Goal: Information Seeking & Learning: Find specific page/section

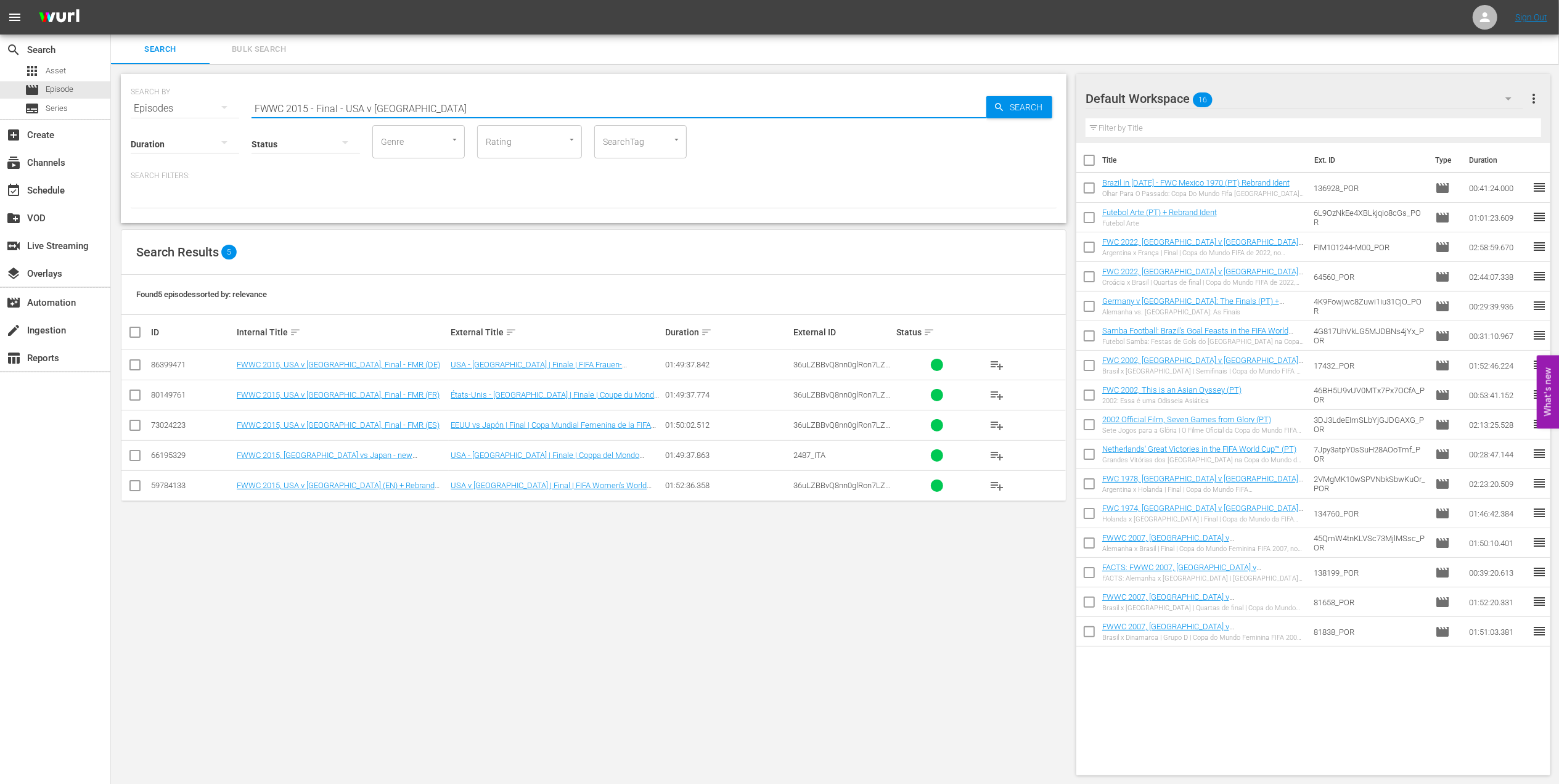
drag, startPoint x: 206, startPoint y: 107, endPoint x: 156, endPoint y: 107, distance: 50.0
click at [146, 107] on div "SEARCH BY Search By Episodes Search ID, Title, Description, Keywords, or Catego…" at bounding box center [594, 101] width 926 height 44
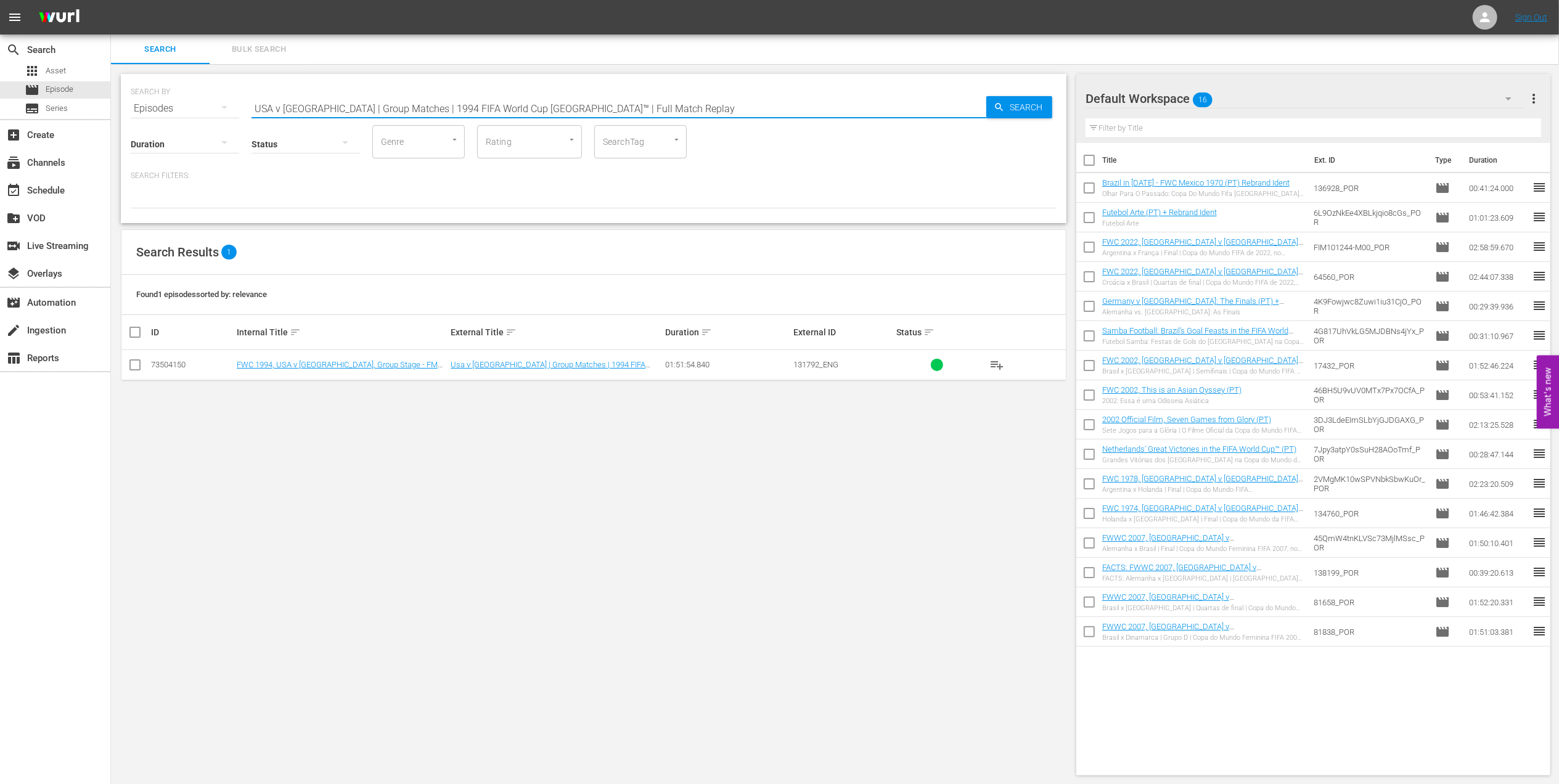
drag, startPoint x: 381, startPoint y: 112, endPoint x: 152, endPoint y: 112, distance: 229.0
click at [152, 112] on div "SEARCH BY Search By Episodes Search ID, Title, Description, Keywords, or Catego…" at bounding box center [594, 101] width 926 height 44
paste input "FWC 1998 - Final - [GEOGRAPHIC_DATA] v [GEOGRAPHIC_DATA]"
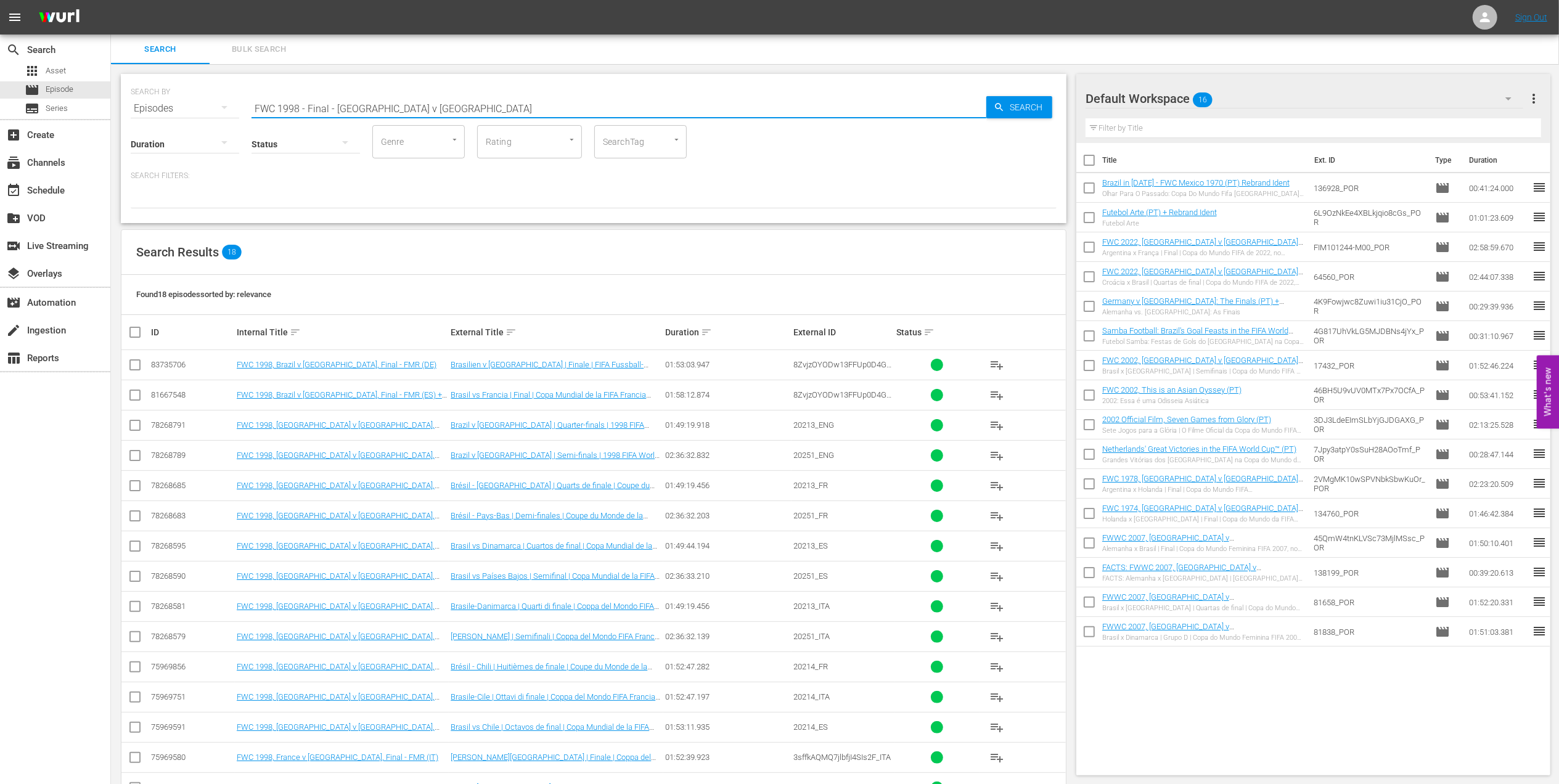
click at [424, 104] on input "FWC 1998 - Final - [GEOGRAPHIC_DATA] v [GEOGRAPHIC_DATA]" at bounding box center [619, 109] width 735 height 30
drag, startPoint x: 319, startPoint y: 107, endPoint x: 218, endPoint y: 107, distance: 101.0
click at [218, 107] on div "SEARCH BY Search By Episodes Search ID, Title, Description, Keywords, or Catego…" at bounding box center [594, 101] width 926 height 44
paste input "86 - Final - [GEOGRAPHIC_DATA] v [GEOGRAPHIC_DATA]"
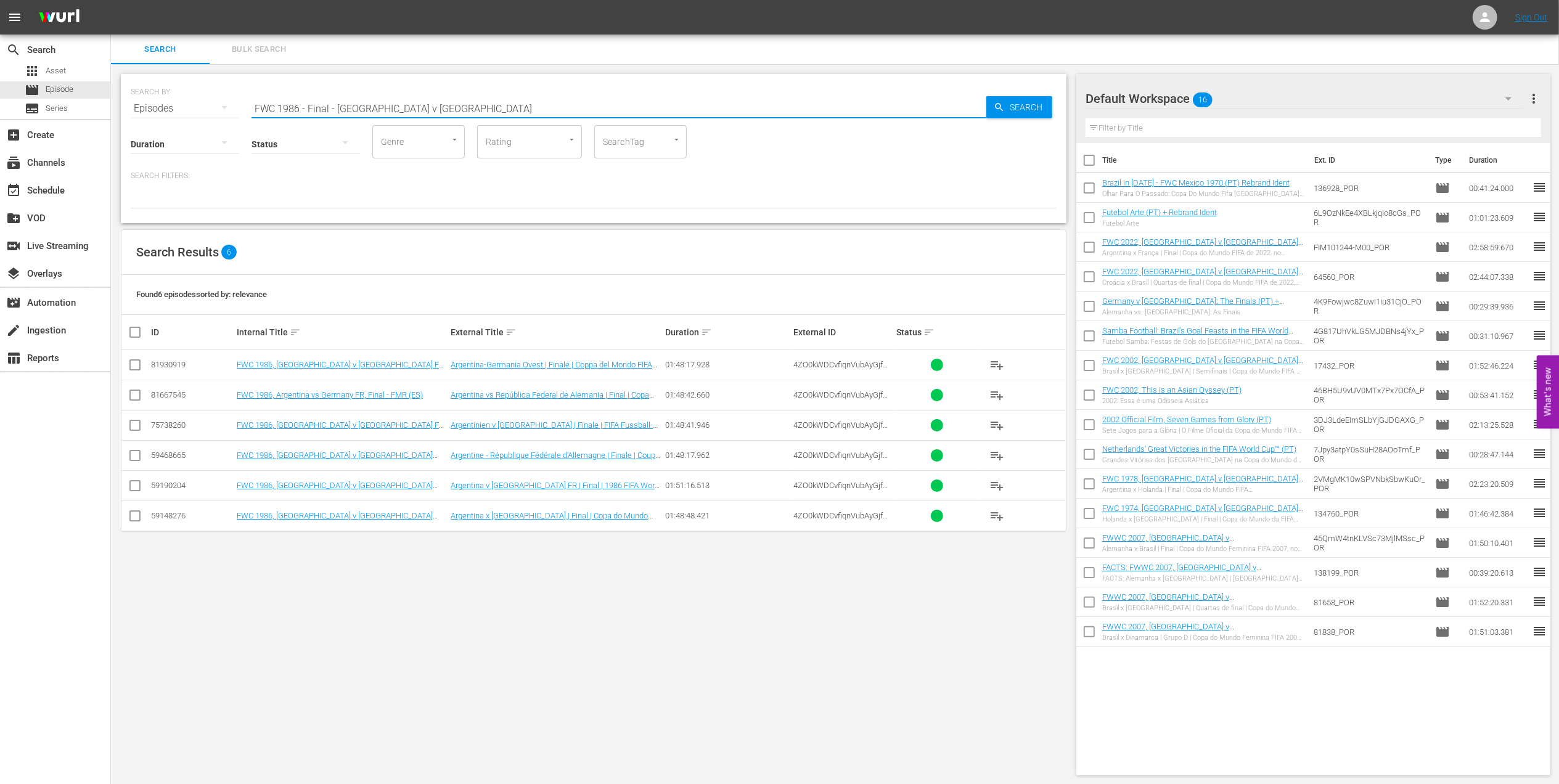
drag, startPoint x: 449, startPoint y: 107, endPoint x: 165, endPoint y: 107, distance: 284.0
click at [165, 107] on div "SEARCH BY Search By Episodes Search ID, Title, Description, Keywords, or Catego…" at bounding box center [594, 101] width 926 height 44
paste input "1986 Official Film - Hero"
drag, startPoint x: 388, startPoint y: 101, endPoint x: 112, endPoint y: 103, distance: 276.0
click at [112, 103] on div "SEARCH BY Search By Episodes Search ID, Title, Description, Keywords, or Catego…" at bounding box center [594, 425] width 965 height 721
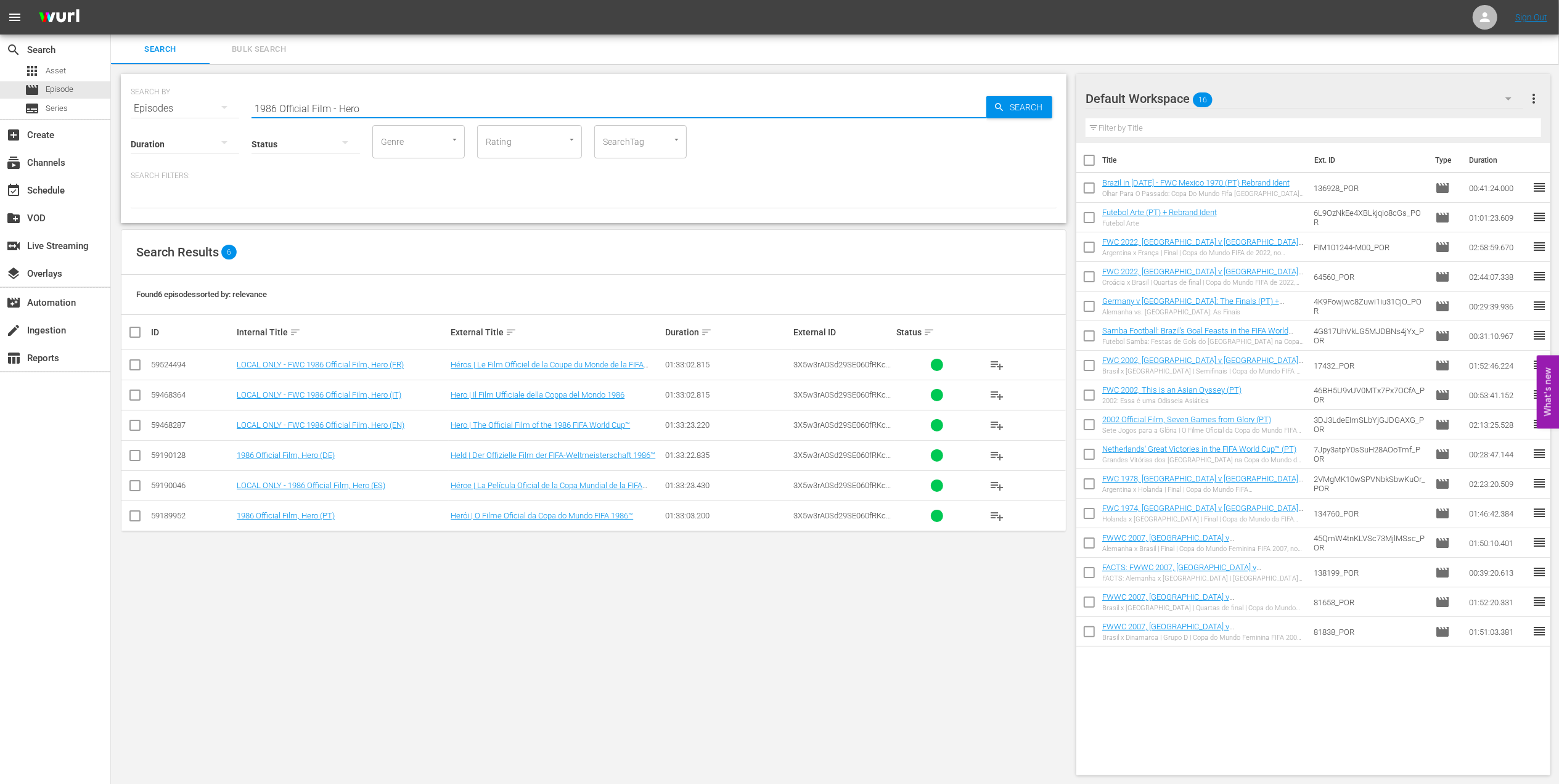
paste input "EP 1 | Kariobangi"
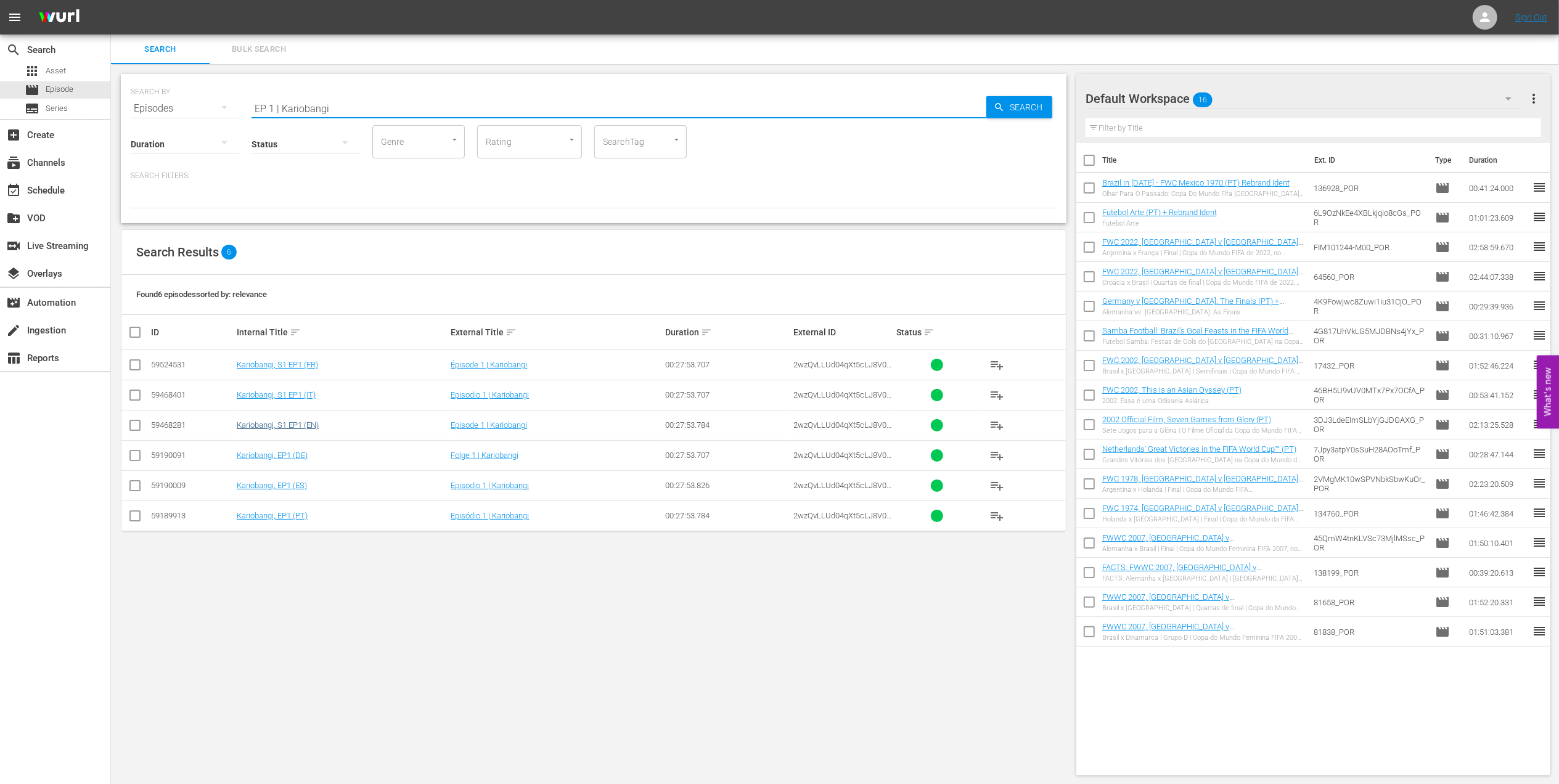
type input "EP 1 | Kariobangi"
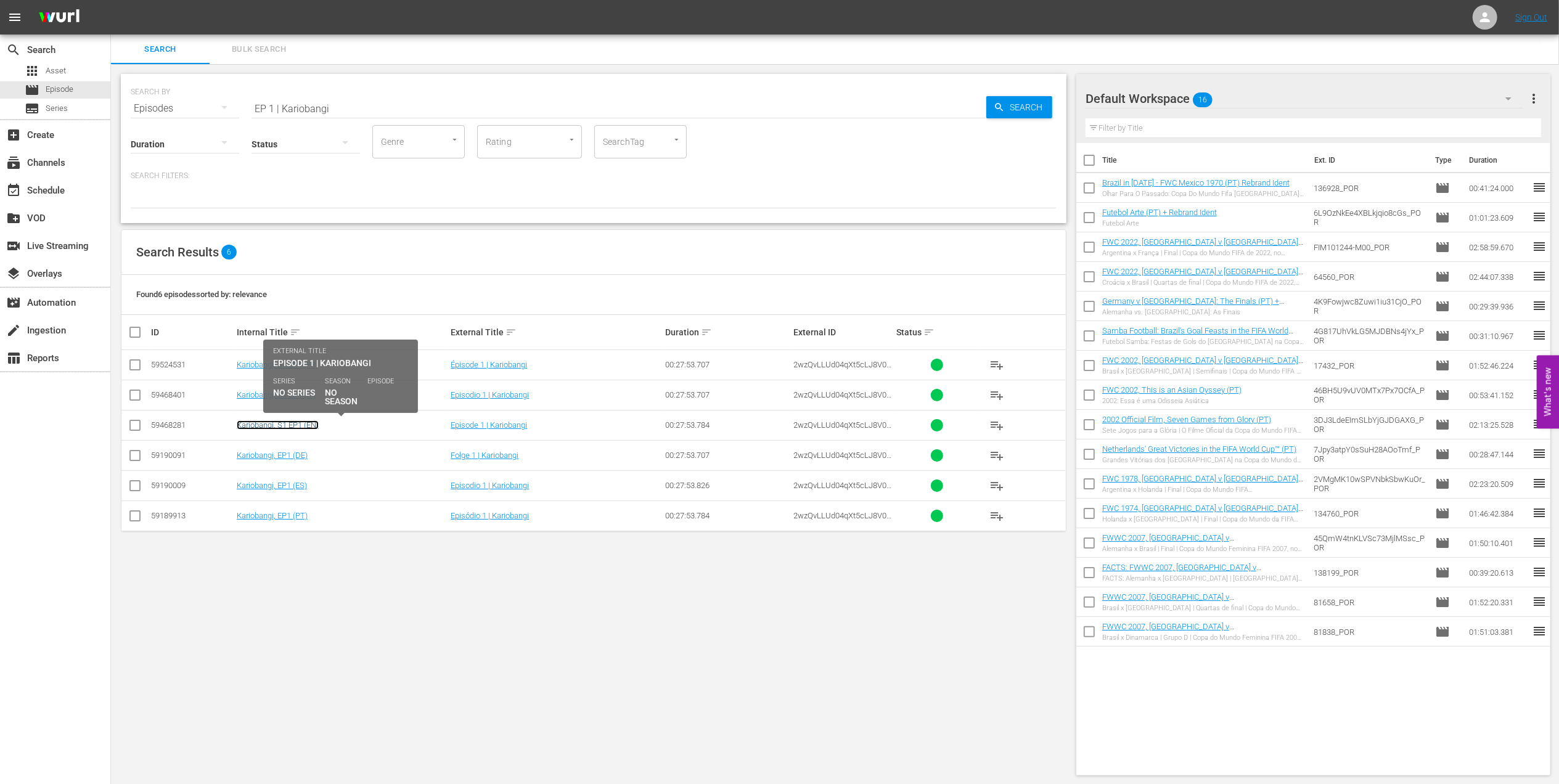
click at [294, 425] on link "Kariobangi, S1 EP1 (EN)" at bounding box center [278, 425] width 82 height 10
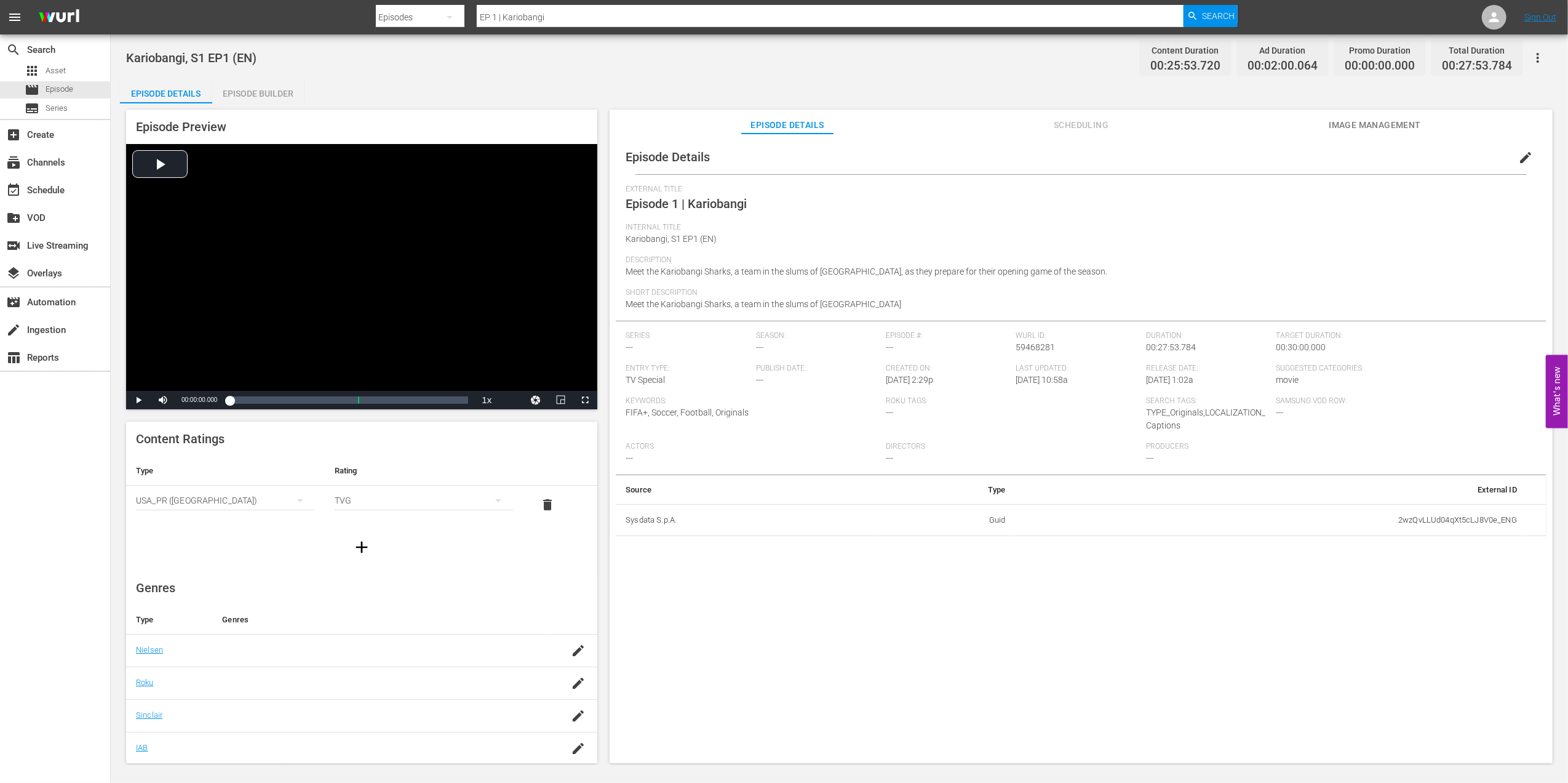
drag, startPoint x: 422, startPoint y: 13, endPoint x: 360, endPoint y: 13, distance: 62.0
click at [360, 13] on nav "menu Search By Episodes Search ID, Title, Description, Keywords, or Category EP…" at bounding box center [784, 17] width 1568 height 34
paste input "[PERSON_NAME] & [PERSON_NAME]: Best of Enemies​"
type input "[PERSON_NAME] & [PERSON_NAME]: Best of Enemies​"
click at [1205, 8] on span "Search" at bounding box center [1218, 16] width 32 height 22
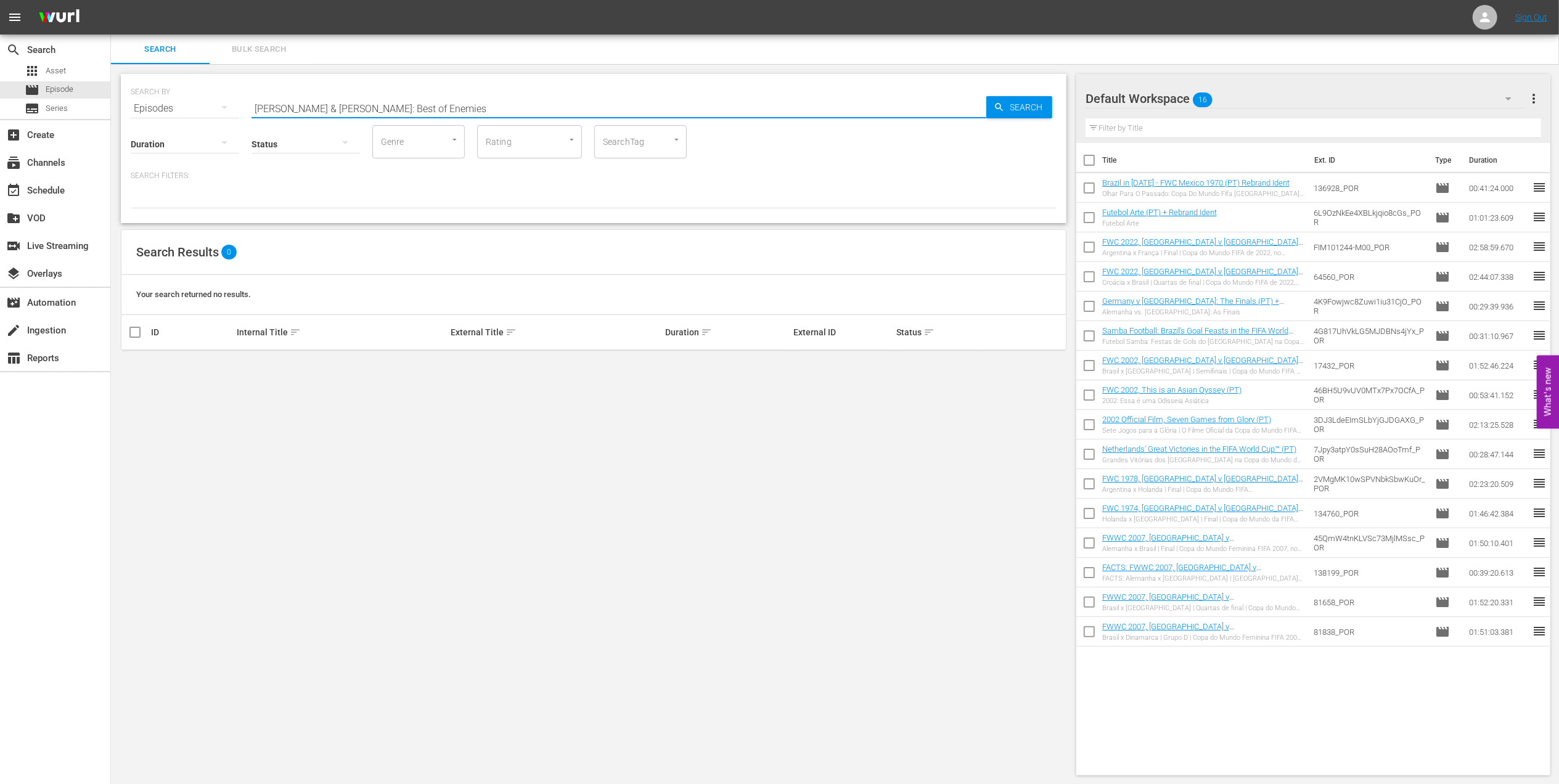
drag, startPoint x: 400, startPoint y: 107, endPoint x: 319, endPoint y: 110, distance: 81.1
click at [319, 110] on input "[PERSON_NAME] & [PERSON_NAME]: Best of Enemies​" at bounding box center [619, 109] width 735 height 30
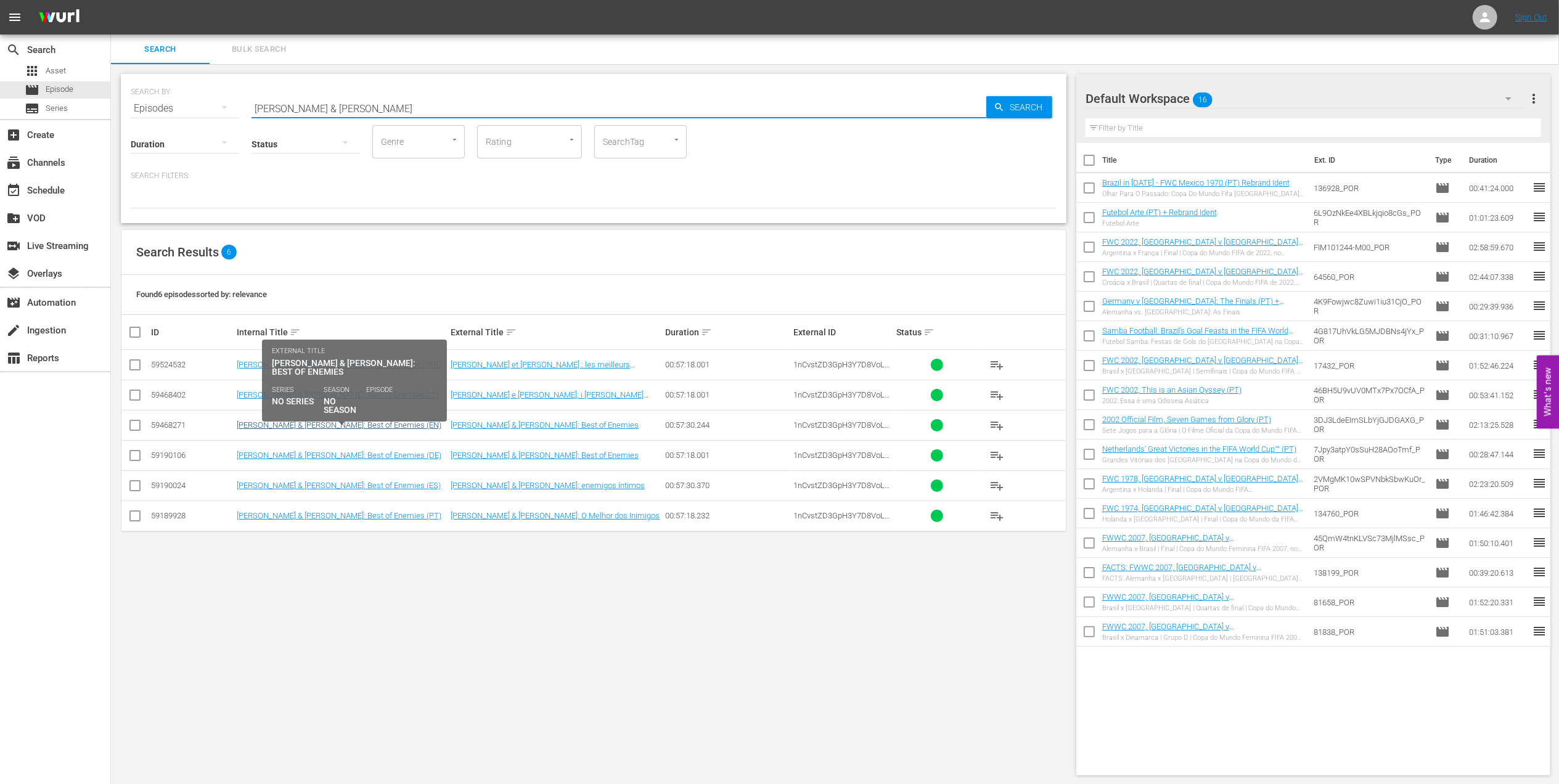
type input "[PERSON_NAME] & [PERSON_NAME]"
click at [269, 427] on link "[PERSON_NAME] & [PERSON_NAME]: Best of Enemies (EN)" at bounding box center [339, 425] width 204 height 10
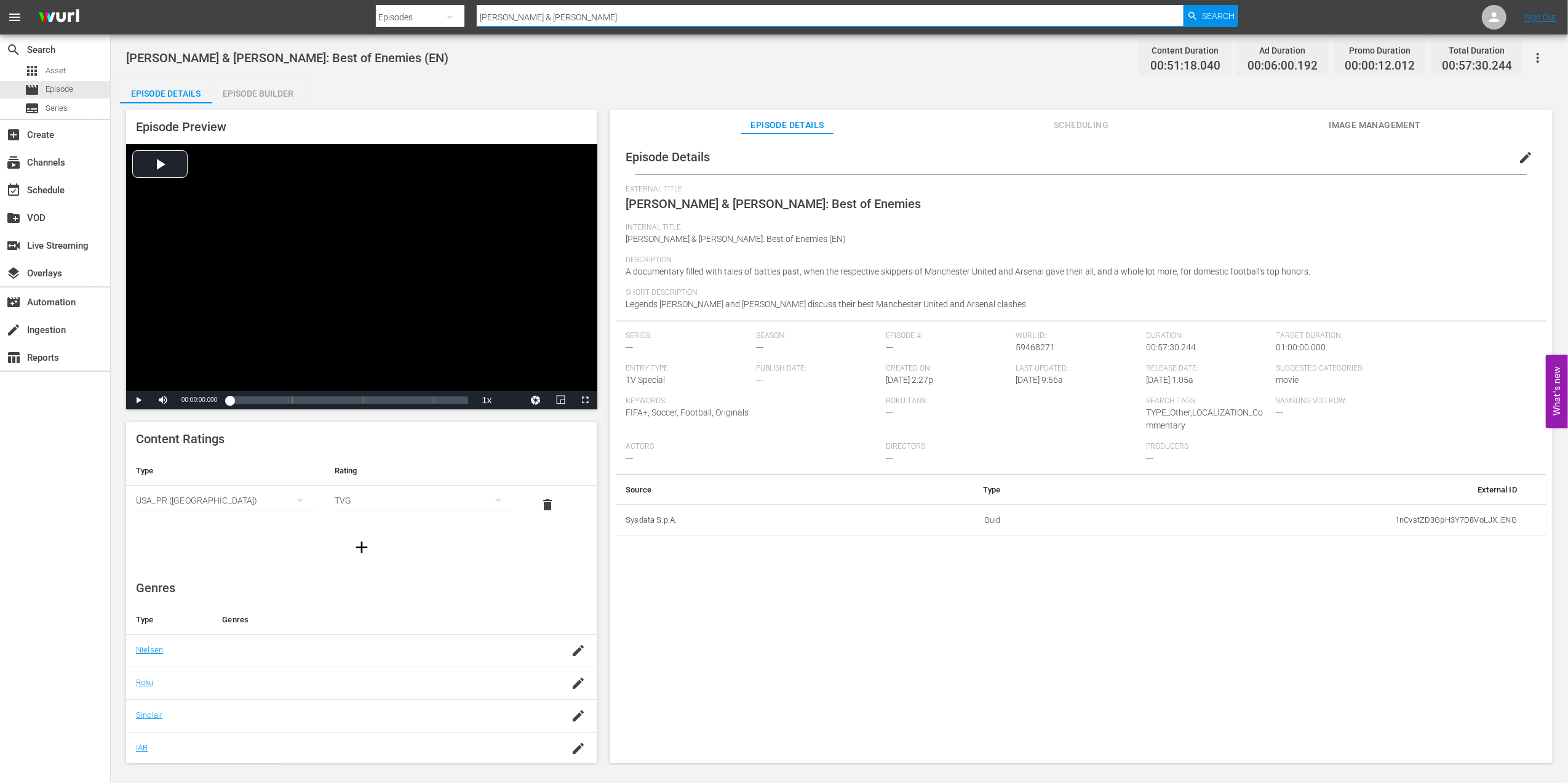
click at [423, 13] on div "Search By Episodes Search ID, Title, Description, Keywords, or Category [PERSON…" at bounding box center [807, 17] width 863 height 30
paste input "FWC 1966 - Final - [GEOGRAPHIC_DATA] v [GEOGRAPHIC_DATA]"
type input "FWC 1966 - Final - [GEOGRAPHIC_DATA] v [GEOGRAPHIC_DATA]"
click at [1199, 15] on div "Search" at bounding box center [1211, 16] width 54 height 22
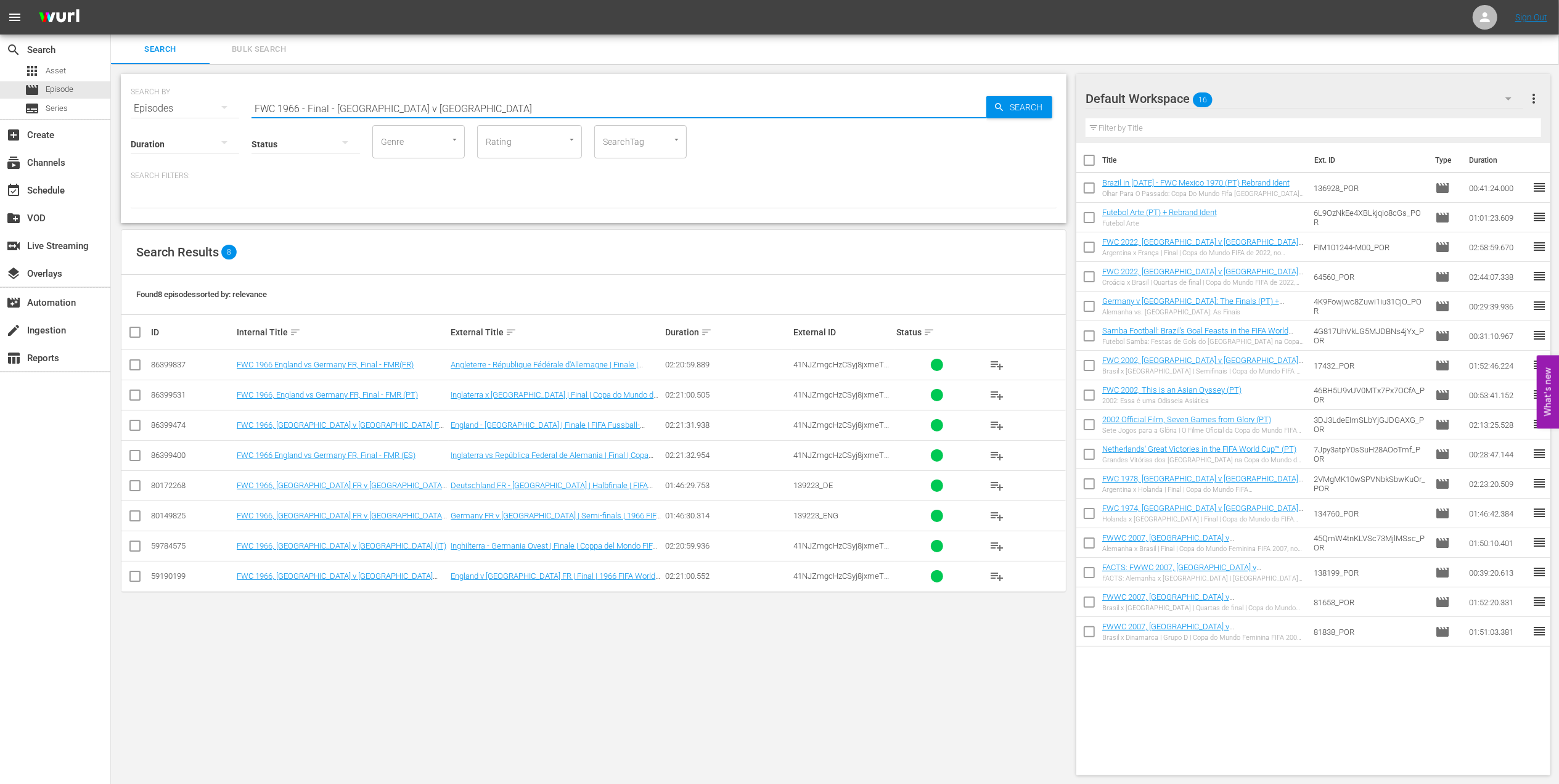
drag, startPoint x: 180, startPoint y: 109, endPoint x: 158, endPoint y: 112, distance: 22.2
click at [134, 110] on div "SEARCH BY Search By Episodes Search ID, Title, Description, Keywords, or Catego…" at bounding box center [594, 101] width 926 height 44
paste input "70 - Final - [GEOGRAPHIC_DATA] v Ital"
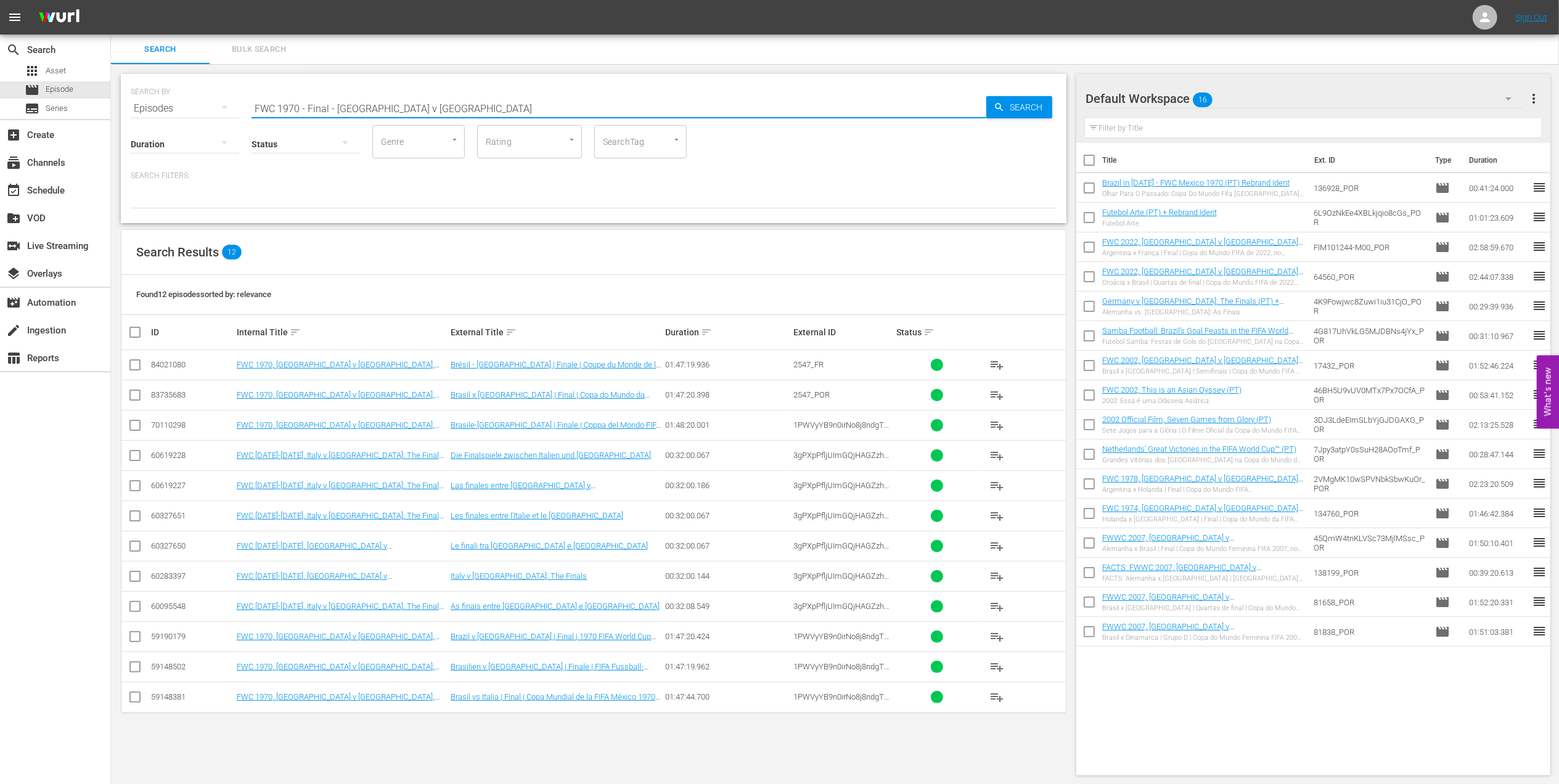
drag, startPoint x: 152, startPoint y: 107, endPoint x: 127, endPoint y: 107, distance: 25.0
click at [127, 107] on div "SEARCH BY Search By Episodes Search ID, Title, Description, Keywords, or Catego…" at bounding box center [593, 148] width 946 height 149
paste input "utebol Arte"
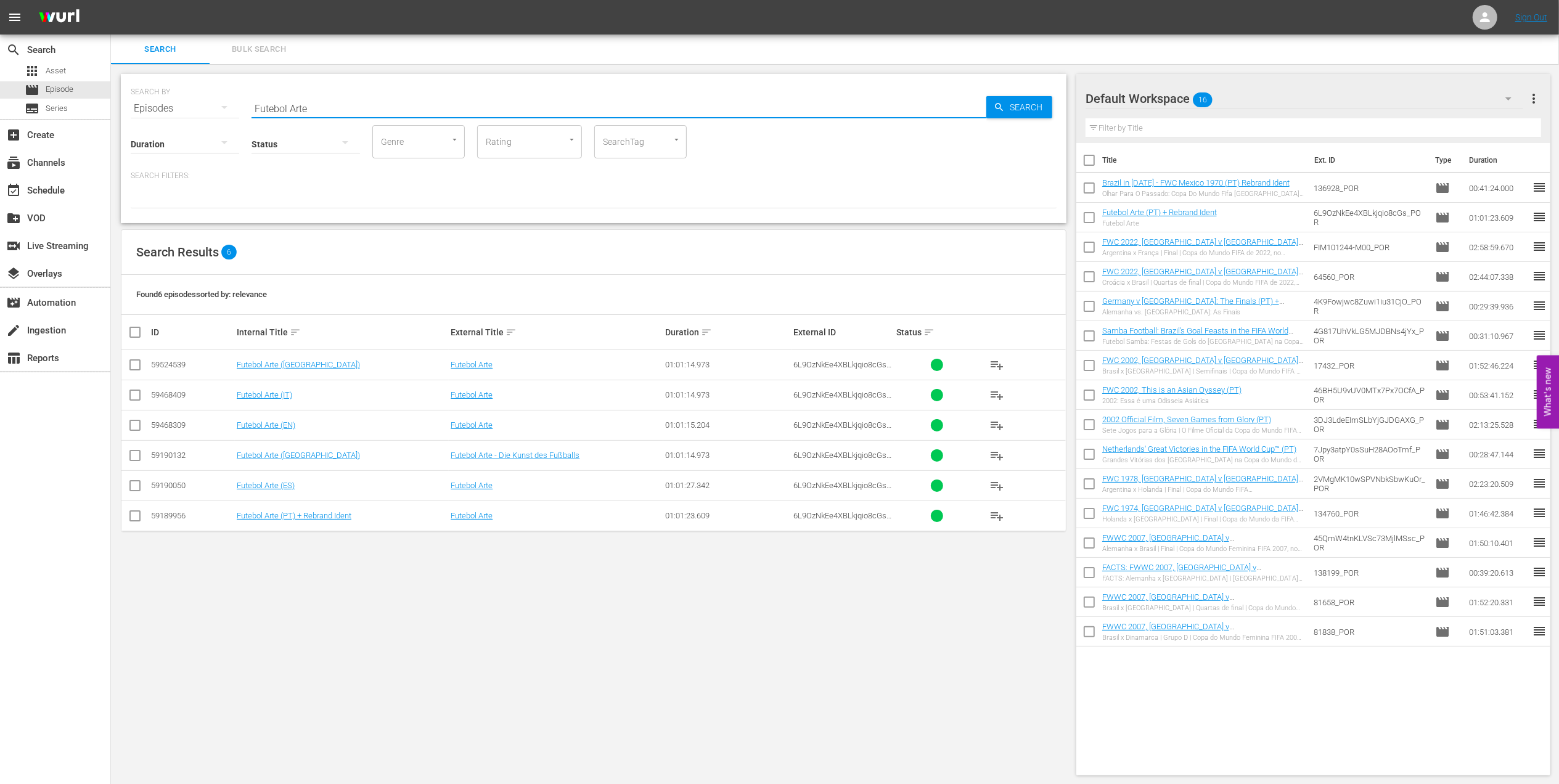
drag, startPoint x: 265, startPoint y: 106, endPoint x: 165, endPoint y: 111, distance: 100.1
click at [165, 109] on div "SEARCH BY Search By Episodes Search ID, Title, Description, Keywords, or Catego…" at bounding box center [594, 101] width 926 height 44
paste input "2002: This is an Asian Odyssey"
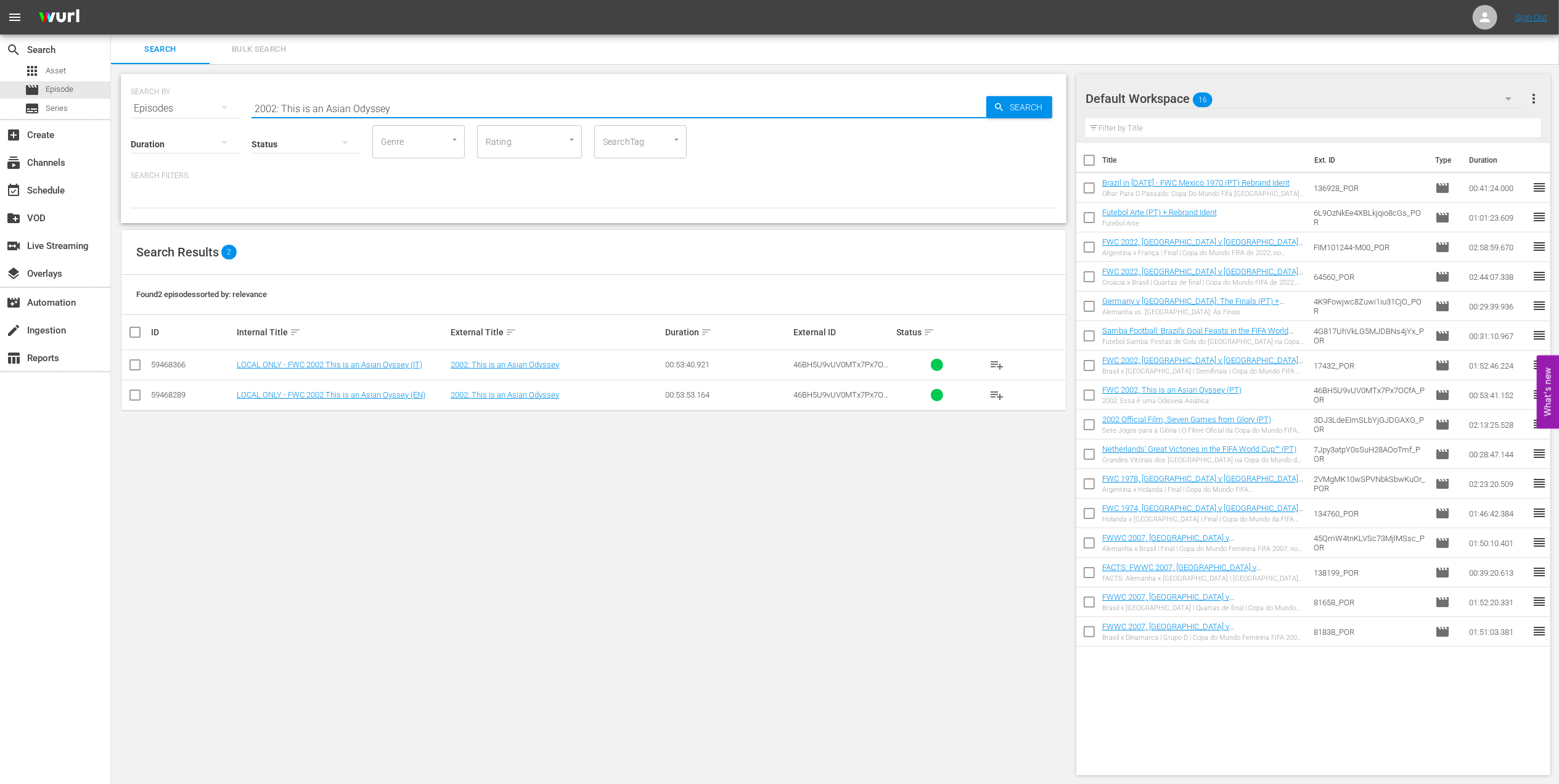
drag, startPoint x: 179, startPoint y: 104, endPoint x: 163, endPoint y: 107, distance: 16.3
click at [163, 105] on div "SEARCH BY Search By Episodes Search ID, Title, Description, Keywords, or Catego…" at bounding box center [594, 101] width 926 height 44
paste input "FWC 2002 - Final - [GEOGRAPHIC_DATA] v [GEOGRAPHIC_DATA]"
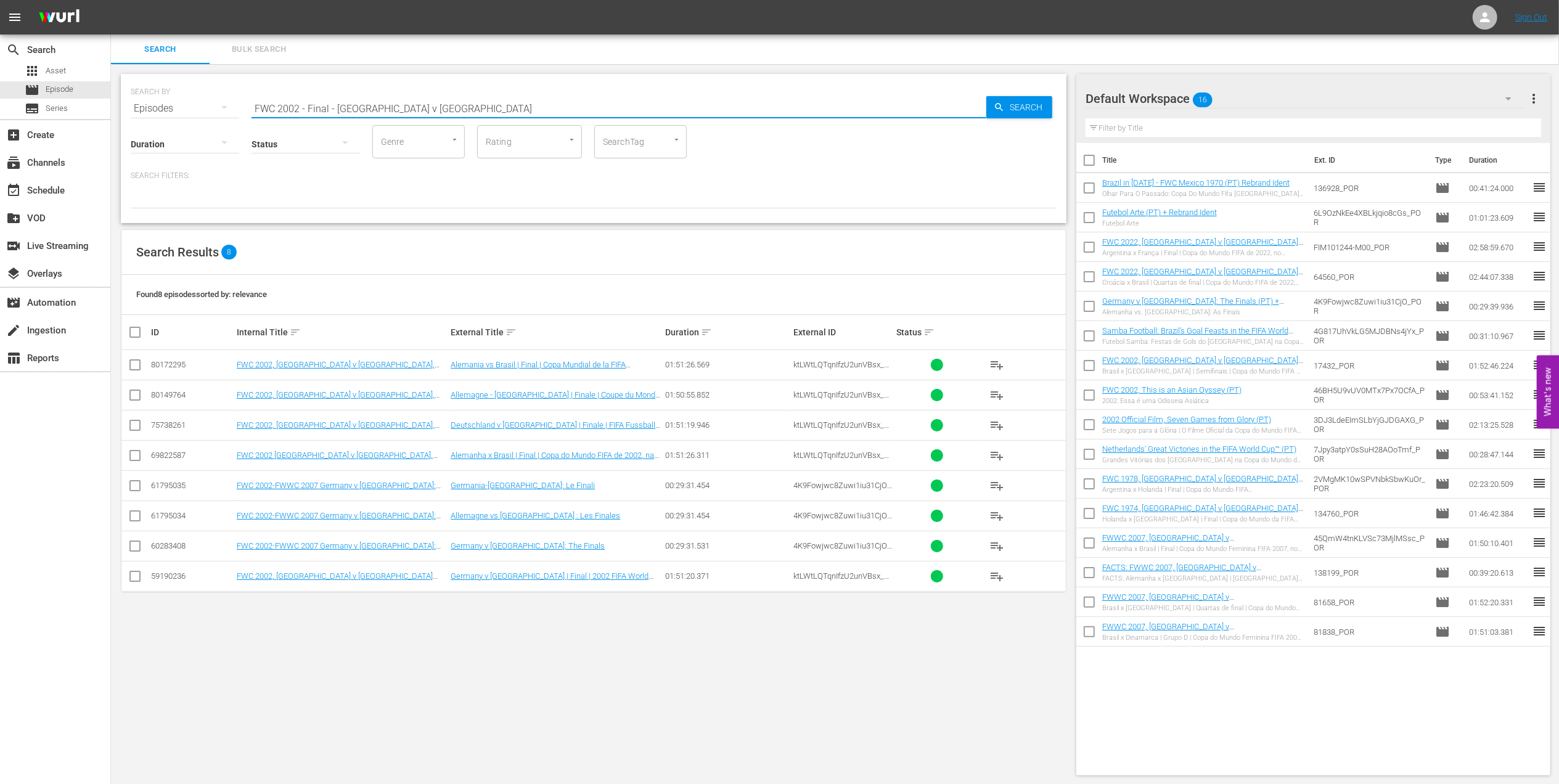
drag, startPoint x: 380, startPoint y: 107, endPoint x: 187, endPoint y: 107, distance: 193.0
click at [189, 107] on div "SEARCH BY Search By Episodes Search ID, Title, Description, Keywords, or Catego…" at bounding box center [594, 101] width 926 height 44
paste input "2002 Official Film - Seven Games from Glory"
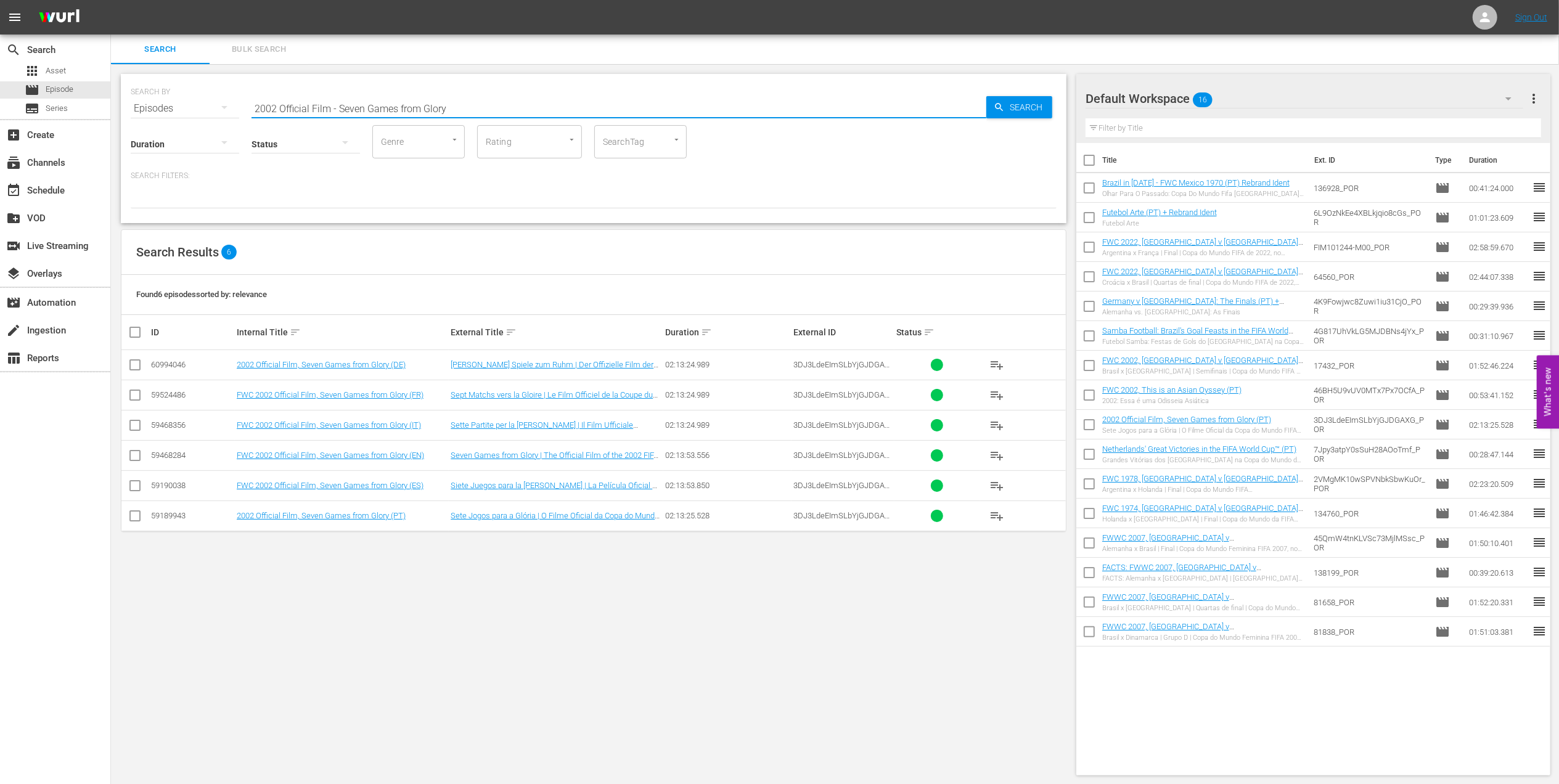
click at [154, 109] on div "SEARCH BY Search By Episodes Search ID, Title, Description, Keywords, or Catego…" at bounding box center [594, 101] width 926 height 44
paste input "Confederations Cup 2009, USA v BRA"
drag, startPoint x: 203, startPoint y: 104, endPoint x: 194, endPoint y: 104, distance: 9.0
click at [194, 104] on div "SEARCH BY Search By Episodes Search ID, Title, Description, Keywords, or Catego…" at bounding box center [594, 101] width 926 height 44
paste input "ESP v [GEOGRAPHIC_DATA]"
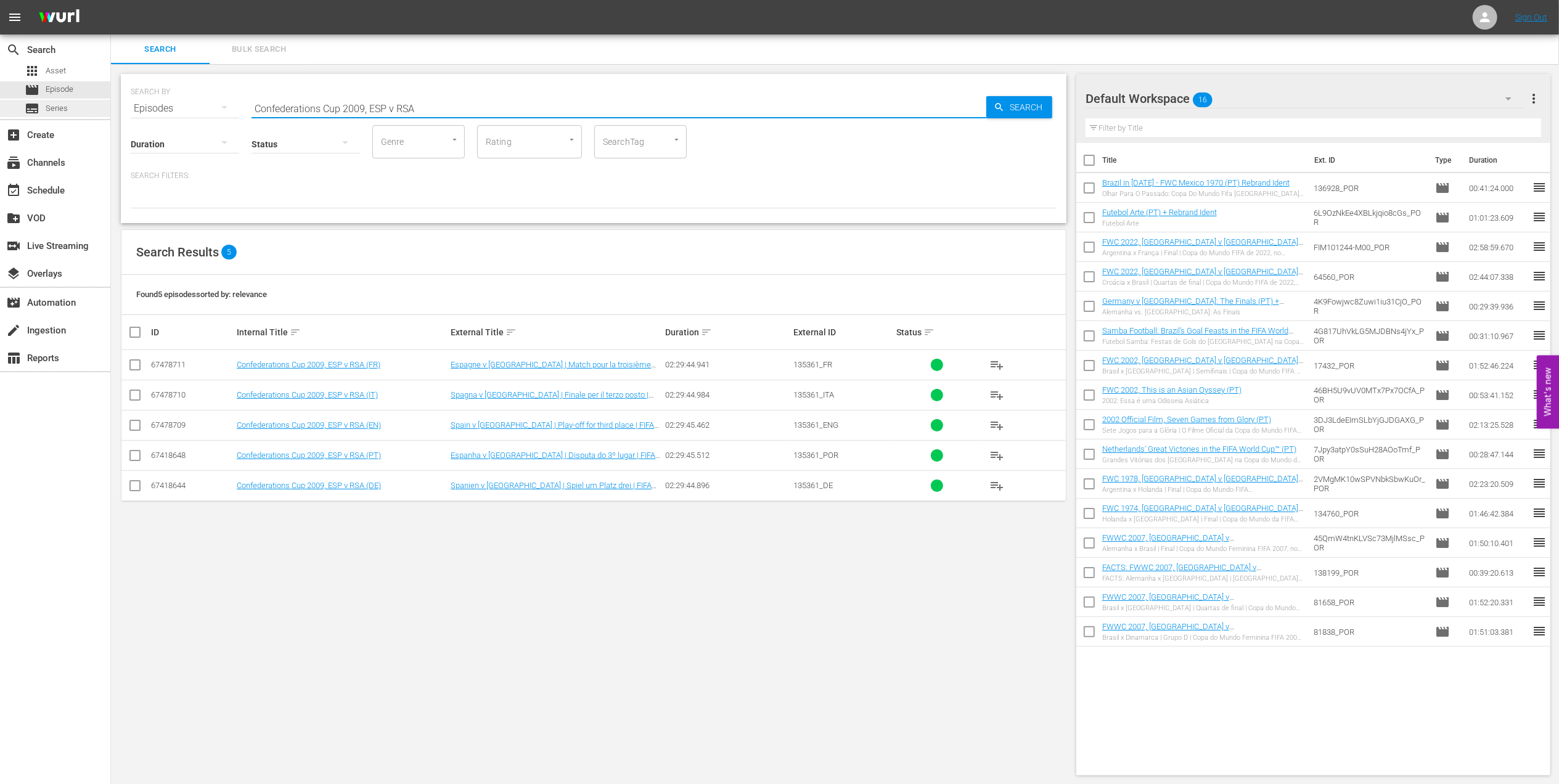
paste input "England v [GEOGRAPHIC_DATA] | Group C | FIFA World Cup 2010 | Full Match Replay"
drag, startPoint x: 394, startPoint y: 112, endPoint x: 48, endPoint y: 112, distance: 346.0
click at [111, 0] on div "search Search apps Asset movie Episode subtitles Series add_box Create subscrip…" at bounding box center [835, 0] width 1448 height 0
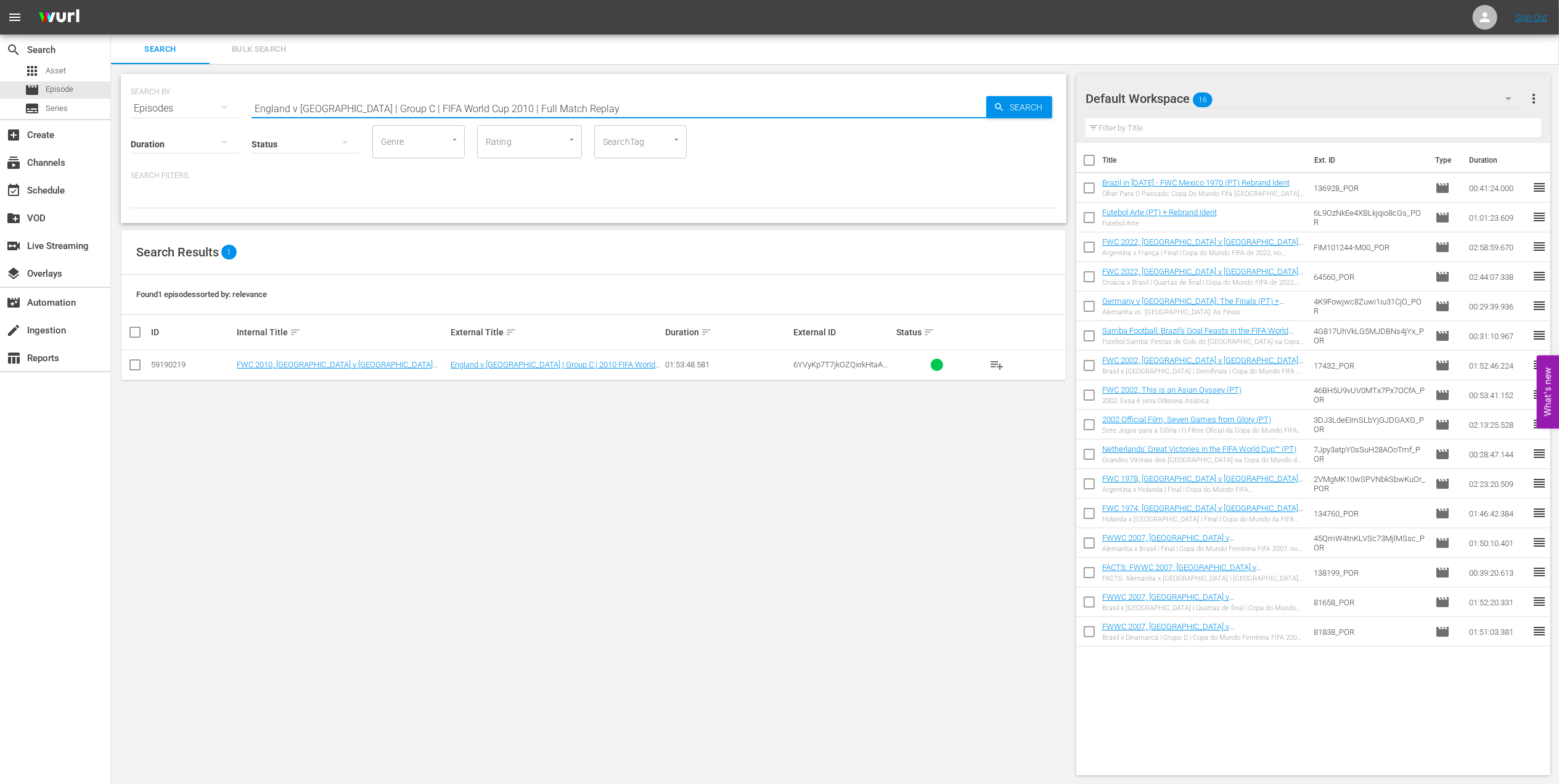
drag, startPoint x: 236, startPoint y: 105, endPoint x: 186, endPoint y: 105, distance: 50.0
click at [186, 105] on div "SEARCH BY Search By Episodes Search ID, Title, Description, Keywords, or Catego…" at bounding box center [594, 101] width 926 height 44
paste input "USA v [GEOGRAPHIC_DATA]"
drag, startPoint x: 277, startPoint y: 109, endPoint x: 191, endPoint y: 114, distance: 86.1
click at [191, 114] on div "SEARCH BY Search By Episodes Search ID, Title, Description, Keywords, or Catego…" at bounding box center [593, 148] width 946 height 149
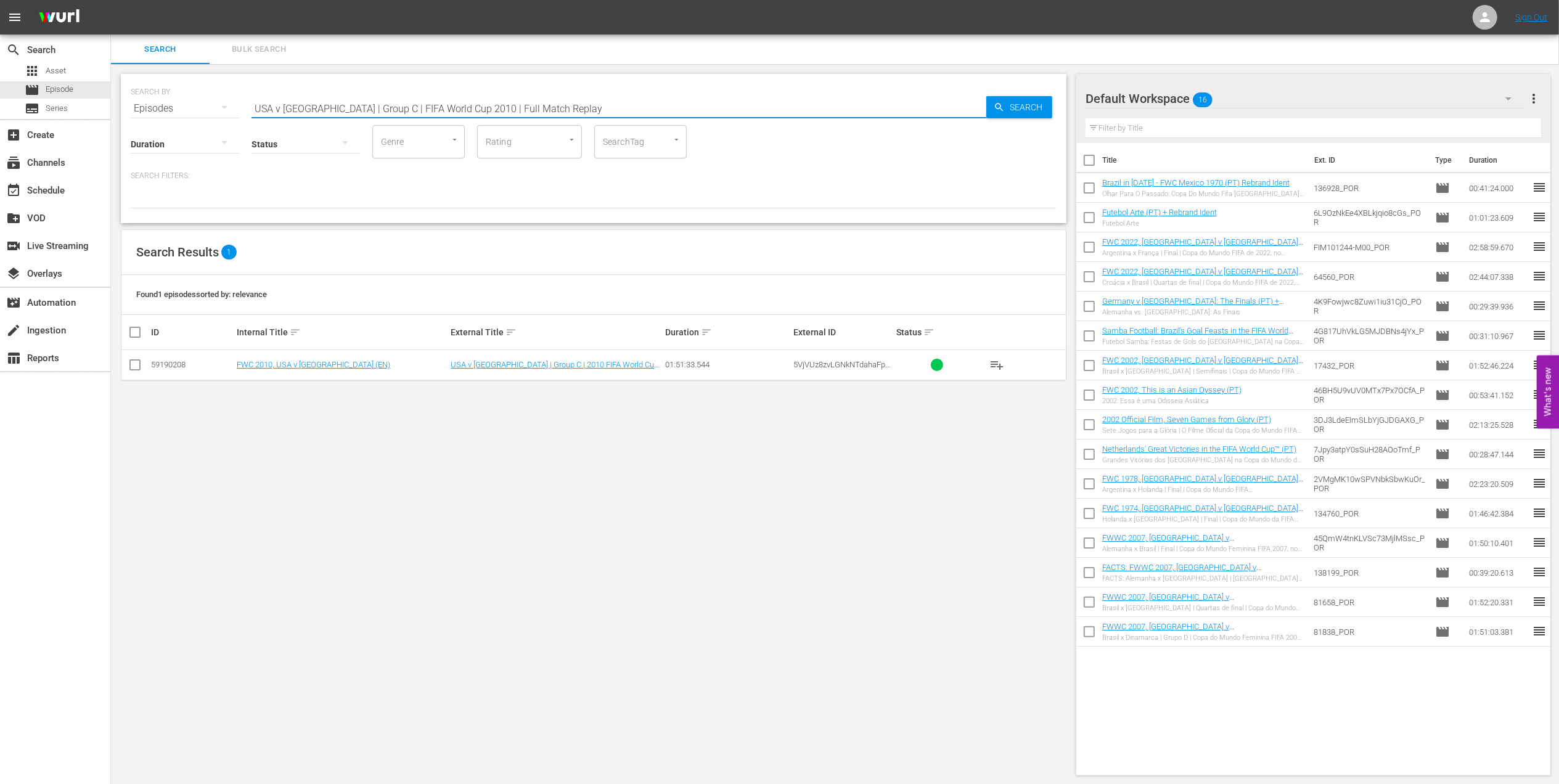
paste input "[GEOGRAPHIC_DATA] | Round of 16"
drag, startPoint x: 135, startPoint y: 103, endPoint x: 119, endPoint y: 105, distance: 16.1
click at [119, 104] on div "SEARCH BY Search By Episodes Search ID, Title, Description, Keywords, or Catego…" at bounding box center [594, 425] width 965 height 721
paste input "FWC 2010 - Final - [GEOGRAPHIC_DATA] v [GEOGRAPHIC_DATA]"
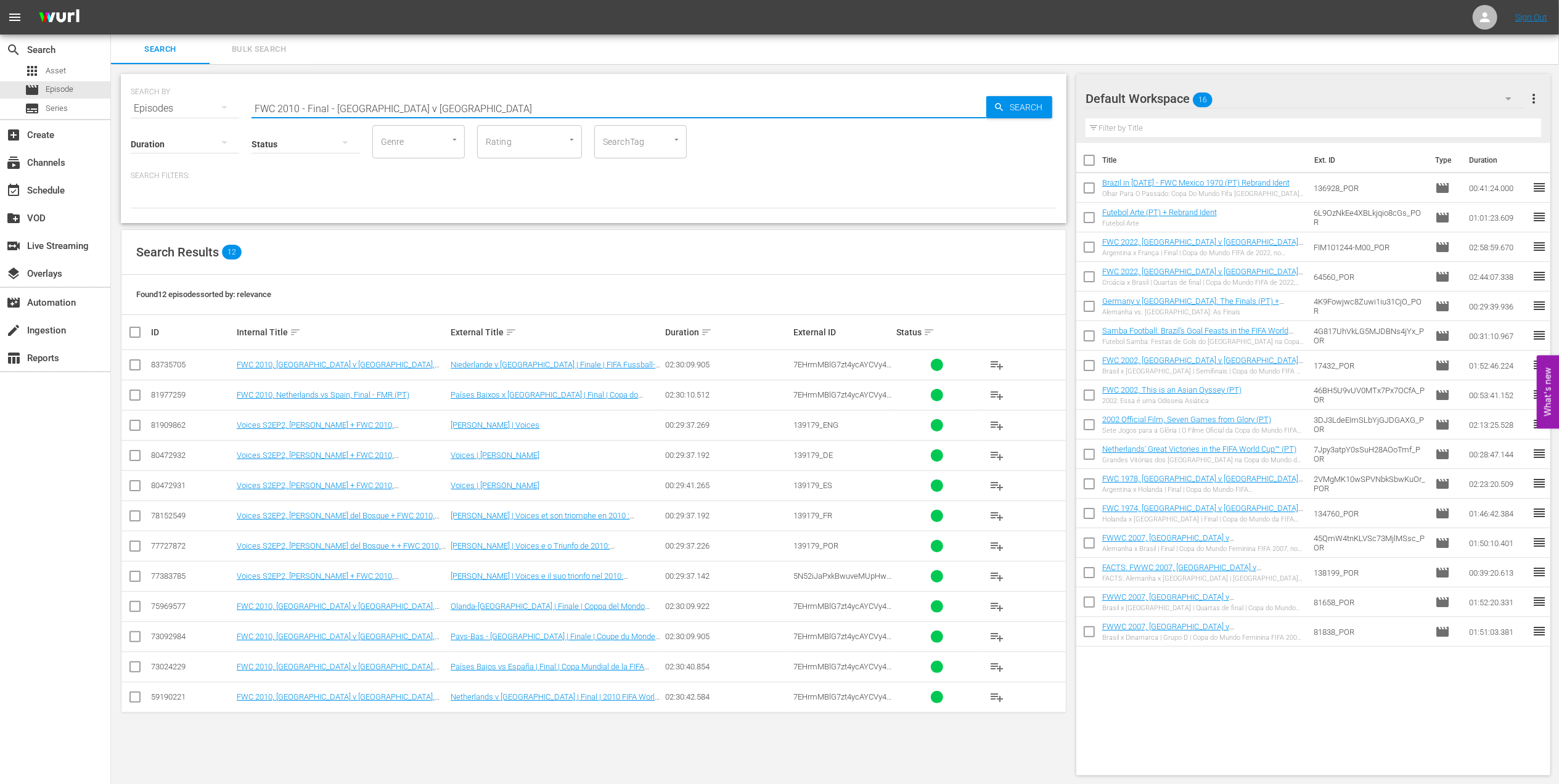
drag, startPoint x: 403, startPoint y: 107, endPoint x: 194, endPoint y: 107, distance: 209.0
click at [195, 107] on div "SEARCH BY Search By Episodes Search ID, Title, Description, Keywords, or Catego…" at bounding box center [594, 101] width 926 height 44
paste input "USA v [GEOGRAPHIC_DATA] | Group Matches | 1994 FIFA World Cup [GEOGRAPHIC_DATA]…"
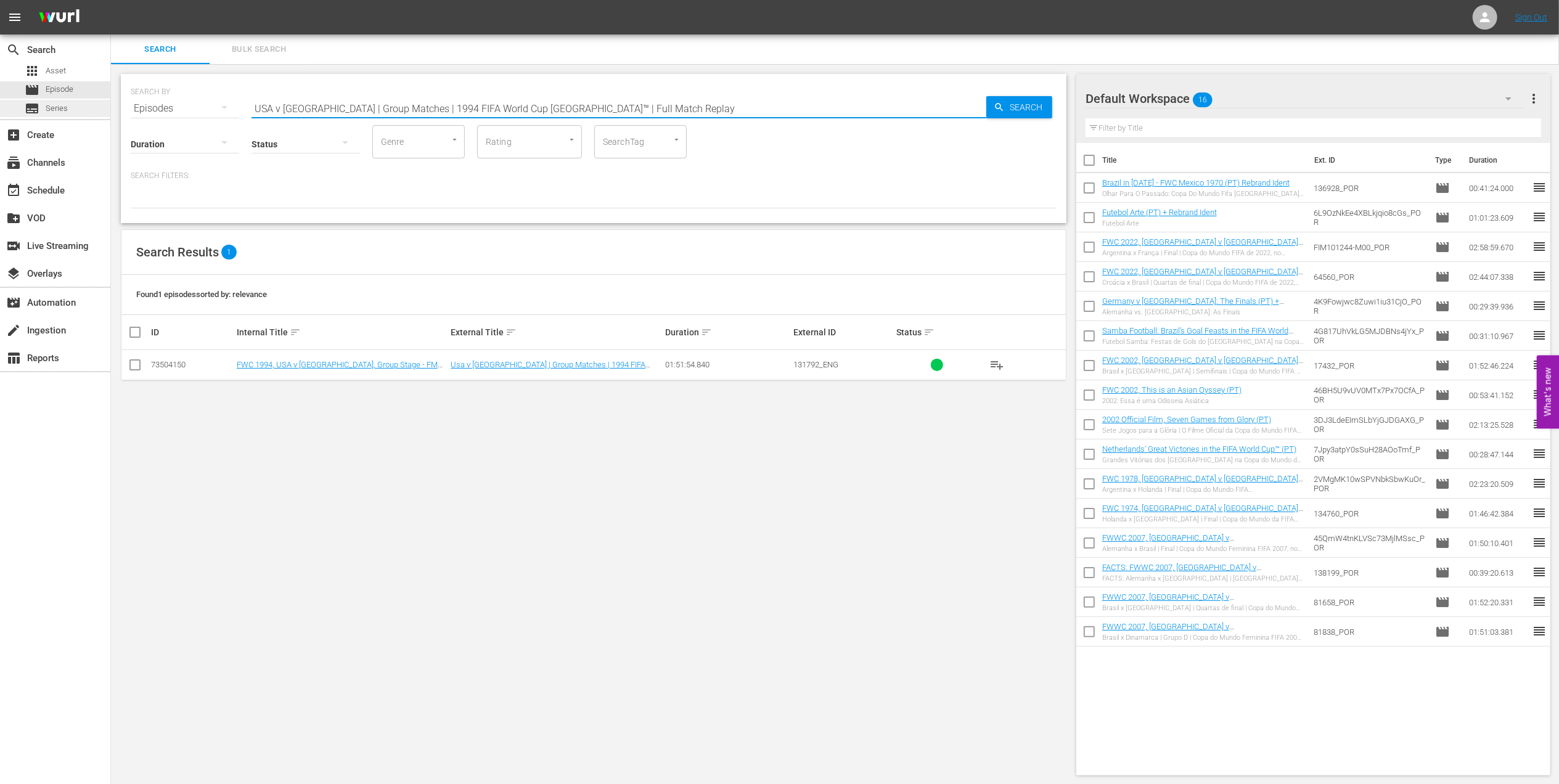
drag, startPoint x: 229, startPoint y: 100, endPoint x: 70, endPoint y: 101, distance: 159.0
click at [111, 0] on div "search Search apps Asset movie Episode subtitles Series add_box Create subscrip…" at bounding box center [835, 0] width 1448 height 0
click at [634, 112] on input "USA v [GEOGRAPHIC_DATA] | Group Matches | 1994 FIFA World Cup [GEOGRAPHIC_DATA]…" at bounding box center [619, 109] width 735 height 30
drag, startPoint x: 606, startPoint y: 107, endPoint x: 141, endPoint y: 107, distance: 465.0
click at [123, 107] on div "SEARCH BY Search By Episodes Search ID, Title, Description, Keywords, or Catego…" at bounding box center [593, 148] width 946 height 149
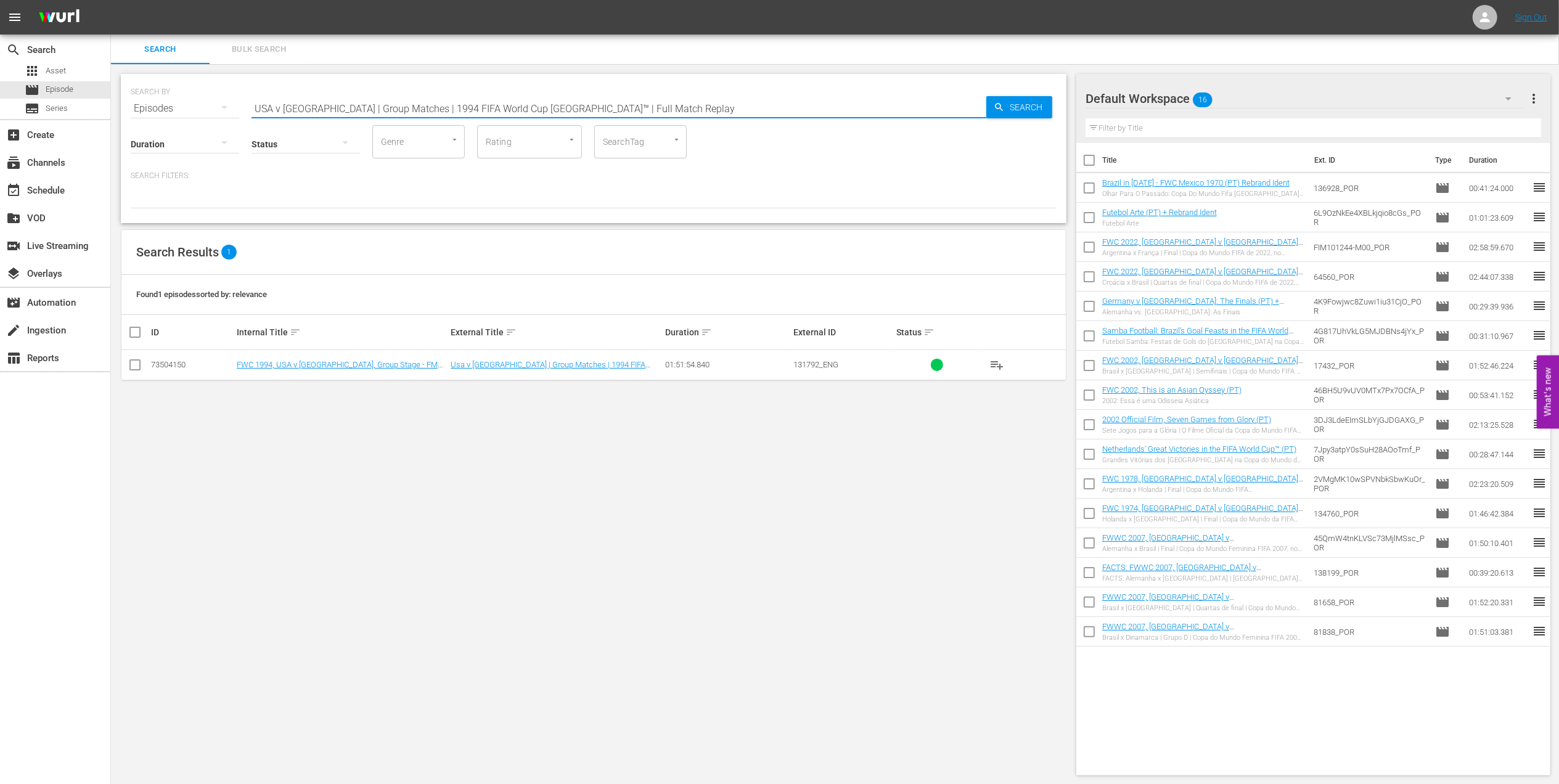
paste input "Africa Stories: Full Season"
drag, startPoint x: 368, startPoint y: 104, endPoint x: 316, endPoint y: 112, distance: 52.6
click at [316, 112] on input "Africa Stories: Full Season" at bounding box center [619, 109] width 735 height 30
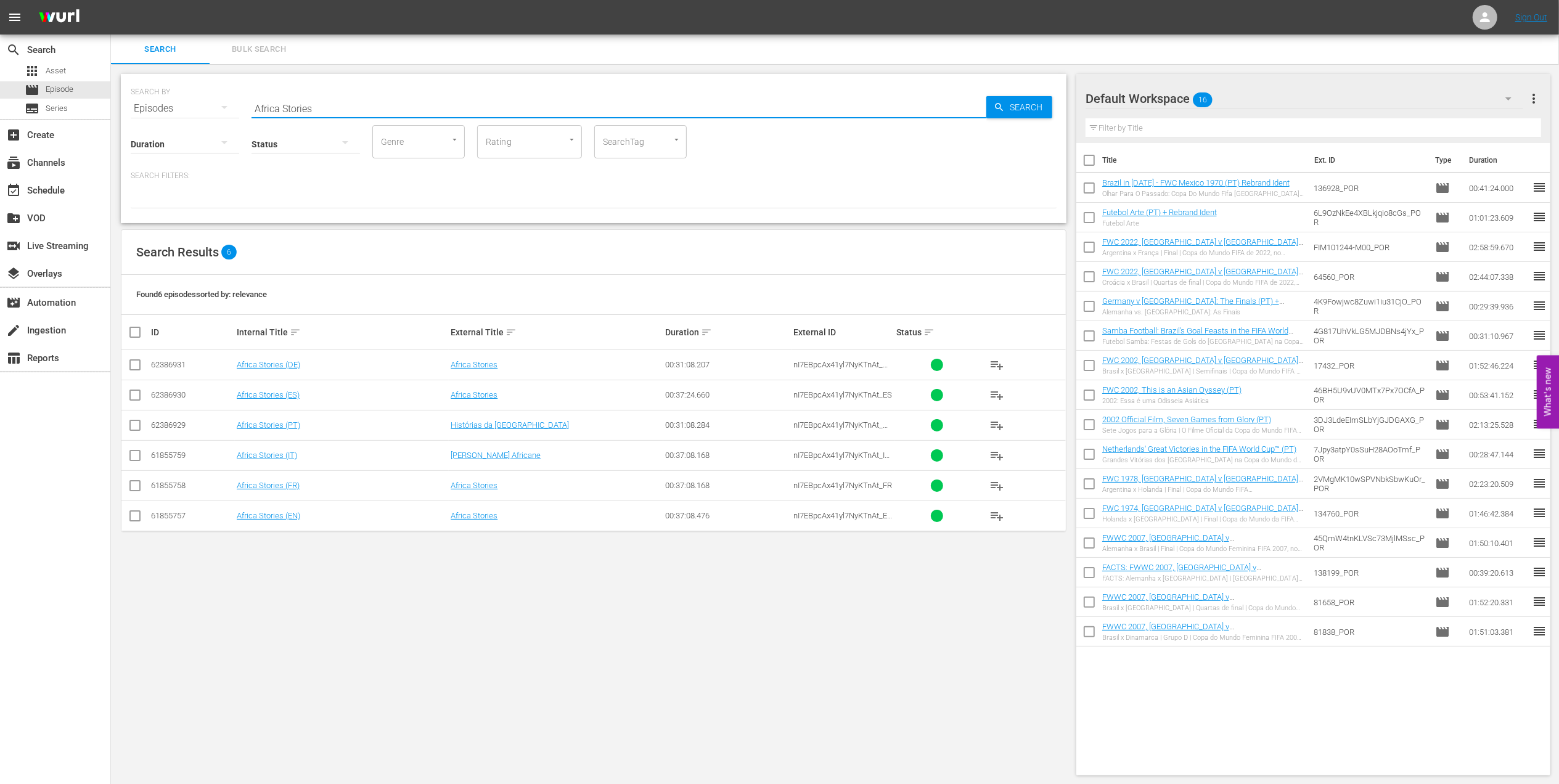
drag, startPoint x: 331, startPoint y: 102, endPoint x: 241, endPoint y: 114, distance: 90.8
click at [241, 112] on div "SEARCH BY Search By Episodes Search ID, Title, Description, Keywords, or Catego…" at bounding box center [594, 101] width 926 height 44
paste input "FWC 1990 - Final - [GEOGRAPHIC_DATA] v [GEOGRAPHIC_DATA]"
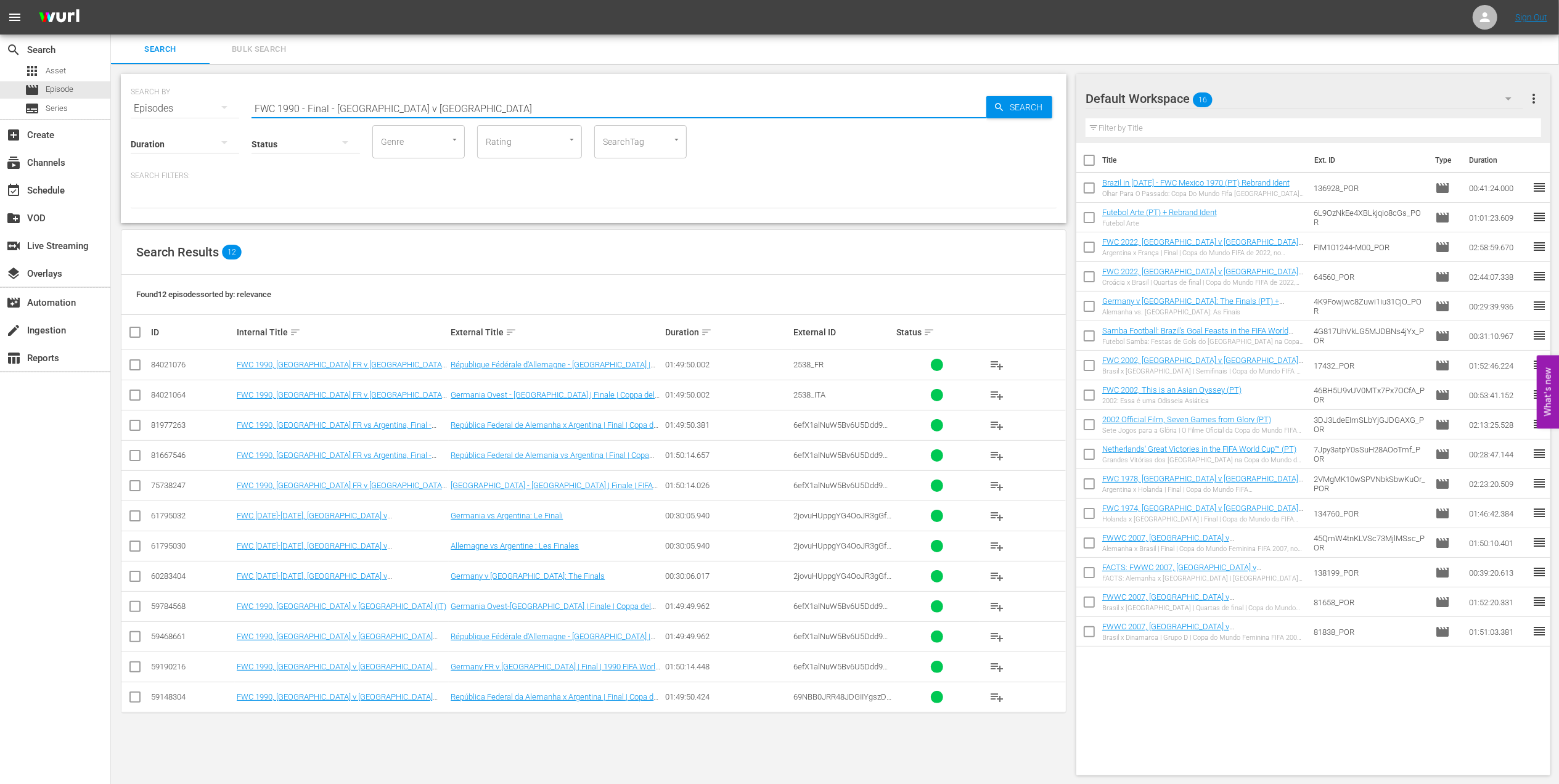
drag, startPoint x: 449, startPoint y: 107, endPoint x: 191, endPoint y: 110, distance: 258.0
click at [192, 109] on div "SEARCH BY Search By Episodes Search ID, Title, Description, Keywords, or Catego…" at bounding box center [594, 101] width 926 height 44
paste input "REPLAY FWWC23 USA v VIE (MD3)"
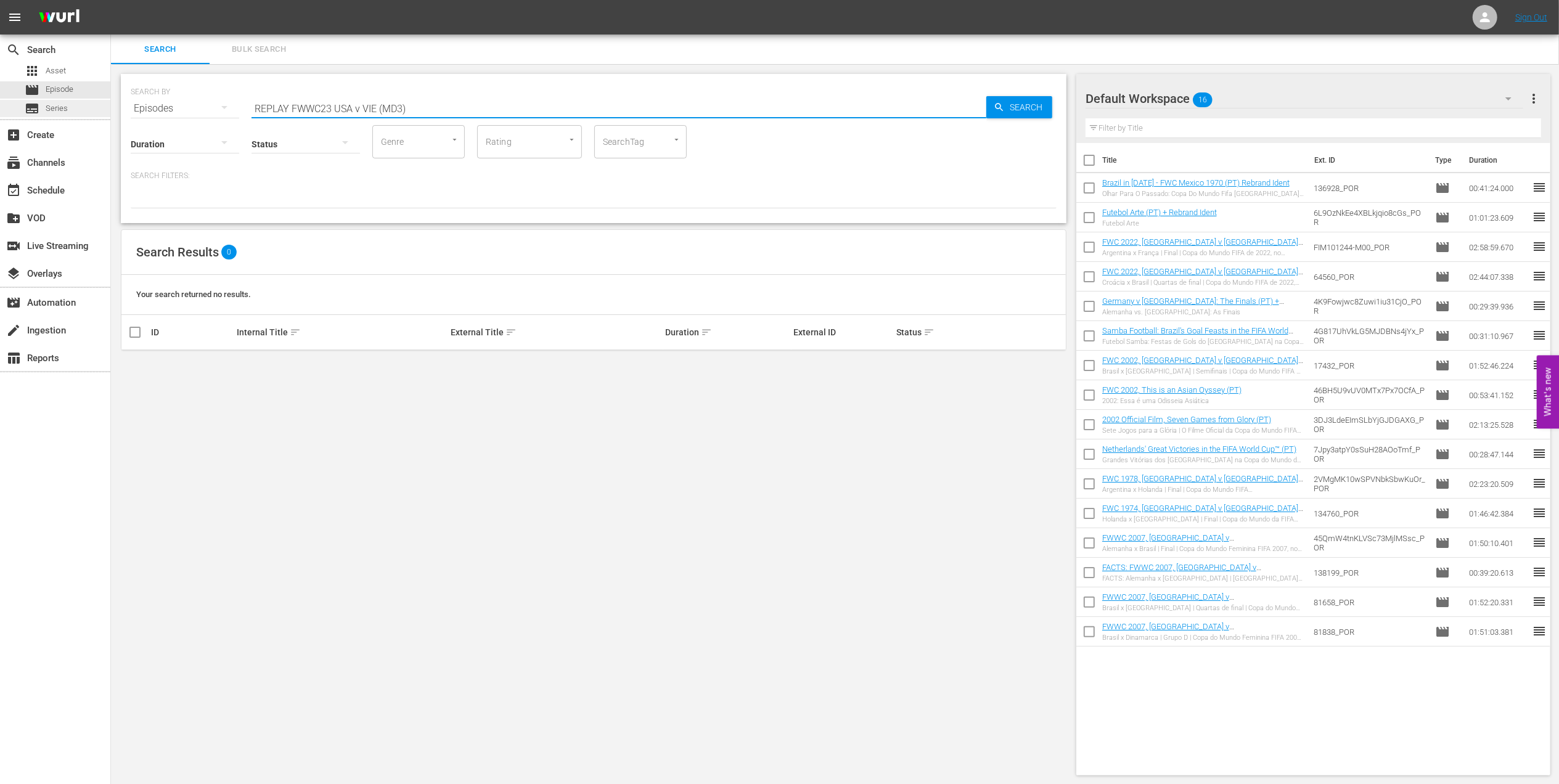
drag, startPoint x: 361, startPoint y: 103, endPoint x: 38, endPoint y: 107, distance: 323.0
click at [111, 0] on div "search Search apps Asset movie Episode subtitles Series add_box Create subscrip…" at bounding box center [835, 0] width 1448 height 0
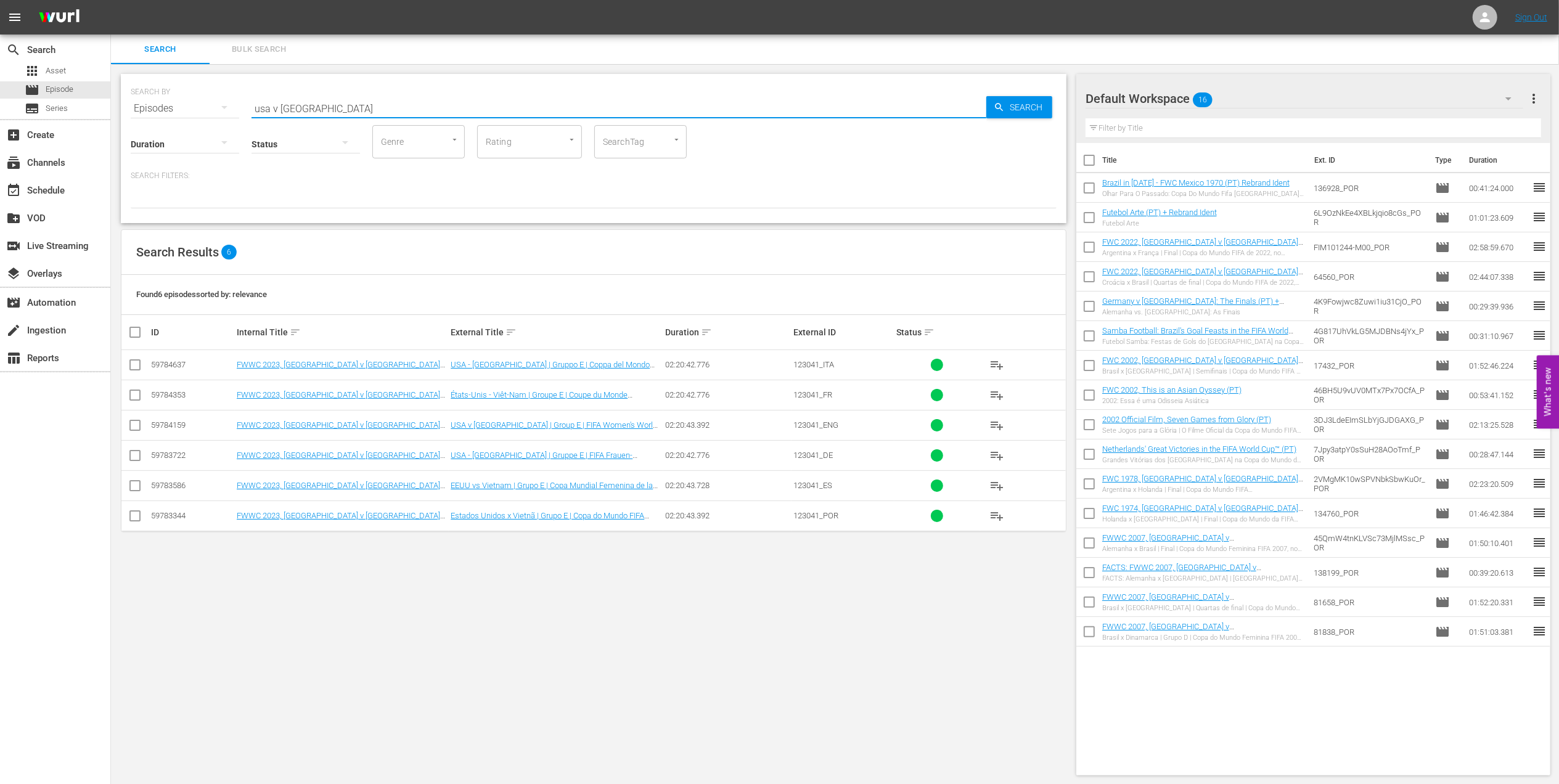
paste input "REPLAY FWWC23 USA v [GEOGRAPHIC_DATA] (MD8)"
drag, startPoint x: 353, startPoint y: 105, endPoint x: 158, endPoint y: 109, distance: 195.0
click at [151, 106] on div "SEARCH BY Search By Episodes Search ID, Title, Description, Keywords, or Catego…" at bounding box center [594, 101] width 926 height 44
drag, startPoint x: 448, startPoint y: 107, endPoint x: 0, endPoint y: 116, distance: 448.1
click at [0, 112] on html "menu Sign Out search Search apps Asset movie Episode subtitles Series add_box C…" at bounding box center [779, 392] width 1559 height 784
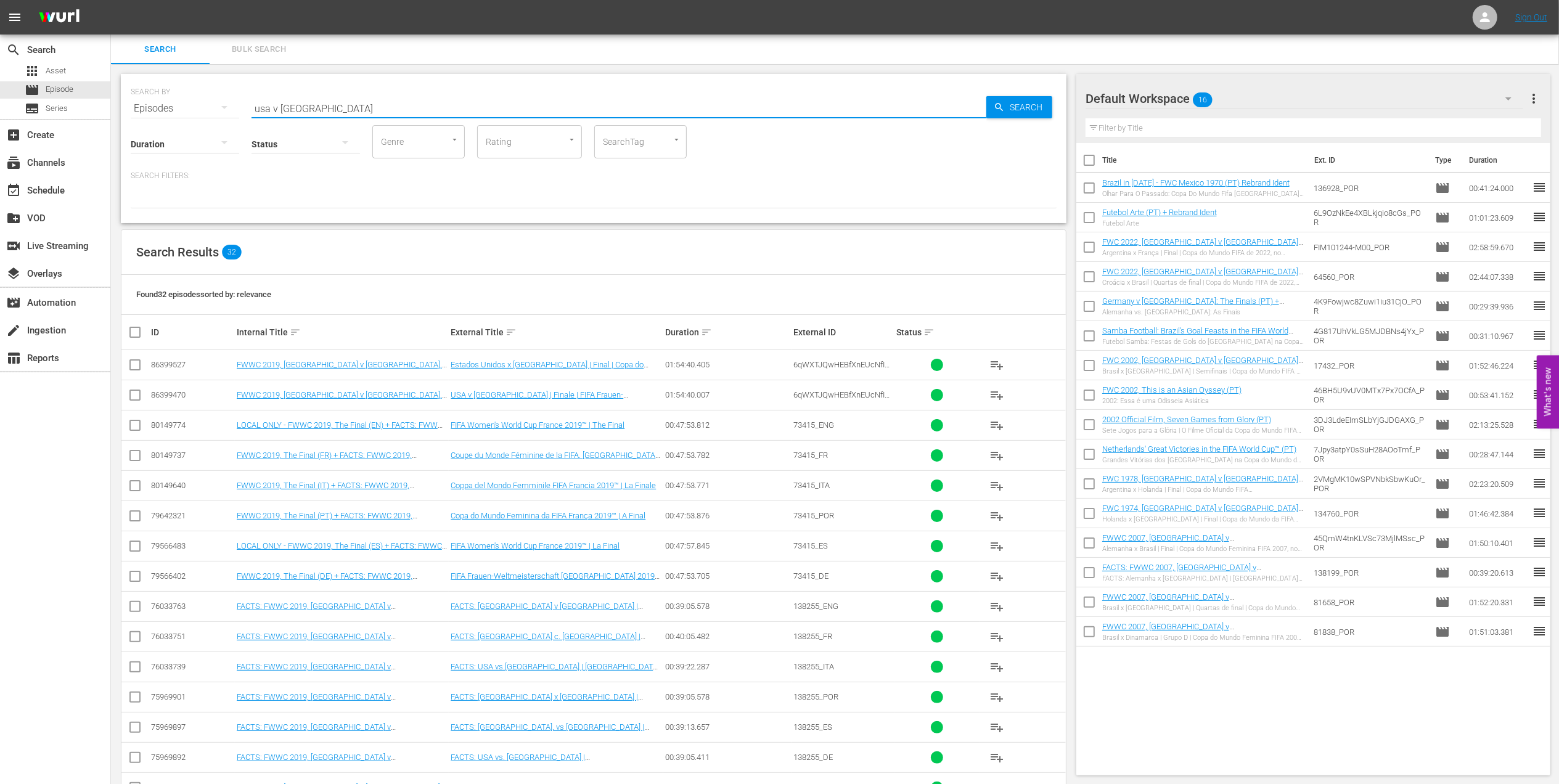
click at [354, 107] on input "usa v [GEOGRAPHIC_DATA]" at bounding box center [619, 109] width 735 height 30
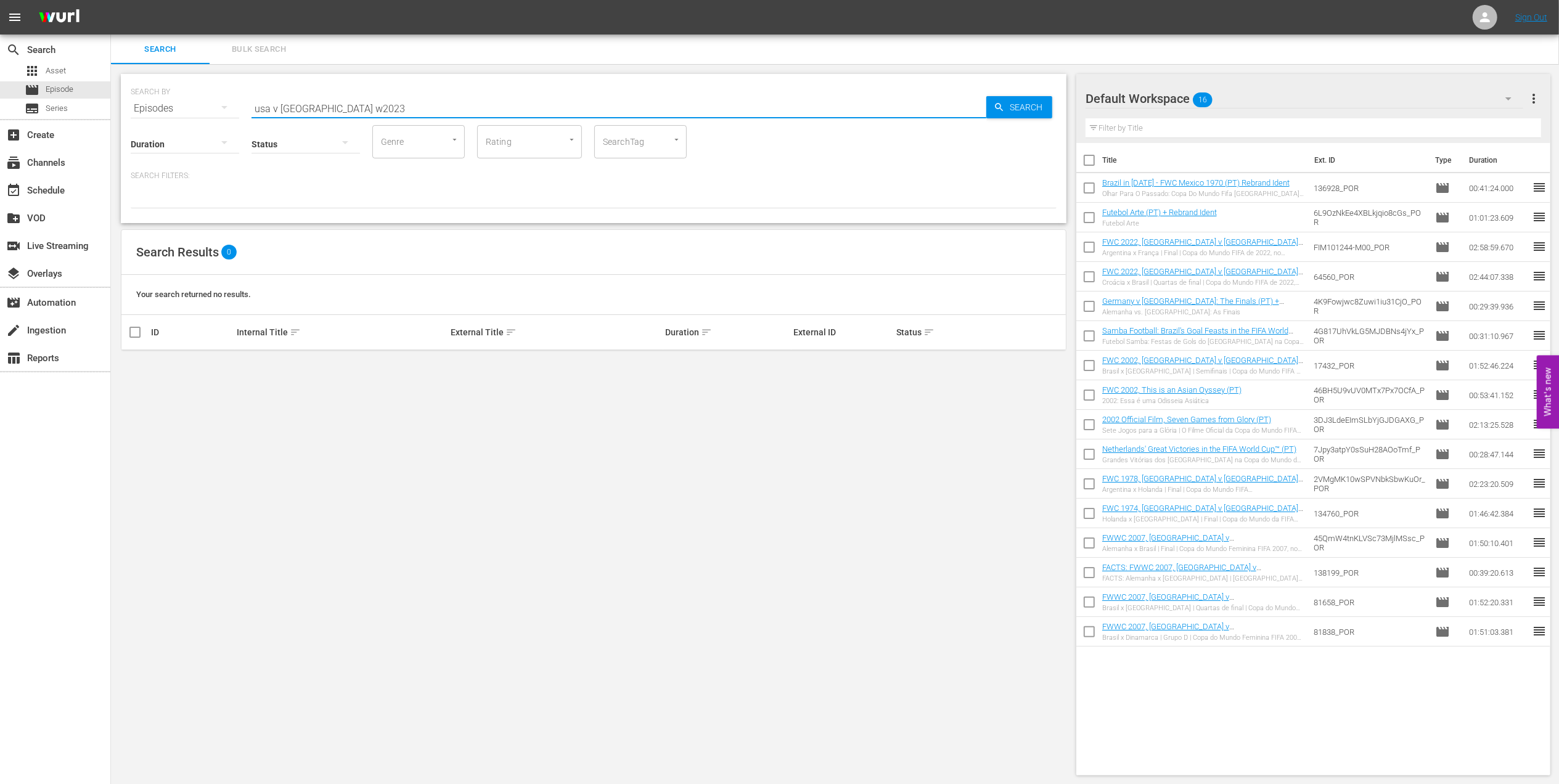
click at [338, 105] on input "usa v [GEOGRAPHIC_DATA] w2023" at bounding box center [619, 109] width 735 height 30
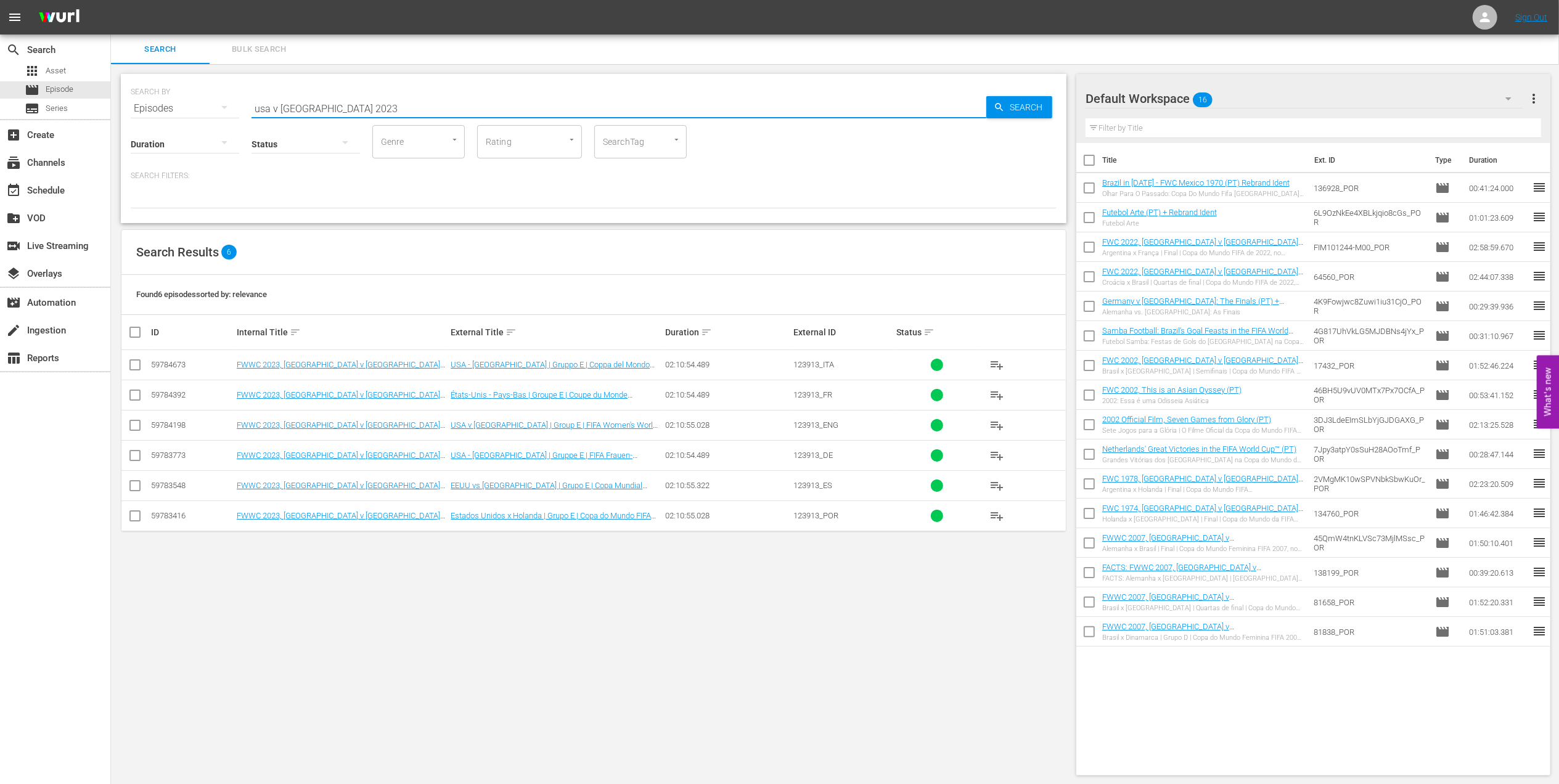
drag, startPoint x: 284, startPoint y: 107, endPoint x: 140, endPoint y: 107, distance: 144.0
click at [141, 107] on div "SEARCH BY Search By Episodes Search ID, Title, Description, Keywords, or Catego…" at bounding box center [594, 101] width 926 height 44
paste input "FWWC 2019 - Final - [GEOGRAPHIC_DATA] v [GEOGRAPHIC_DATA]"
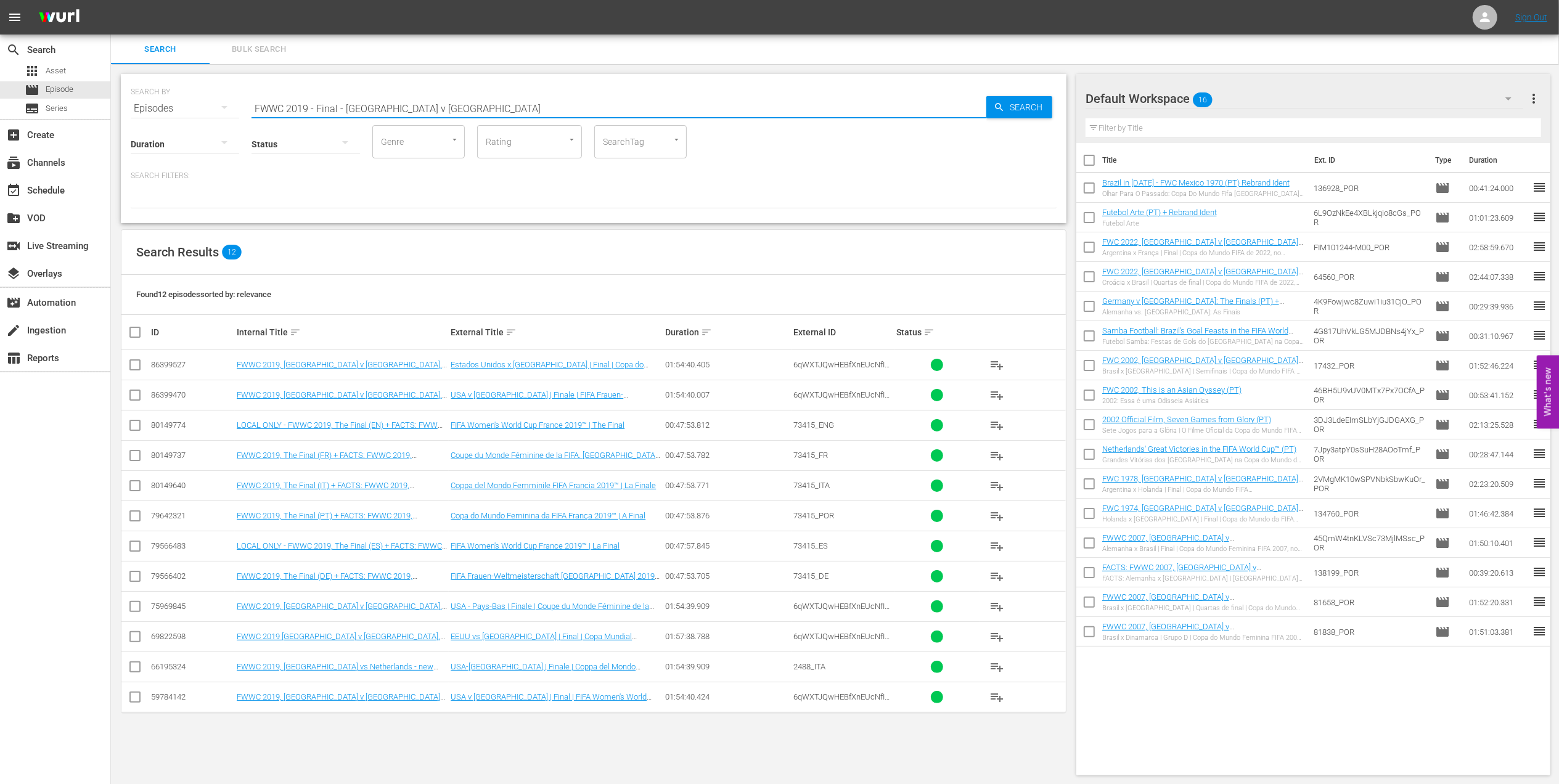
drag, startPoint x: 430, startPoint y: 107, endPoint x: 132, endPoint y: 107, distance: 298.0
click at [133, 107] on div "SEARCH BY Search By Episodes Search ID, Title, Description, Keywords, or Catego…" at bounding box center [594, 101] width 926 height 44
paste input "C 2006 - Final - [GEOGRAPHIC_DATA] v [GEOGRAPHIC_DATA]"
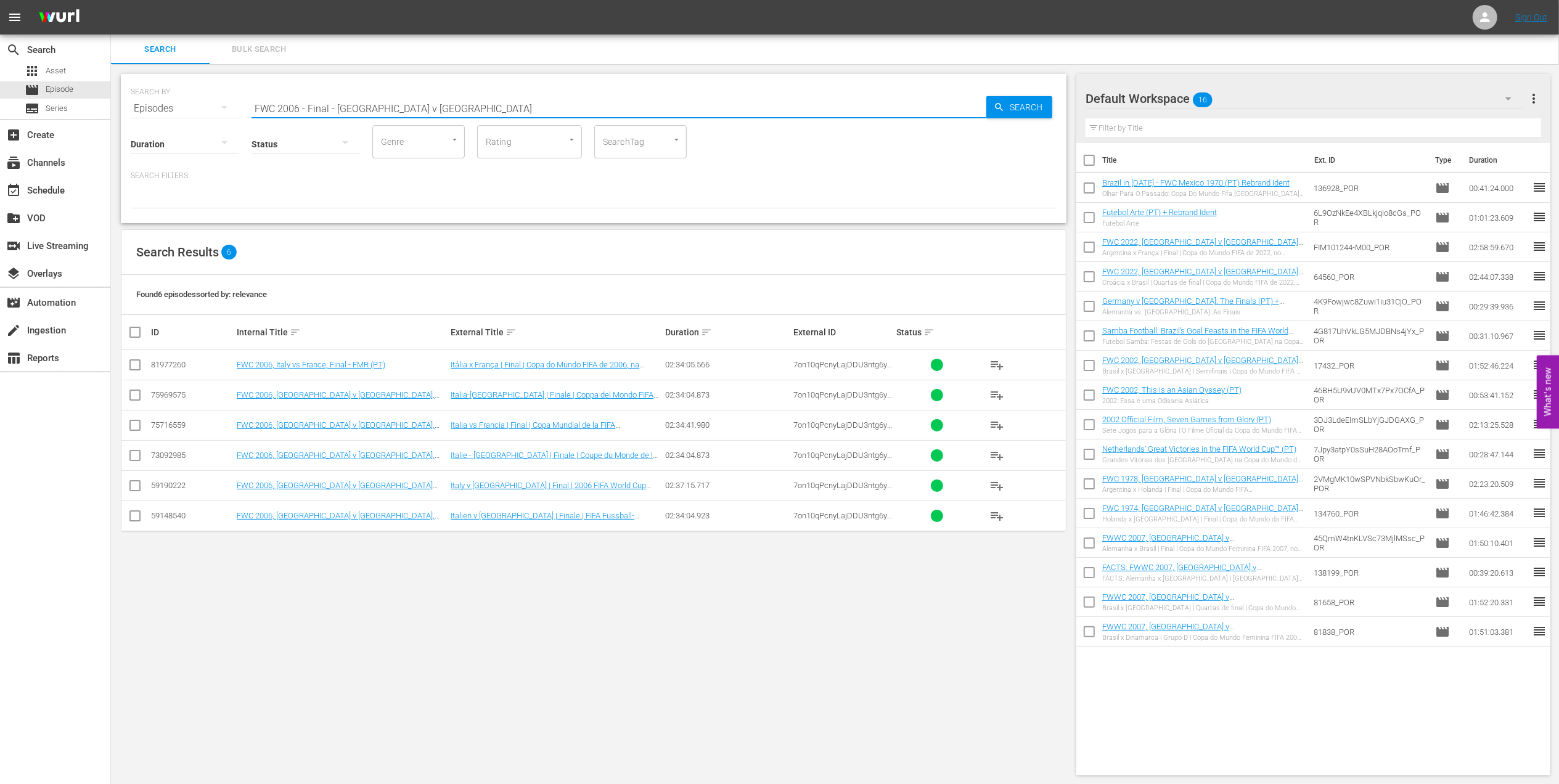
drag, startPoint x: 399, startPoint y: 110, endPoint x: 161, endPoint y: 110, distance: 238.0
click at [161, 110] on div "SEARCH BY Search By Episodes Search ID, Title, Description, Keywords, or Catego…" at bounding box center [594, 101] width 926 height 44
paste input "2006 Official Film - The Story of the 2006 FIFA World Cup"
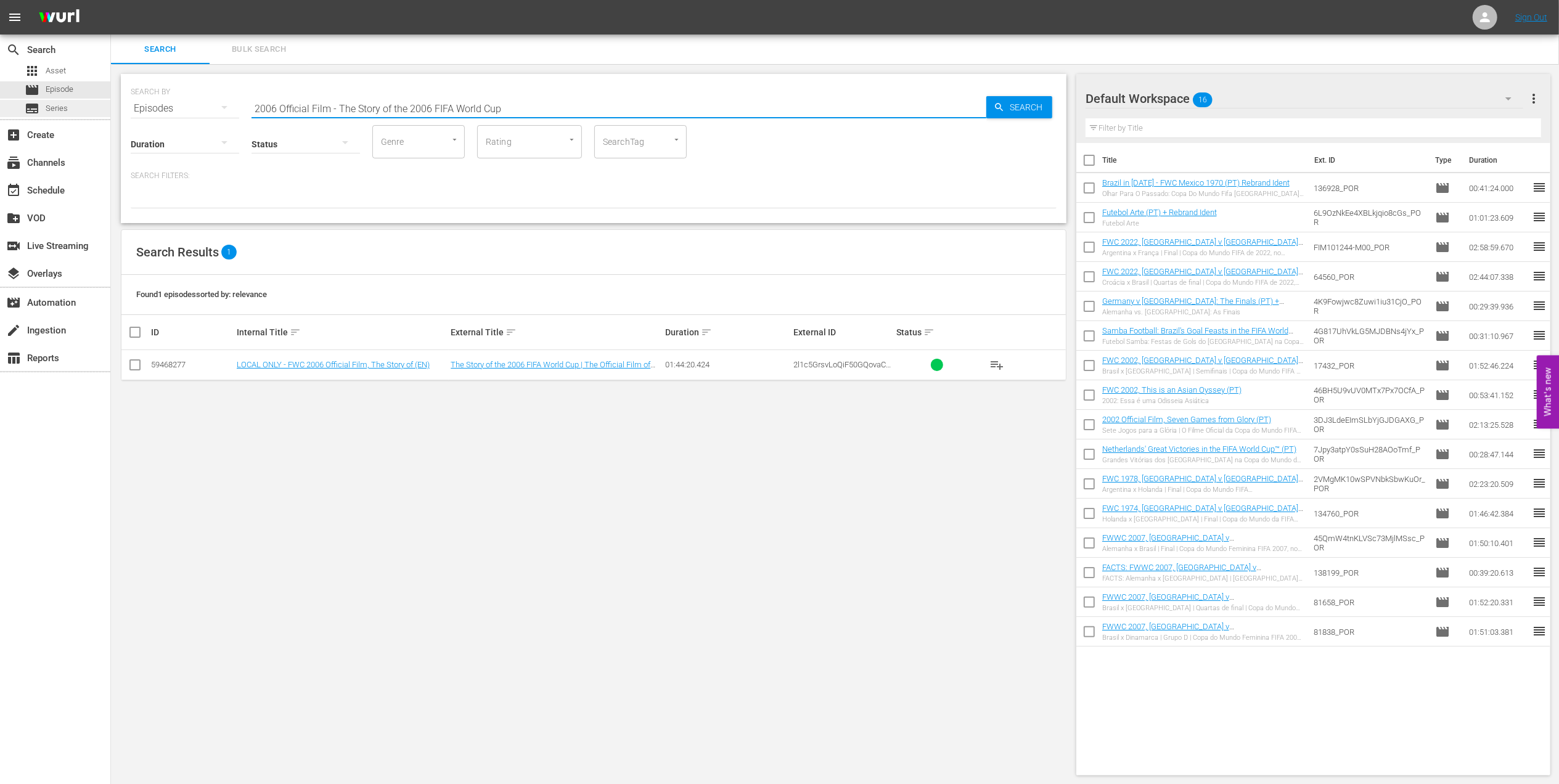
paste input "Italy v [GEOGRAPHIC_DATA] | Group E | FIFA World Cup 2006 | Full Match Replay"
drag, startPoint x: 509, startPoint y: 102, endPoint x: 65, endPoint y: 107, distance: 444.0
click at [111, 0] on div "search Search apps Asset movie Episode subtitles Series add_box Create subscrip…" at bounding box center [835, 0] width 1448 height 0
paste input "Maitanam - The Story of Football in [GEOGRAPHIC_DATA]"
drag, startPoint x: 558, startPoint y: 103, endPoint x: 197, endPoint y: 103, distance: 361.0
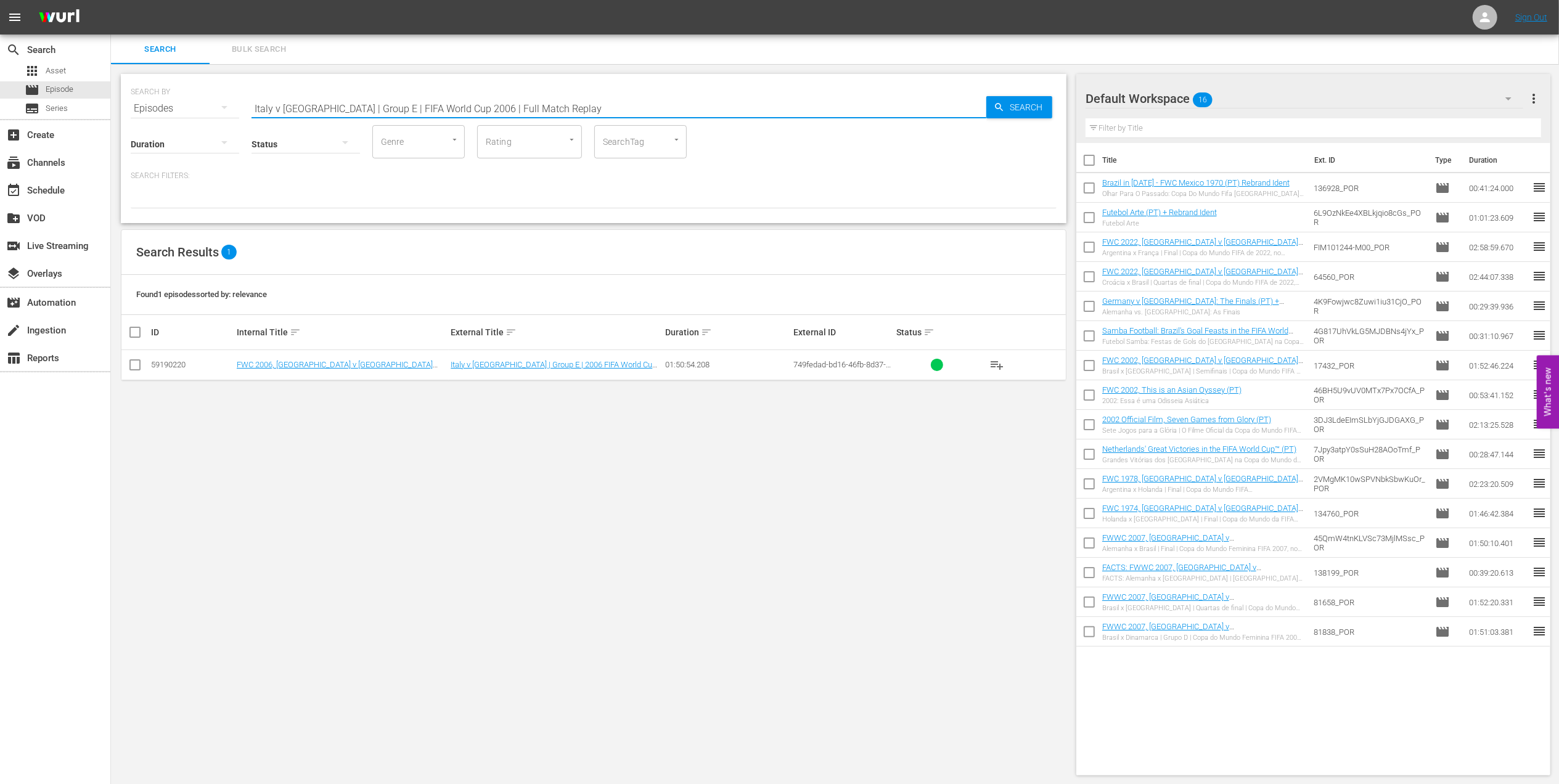
click at [206, 103] on div "SEARCH BY Search By Episodes Search ID, Title, Description, Keywords, or Catego…" at bounding box center [594, 101] width 926 height 44
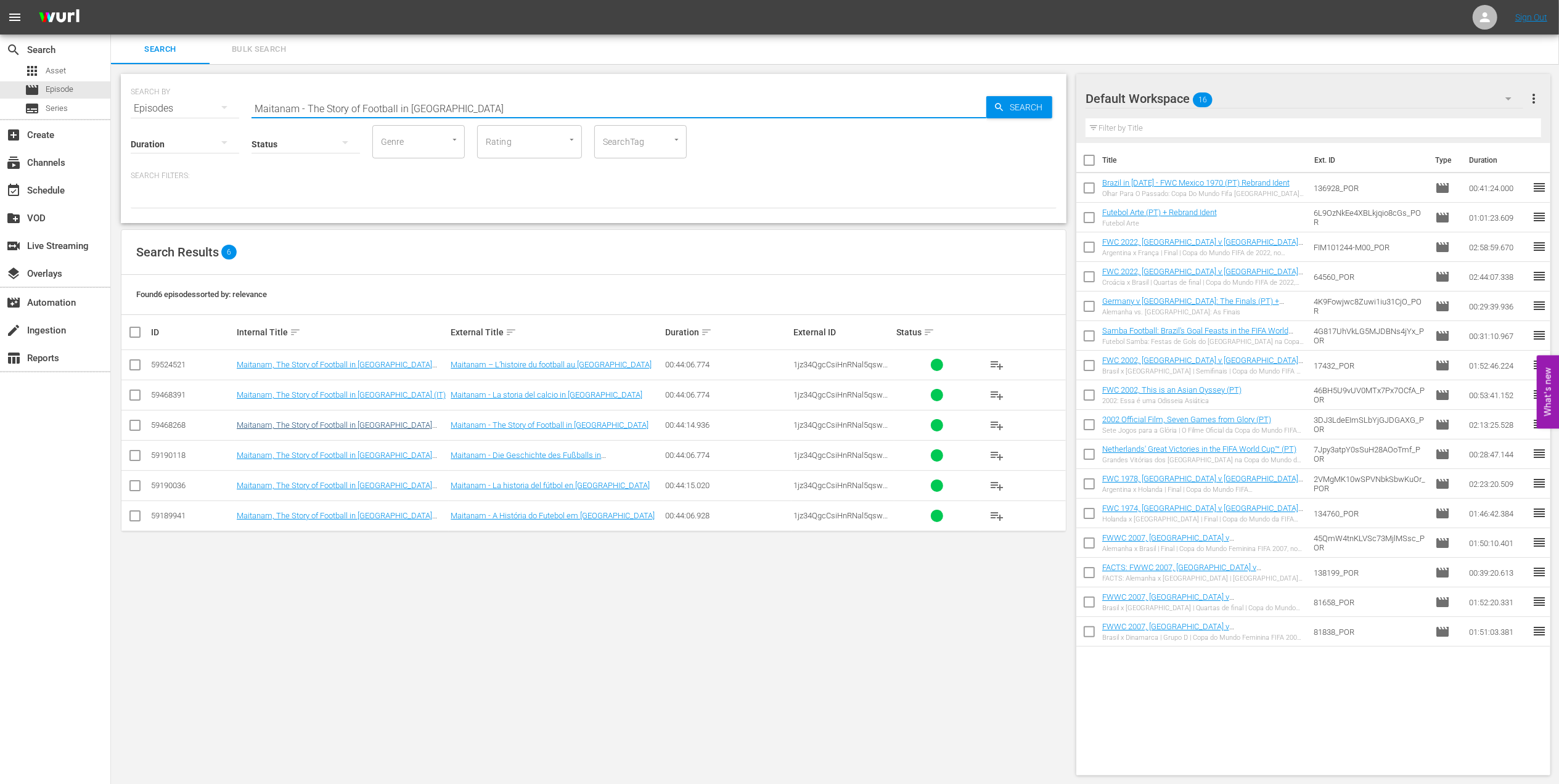
type input "Maitanam - The Story of Football in [GEOGRAPHIC_DATA]"
click at [375, 429] on link "Maitanam, The Story of Football in [GEOGRAPHIC_DATA] (EN)" at bounding box center [335, 429] width 196 height 18
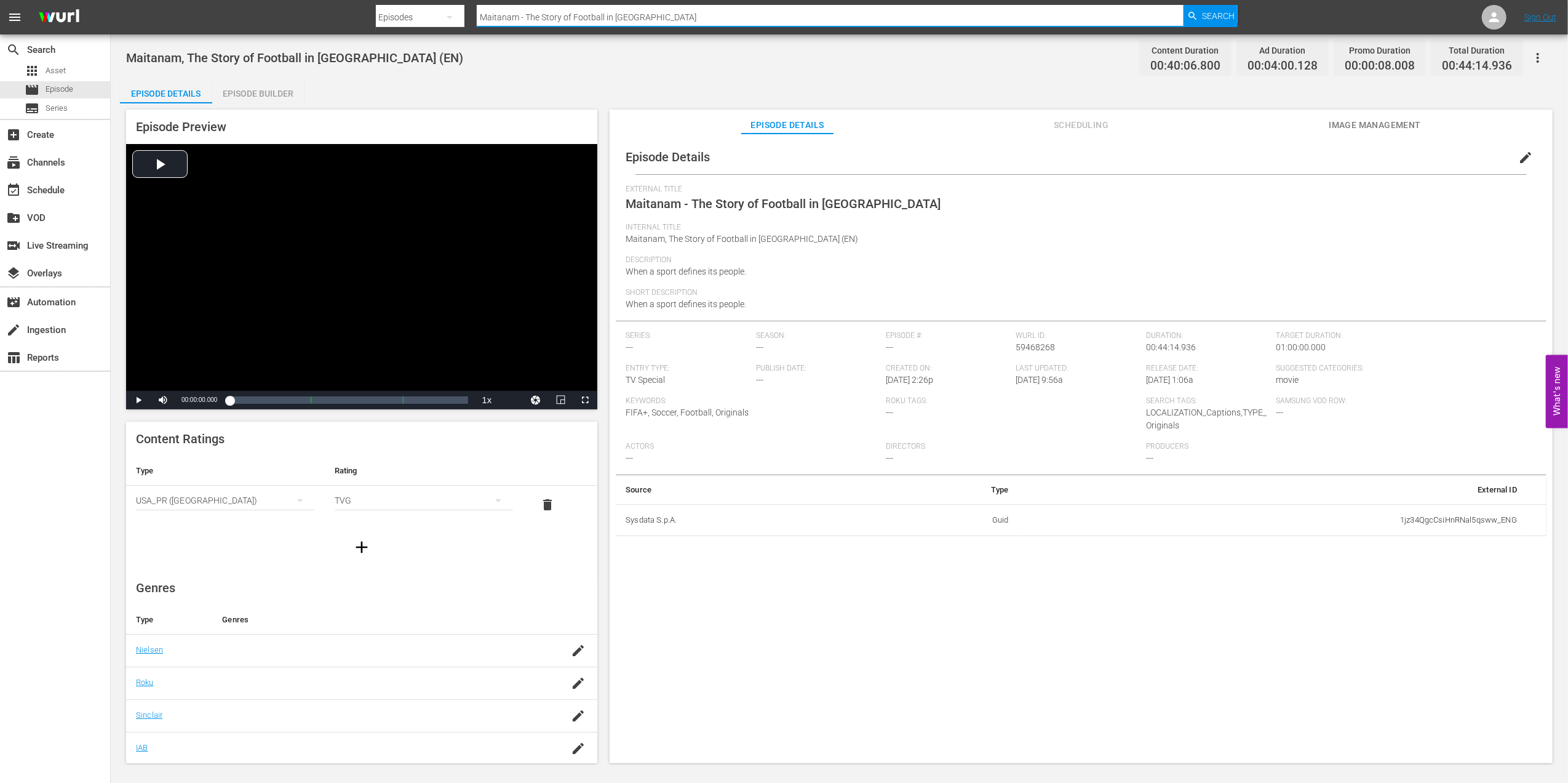
drag, startPoint x: 464, startPoint y: 15, endPoint x: 335, endPoint y: 21, distance: 129.1
click at [335, 20] on nav "menu Search By Episodes Search ID, Title, Description, Keywords, or Category Ma…" at bounding box center [784, 17] width 1568 height 34
paste input "Confederations Cup 2017, POR v MEX"
type input "Confederations Cup 2017, POR v MEX"
click at [1202, 20] on span "Search" at bounding box center [1218, 16] width 32 height 22
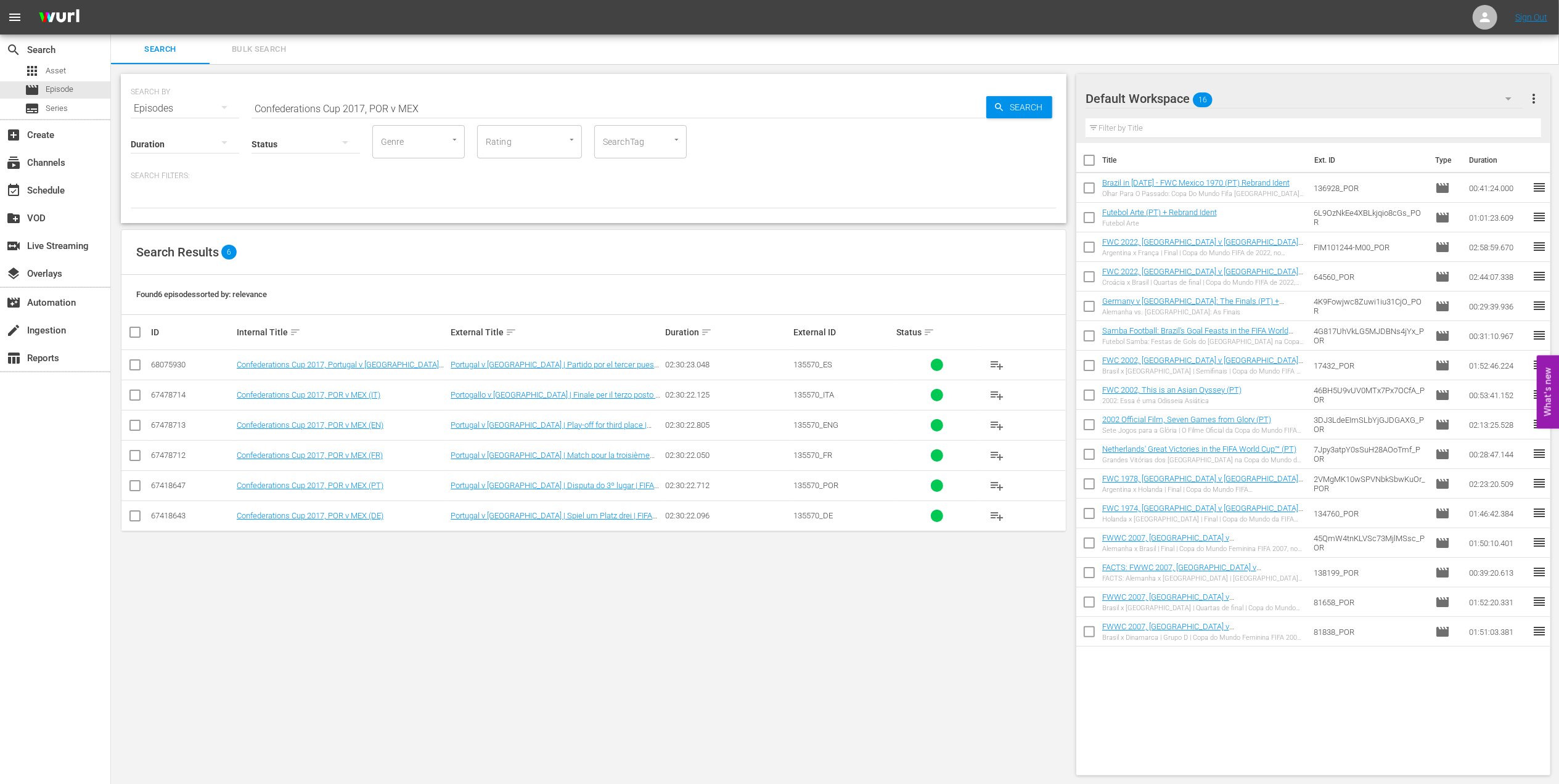
click at [126, 107] on div "SEARCH BY Search By Episodes Search ID, Title, Description, Keywords, or Catego…" at bounding box center [593, 148] width 946 height 149
paste input "09, USA v BRA"
drag, startPoint x: 429, startPoint y: 105, endPoint x: 140, endPoint y: 105, distance: 289.0
click at [141, 105] on div "SEARCH BY Search By Episodes Search ID, Title, Description, Keywords, or Catego…" at bounding box center [594, 101] width 926 height 44
paste input "text"
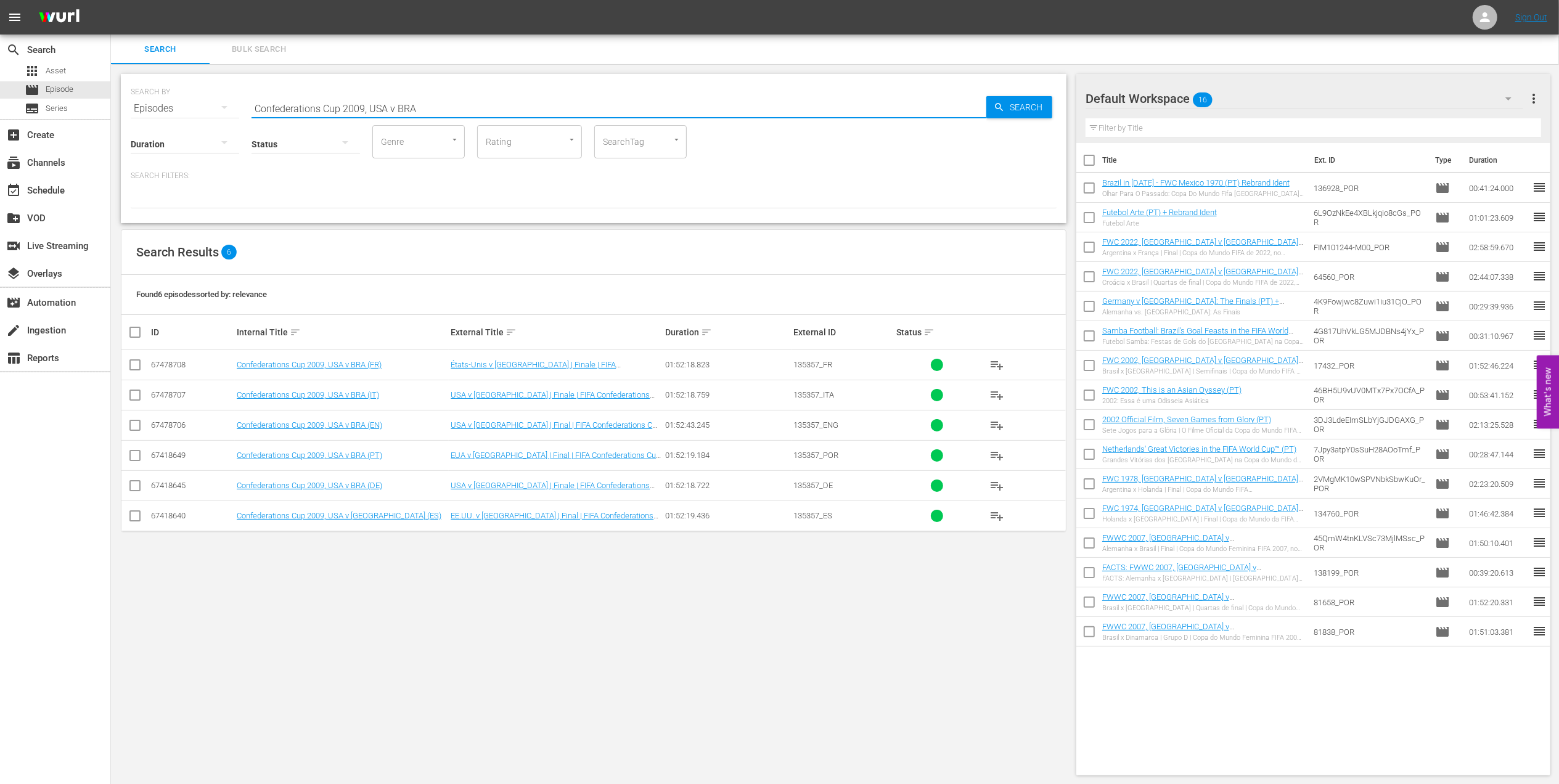
paste input "France v [GEOGRAPHIC_DATA] | Final | FIFA World Cup 2018 | Full Match Replay"
drag, startPoint x: 432, startPoint y: 106, endPoint x: 196, endPoint y: 112, distance: 236.1
click at [196, 112] on div "SEARCH BY Search By Episodes Search ID, Title, Description, Keywords, or Catego…" at bounding box center [594, 101] width 926 height 44
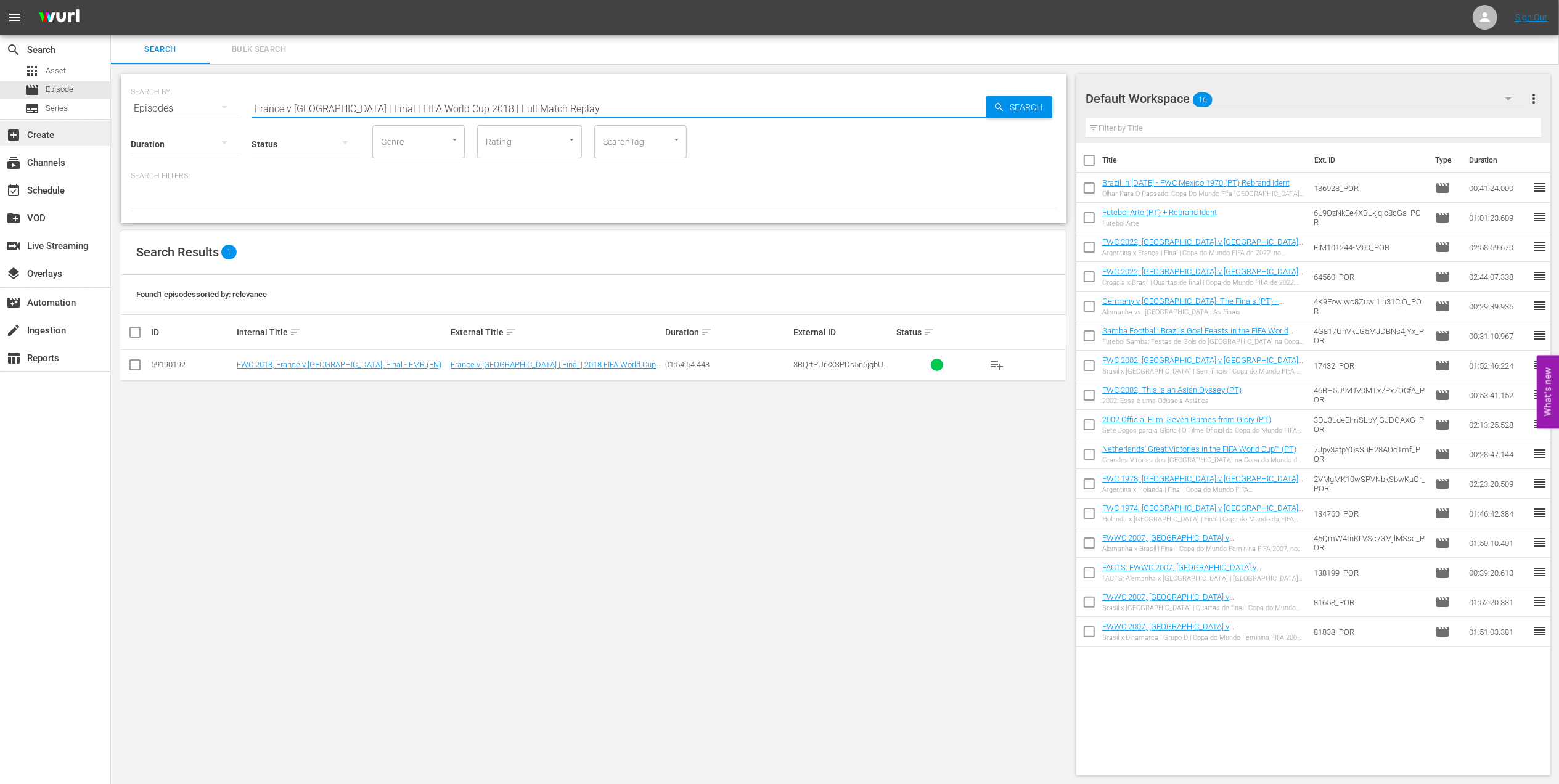
drag, startPoint x: 271, startPoint y: 112, endPoint x: 106, endPoint y: 126, distance: 165.6
click at [111, 0] on div "search Search apps Asset movie Episode subtitles Series add_box Create subscrip…" at bounding box center [835, 0] width 1448 height 0
drag, startPoint x: 580, startPoint y: 103, endPoint x: 566, endPoint y: 109, distance: 15.2
click at [580, 105] on input "France v [GEOGRAPHIC_DATA] | Final | FIFA World Cup 2018 | Full Match Replay" at bounding box center [619, 109] width 735 height 30
click at [565, 107] on input "France v [GEOGRAPHIC_DATA] | Final | FIFA World Cup 2018 | Full Match Replay" at bounding box center [619, 109] width 735 height 30
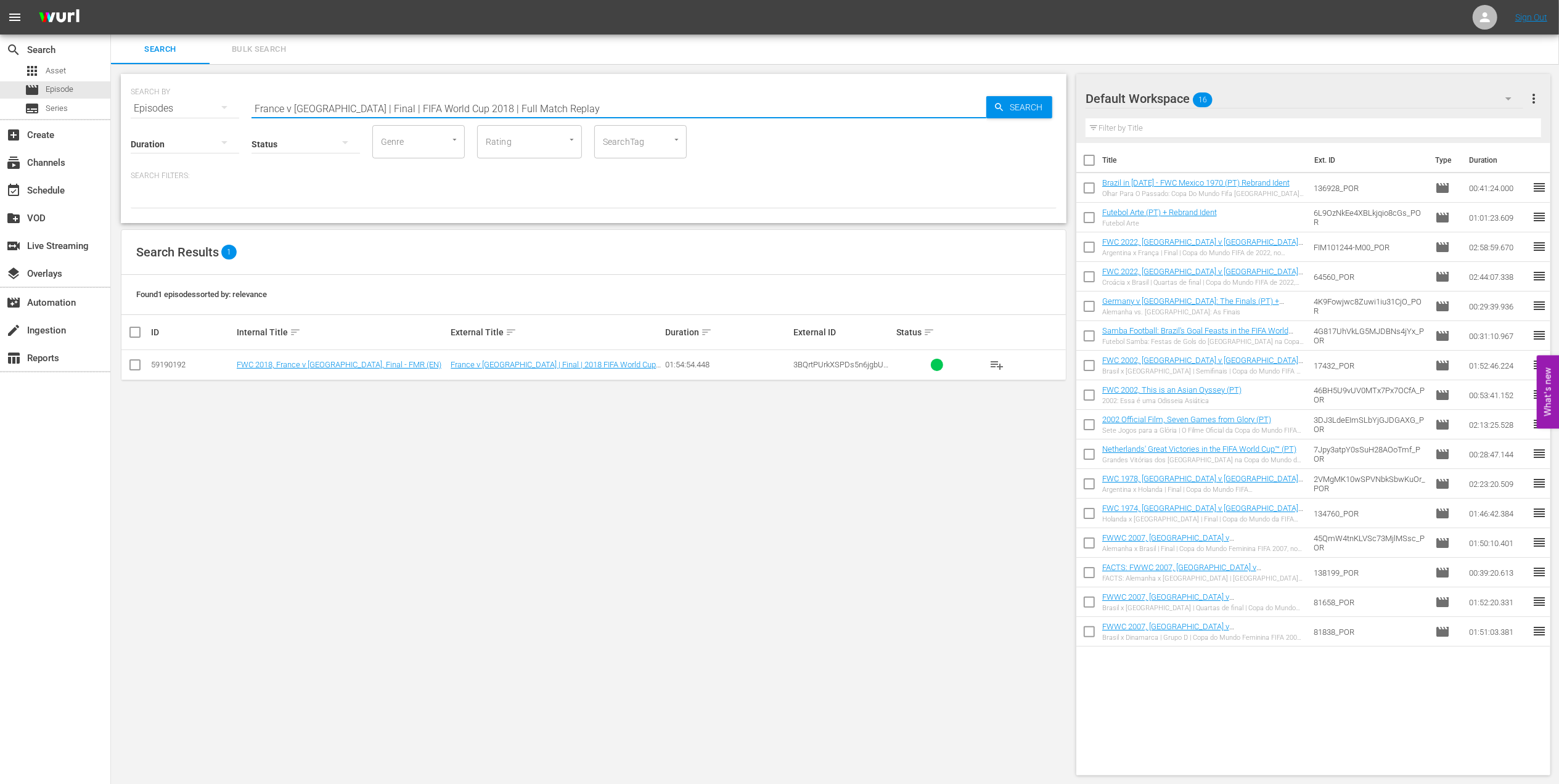
drag, startPoint x: 570, startPoint y: 104, endPoint x: 554, endPoint y: 107, distance: 16.3
click at [570, 105] on input "France v [GEOGRAPHIC_DATA] | Final | FIFA World Cup 2018 | Full Match Replay" at bounding box center [619, 109] width 735 height 30
click at [518, 105] on input "France v [GEOGRAPHIC_DATA] | Final | FIFA World Cup 2018 | Full Match Replay" at bounding box center [619, 109] width 735 height 30
drag, startPoint x: 558, startPoint y: 107, endPoint x: 174, endPoint y: 106, distance: 384.0
click at [174, 106] on div "SEARCH BY Search By Episodes Search ID, Title, Description, Keywords, or Catego…" at bounding box center [594, 101] width 926 height 44
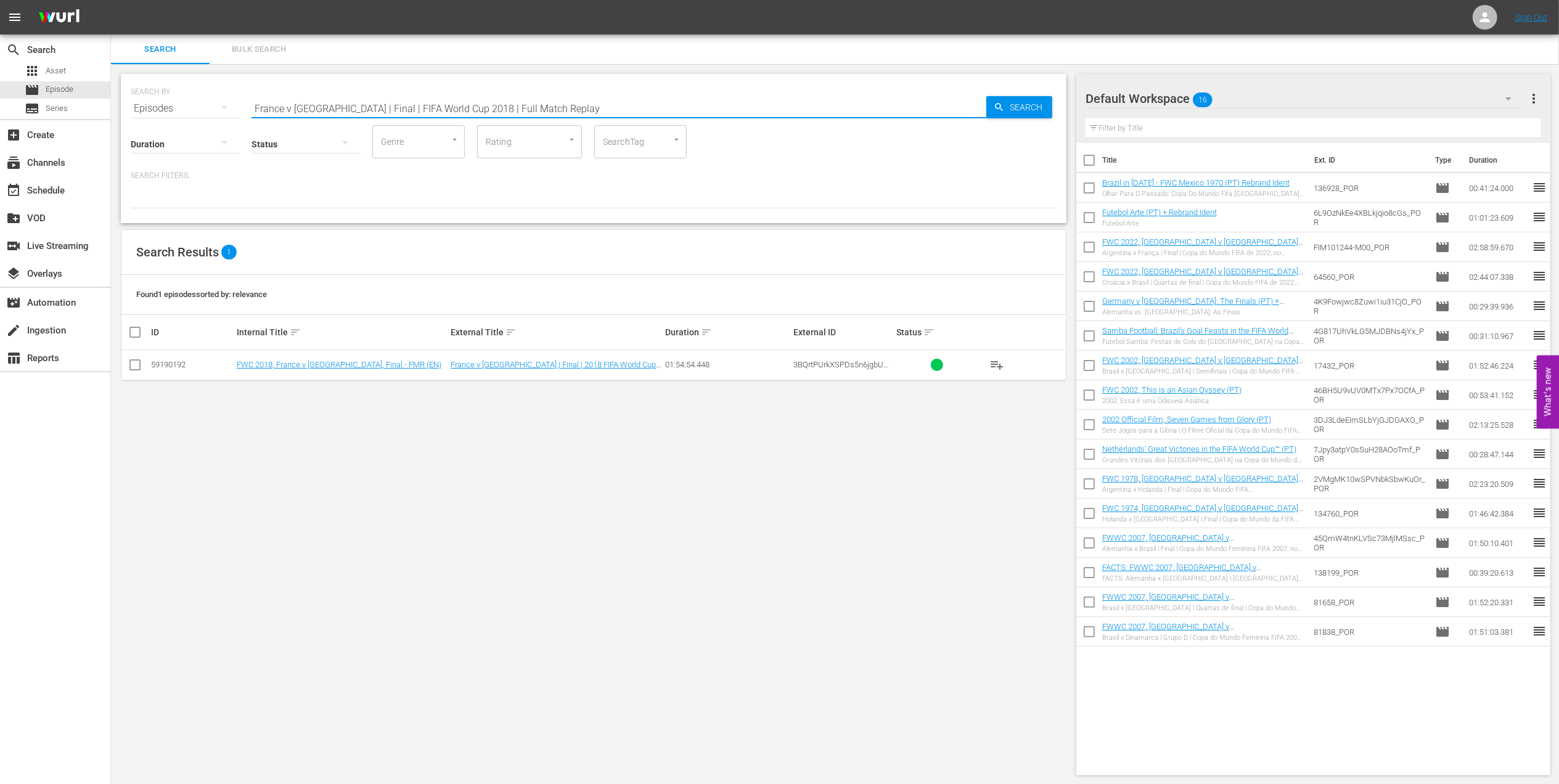
paste input "WC 2014 - Final - [GEOGRAPHIC_DATA] v [GEOGRAPHIC_DATA]"
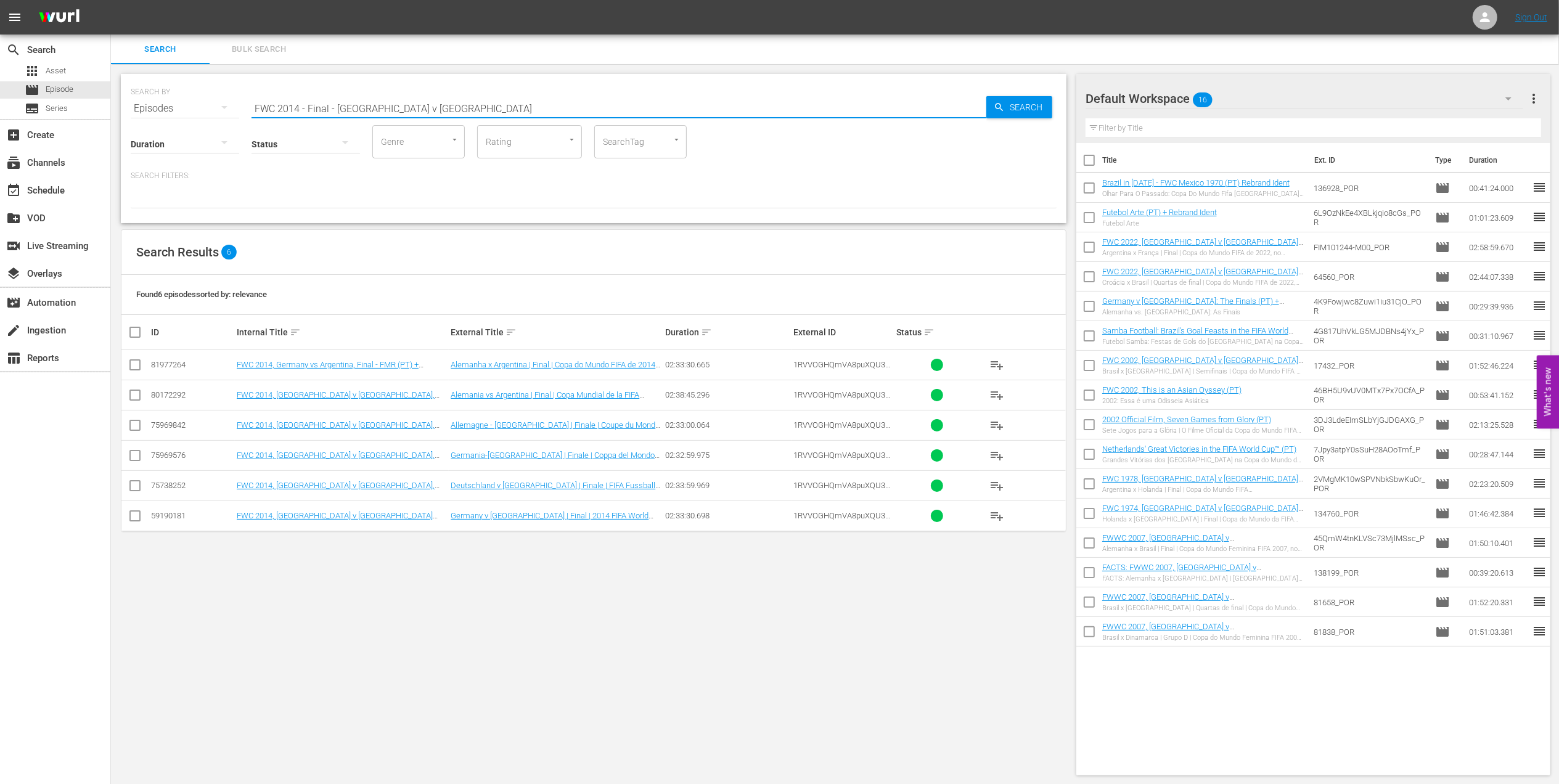
drag, startPoint x: 441, startPoint y: 106, endPoint x: 178, endPoint y: 106, distance: 263.0
click at [178, 106] on div "SEARCH BY Search By Episodes Search ID, Title, Description, Keywords, or Catego…" at bounding box center [594, 101] width 926 height 44
paste input "IR Iran v [GEOGRAPHIC_DATA] | Group B | FIFA World Cup 2022 | Full Match Replay"
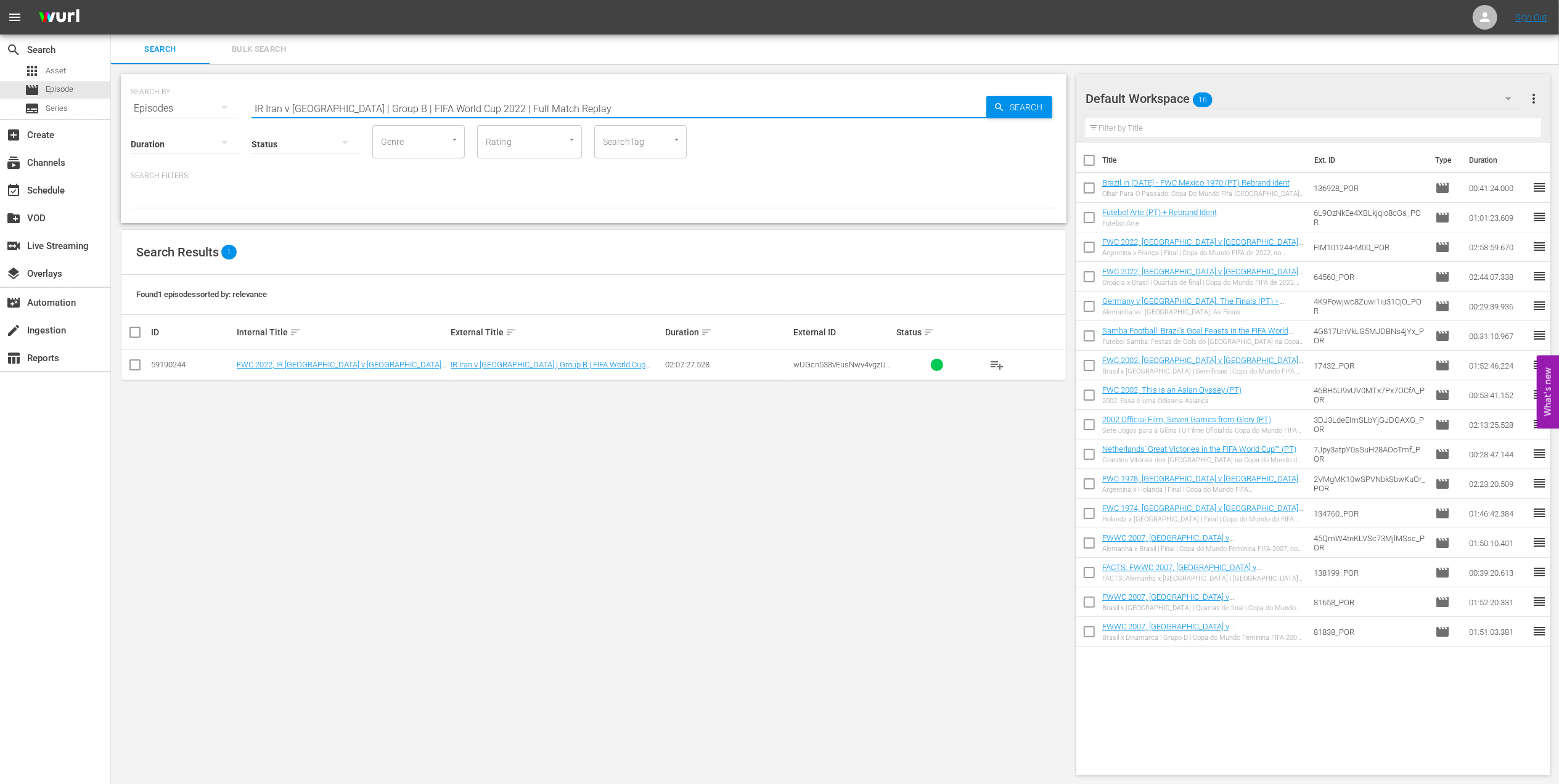
drag, startPoint x: 223, startPoint y: 106, endPoint x: 168, endPoint y: 106, distance: 55.0
click at [168, 106] on div "SEARCH BY Search By Episodes Search ID, Title, Description, Keywords, or Catego…" at bounding box center [594, 101] width 926 height 44
paste input "Netherlands v [GEOGRAPHIC_DATA] | Round of 16"
drag, startPoint x: 166, startPoint y: 109, endPoint x: 110, endPoint y: 110, distance: 56.0
click at [111, 0] on div "search Search apps Asset movie Episode subtitles Series add_box Create subscrip…" at bounding box center [835, 0] width 1448 height 0
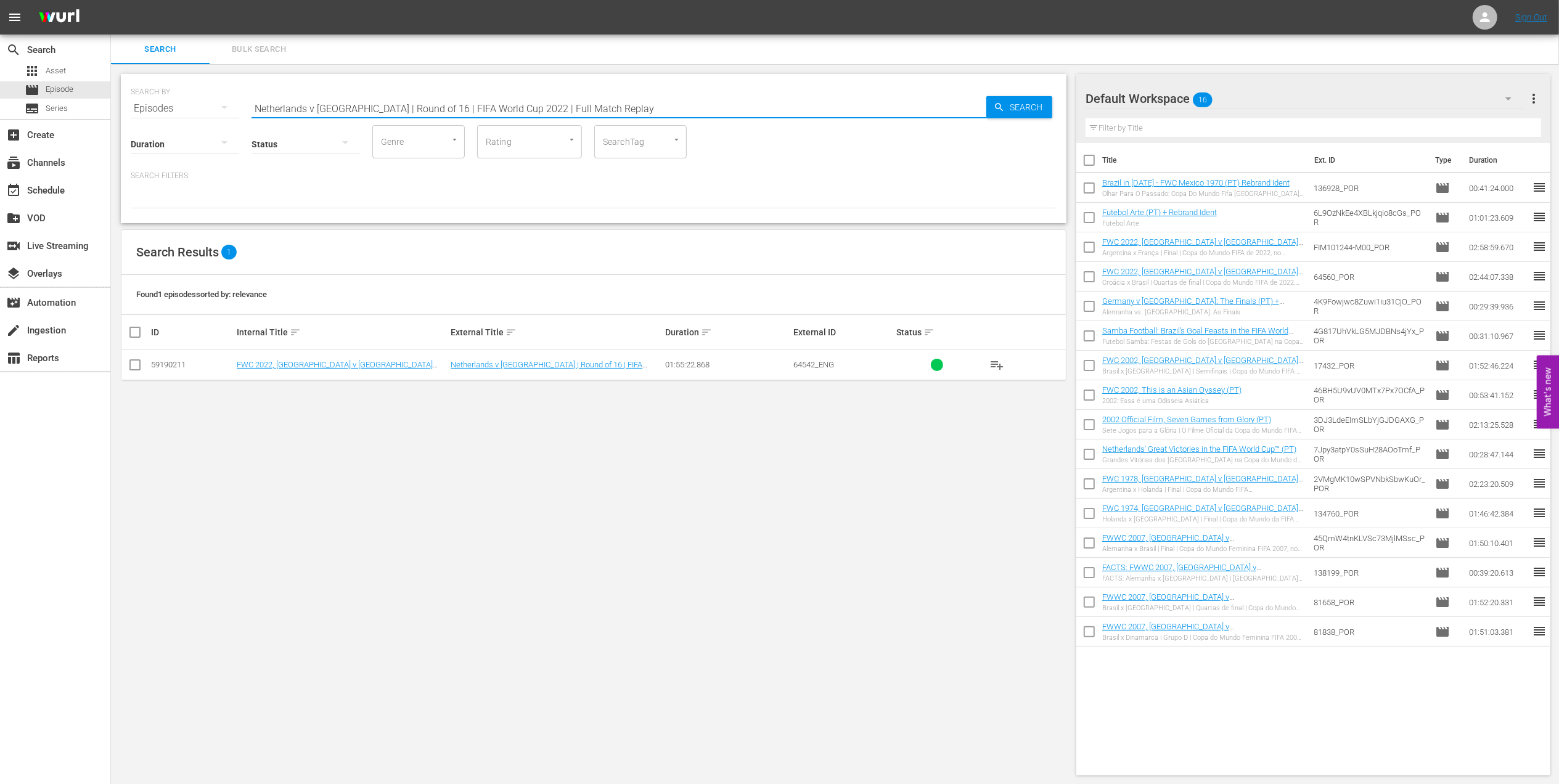
paste input "Brazil v [GEOGRAPHIC_DATA] | Final | FIFA Futsal World Championship [GEOGRAPHIC…"
drag, startPoint x: 624, startPoint y: 107, endPoint x: 44, endPoint y: 115, distance: 580.1
click at [111, 0] on div "search Search apps Asset movie Episode subtitles Series add_box Create subscrip…" at bounding box center [835, 0] width 1448 height 0
paste input "Spain | Final | FIFA Futsal World Championship [GEOGRAPHIC_DATA] 1996"
drag, startPoint x: 606, startPoint y: 102, endPoint x: 156, endPoint y: 107, distance: 450.0
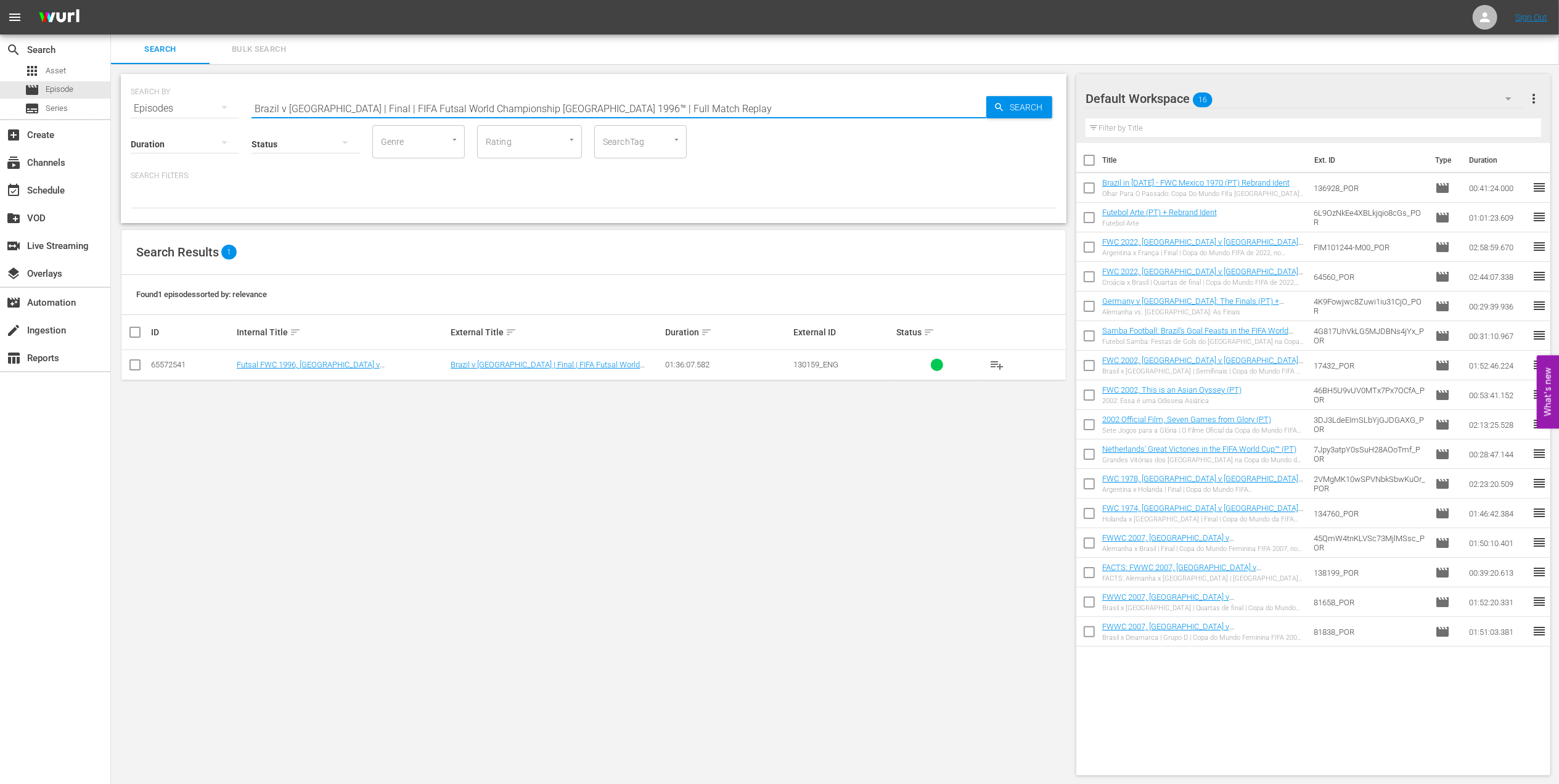
click at [156, 107] on div "SEARCH BY Search By Episodes Search ID, Title, Description, Keywords, or Catego…" at bounding box center [594, 101] width 926 height 44
paste input "FBSWC 2025, [GEOGRAPHIC_DATA] v [GEOGRAPHIC_DATA] Final - FMR (Clipping)"
drag, startPoint x: 483, startPoint y: 107, endPoint x: 386, endPoint y: 112, distance: 97.1
click at [386, 112] on input "FBSWC 2025, [GEOGRAPHIC_DATA] v [GEOGRAPHIC_DATA] Final - FMR (Clipping)" at bounding box center [619, 109] width 735 height 30
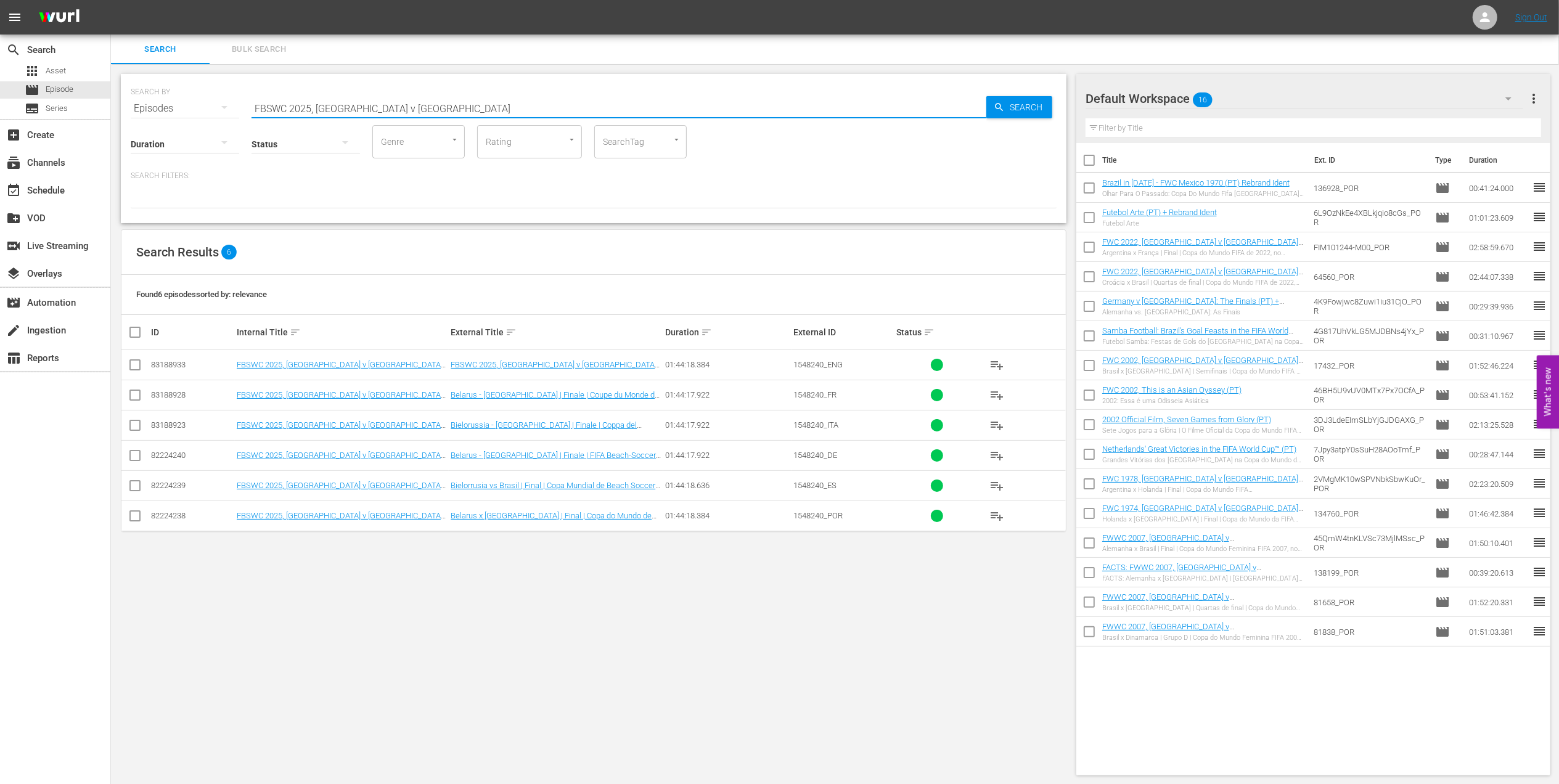
drag, startPoint x: 348, startPoint y: 107, endPoint x: 171, endPoint y: 109, distance: 177.0
click at [171, 109] on div "SEARCH BY Search By Episodes Search ID, Title, Description, Keywords, or Catego…" at bounding box center [594, 101] width 926 height 44
paste input "REPLAY FWWC23 USA v VIE (MD3)"
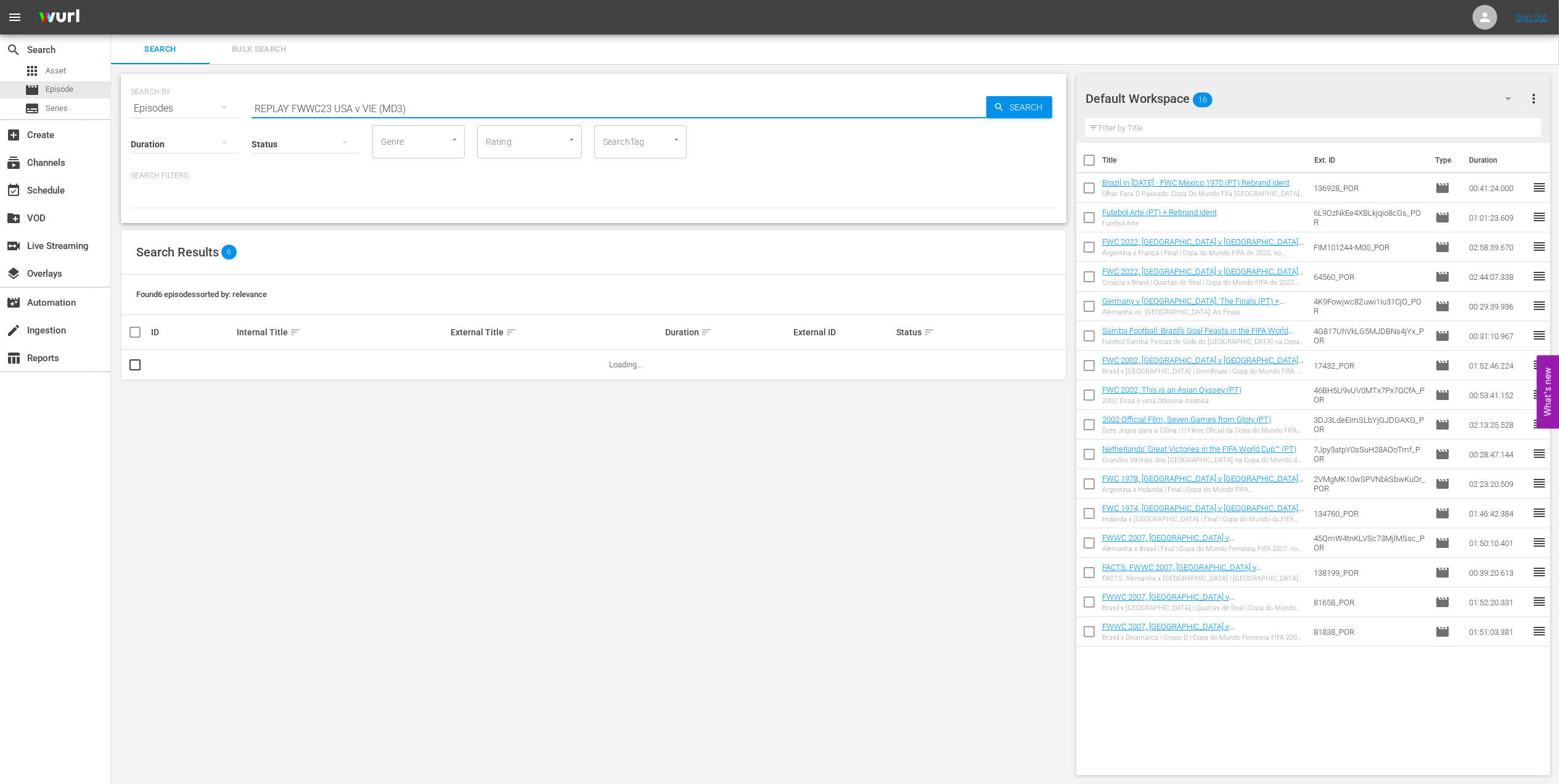
drag, startPoint x: 194, startPoint y: 131, endPoint x: 176, endPoint y: 131, distance: 18.0
click at [176, 131] on div "SEARCH BY Search By Episodes Search ID, Title, Description, Keywords, or Catego…" at bounding box center [593, 148] width 946 height 149
drag, startPoint x: 331, startPoint y: 109, endPoint x: 276, endPoint y: 112, distance: 55.1
click at [276, 112] on input "usa vietnamese" at bounding box center [619, 109] width 735 height 30
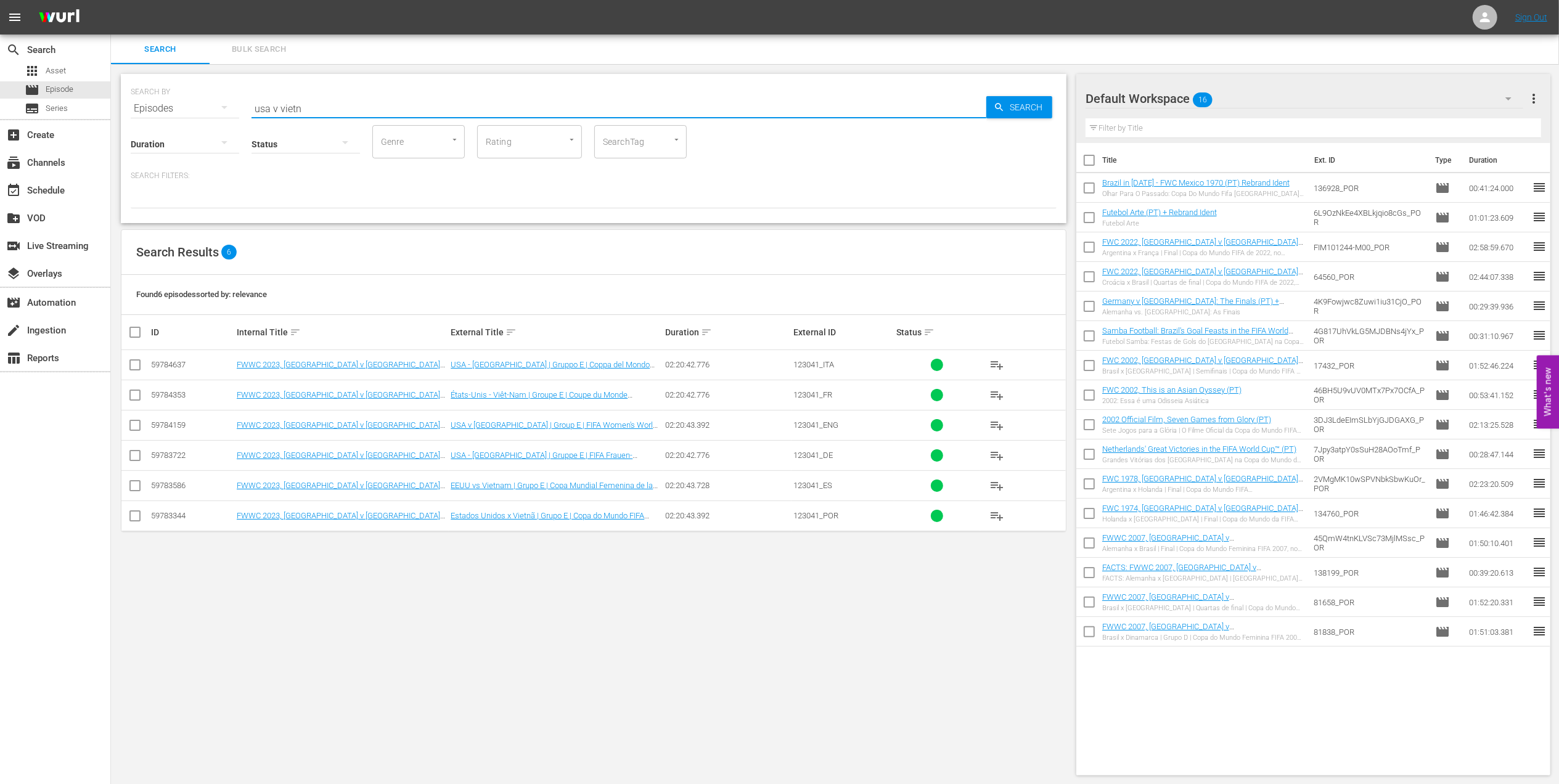
click at [151, 103] on div "SEARCH BY Search By Episodes Search ID, Title, Description, Keywords, or Catego…" at bounding box center [594, 101] width 926 height 44
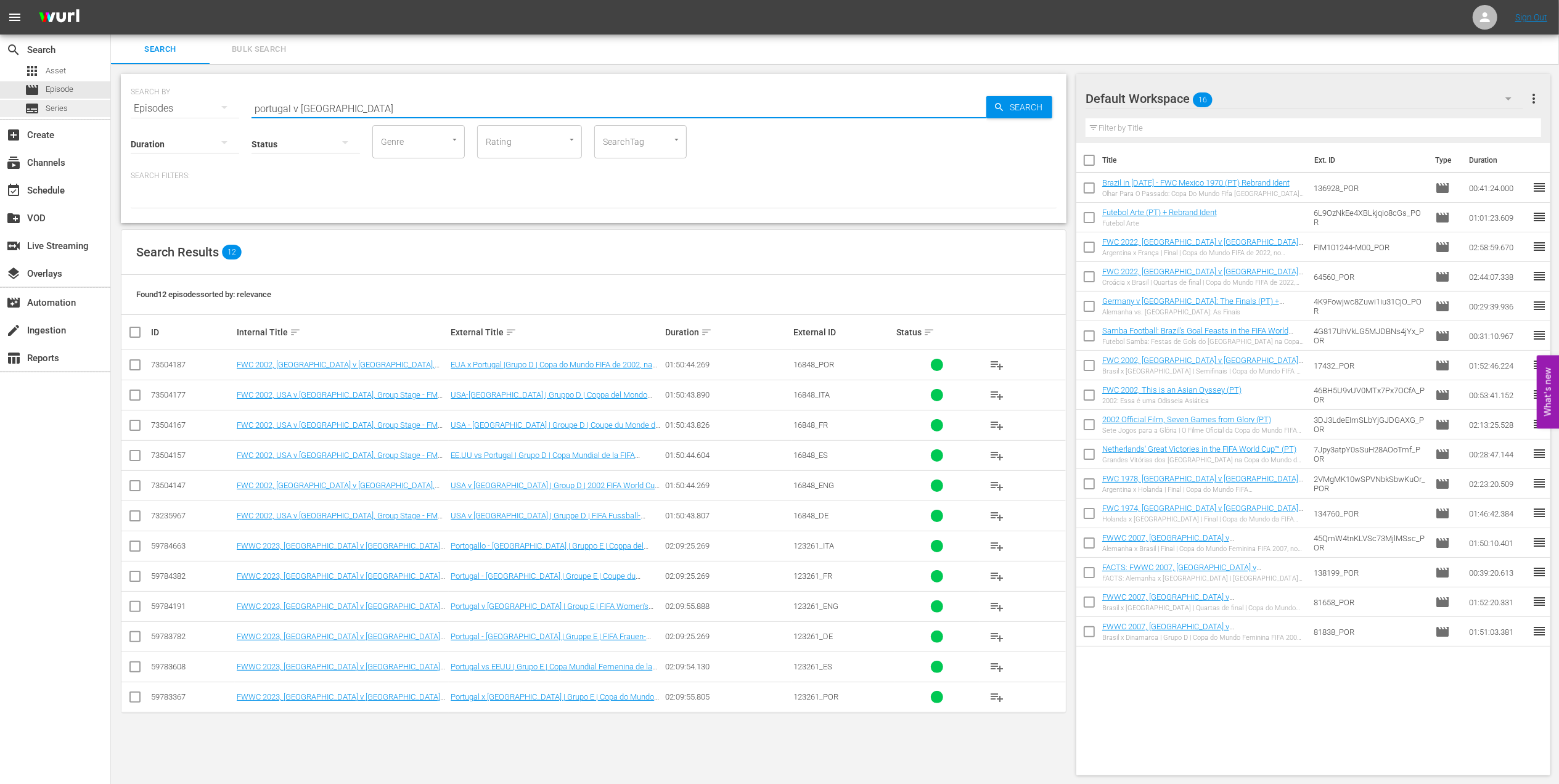
drag, startPoint x: 345, startPoint y: 109, endPoint x: 105, endPoint y: 112, distance: 240.0
click at [111, 0] on div "search Search apps Asset movie Episode subtitles Series add_box Create subscrip…" at bounding box center [835, 0] width 1448 height 0
paste input "FWWC 1991 - Final - [GEOGRAPHIC_DATA] v [GEOGRAPHIC_DATA]"
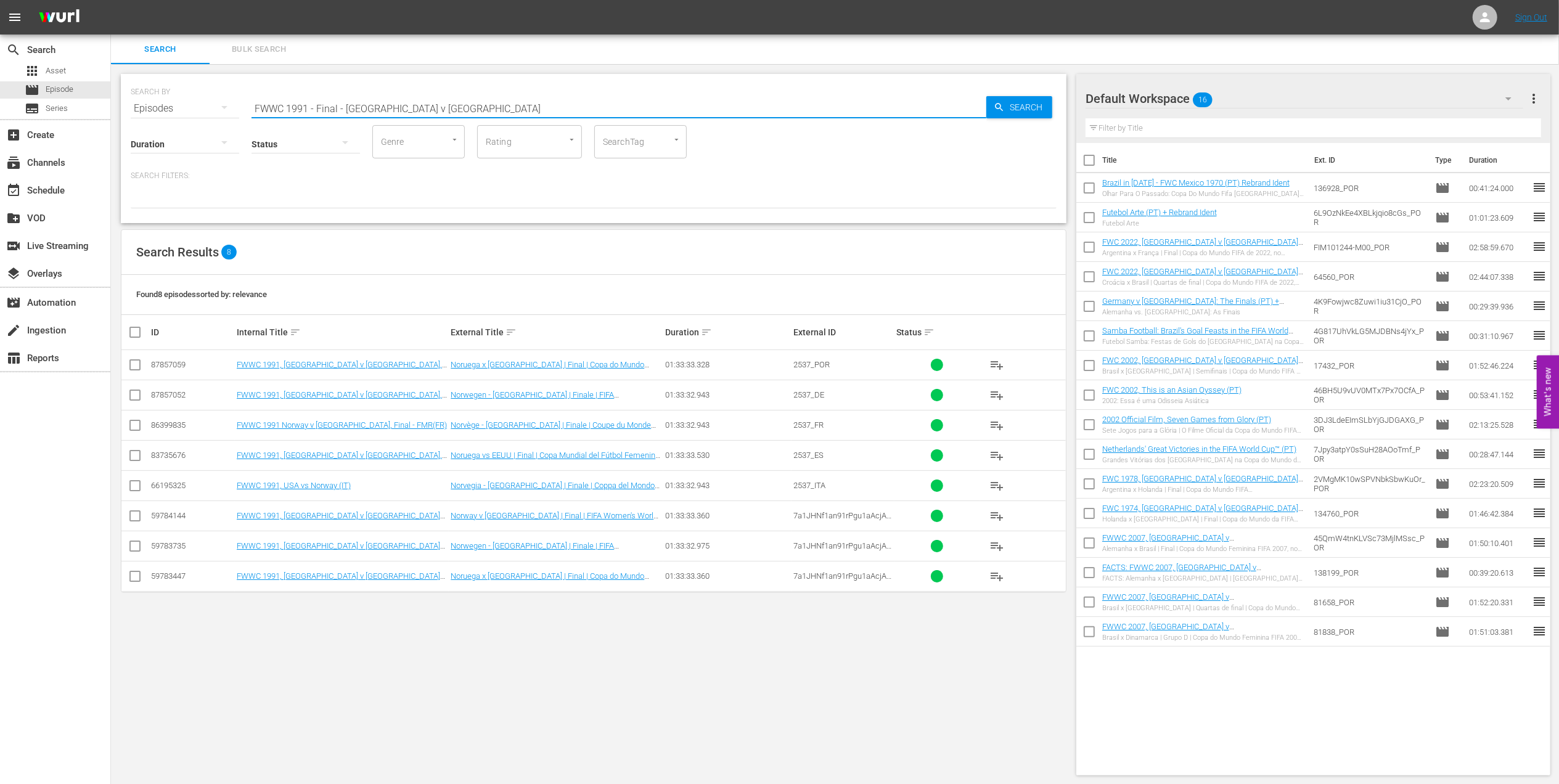
drag, startPoint x: 439, startPoint y: 105, endPoint x: 199, endPoint y: 107, distance: 240.0
click at [194, 107] on div "SEARCH BY Search By Episodes Search ID, Title, Description, Keywords, or Catego…" at bounding box center [594, 101] width 926 height 44
paste input "5 - Final - [GEOGRAPHIC_DATA] v [GEOGRAPHIC_DATA]"
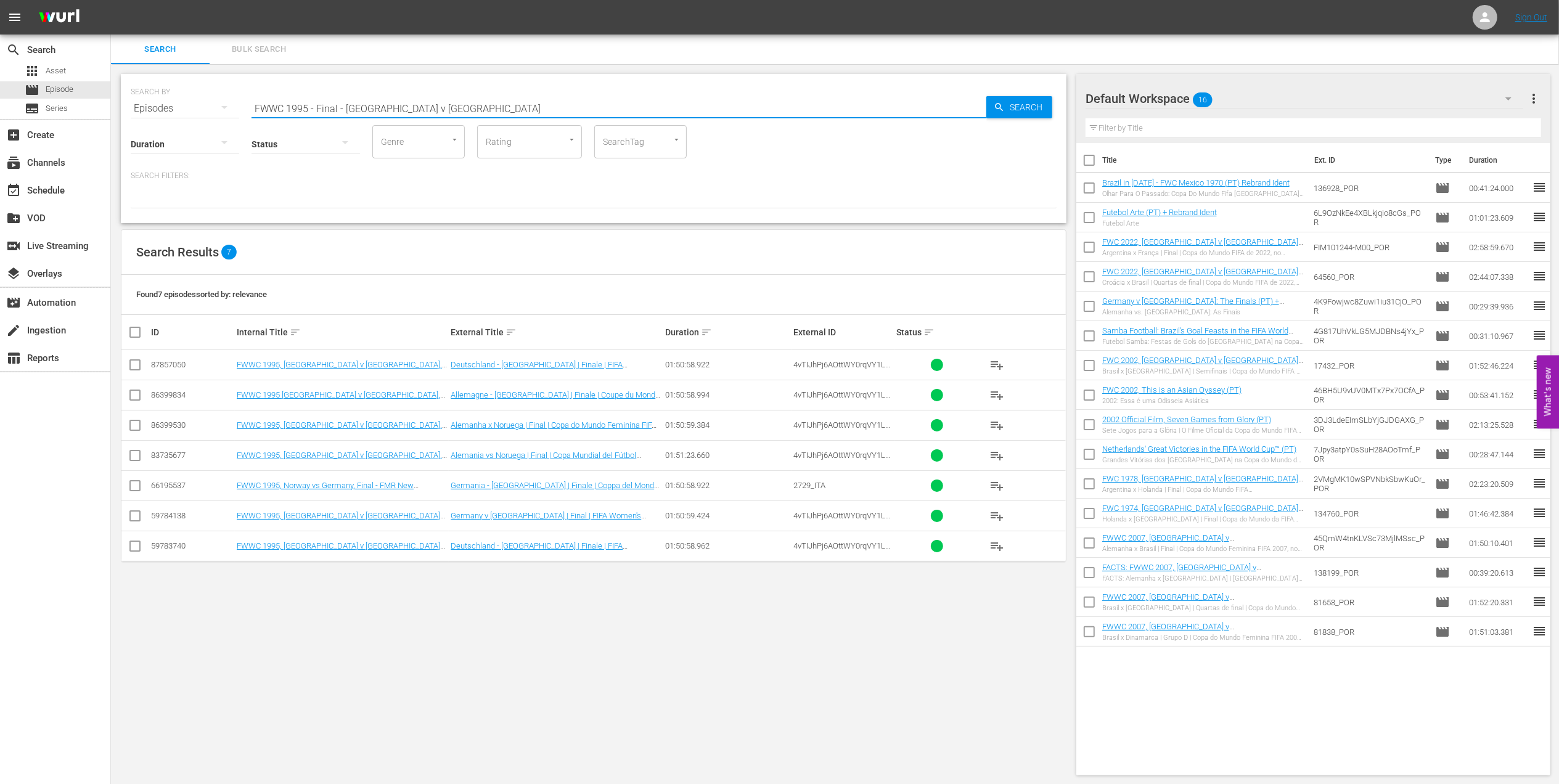
drag, startPoint x: 458, startPoint y: 102, endPoint x: 220, endPoint y: 105, distance: 238.0
click at [213, 105] on div "SEARCH BY Search By Episodes Search ID, Title, Description, Keywords, or Catego…" at bounding box center [594, 101] width 926 height 44
paste input "2011 Official Film - The Class of 2011"
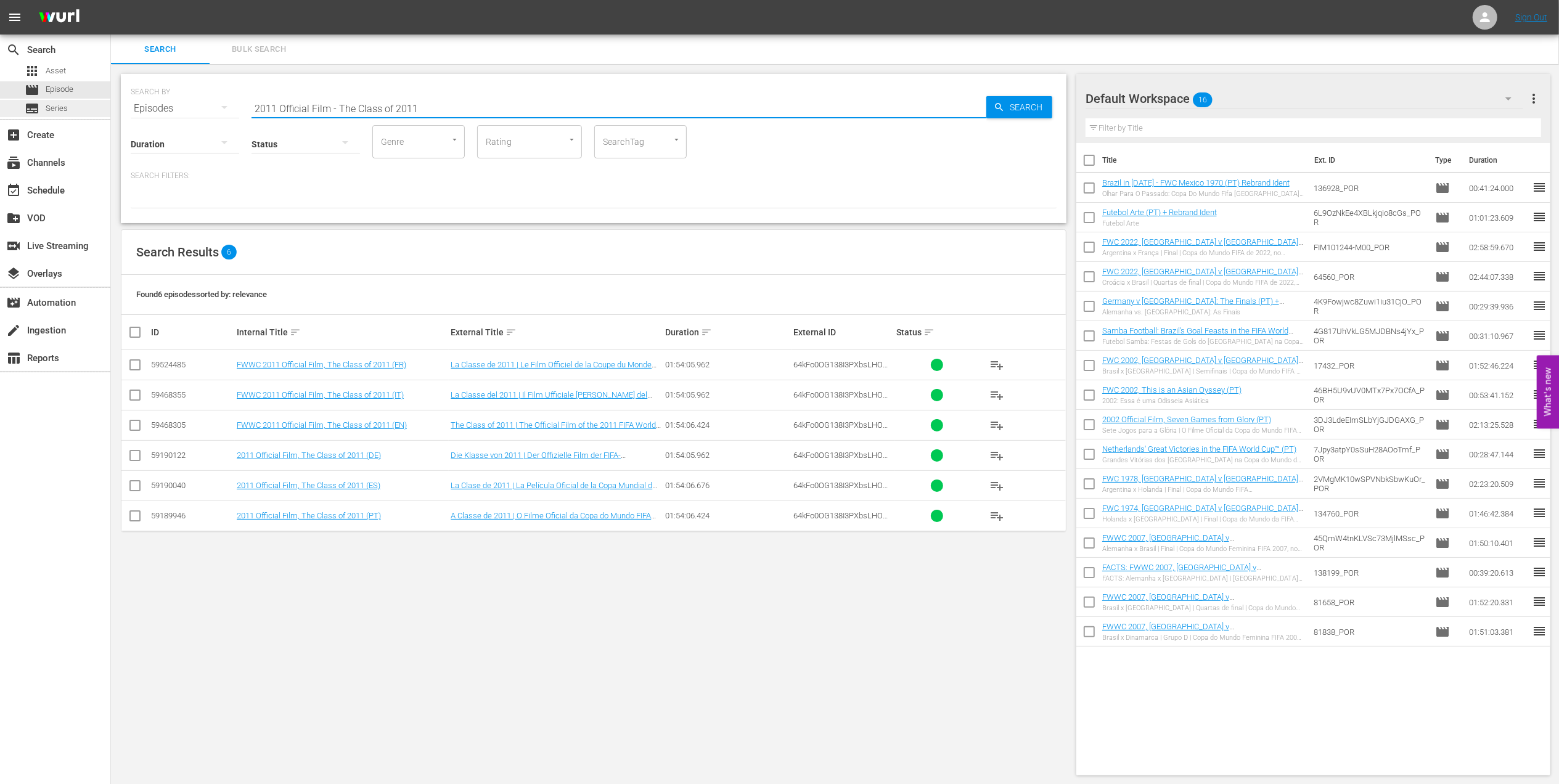
drag, startPoint x: 430, startPoint y: 100, endPoint x: 106, endPoint y: 114, distance: 324.3
click at [111, 0] on div "search Search apps Asset movie Episode subtitles Series add_box Create subscrip…" at bounding box center [835, 0] width 1448 height 0
paste input "FWWC 2011 - SF - [GEOGRAPHIC_DATA] v [GEOGRAPHIC_DATA]"
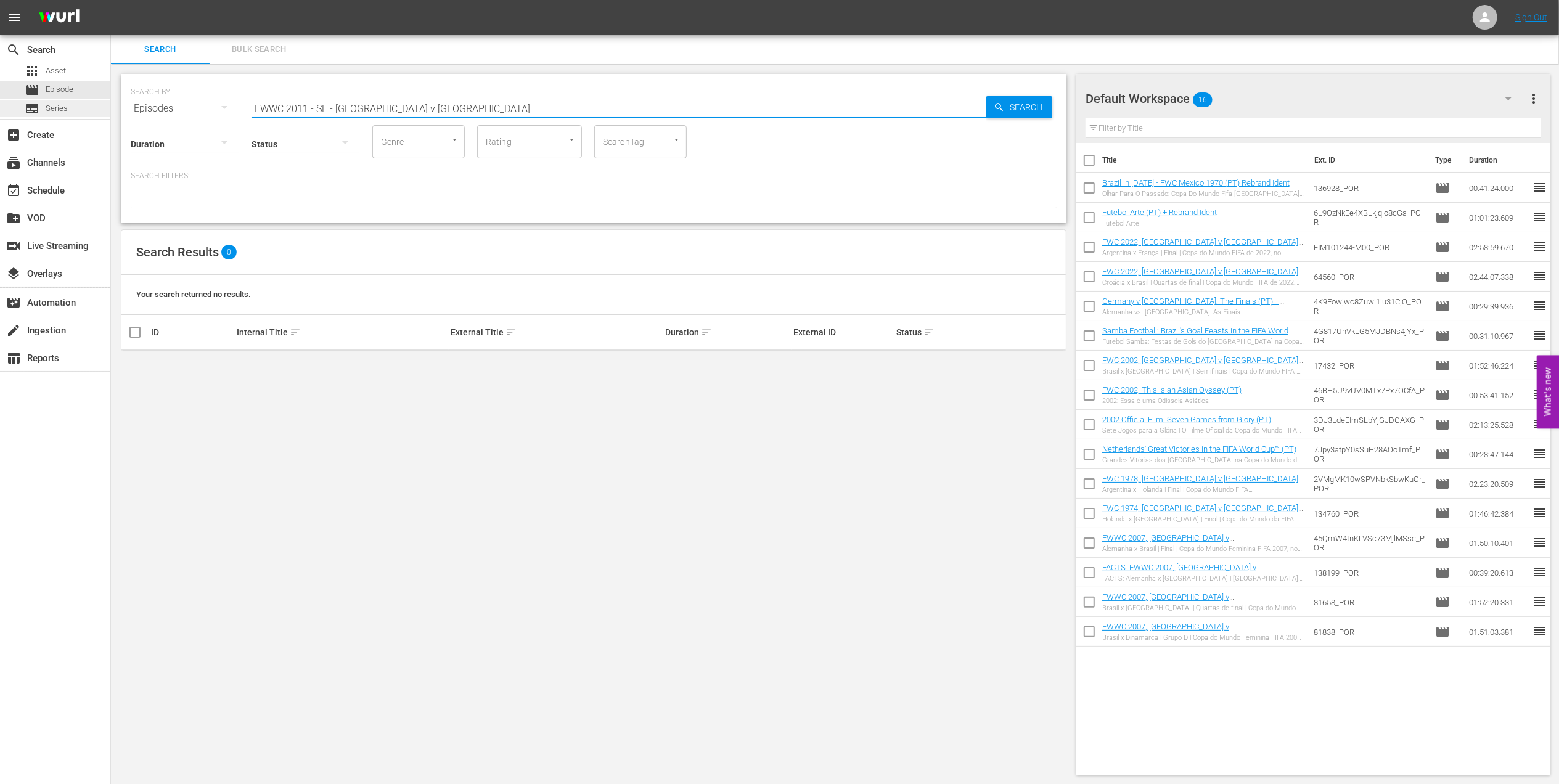
drag, startPoint x: 336, startPoint y: 109, endPoint x: 21, endPoint y: 114, distance: 315.0
click at [111, 0] on div "search Search apps Asset movie Episode subtitles Series add_box Create subscrip…" at bounding box center [835, 0] width 1448 height 0
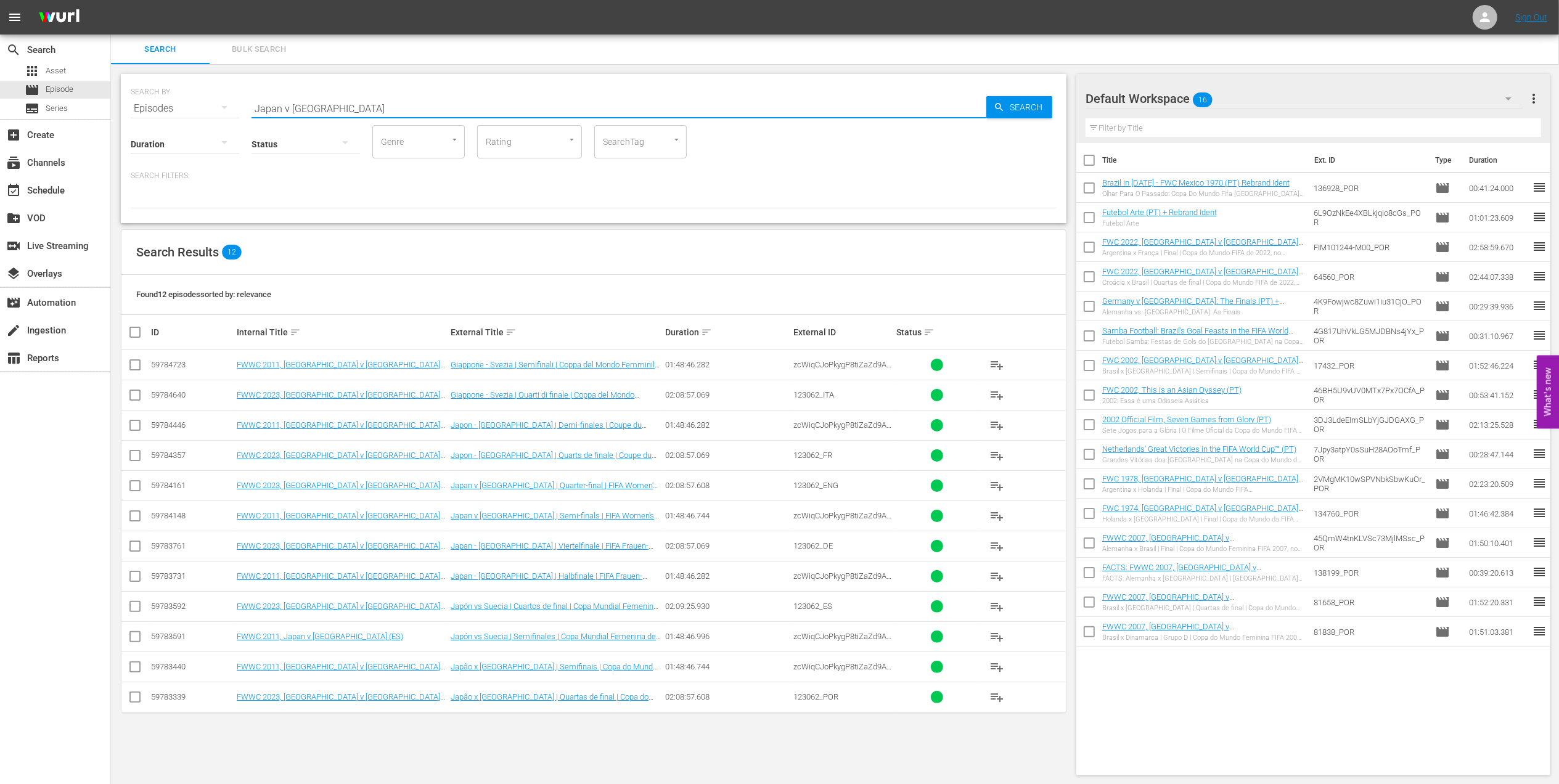
drag, startPoint x: 361, startPoint y: 102, endPoint x: 181, endPoint y: 107, distance: 180.1
click at [182, 106] on div "SEARCH BY Search By Episodes Search ID, Title, Description, Keywords, or Catego…" at bounding box center [594, 101] width 926 height 44
paste input "FWWC 2011 - Final - [GEOGRAPHIC_DATA] v [GEOGRAPHIC_DATA]"
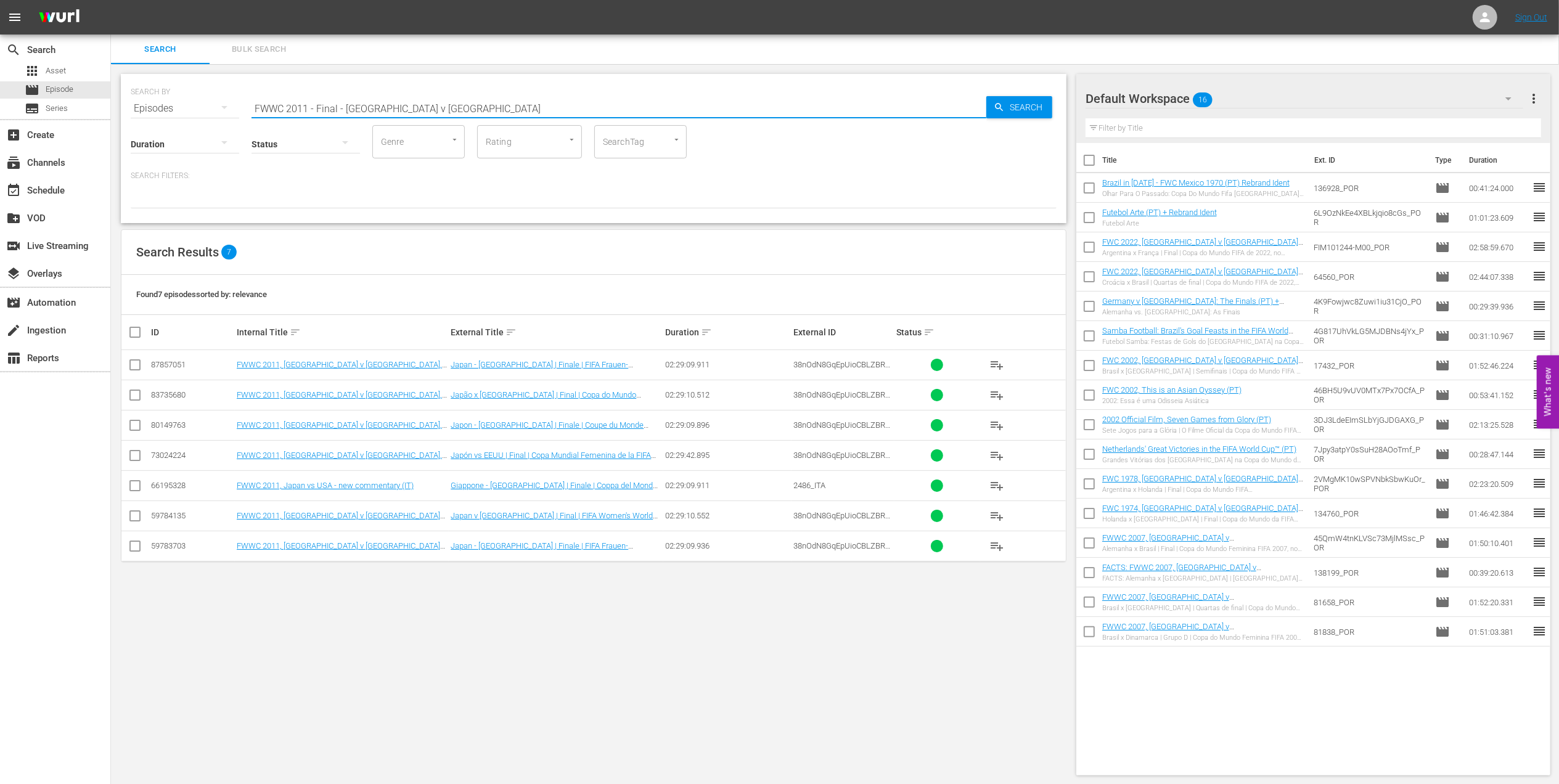
drag, startPoint x: 208, startPoint y: 109, endPoint x: 169, endPoint y: 109, distance: 39.0
click at [170, 109] on div "SEARCH BY Search By Episodes Search ID, Title, Description, Keywords, or Catego…" at bounding box center [594, 101] width 926 height 44
paste input "07 - SF - [GEOGRAPHIC_DATA] v [GEOGRAPHIC_DATA]"
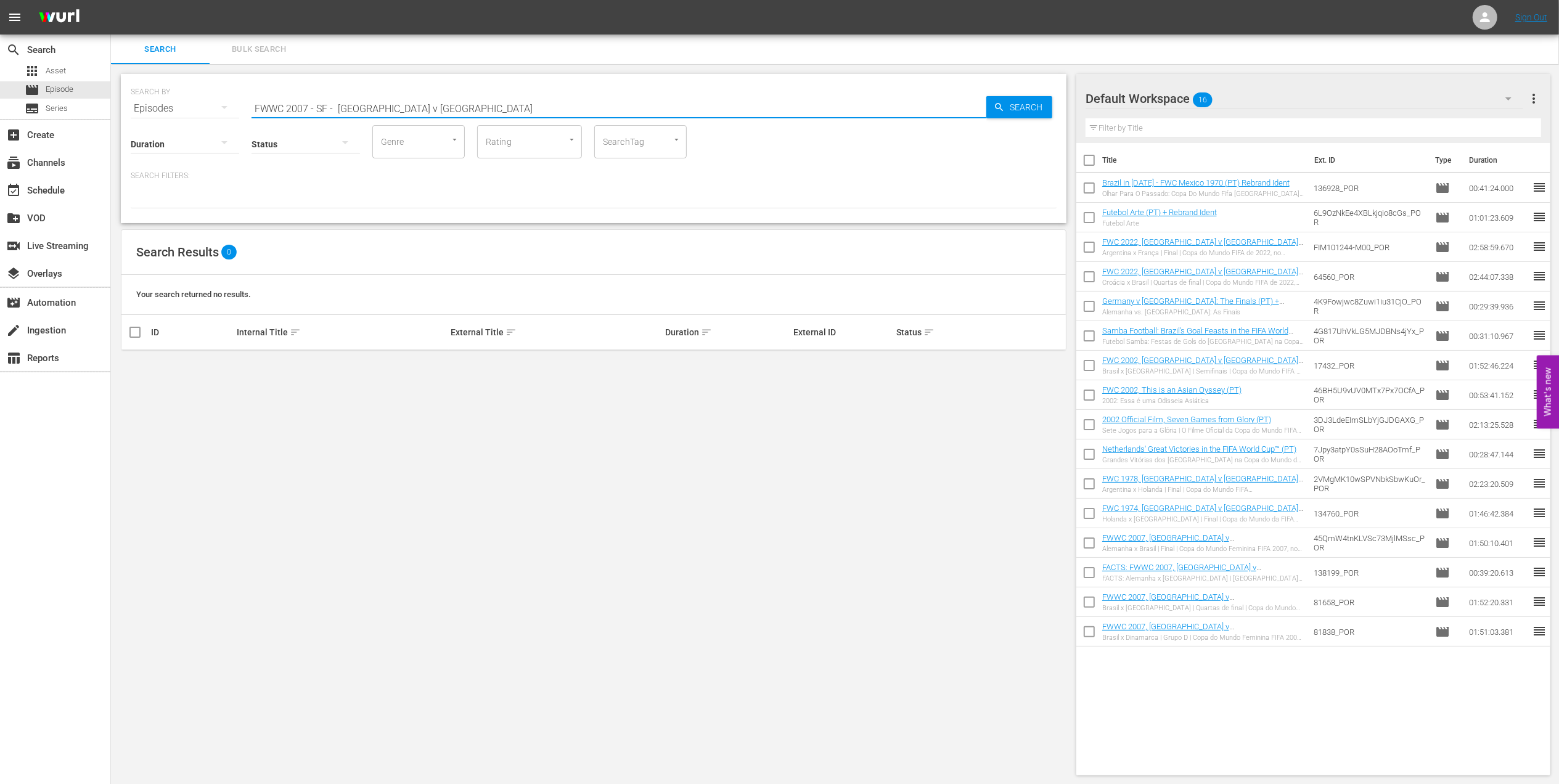
drag, startPoint x: 338, startPoint y: 107, endPoint x: 126, endPoint y: 114, distance: 212.1
click at [126, 114] on div "SEARCH BY Search By Episodes Search ID, Title, Description, Keywords, or Catego…" at bounding box center [593, 148] width 946 height 149
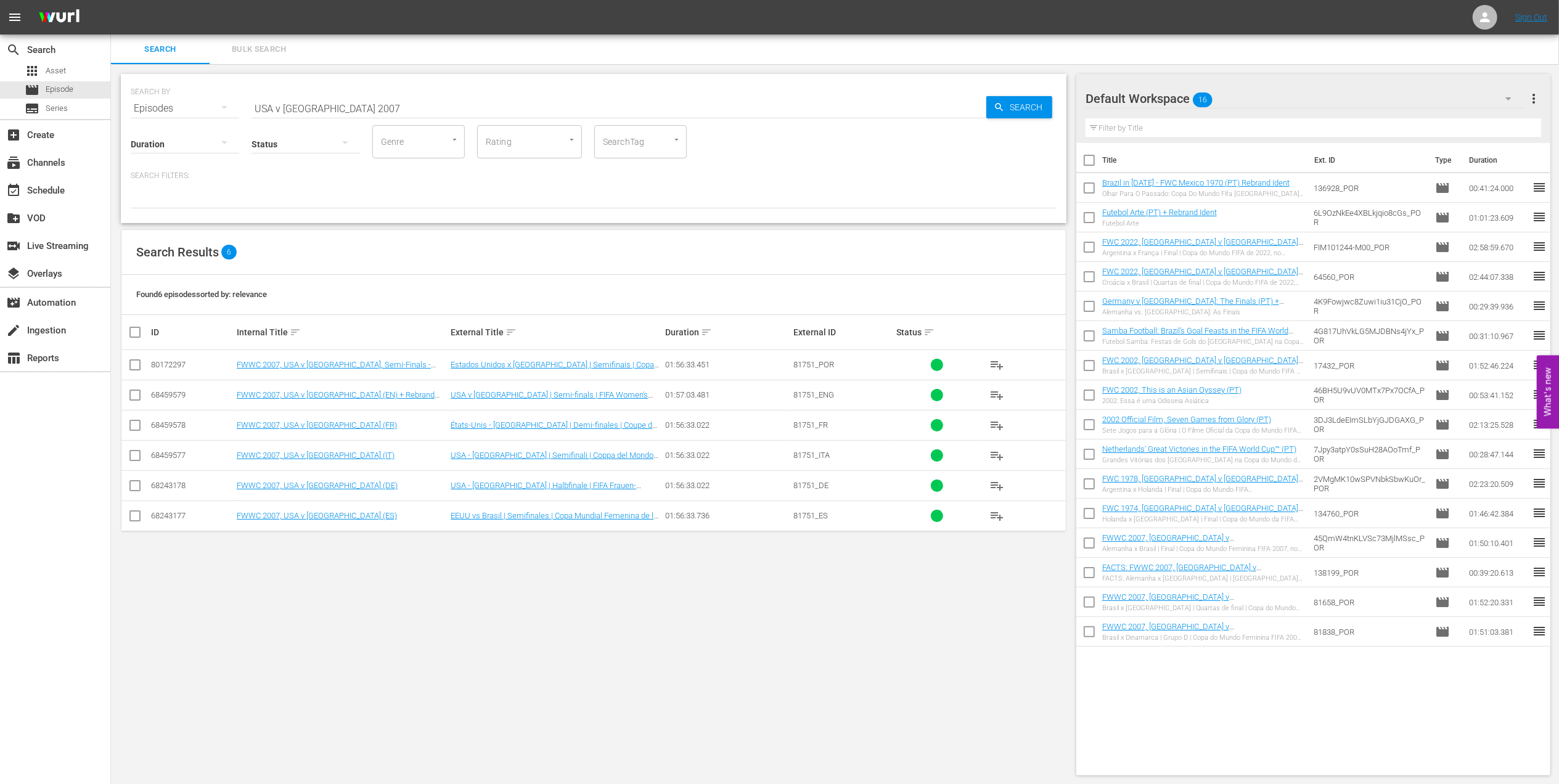
drag, startPoint x: 304, startPoint y: 107, endPoint x: 185, endPoint y: 107, distance: 119.0
click at [185, 107] on div "SEARCH BY Search By Episodes Search ID, Title, Description, Keywords, or Catego…" at bounding box center [594, 101] width 926 height 44
paste input "EP 1 | Kariobangi"
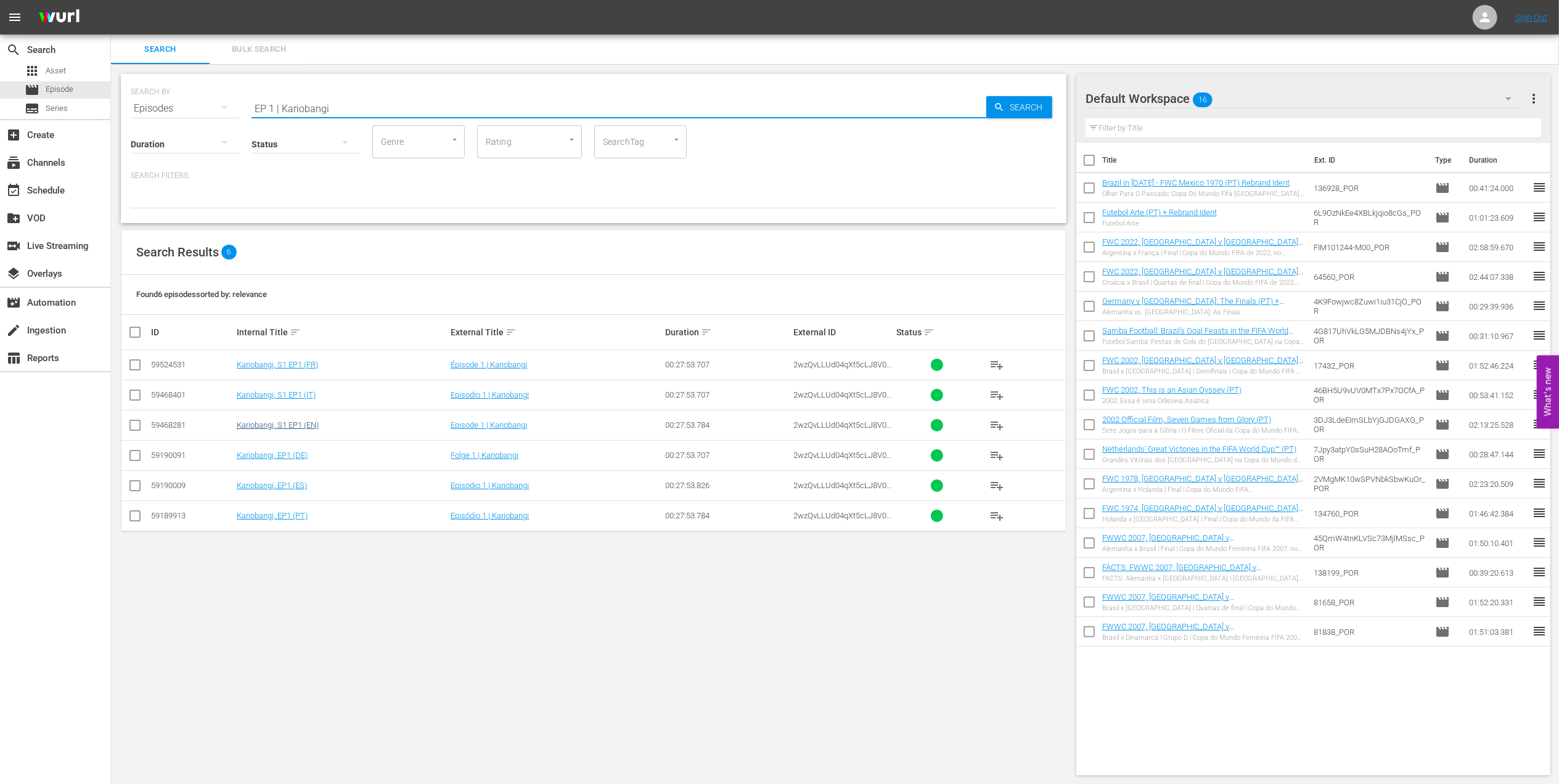
type input "EP 1 | Kariobangi"
click at [305, 427] on link "Kariobangi, S1 EP1 (EN)" at bounding box center [278, 425] width 82 height 10
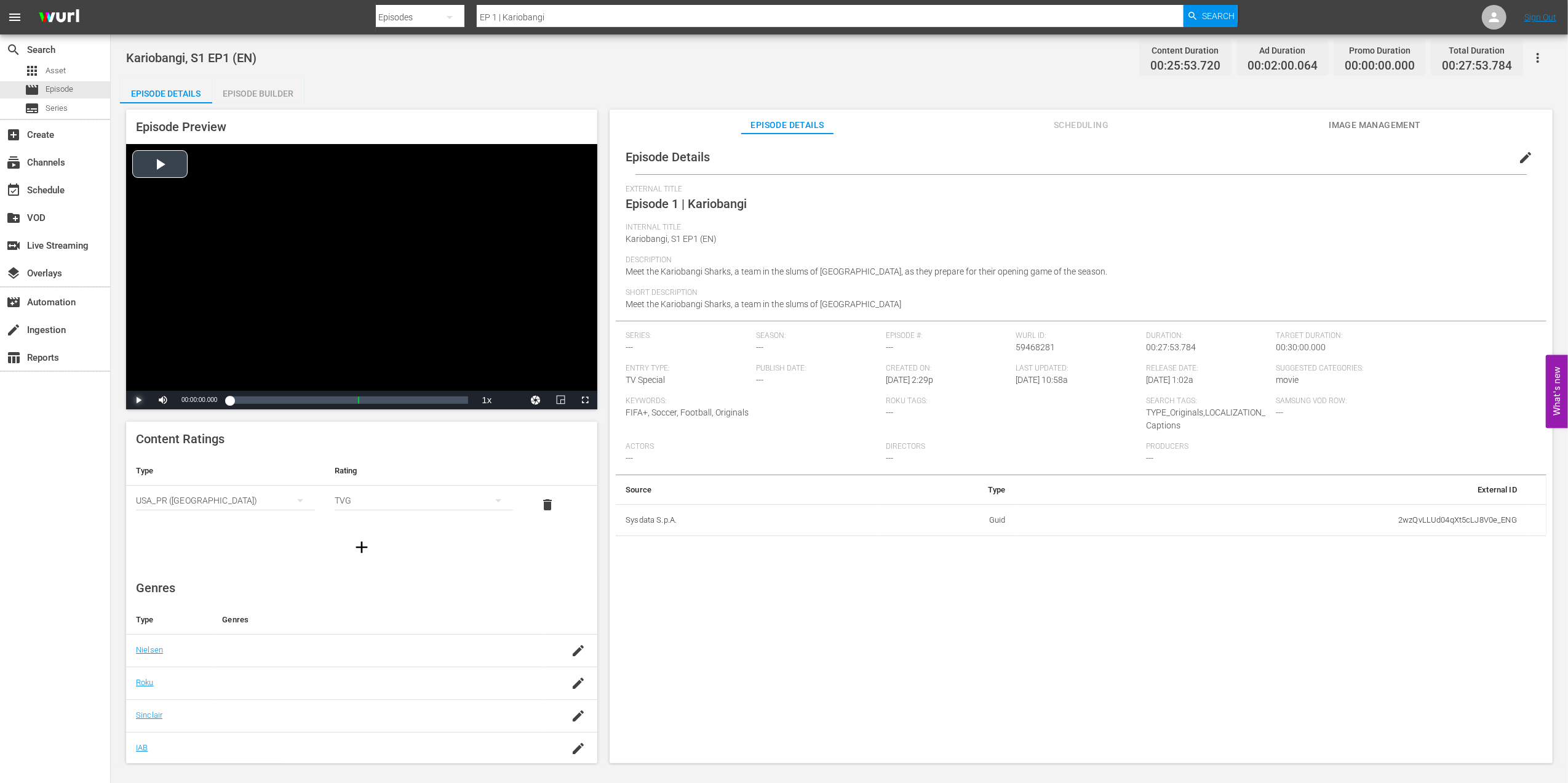
click at [138, 400] on span "Video Player" at bounding box center [138, 400] width 0 height 0
click at [268, 394] on div "Loaded : 0.38% 00:03:27.531 Episode 1 | Kariobangi (1/2) 00:00:00.585" at bounding box center [349, 399] width 239 height 12
click at [281, 394] on div "Loaded : 16.62% 00:05:44.346 Episode 1 | Kariobangi (1/2) 00:04:10.289" at bounding box center [349, 399] width 239 height 12
click at [138, 400] on span "Video Player" at bounding box center [138, 400] width 0 height 0
drag, startPoint x: 569, startPoint y: 13, endPoint x: 444, endPoint y: 18, distance: 125.1
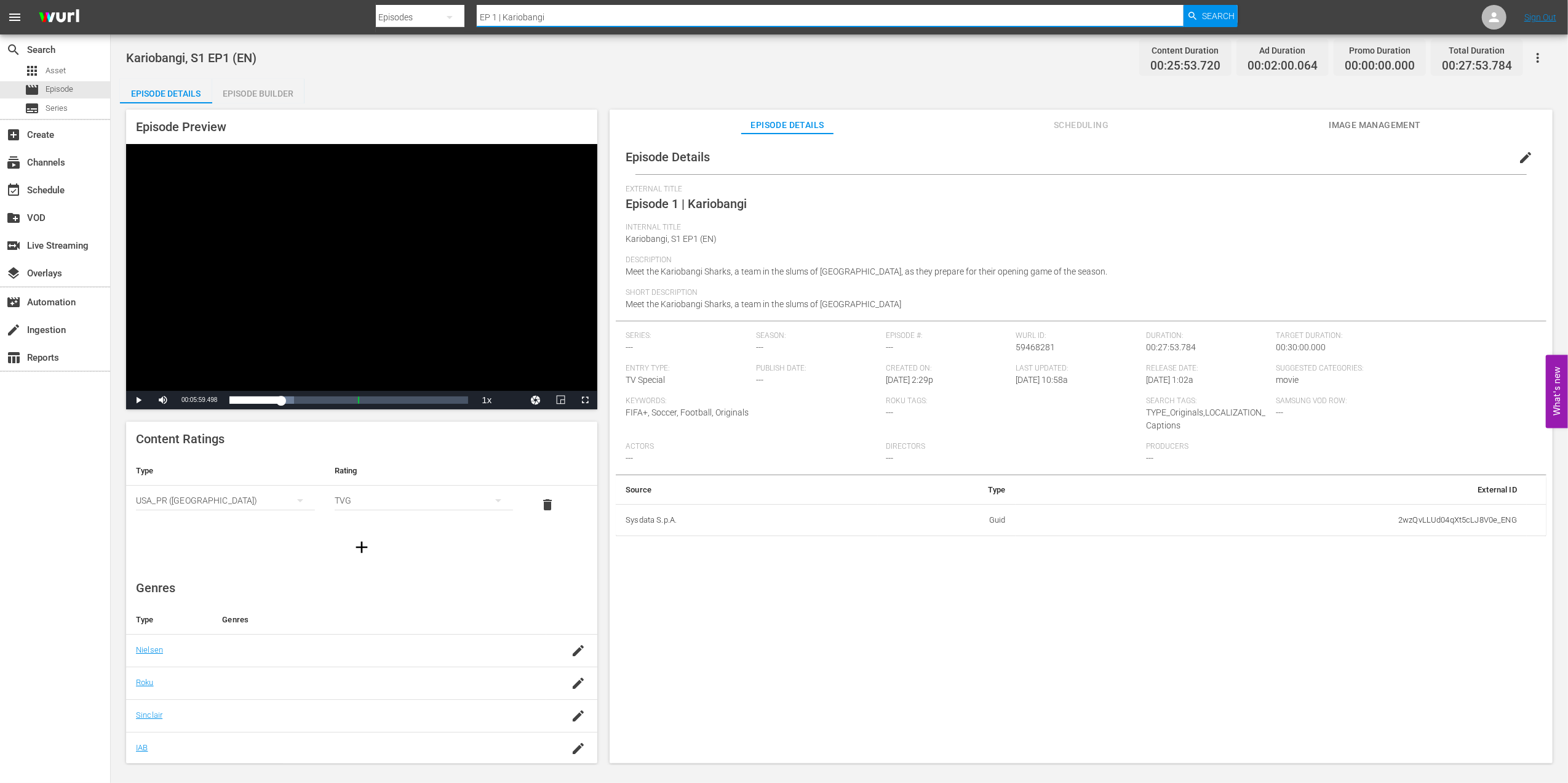
click at [418, 13] on div "Search By Episodes Search ID, Title, Description, Keywords, or Category EP 1 | …" at bounding box center [807, 17] width 863 height 30
paste input "- A New Beginning | Queen of WE"
type input "EP 1 - A New Beginning | Queen of WE"
click at [1207, 15] on span "Search" at bounding box center [1218, 16] width 32 height 22
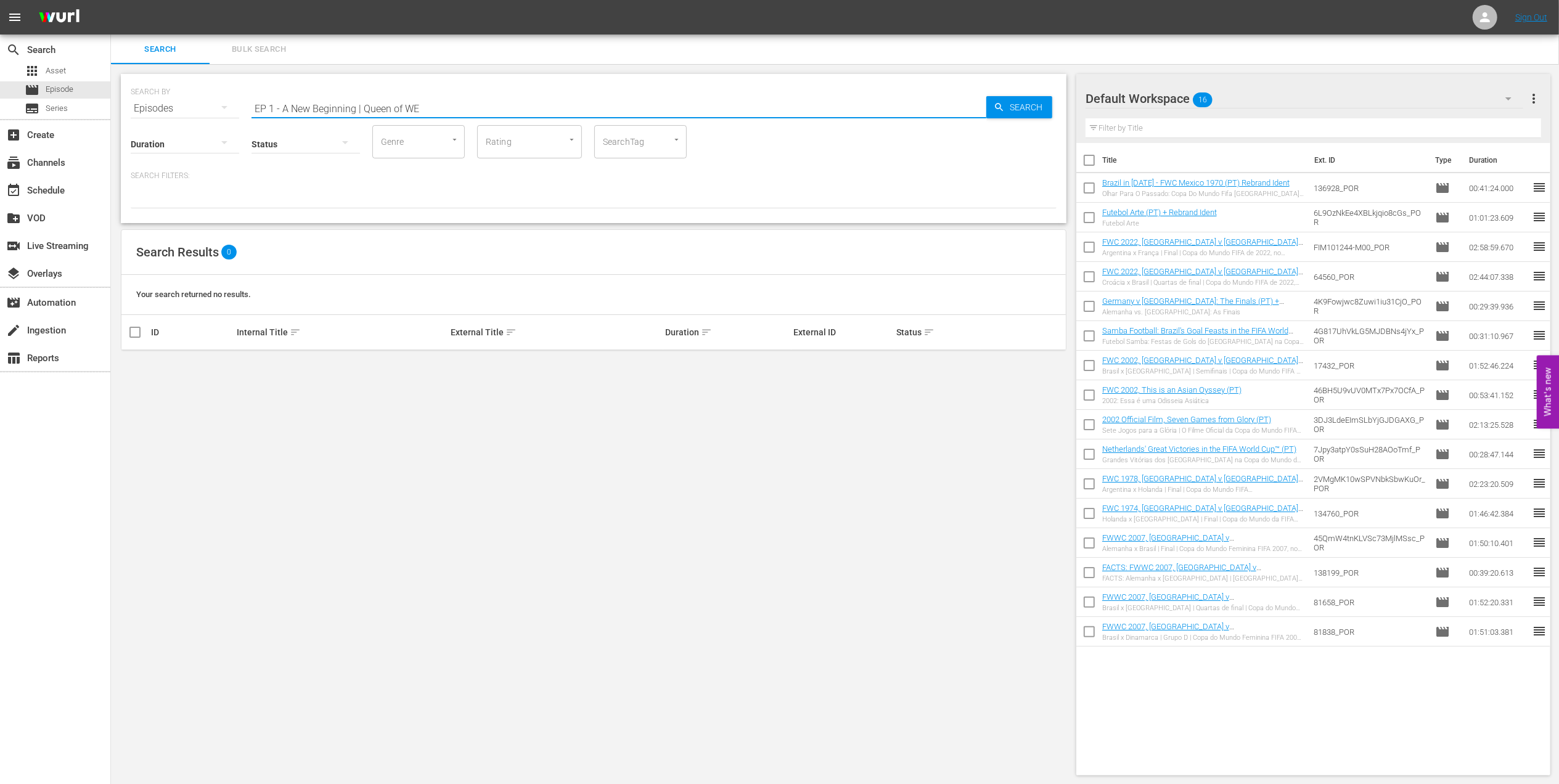
drag, startPoint x: 361, startPoint y: 106, endPoint x: 114, endPoint y: 114, distance: 247.1
click at [116, 110] on div "SEARCH BY Search By Episodes Search ID, Title, Description, Keywords, or Catego…" at bounding box center [594, 425] width 965 height 721
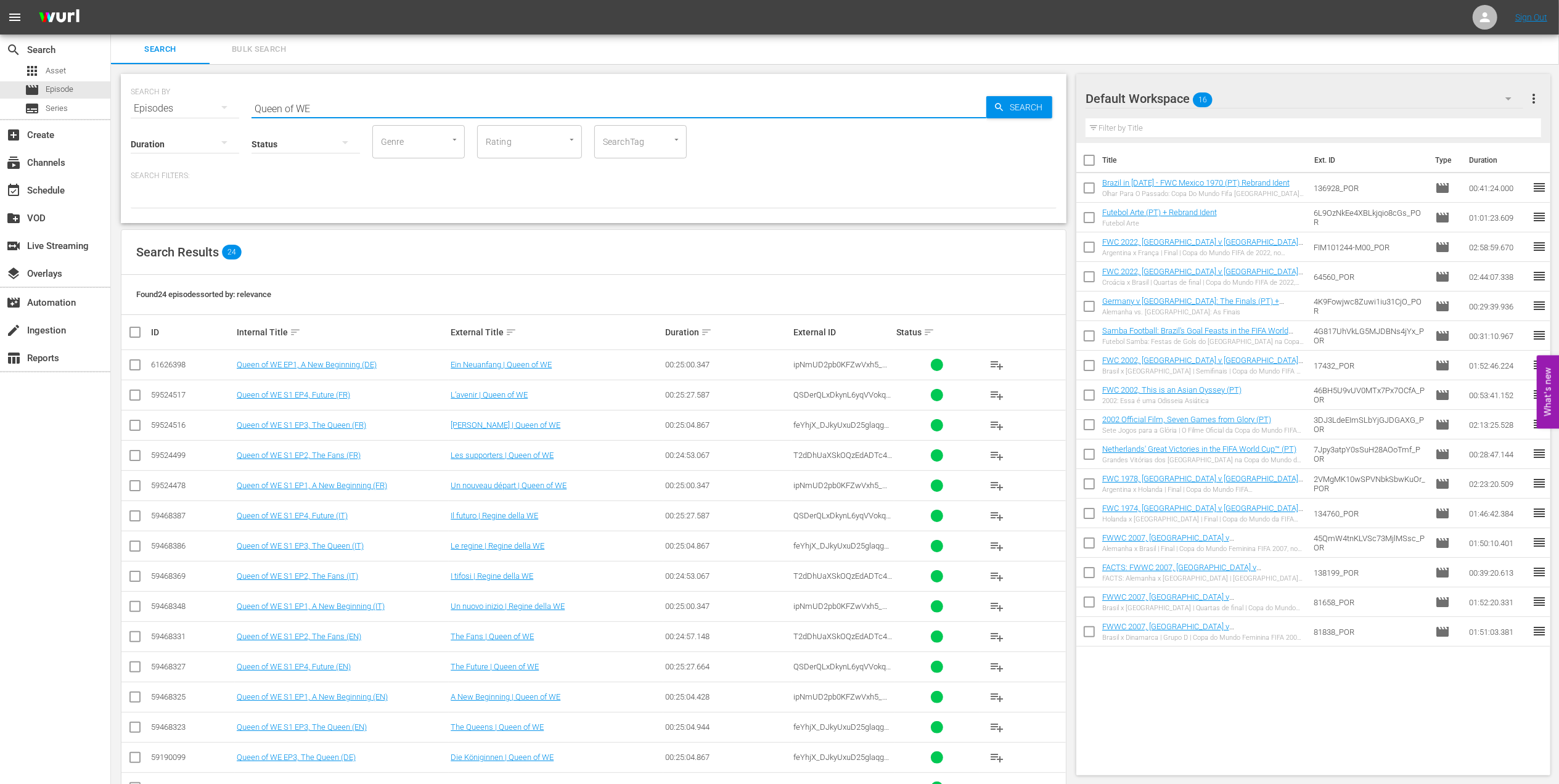
click at [323, 103] on input "Queen of WE" at bounding box center [619, 109] width 735 height 30
type input "Queen of WE en"
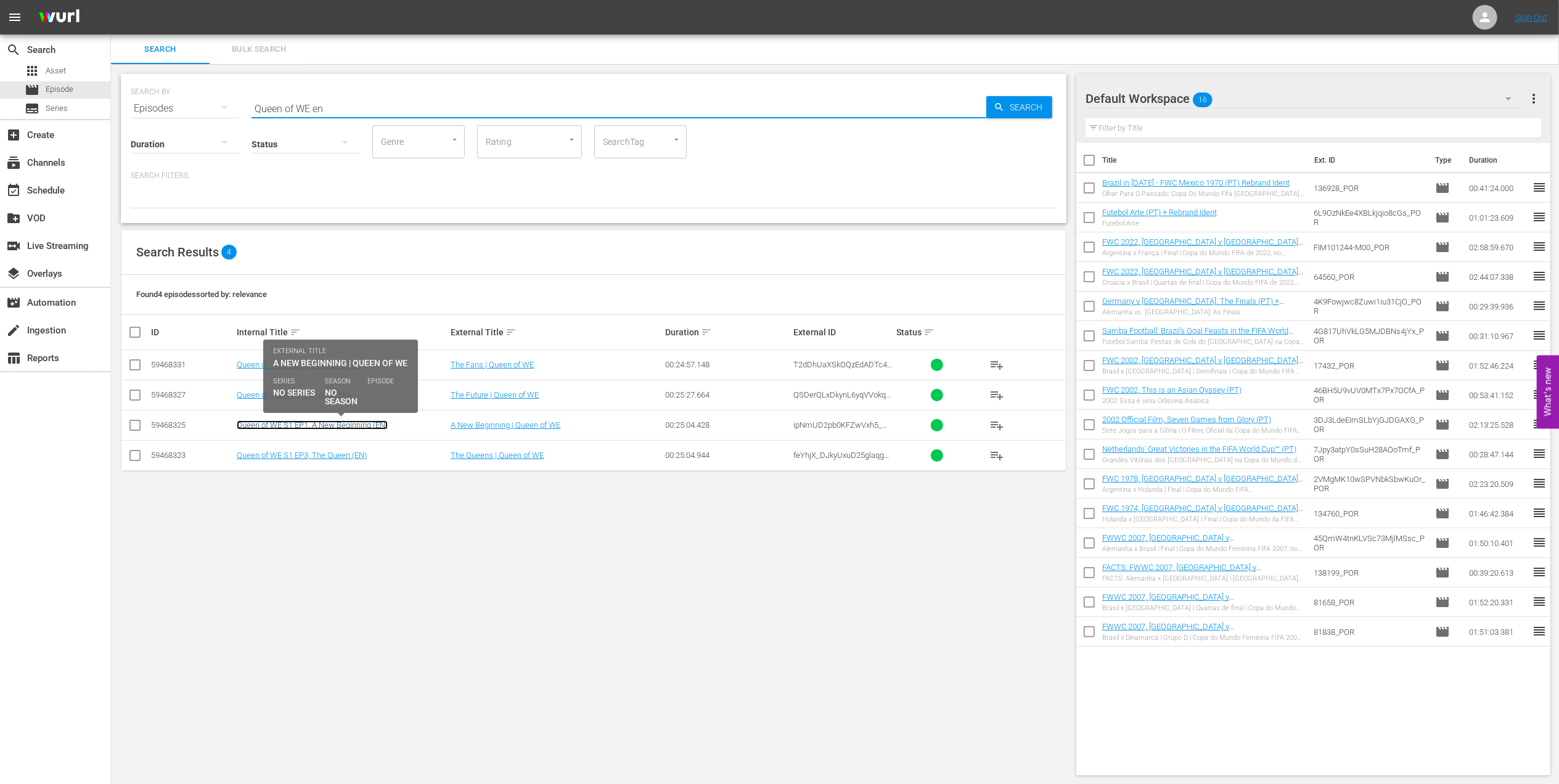
click at [328, 424] on link "Queen of WE S1 EP1, A New Beginning (EN)" at bounding box center [312, 425] width 151 height 10
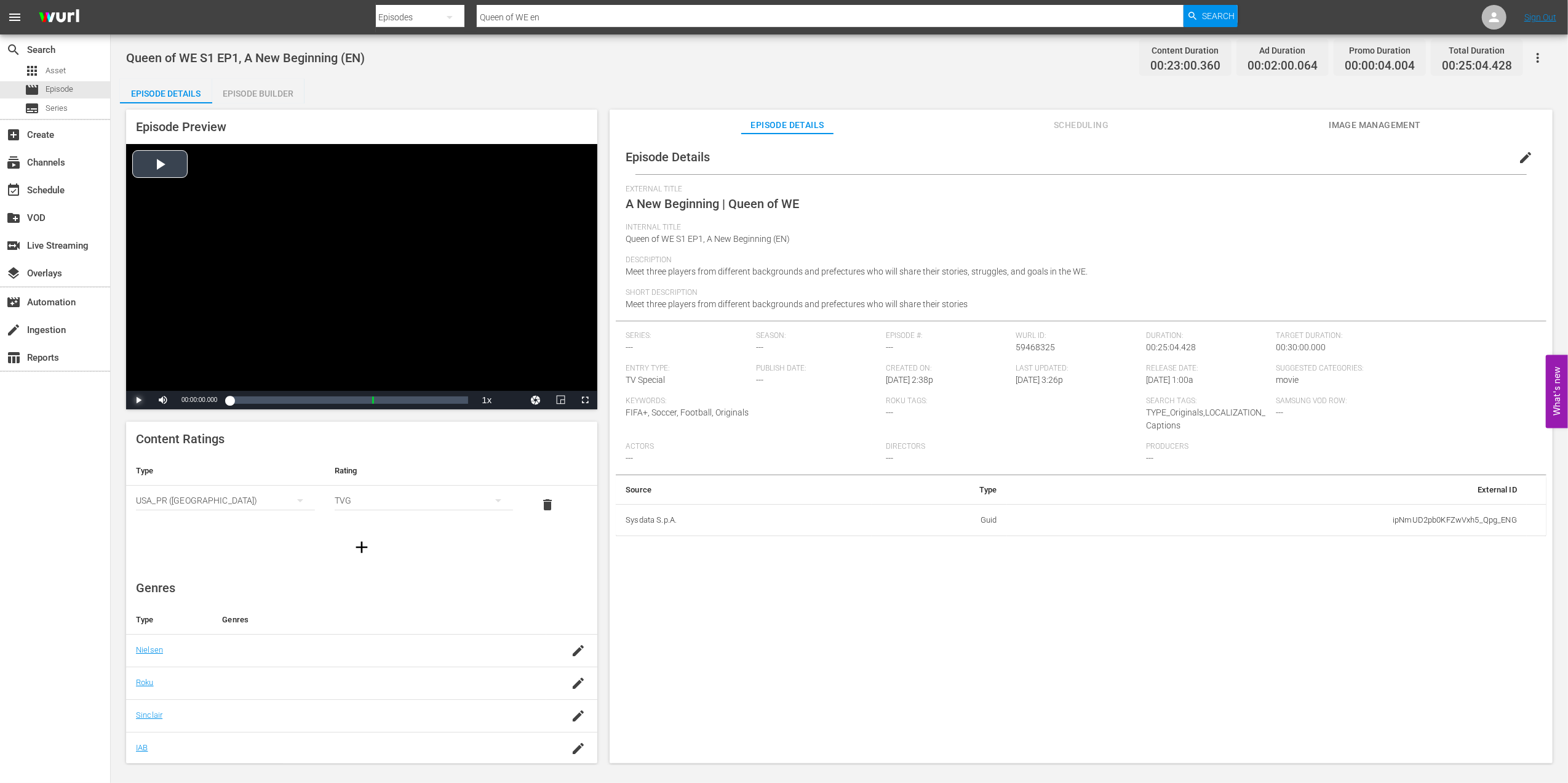
click at [138, 400] on span "Video Player" at bounding box center [138, 400] width 0 height 0
click at [274, 399] on div "00:04:39.172 A New Beginning | Queen of WE (1/2)" at bounding box center [274, 399] width 1 height 12
click at [311, 399] on div "Loaded : 20.88% 00:08:27.938 A New Beginning | Queen of WE (1/2) 00:04:39.877" at bounding box center [349, 399] width 239 height 12
click at [345, 398] on div "Loaded : 38.28% 00:12:05.072 A New Beginning | Queen of WE (1/2) 00:08:36.664" at bounding box center [349, 399] width 239 height 12
click at [362, 398] on div "Loaded : 53.52% 00:13:53.639 A New Beginning | Queen of WE (1/2) 00:12:05.644" at bounding box center [349, 399] width 239 height 12
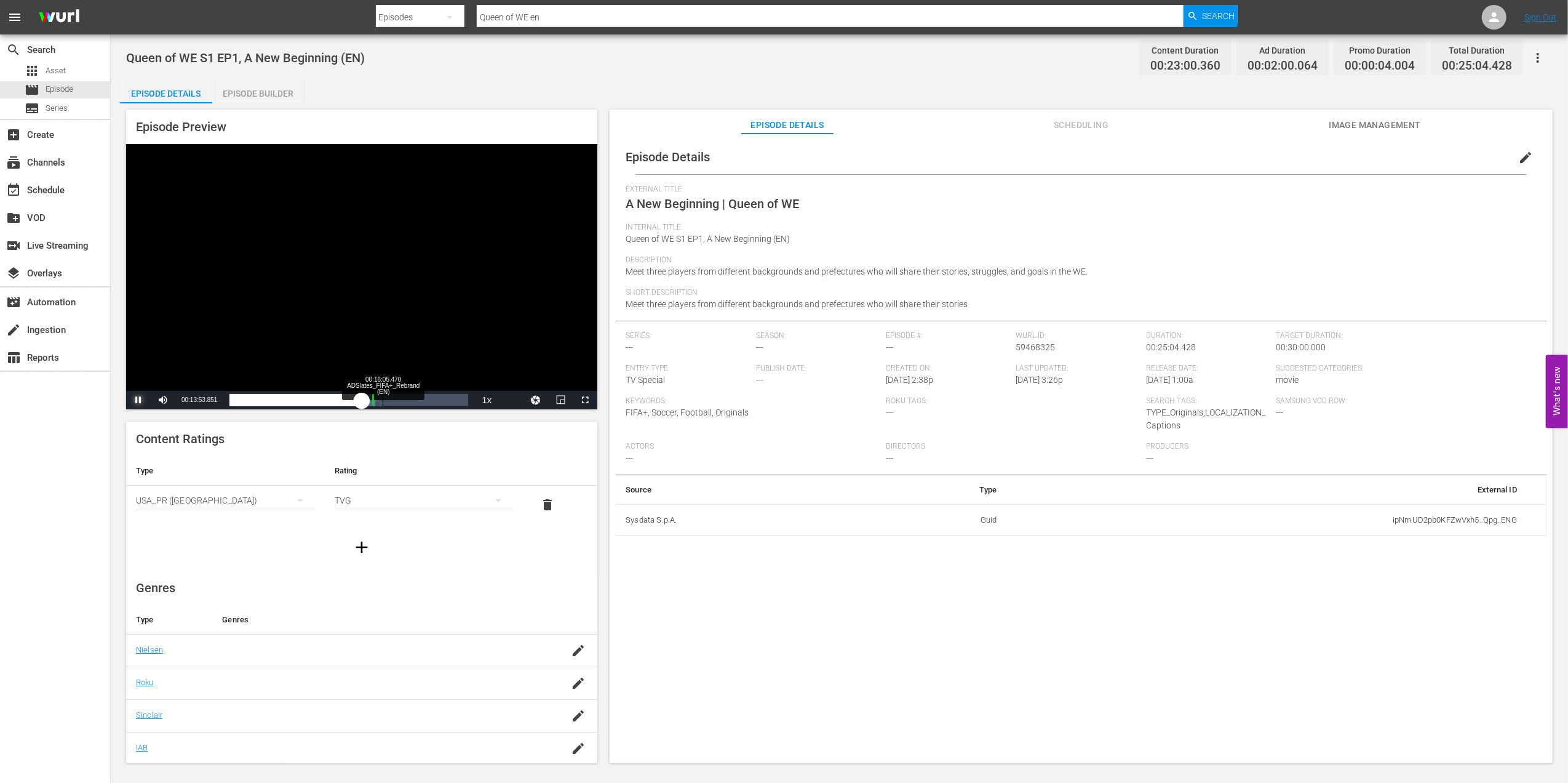
click at [384, 397] on div "Loaded : 60.91% 00:16:05.470 ADSlates_FIFA+_Rebrand (EN) 00:13:53.888 [GEOGRAPH…" at bounding box center [349, 399] width 239 height 12
click at [416, 397] on div "00:19:34.849 A New Beginning | Queen of WE (2/2)" at bounding box center [416, 399] width 1 height 12
click at [138, 400] on span "Video Player" at bounding box center [138, 400] width 0 height 0
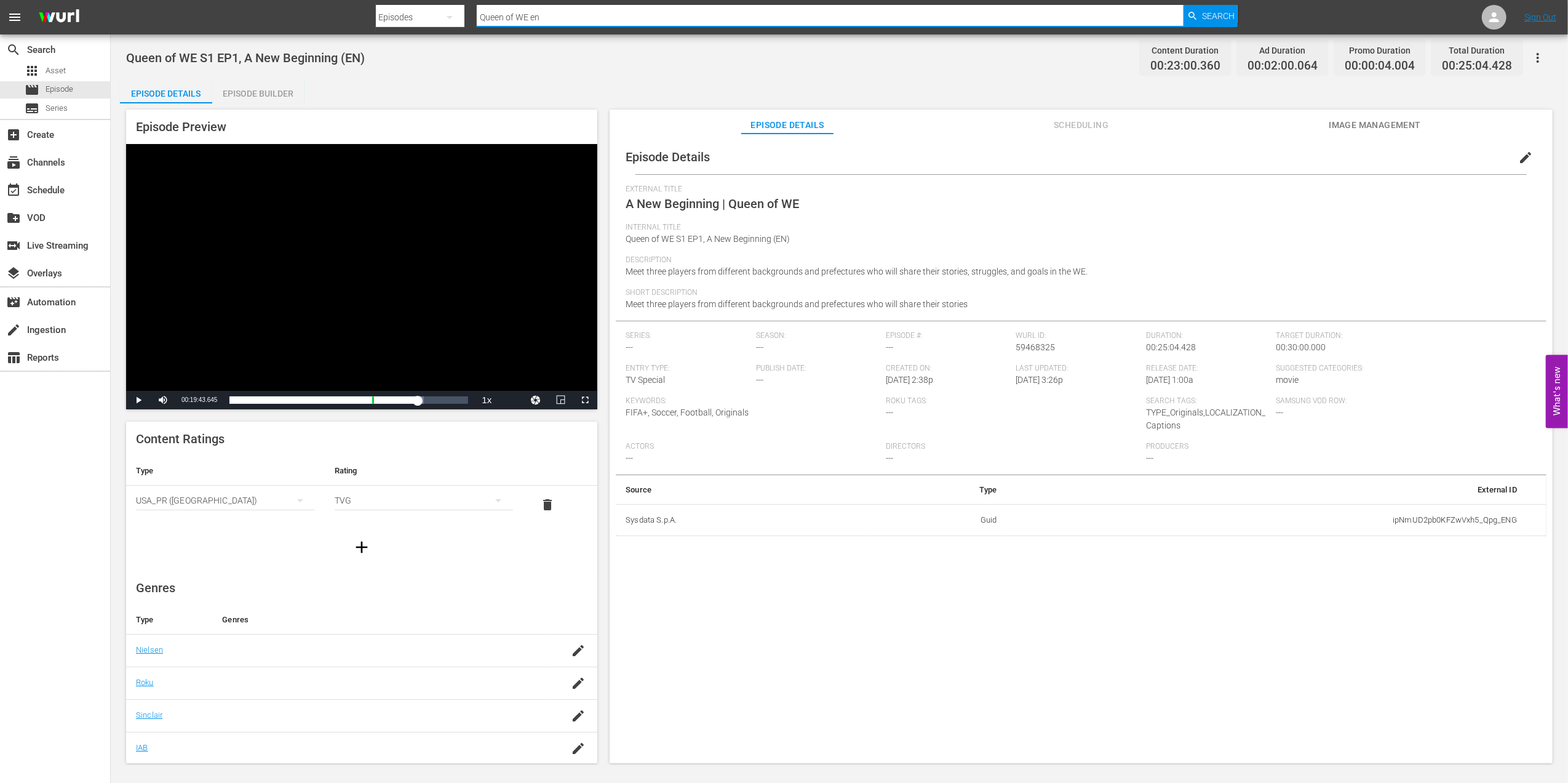
drag, startPoint x: 503, startPoint y: 11, endPoint x: 397, endPoint y: 15, distance: 106.1
click at [397, 11] on div "Search By Episodes Search ID, Title, Description, Keywords, or Category Queen o…" at bounding box center [807, 17] width 863 height 30
paste input "Heroes - FIFA Women's Documentary"
type input "Heroes - FIFA Women's Documentary"
click at [1216, 11] on span "Search" at bounding box center [1218, 16] width 32 height 22
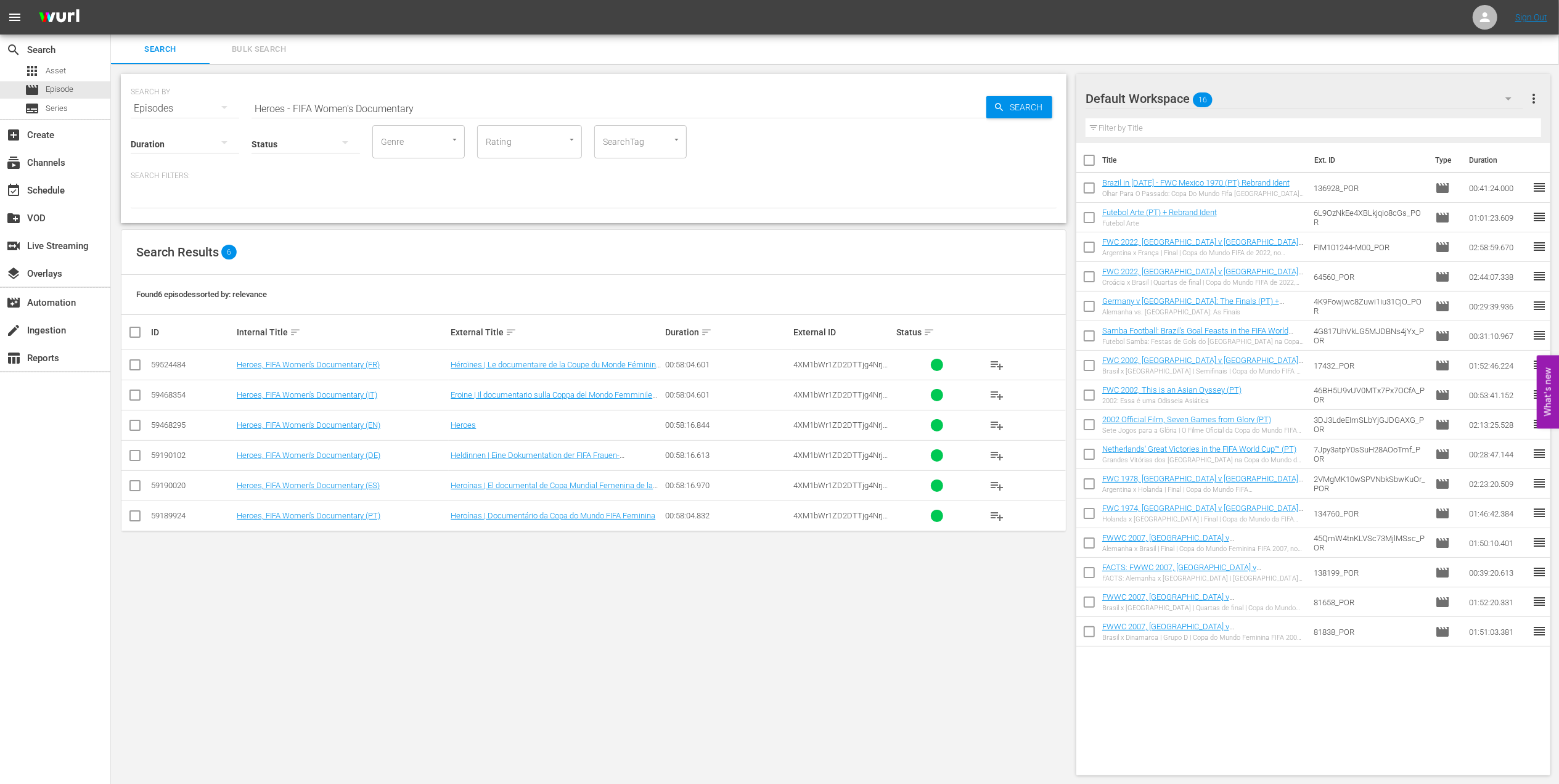
click at [369, 430] on td "Heroes, FIFA Women's Documentary (EN)" at bounding box center [342, 425] width 214 height 30
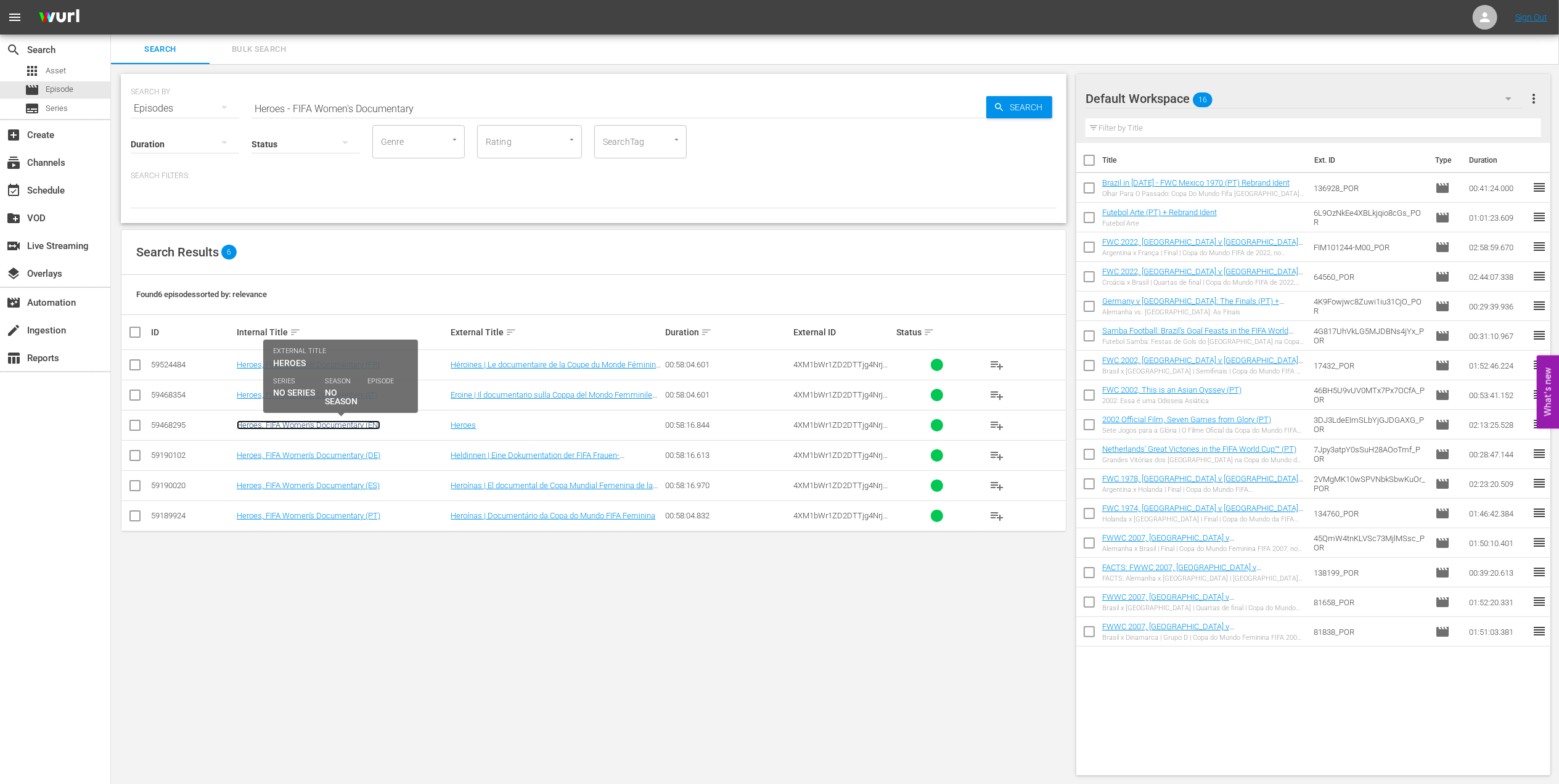
click at [373, 425] on link "Heroes, FIFA Women's Documentary (EN)" at bounding box center [309, 425] width 144 height 10
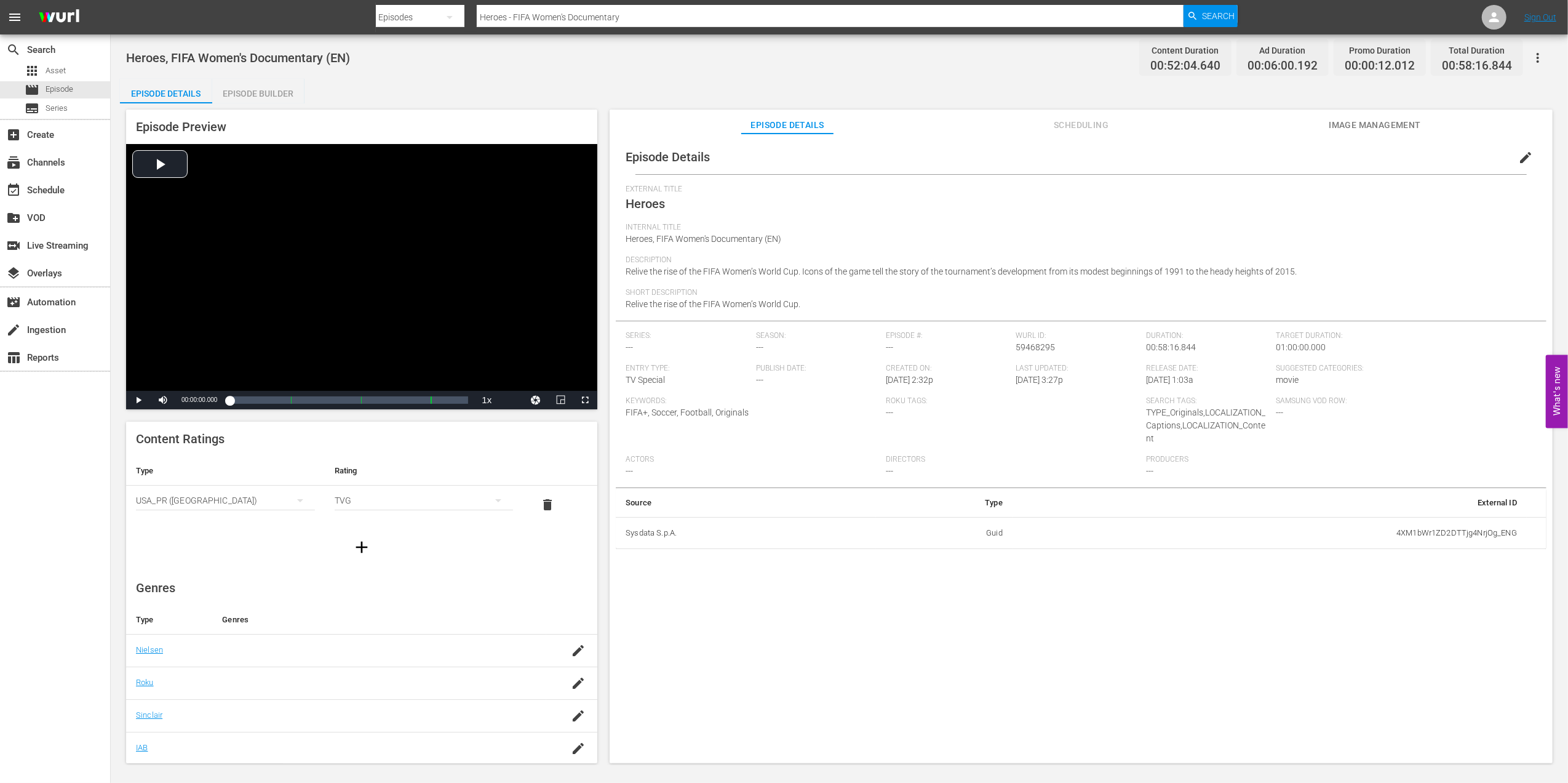
drag, startPoint x: 633, startPoint y: 13, endPoint x: 384, endPoint y: 15, distance: 249.0
click at [384, 15] on div "Search By Episodes Search ID, Title, Description, Keywords, or Category Heroes …" at bounding box center [807, 17] width 863 height 30
paste input "FWWC 2015 - Final - USA v [GEOGRAPHIC_DATA]"
type input "FWWC 2015 - Final - USA v [GEOGRAPHIC_DATA]"
click at [1197, 15] on icon "button" at bounding box center [1193, 16] width 11 height 11
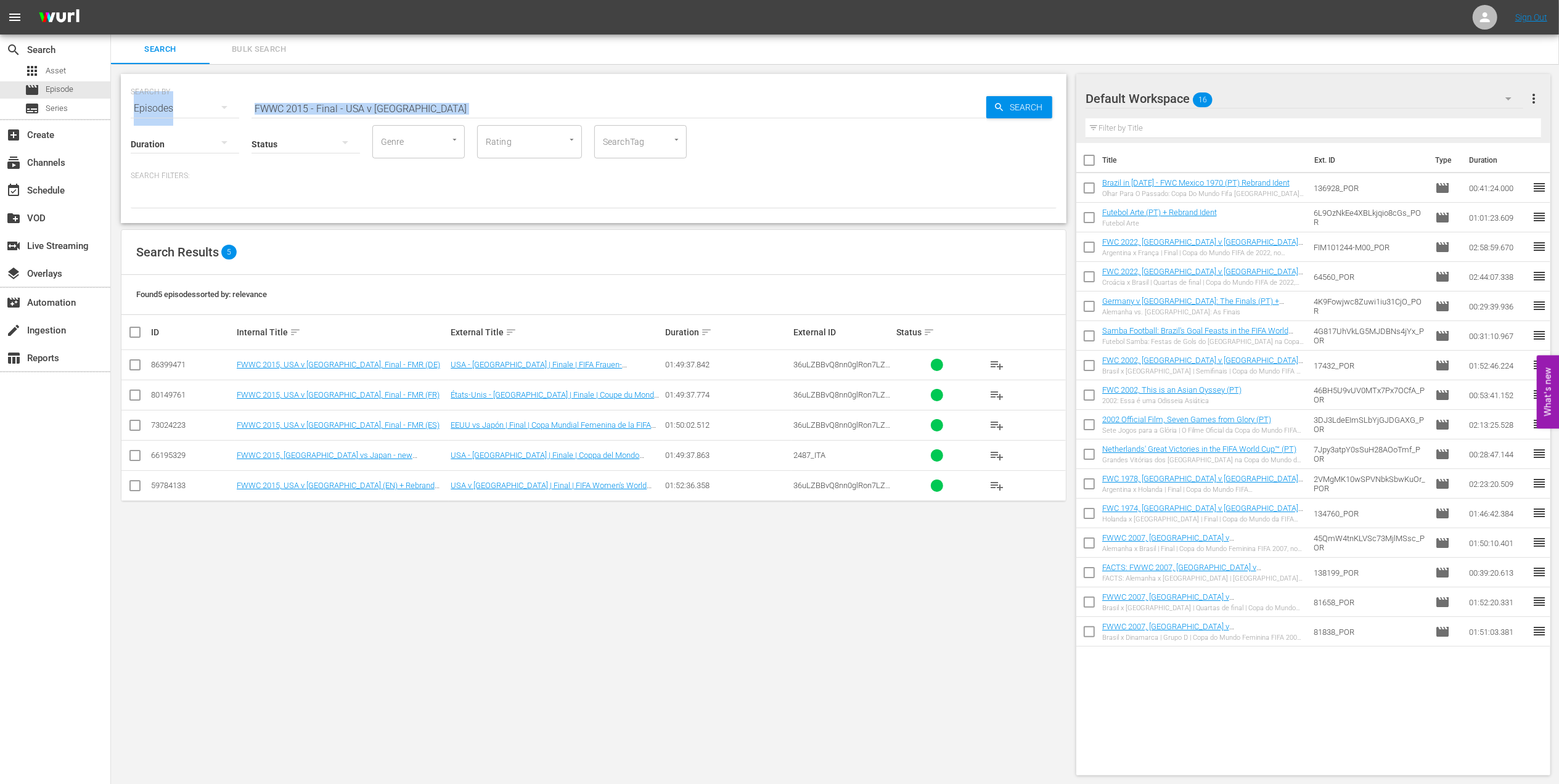
drag, startPoint x: 1121, startPoint y: 60, endPoint x: 1054, endPoint y: 106, distance: 81.3
click at [1054, 106] on div "Search Bulk Search SEARCH BY Search By Episodes Search ID, Title, Description, …" at bounding box center [835, 409] width 1448 height 750
click at [420, 109] on input "FWWC 2015 - Final - USA v [GEOGRAPHIC_DATA]" at bounding box center [619, 109] width 735 height 30
drag, startPoint x: 227, startPoint y: 106, endPoint x: 210, endPoint y: 107, distance: 17.0
click at [211, 107] on div "SEARCH BY Search By Episodes Search ID, Title, Description, Keywords, or Catego…" at bounding box center [594, 101] width 926 height 44
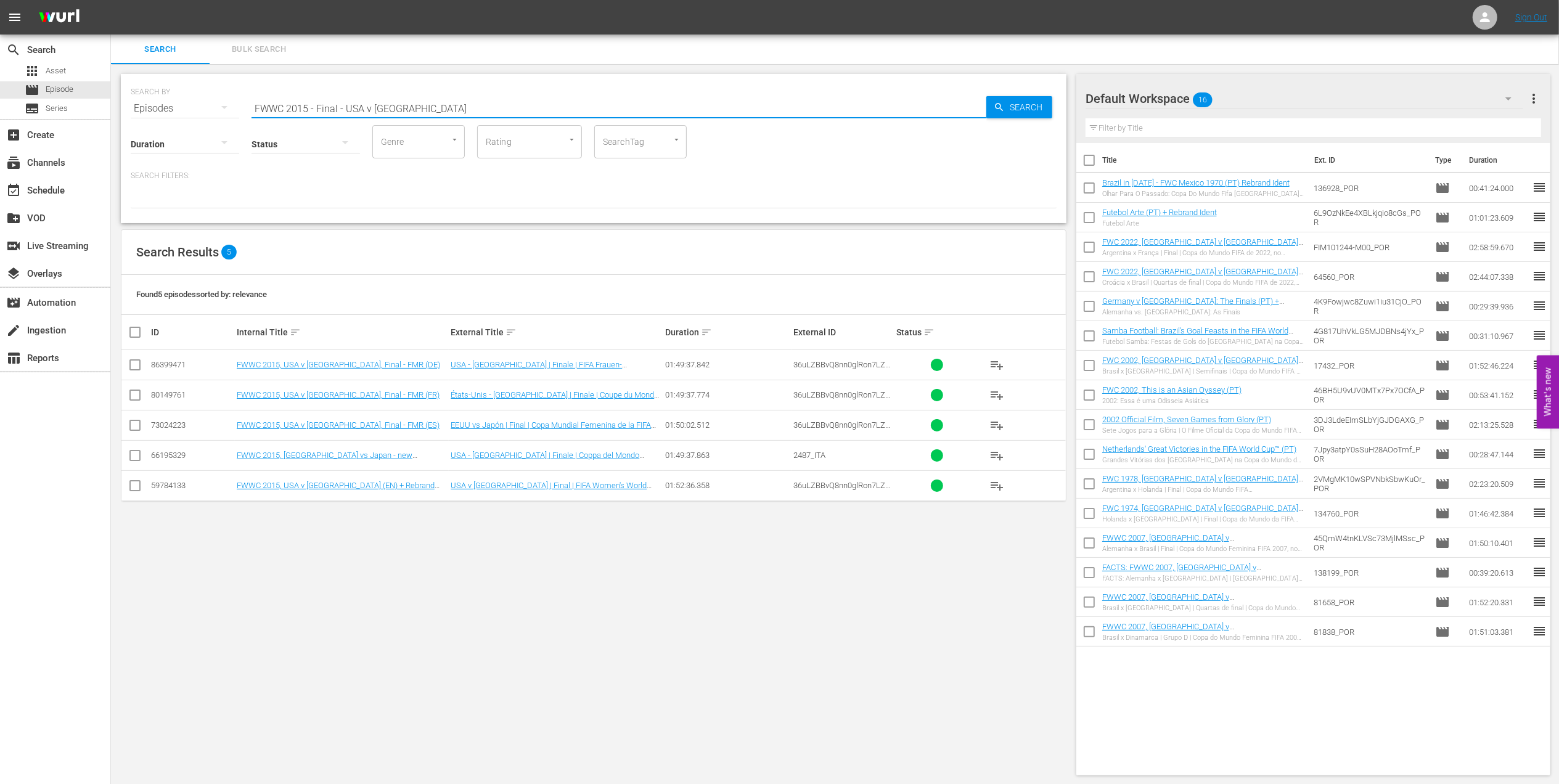
paste input "REPLAY FWWC23 SWE v [GEOGRAPHIC_DATA] (MD18)"
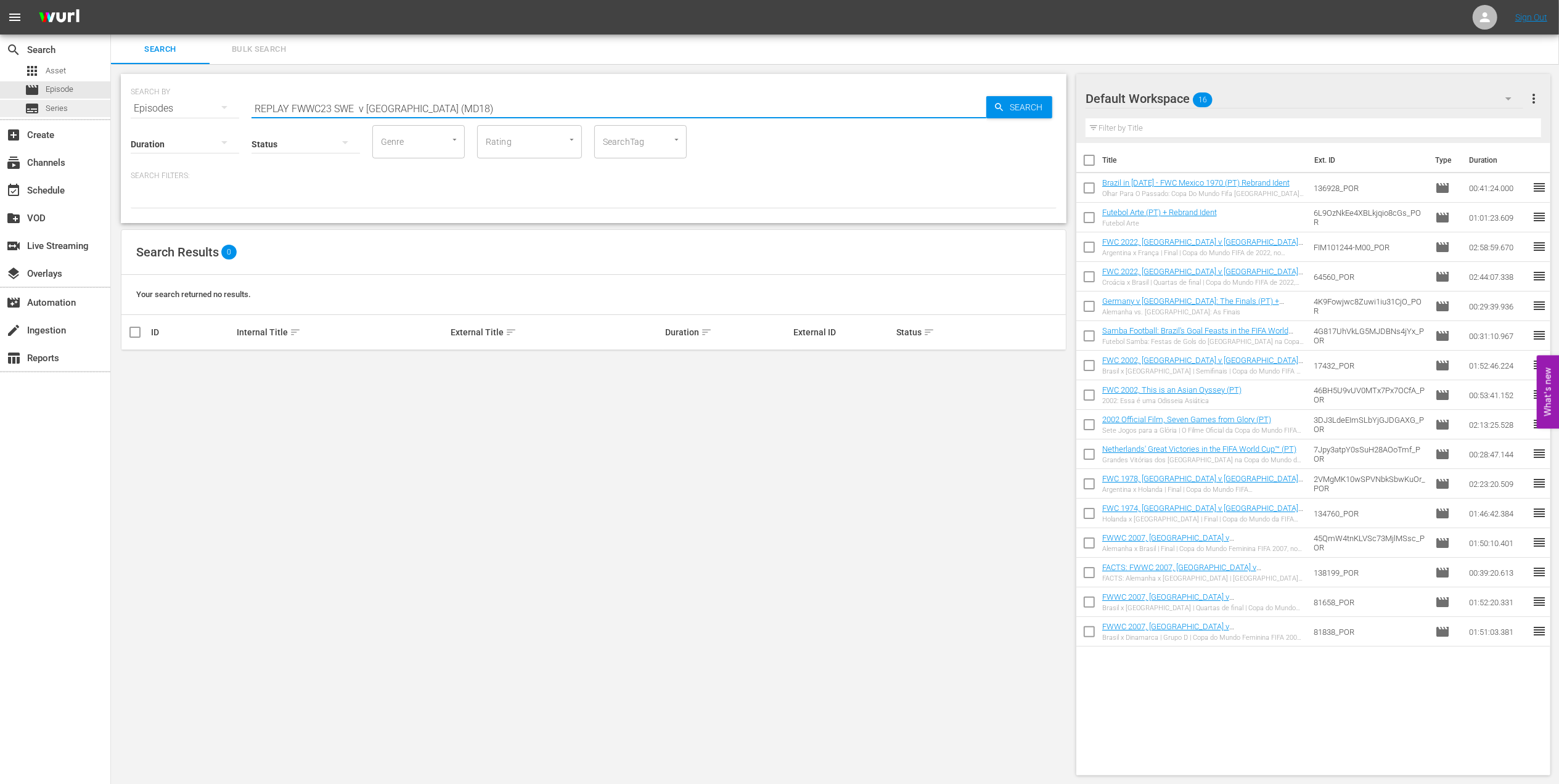
drag, startPoint x: 322, startPoint y: 106, endPoint x: 32, endPoint y: 112, distance: 290.1
click at [111, 0] on div "search Search apps Asset movie Episode subtitles Series add_box Create subscrip…" at bounding box center [835, 0] width 1448 height 0
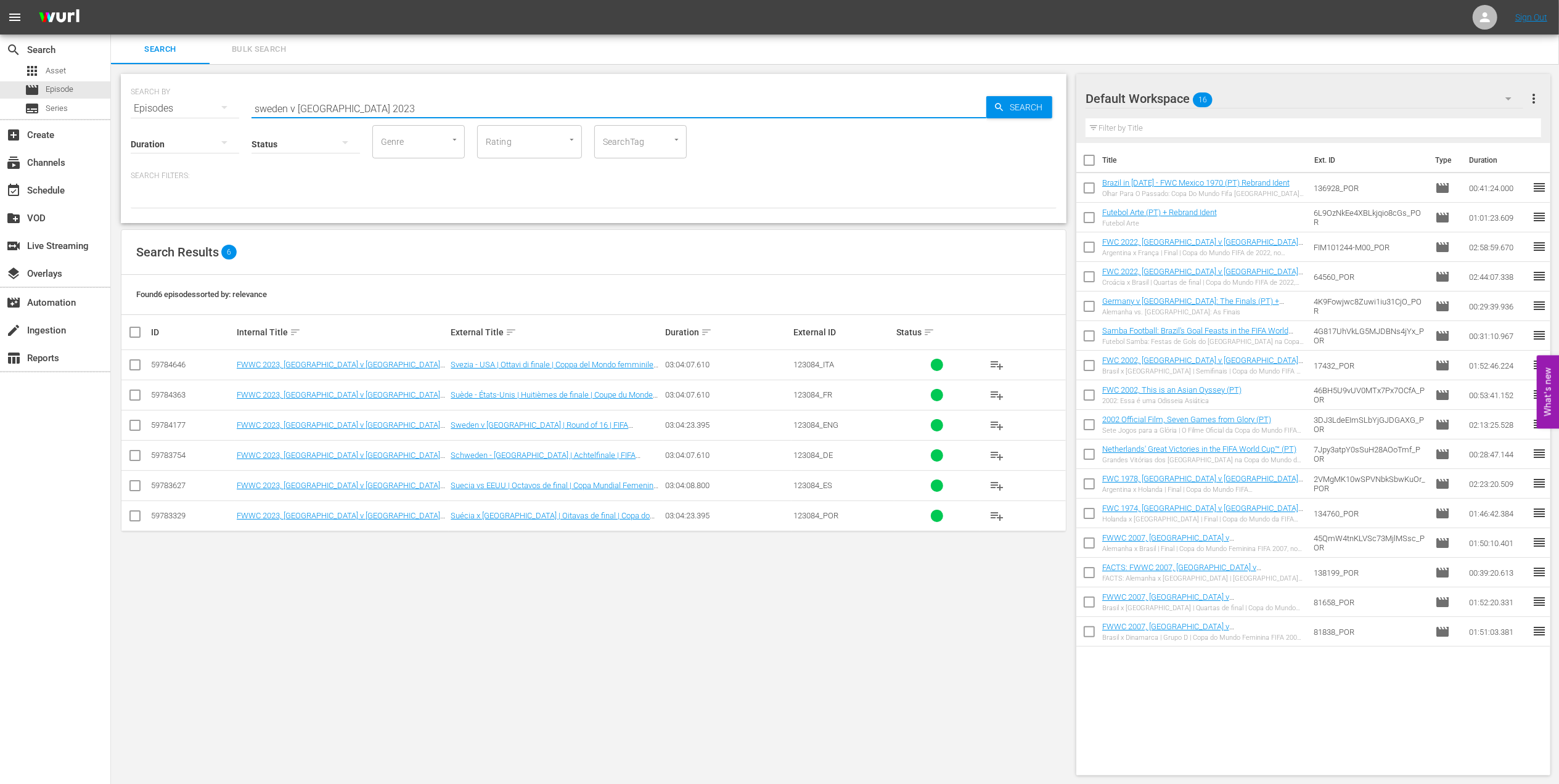
drag, startPoint x: 251, startPoint y: 112, endPoint x: 169, endPoint y: 115, distance: 82.1
click at [169, 115] on div "SEARCH BY Search By Episodes Search ID, Title, Description, Keywords, or Catego…" at bounding box center [593, 148] width 946 height 149
paste input "2019 Official Film - Le Moment"
click at [188, 111] on div "SEARCH BY Search By Episodes Search ID, Title, Description, Keywords, or Catego…" at bounding box center [594, 101] width 926 height 44
paste input "FWWC 2019 - Final - [GEOGRAPHIC_DATA] v [GEOGRAPHIC_DATA]"
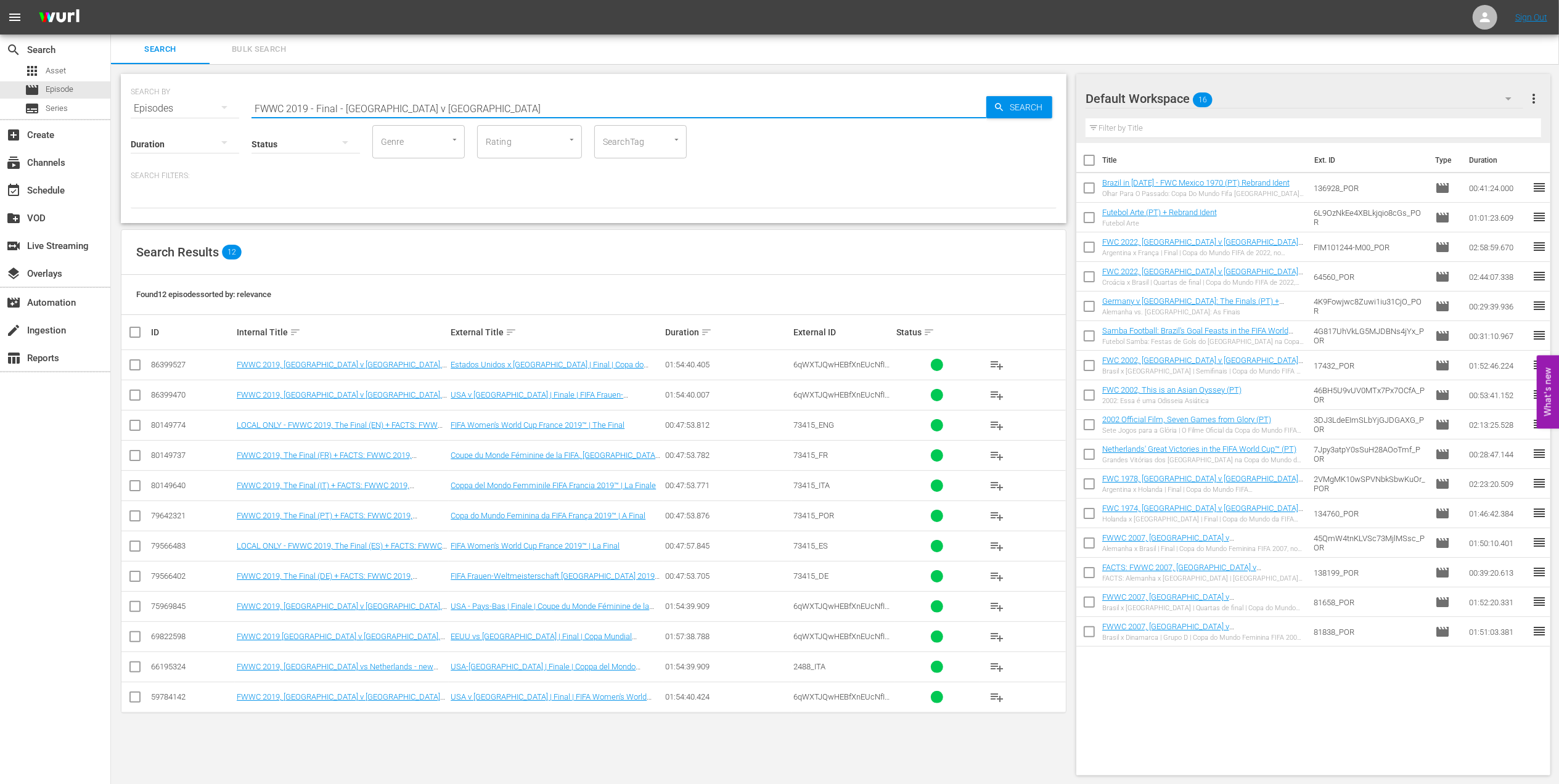
drag, startPoint x: 467, startPoint y: 105, endPoint x: 138, endPoint y: 105, distance: 329.0
click at [138, 105] on div "SEARCH BY Search By Episodes Search ID, Title, Description, Keywords, or Catego…" at bounding box center [594, 101] width 926 height 44
paste input "1999 - Final - USA v [GEOGRAPHIC_DATA]"
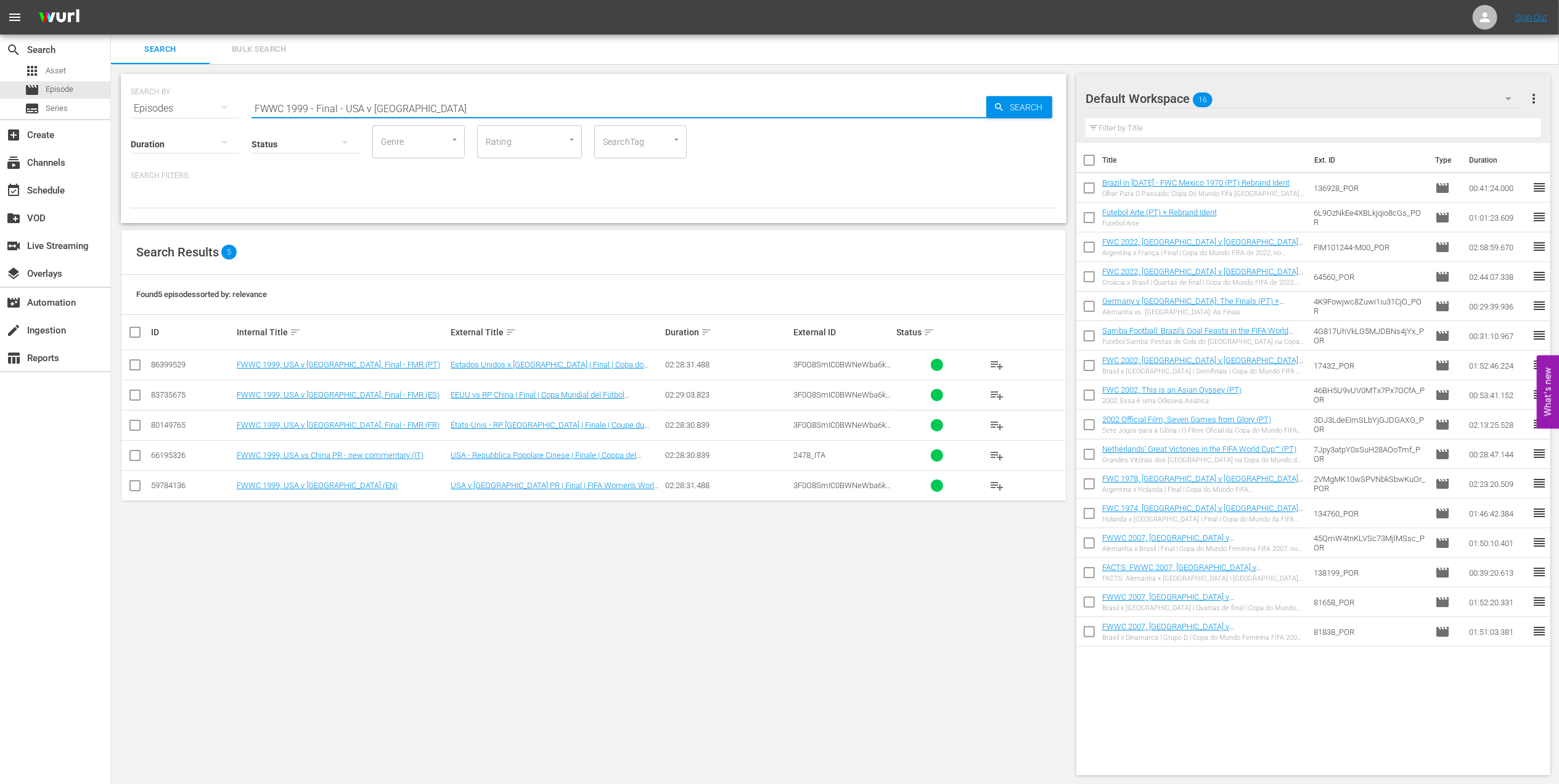
drag, startPoint x: 343, startPoint y: 107, endPoint x: 168, endPoint y: 107, distance: 175.0
click at [168, 107] on div "SEARCH BY Search By Episodes Search ID, Title, Description, Keywords, or Catego…" at bounding box center [594, 101] width 926 height 44
paste input "2015 Official Film - The Story of the 2015 FIFA Women's World Cup"
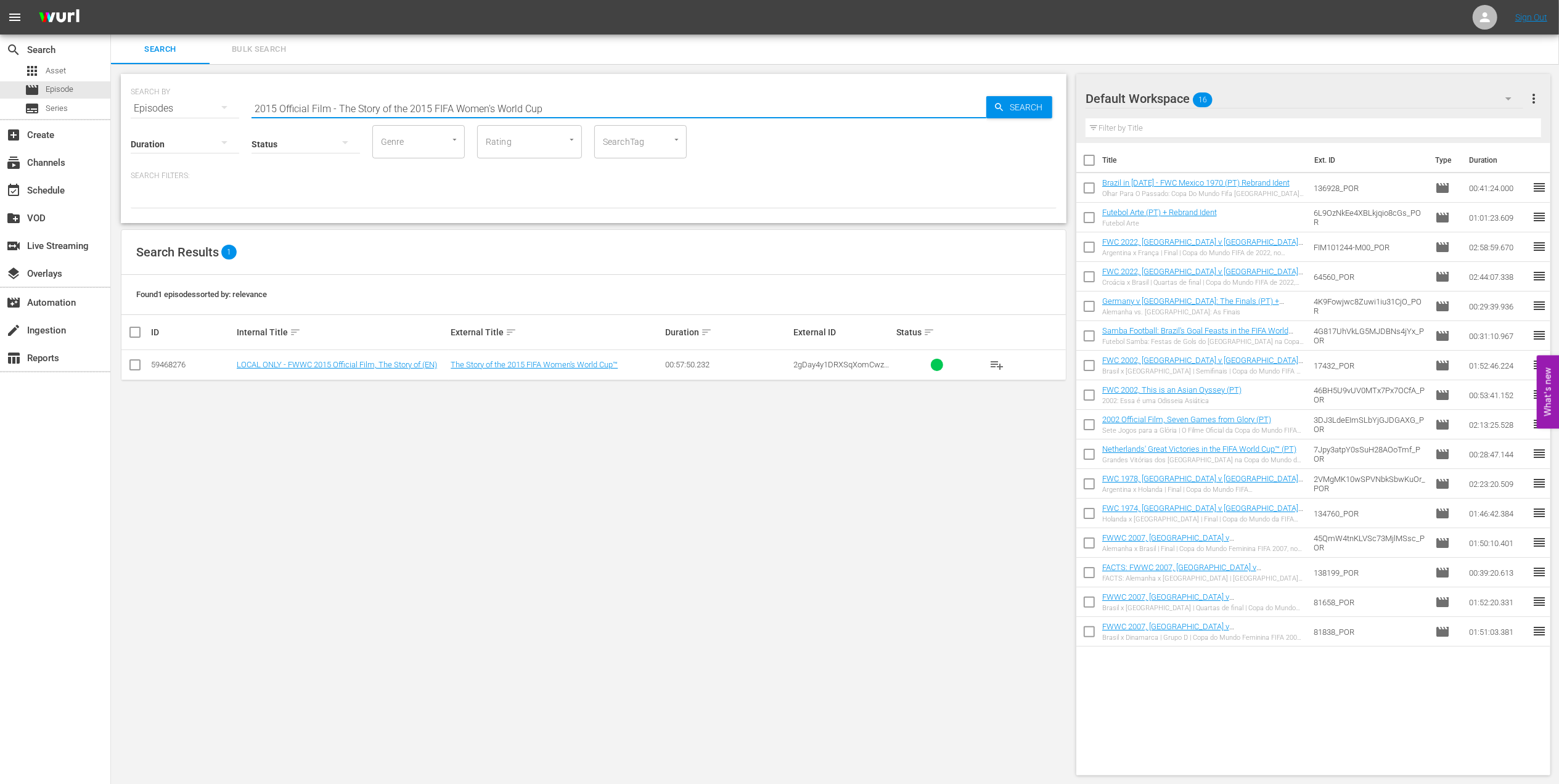
drag, startPoint x: 528, startPoint y: 107, endPoint x: 203, endPoint y: 107, distance: 325.0
click at [203, 107] on div "SEARCH BY Search By Episodes Search ID, Title, Description, Keywords, or Catego…" at bounding box center [594, 101] width 926 height 44
paste input "FWWC 2019 - R16 - [GEOGRAPHIC_DATA] v [GEOGRAPHIC_DATA]"
drag, startPoint x: 339, startPoint y: 109, endPoint x: 216, endPoint y: 110, distance: 123.0
click at [216, 110] on div "SEARCH BY Search By Episodes Search ID, Title, Description, Keywords, or Catego…" at bounding box center [594, 101] width 926 height 44
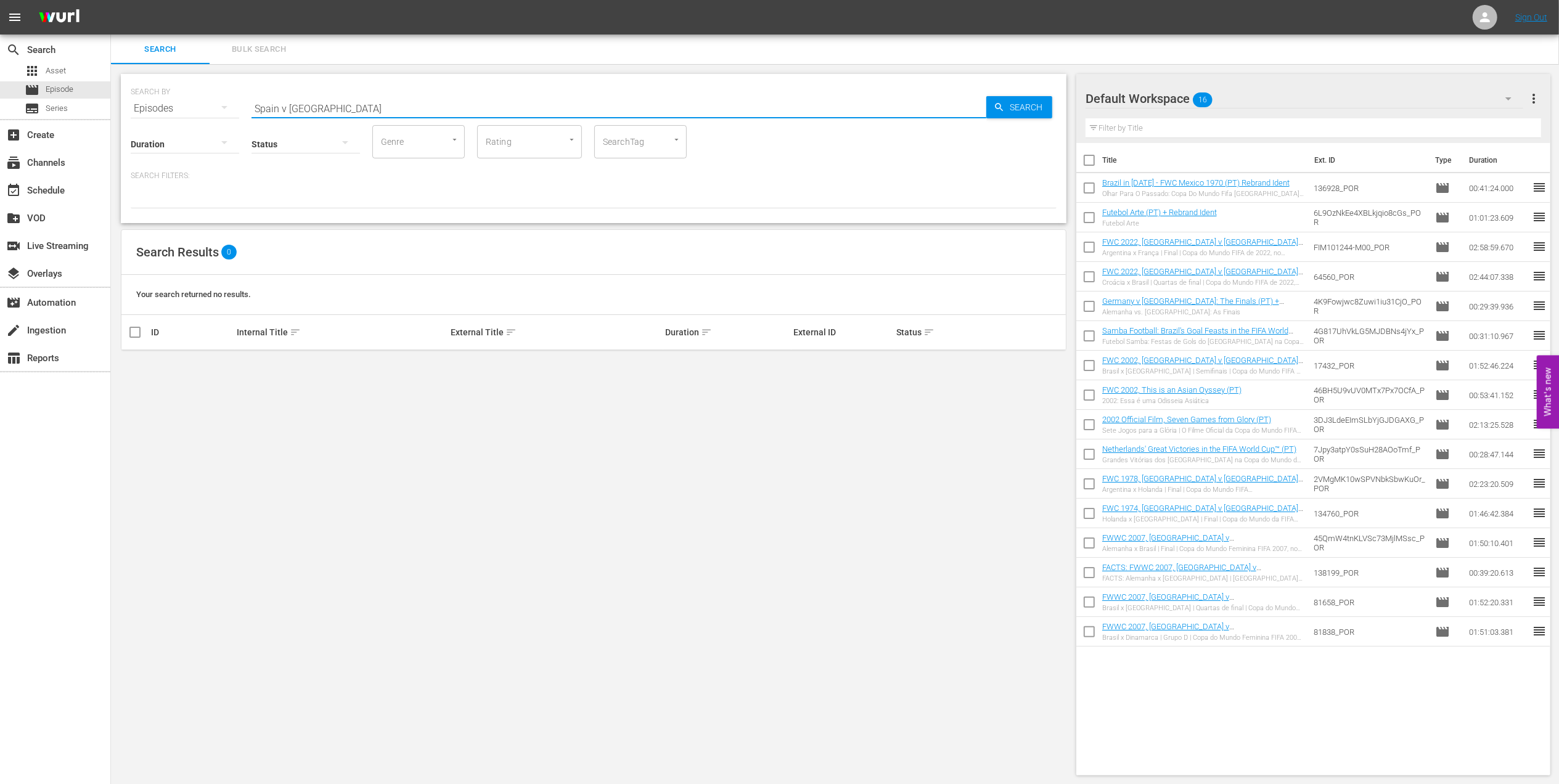
click at [358, 103] on input "Spain v [GEOGRAPHIC_DATA]" at bounding box center [619, 109] width 735 height 30
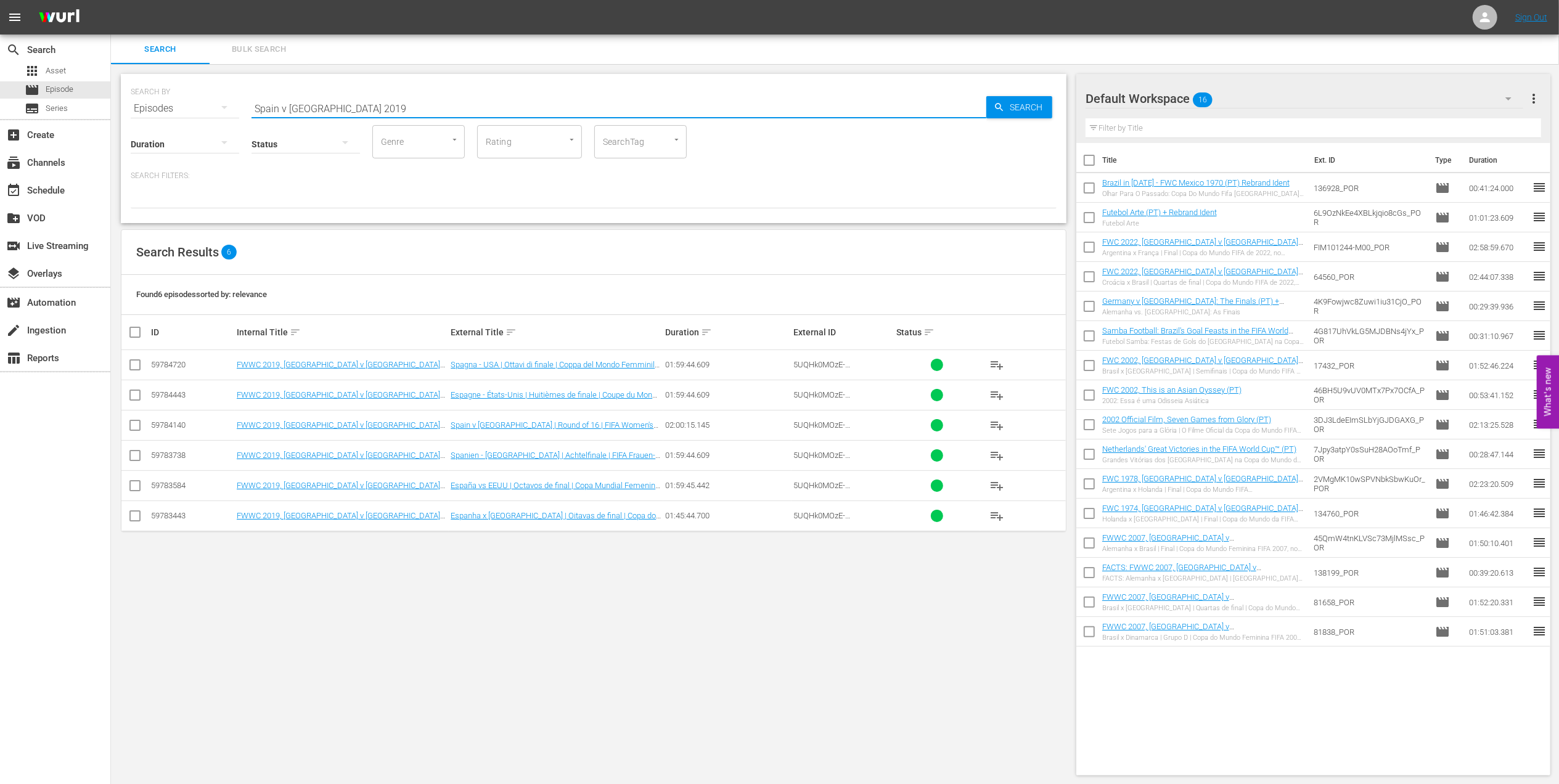
drag, startPoint x: 259, startPoint y: 109, endPoint x: 180, endPoint y: 109, distance: 79.0
click at [180, 109] on div "SEARCH BY Search By Episodes Search ID, Title, Description, Keywords, or Catego…" at bounding box center [594, 101] width 926 height 44
paste input "FWWC 2019 - QF - [GEOGRAPHIC_DATA] v [GEOGRAPHIC_DATA]"
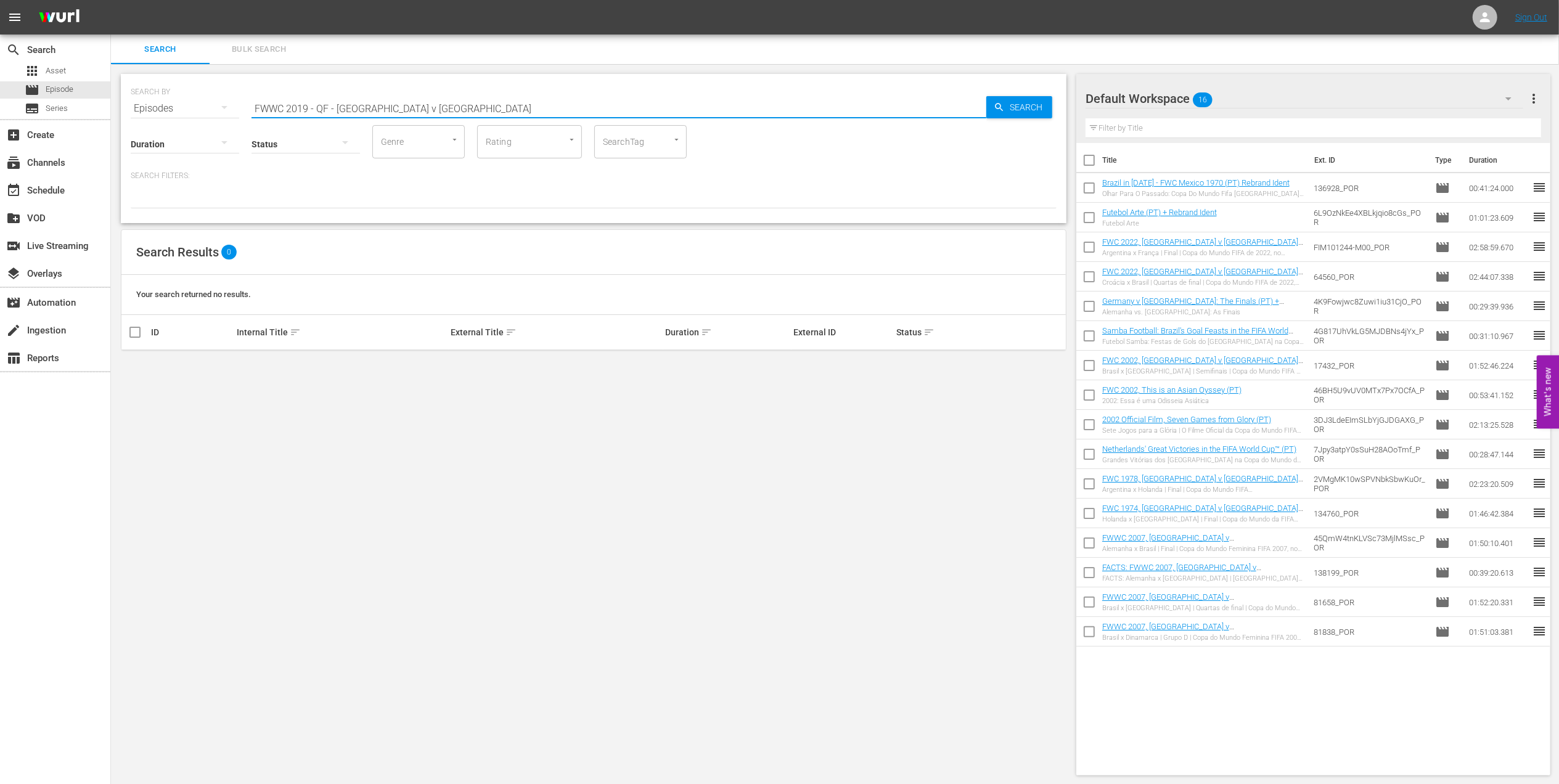
drag, startPoint x: 335, startPoint y: 106, endPoint x: 131, endPoint y: 126, distance: 205.0
click at [133, 126] on div "SEARCH BY Search By Episodes Search ID, Title, Description, Keywords, or Catego…" at bounding box center [593, 148] width 946 height 149
click at [352, 107] on input "Norway v [GEOGRAPHIC_DATA]" at bounding box center [619, 109] width 735 height 30
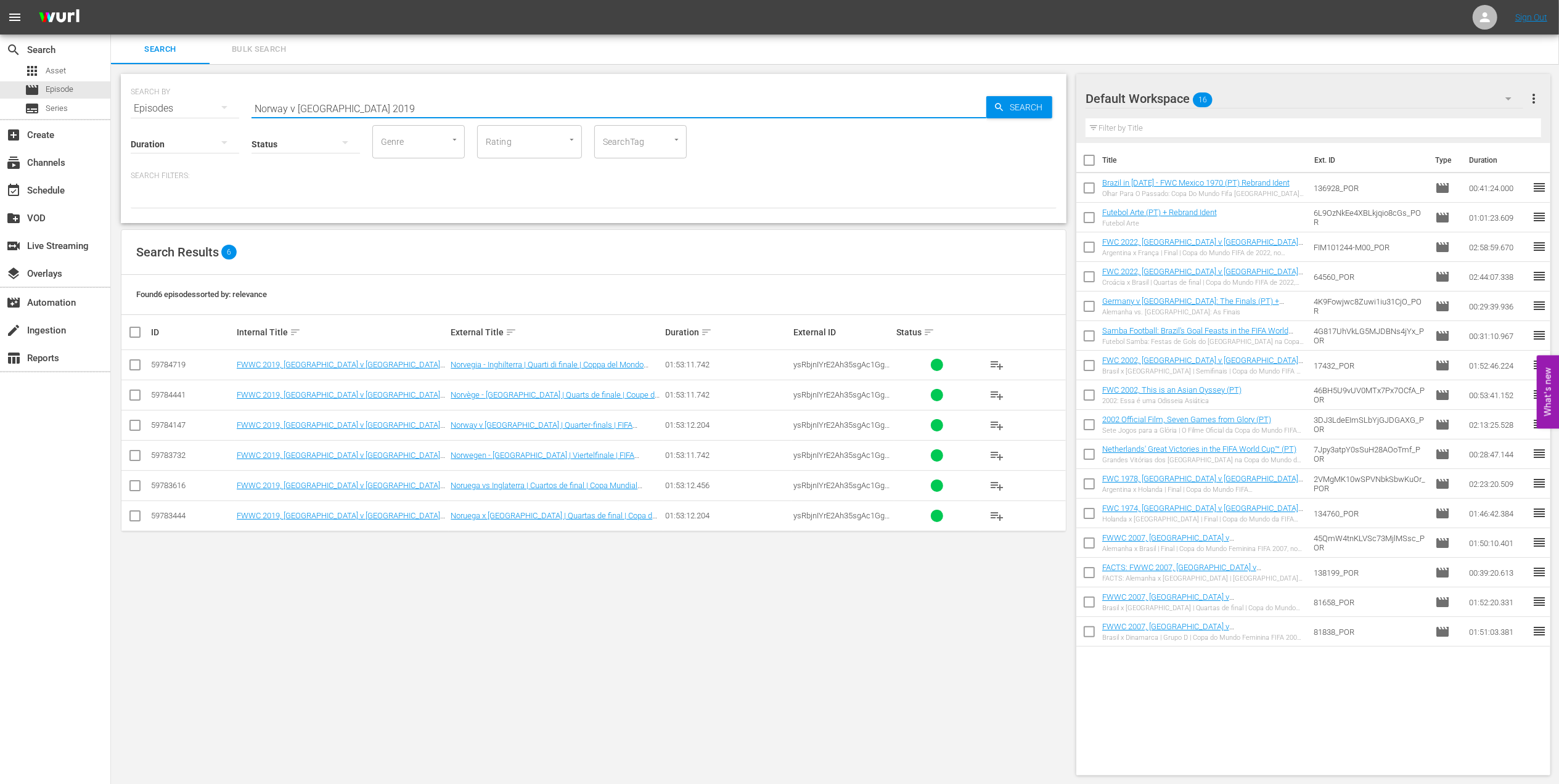
drag, startPoint x: 191, startPoint y: 107, endPoint x: 176, endPoint y: 109, distance: 15.1
click at [177, 109] on div "SEARCH BY Search By Episodes Search ID, Title, Description, Keywords, or Catego…" at bounding box center [594, 101] width 926 height 44
paste input "LOCAL ONLY - FIFA U20 Women's World Cup Costa Rica 2022 - Tournament Film"
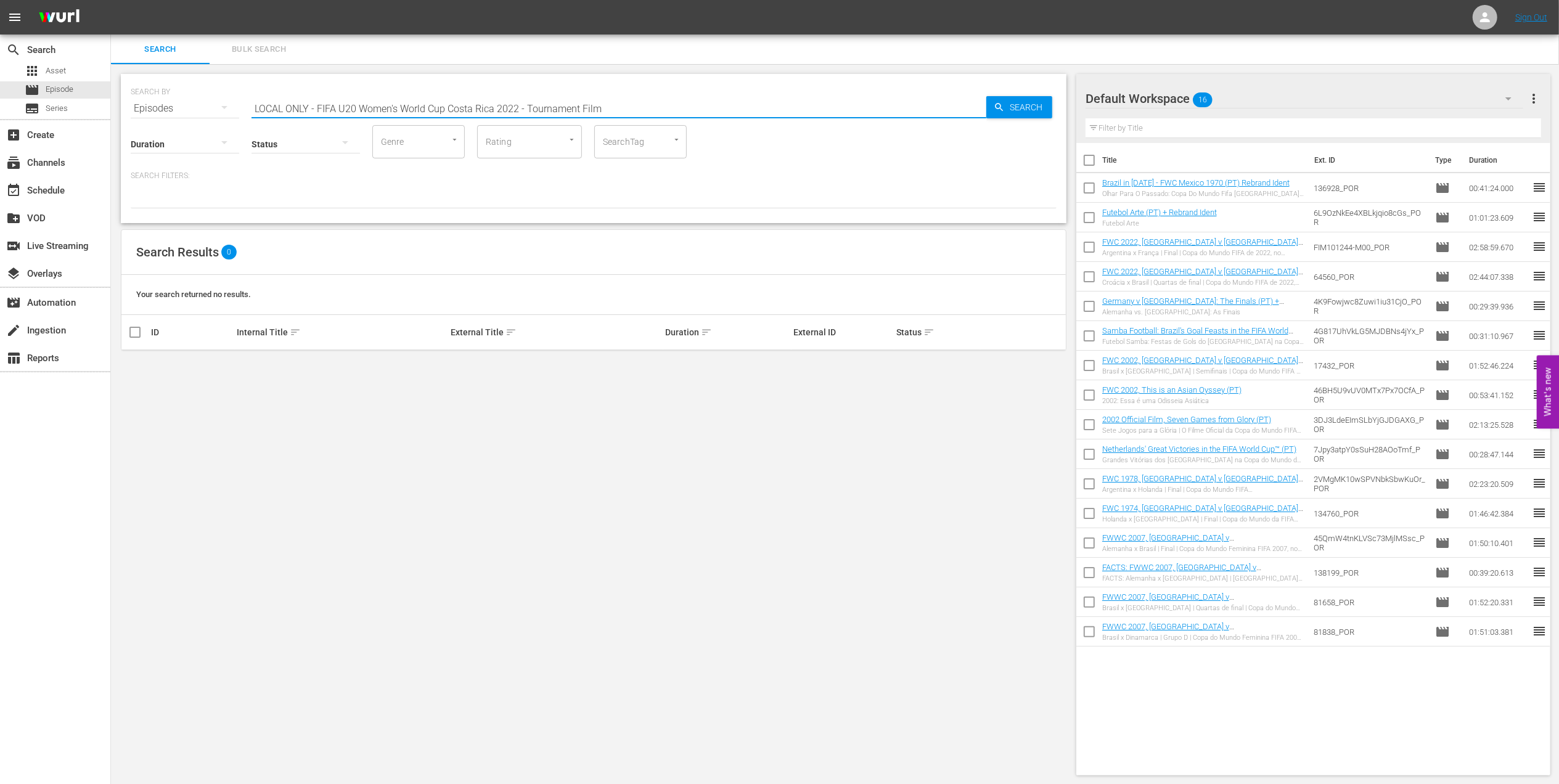
drag, startPoint x: 526, startPoint y: 106, endPoint x: -4, endPoint y: 107, distance: 530.0
click at [0, 107] on html "menu Sign Out search Search apps Asset movie Episode subtitles Series add_box C…" at bounding box center [779, 392] width 1559 height 784
click at [356, 105] on input "Tournament Film" at bounding box center [619, 109] width 735 height 30
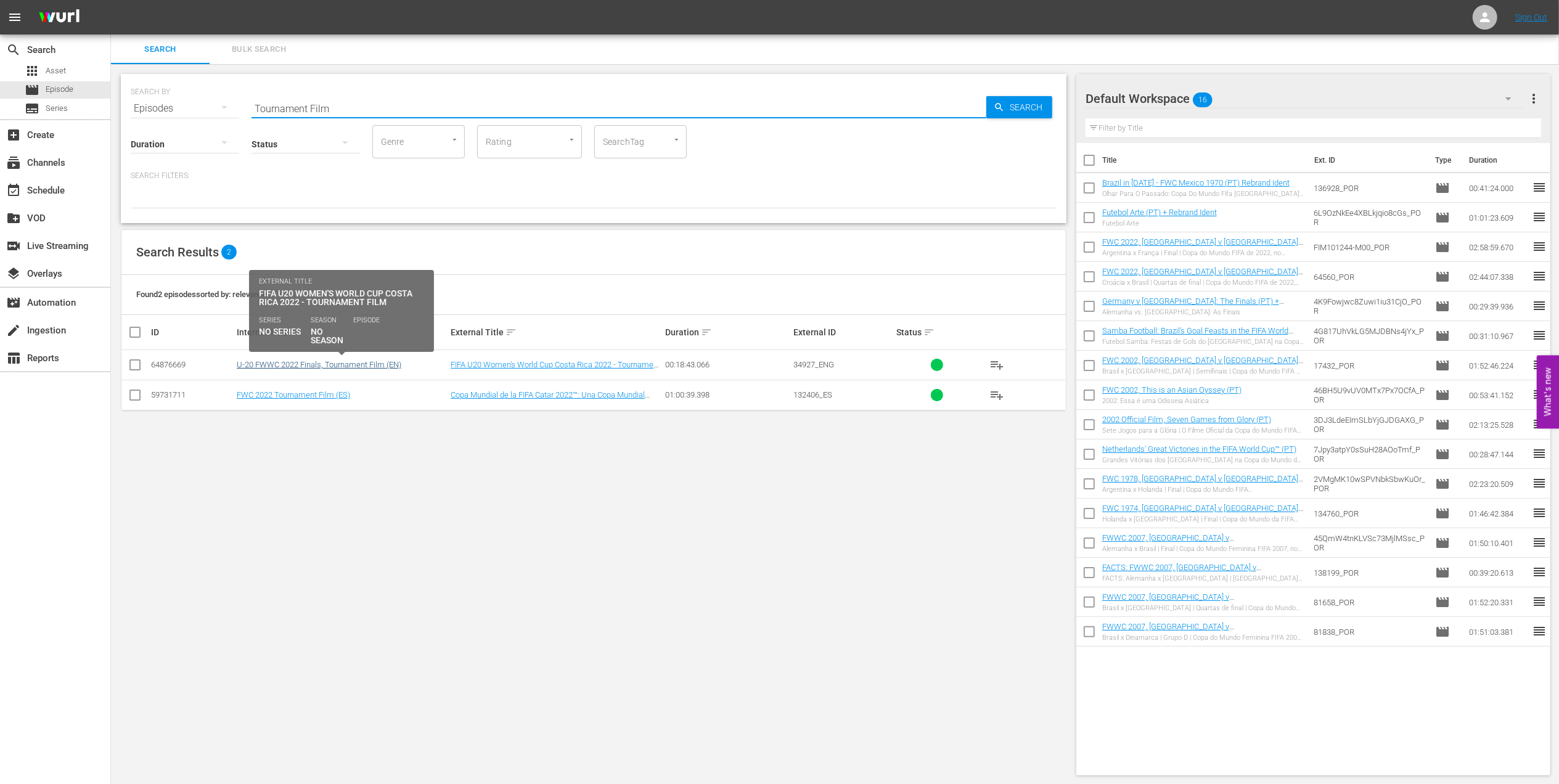
type input "Tournament Film"
click at [334, 361] on link "U-20 FWWC 2022 Finals, Tournament Film (EN)" at bounding box center [319, 364] width 164 height 10
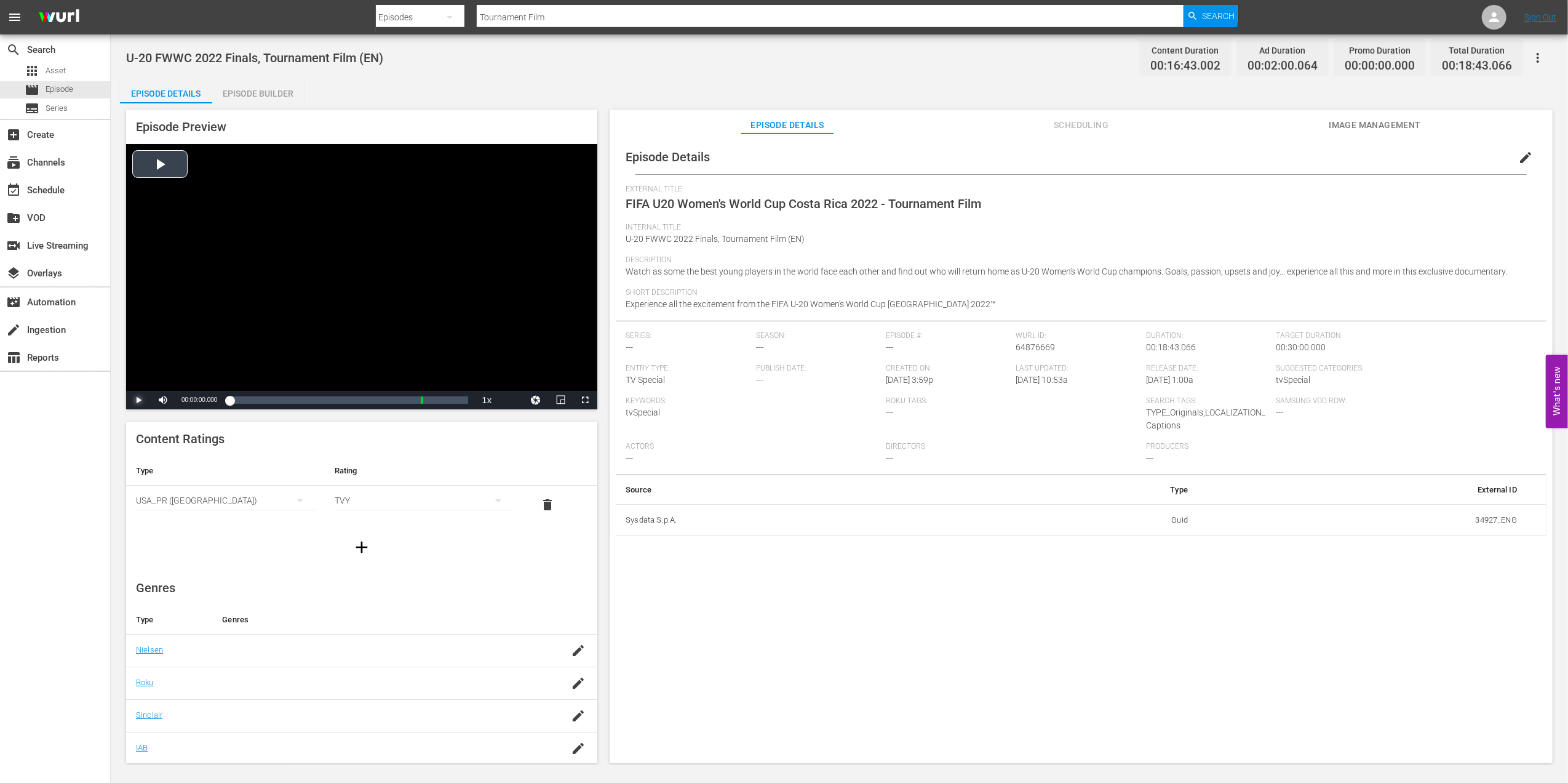
click at [138, 400] on span "Video Player" at bounding box center [138, 400] width 0 height 0
click at [252, 394] on div "Loaded : 1.18% 00:01:31.618 FIFA U20 Women's World Cup Costa Rica 2022 - Tourna…" at bounding box center [349, 399] width 239 height 12
click at [138, 400] on span "Video Player" at bounding box center [138, 400] width 0 height 0
drag, startPoint x: 332, startPoint y: 15, endPoint x: 532, endPoint y: 25, distance: 200.2
click at [330, 15] on nav "menu Search By Episodes Search ID, Title, Description, Keywords, or Category To…" at bounding box center [784, 17] width 1568 height 34
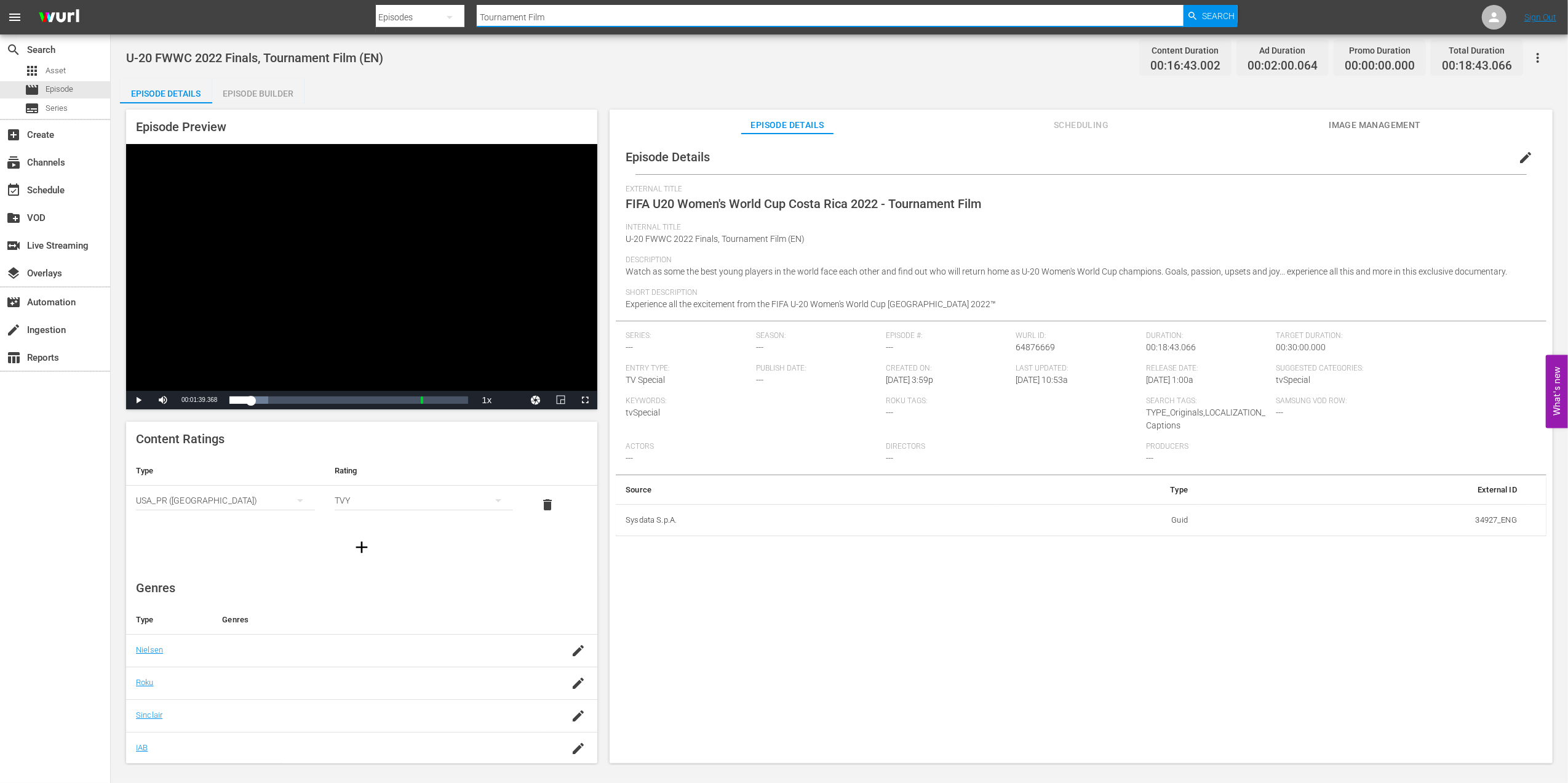
paste input "[PERSON_NAME], Legend of the FIFA Women's World Cup™"
type input "[PERSON_NAME], Legend of the FIFA Women's World Cup™"
click at [1227, 11] on span "Search" at bounding box center [1218, 16] width 32 height 22
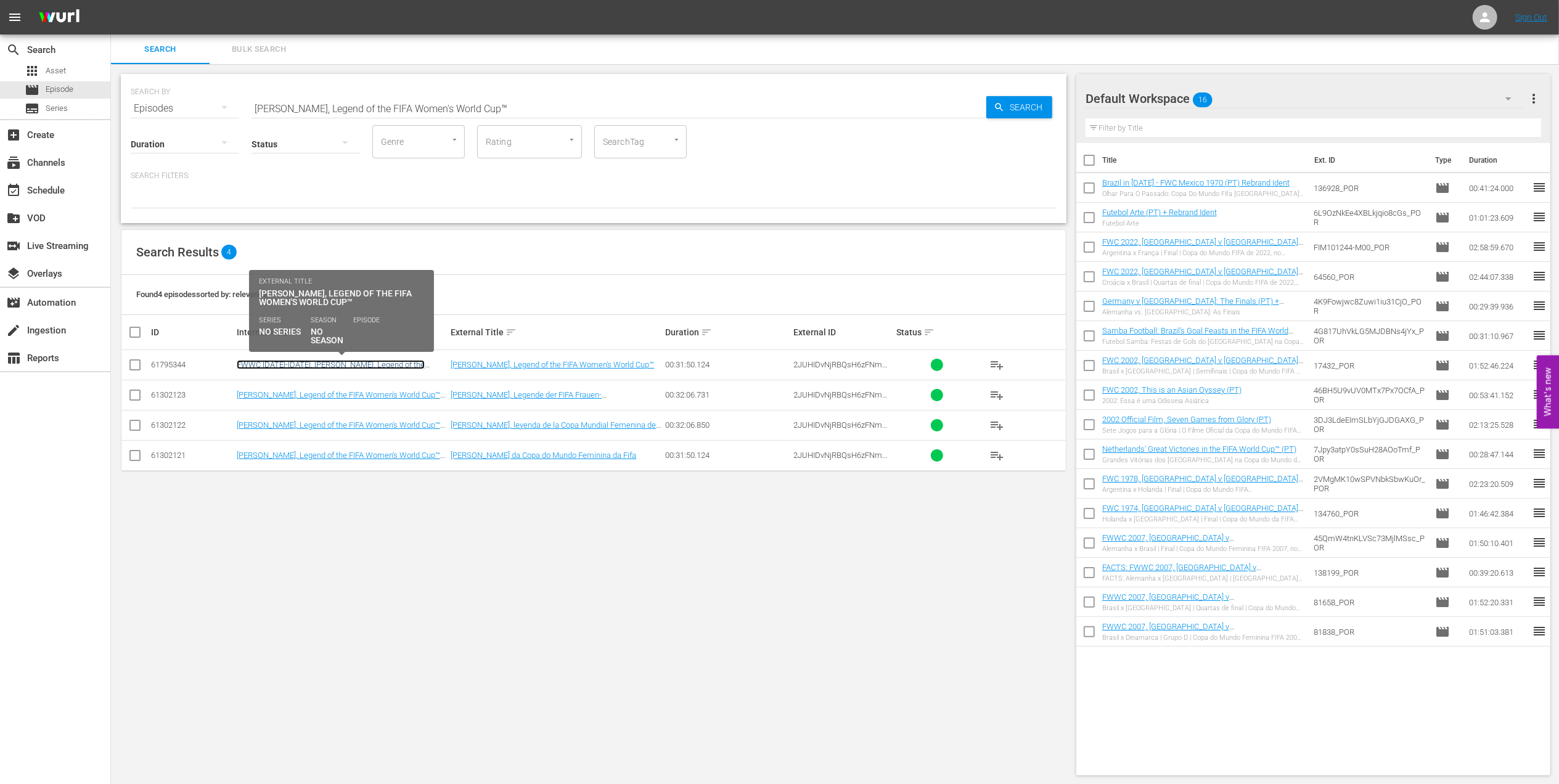
click at [398, 366] on link "FWWC [DATE]-[DATE], [PERSON_NAME], Legend of the FWWC (EN)" at bounding box center [331, 369] width 188 height 18
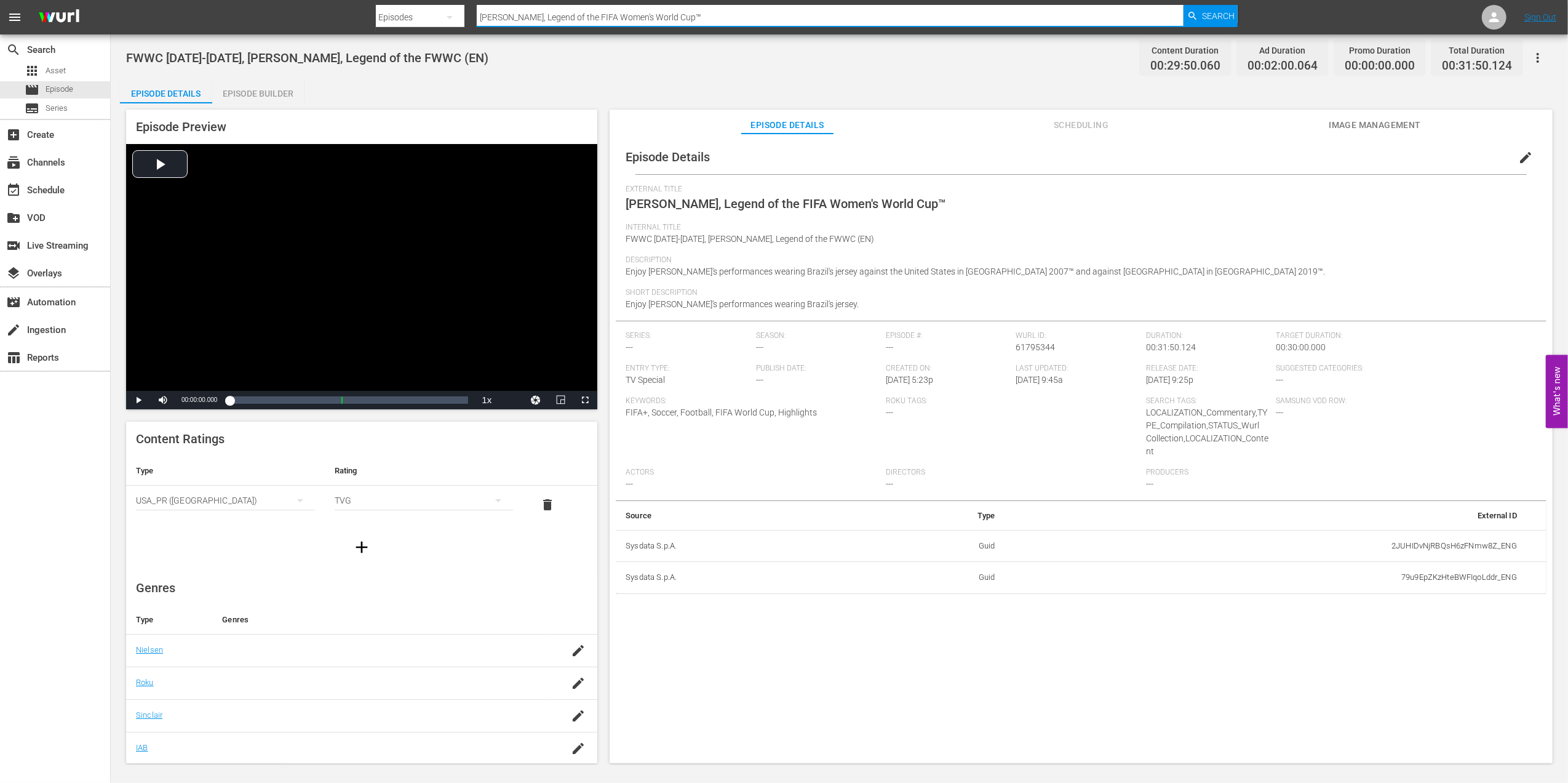
click at [301, 21] on nav "menu Search By Episodes Search ID, Title, Description, Keywords, or Category [P…" at bounding box center [784, 17] width 1568 height 34
paste input "FWWC 2007 - Final - [GEOGRAPHIC_DATA] v [GEOGRAPHIC_DATA]"
type input "FWWC 2007 - Final - [GEOGRAPHIC_DATA] v [GEOGRAPHIC_DATA]™"
click at [1211, 13] on span "Search" at bounding box center [1218, 16] width 32 height 22
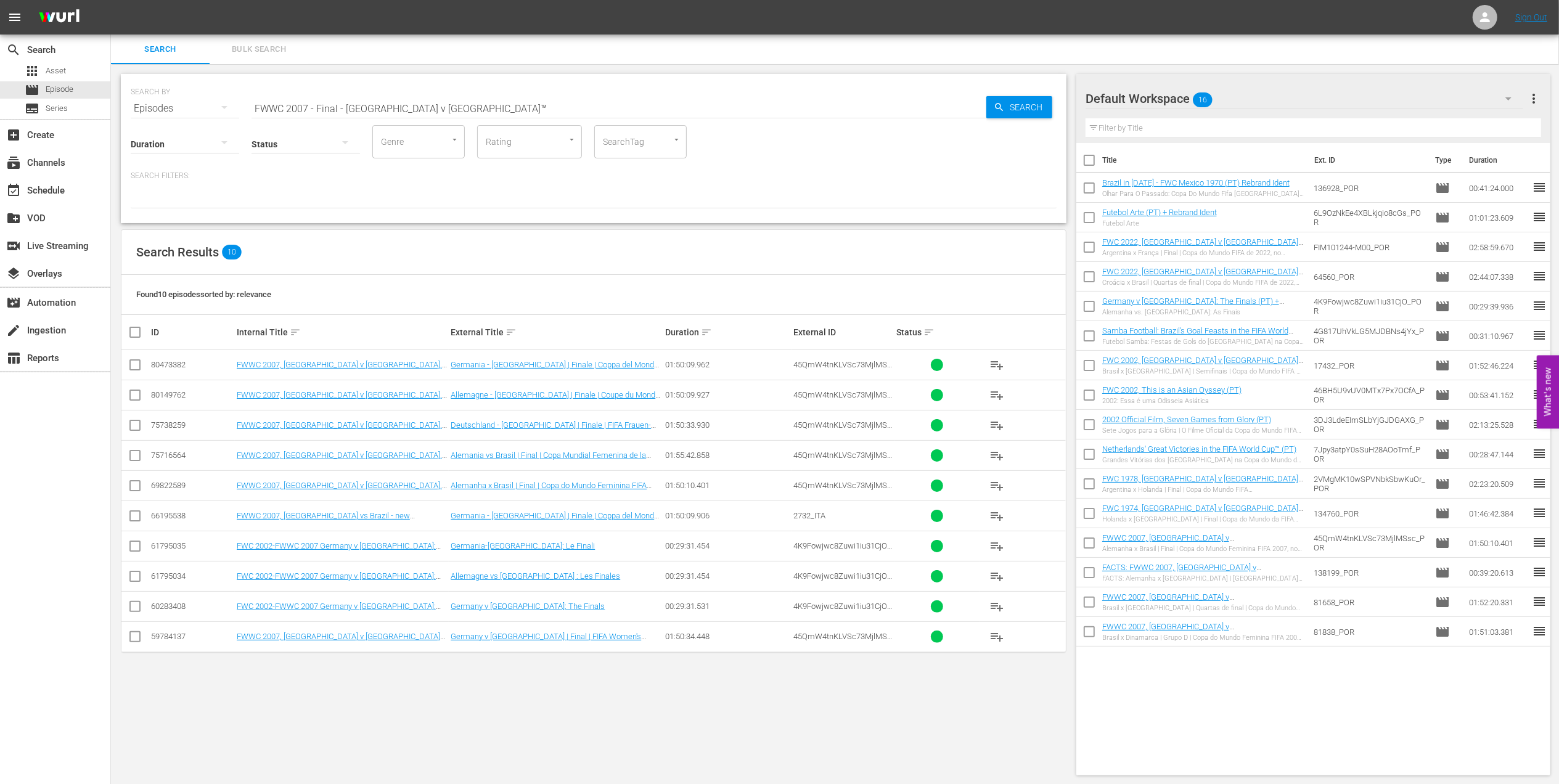
paste input "19 USA v [GEOGRAPHIC_DATA], Final (PT)"
drag, startPoint x: 454, startPoint y: 103, endPoint x: 149, endPoint y: 114, distance: 305.2
click at [149, 114] on div "SEARCH BY Search By Episodes Search ID, Title, Description, Keywords, or Catego…" at bounding box center [593, 148] width 946 height 149
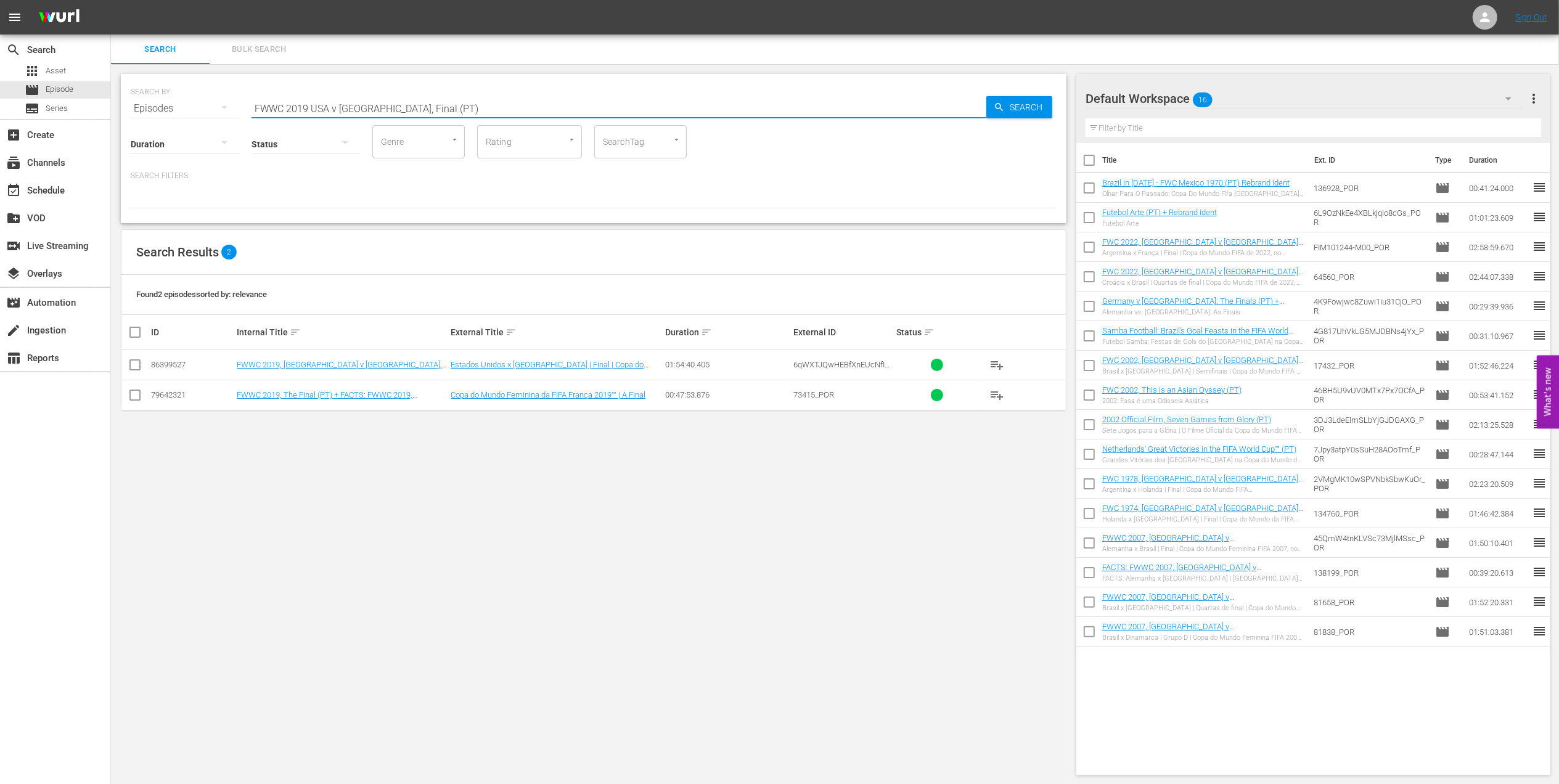
drag, startPoint x: 222, startPoint y: 109, endPoint x: 168, endPoint y: 109, distance: 54.0
click at [168, 109] on div "SEARCH BY Search By Episodes Search ID, Title, Description, Keywords, or Catego…" at bounding box center [594, 101] width 926 height 44
paste input "2019 Official Film - Le Moment"
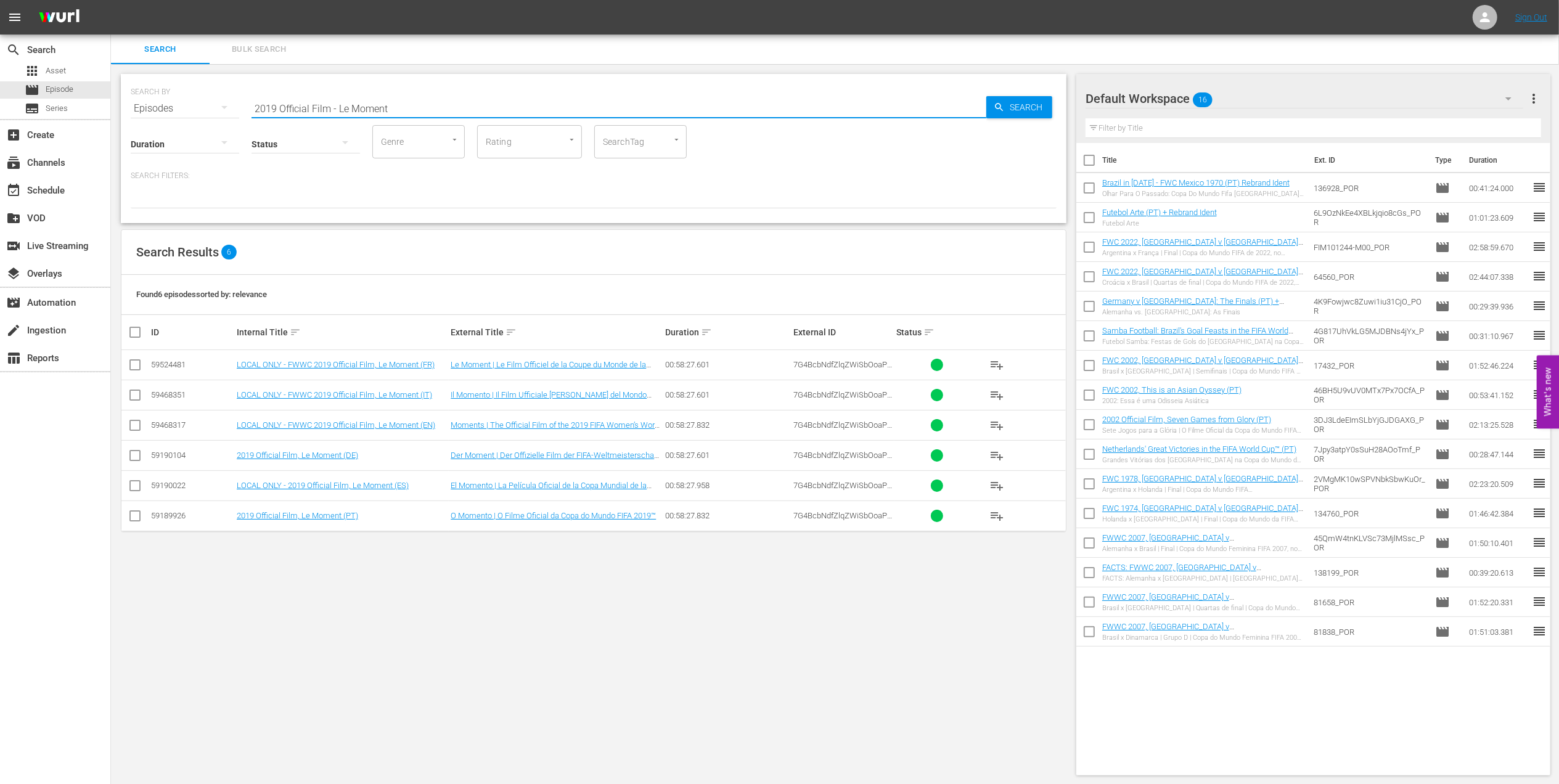
drag, startPoint x: 272, startPoint y: 109, endPoint x: 153, endPoint y: 109, distance: 119.0
click at [154, 109] on div "SEARCH BY Search By Episodes Search ID, Title, Description, Keywords, or Catego…" at bounding box center [594, 101] width 926 height 44
paste input "FWC 1966 England vs Germany FR, Final (PT)"
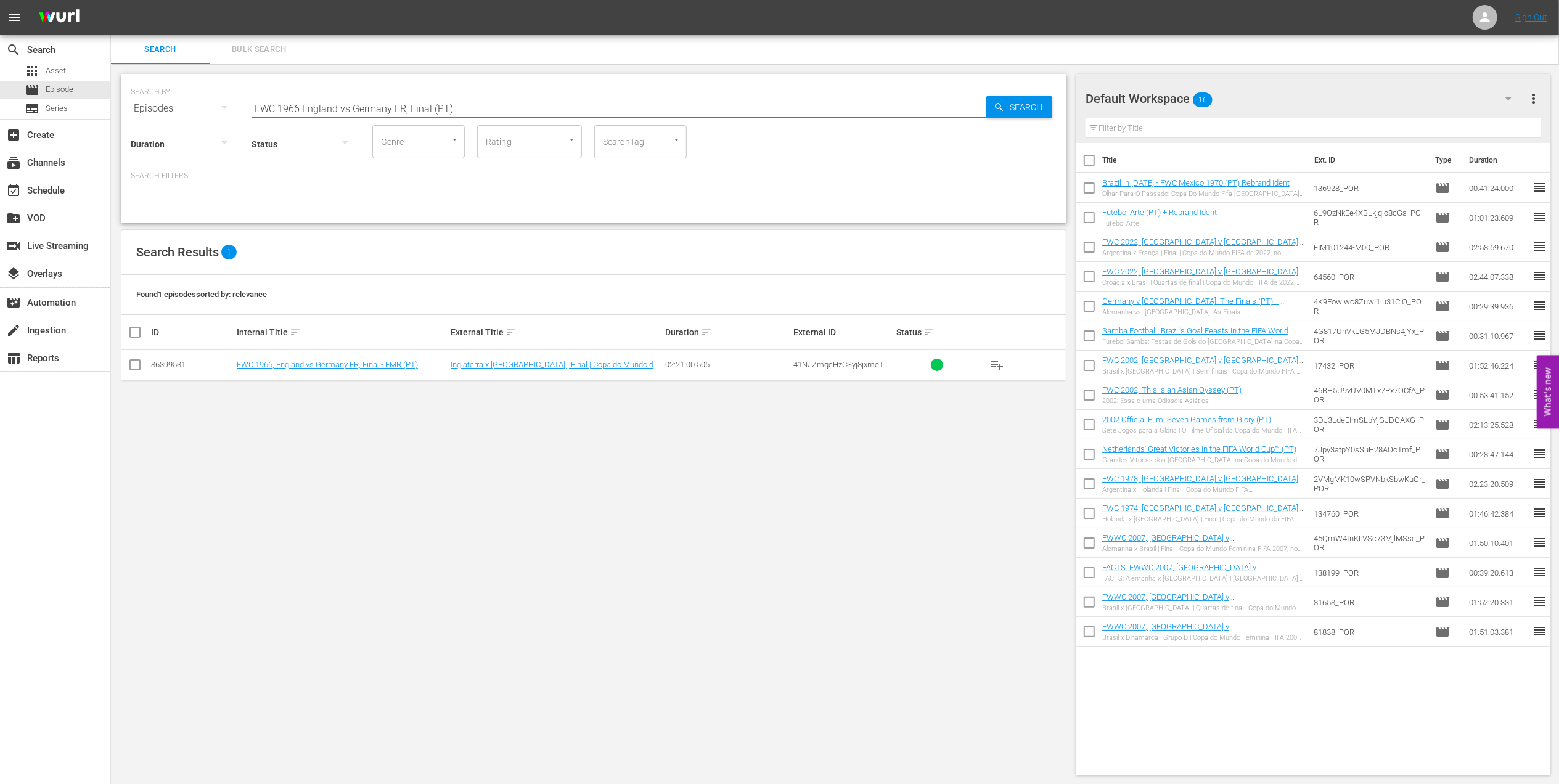
drag, startPoint x: 471, startPoint y: 107, endPoint x: 117, endPoint y: 111, distance: 354.0
click at [117, 111] on div "SEARCH BY Search By Episodes Search ID, Title, Description, Keywords, or Catego…" at bounding box center [594, 425] width 965 height 721
paste input "74, [GEOGRAPHIC_DATA] v. [GEOGRAPHIC_DATA] FR, Final"
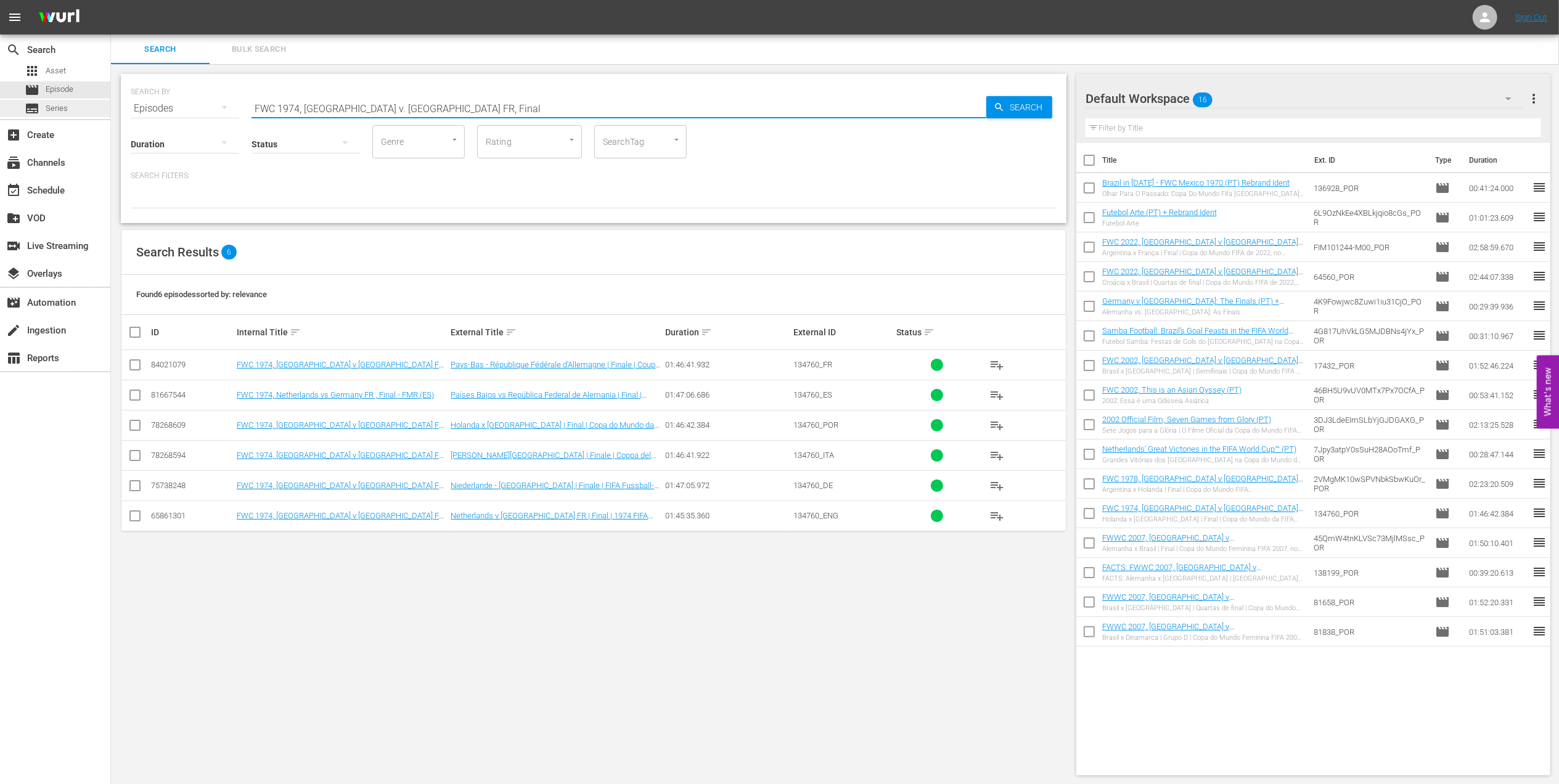
drag, startPoint x: 370, startPoint y: 107, endPoint x: 60, endPoint y: 107, distance: 310.0
click at [111, 0] on div "search Search apps Asset movie Episode subtitles Series add_box Create subscrip…" at bounding box center [835, 0] width 1448 height 0
paste input "2002: This is an Asian Odyssey"
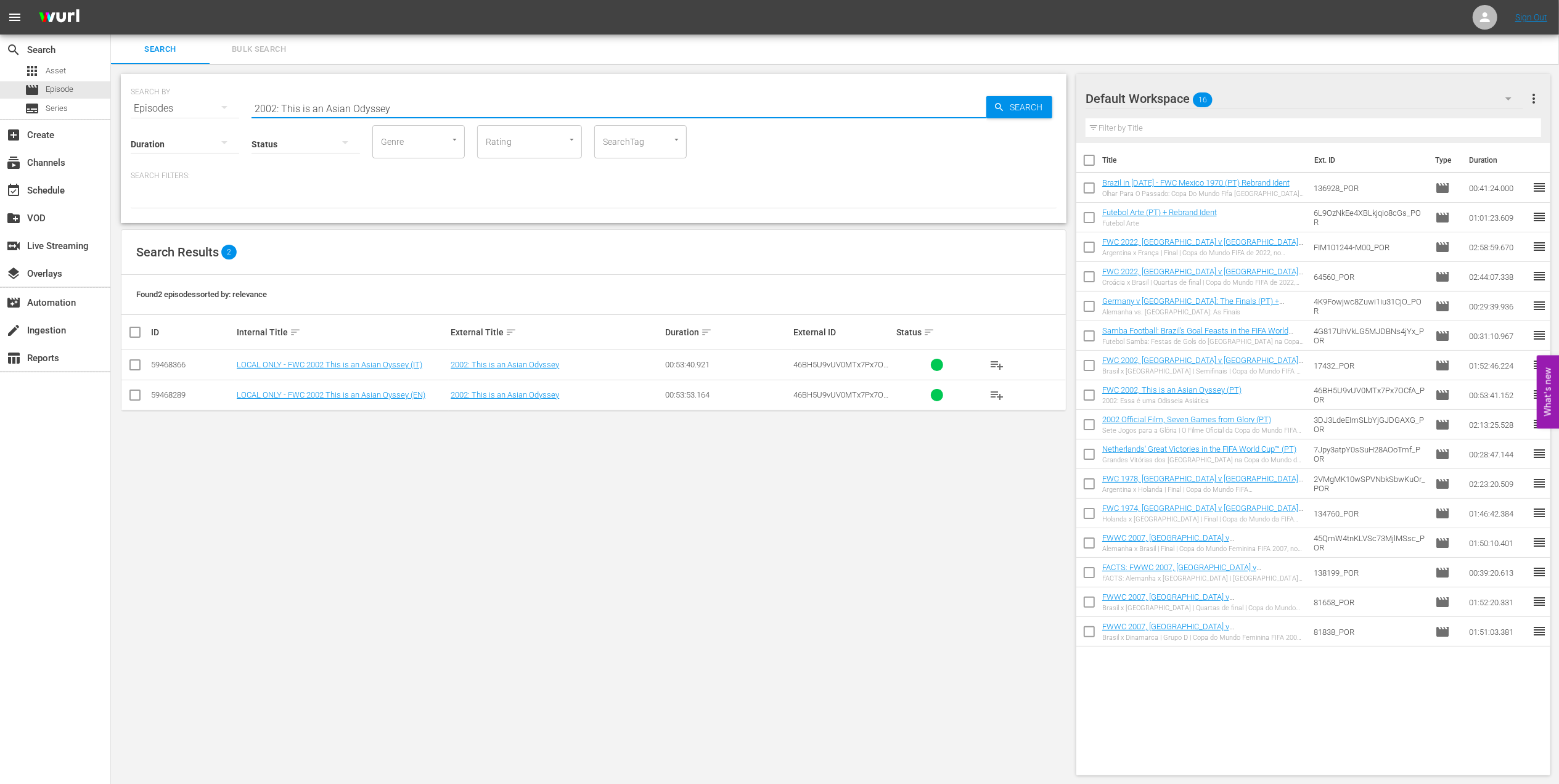
click at [191, 106] on div "SEARCH BY Search By Episodes Search ID, Title, Description, Keywords, or Catego…" at bounding box center [594, 101] width 926 height 44
drag, startPoint x: 432, startPoint y: 106, endPoint x: 141, endPoint y: 107, distance: 291.0
click at [119, 105] on div "SEARCH BY Search By Episodes Search ID, Title, Description, Keywords, or Catego…" at bounding box center [594, 425] width 965 height 721
paste input "FWC 2002 [GEOGRAPHIC_DATA] v [GEOGRAPHIC_DATA], Final"
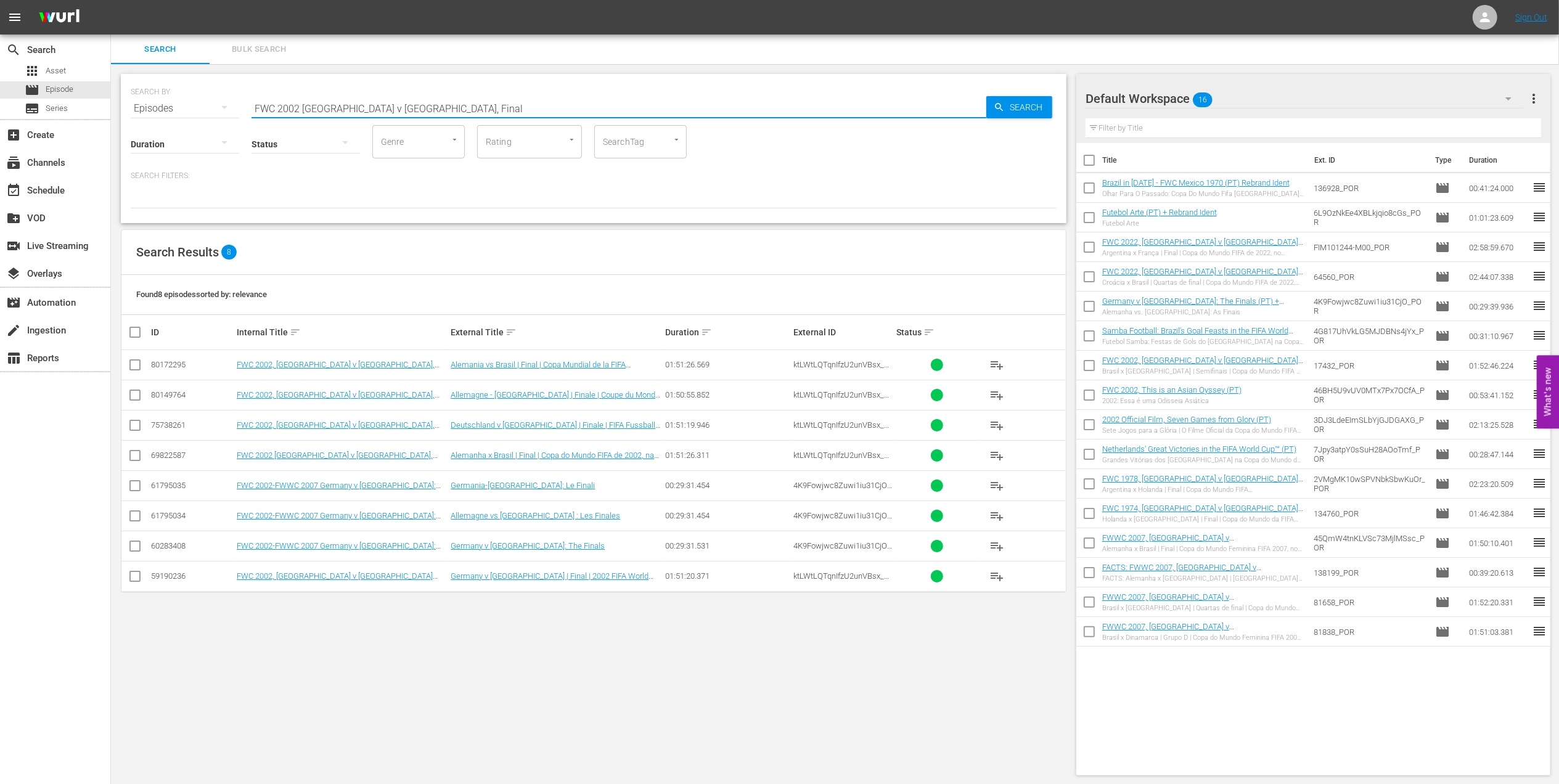
drag, startPoint x: 235, startPoint y: 109, endPoint x: 142, endPoint y: 109, distance: 93.0
click at [141, 109] on div "SEARCH BY Search By Episodes Search ID, Title, Description, Keywords, or Catego…" at bounding box center [594, 101] width 926 height 44
paste input "6, Italy vs France, Final (PT)"
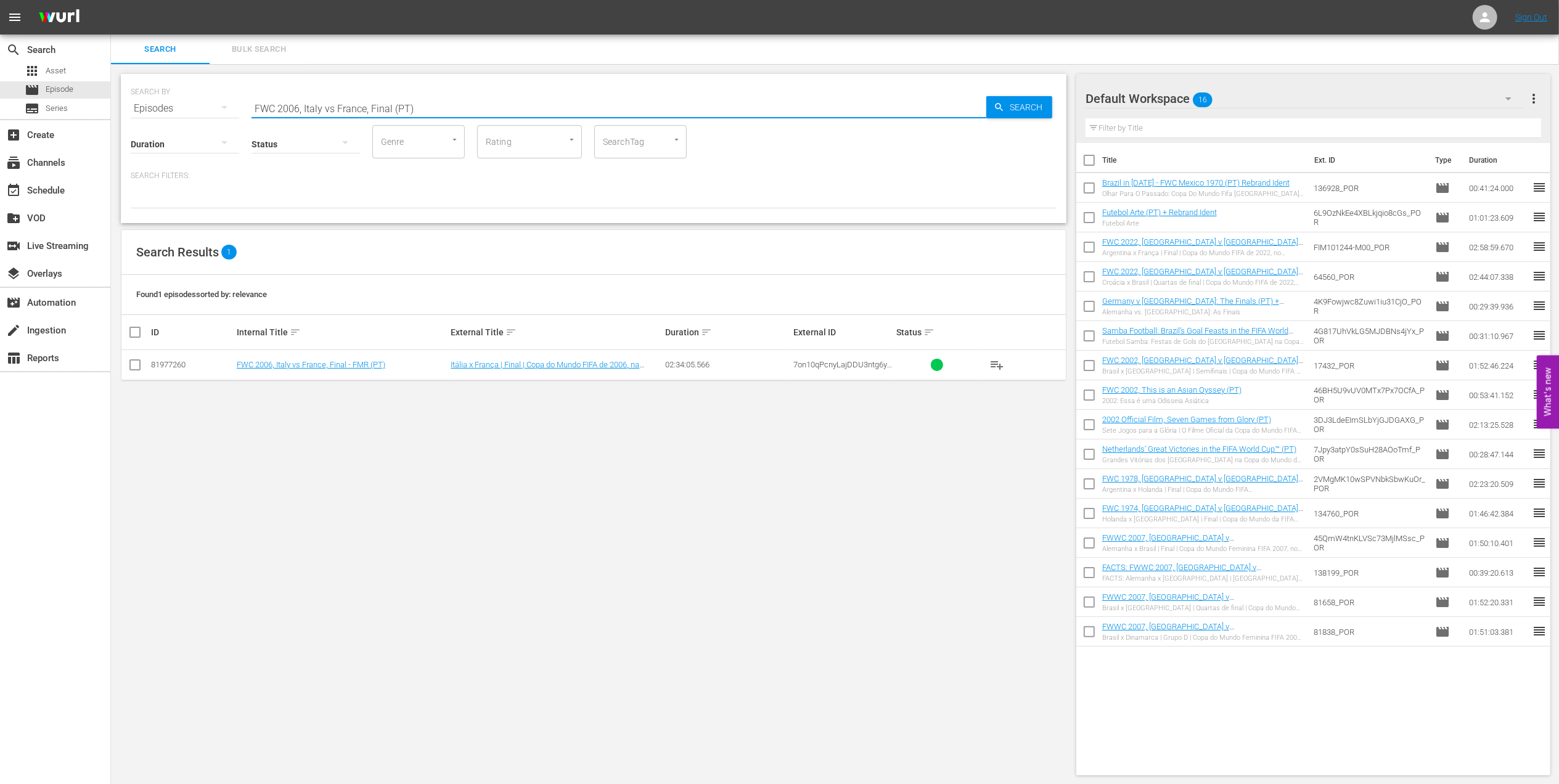
drag, startPoint x: 427, startPoint y: 111, endPoint x: 154, endPoint y: 109, distance: 273.0
click at [154, 109] on div "SEARCH BY Search By Episodes Search ID, Title, Description, Keywords, or Catego…" at bounding box center [594, 101] width 926 height 44
paste input "22 Croatia v [GEOGRAPHIC_DATA], Quarter-f"
drag, startPoint x: 489, startPoint y: 100, endPoint x: 152, endPoint y: 100, distance: 337.0
click at [151, 100] on div "SEARCH BY Search By Episodes Search ID, Title, Description, Keywords, or Catego…" at bounding box center [594, 101] width 926 height 44
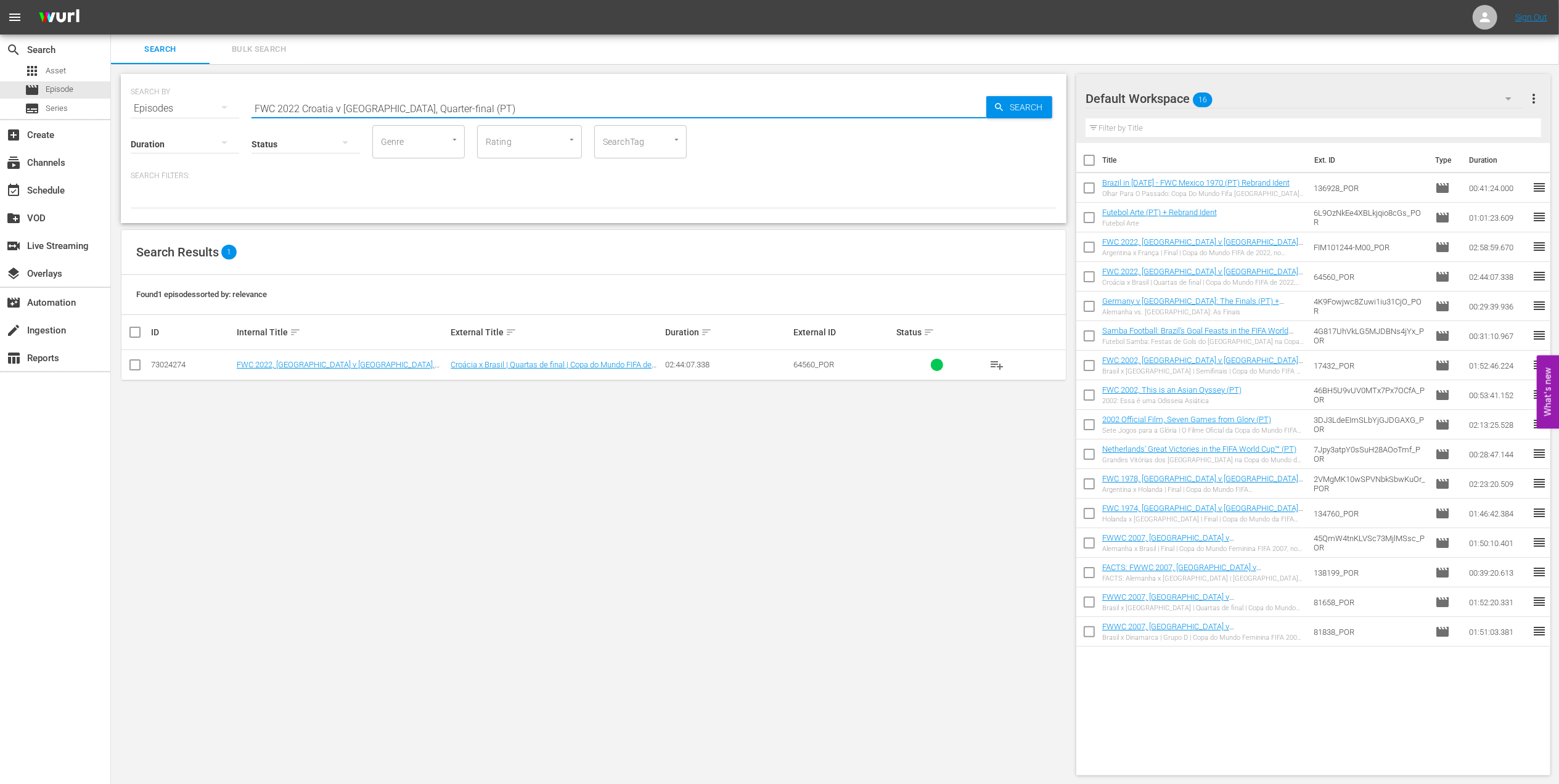
paste input "Eyes of the World, EP8 - The Wink: [PERSON_NAME] and [PERSON_NAME]"
drag, startPoint x: 375, startPoint y: 103, endPoint x: 201, endPoint y: 103, distance: 174.0
click at [202, 103] on div "SEARCH BY Search By Episodes Search ID, Title, Description, Keywords, or Catego…" at bounding box center [594, 101] width 926 height 44
paste input "FWC 2018 Portugal v [GEOGRAPHIC_DATA] , Group Stage (PT)"
drag, startPoint x: 249, startPoint y: 112, endPoint x: 138, endPoint y: 112, distance: 111.0
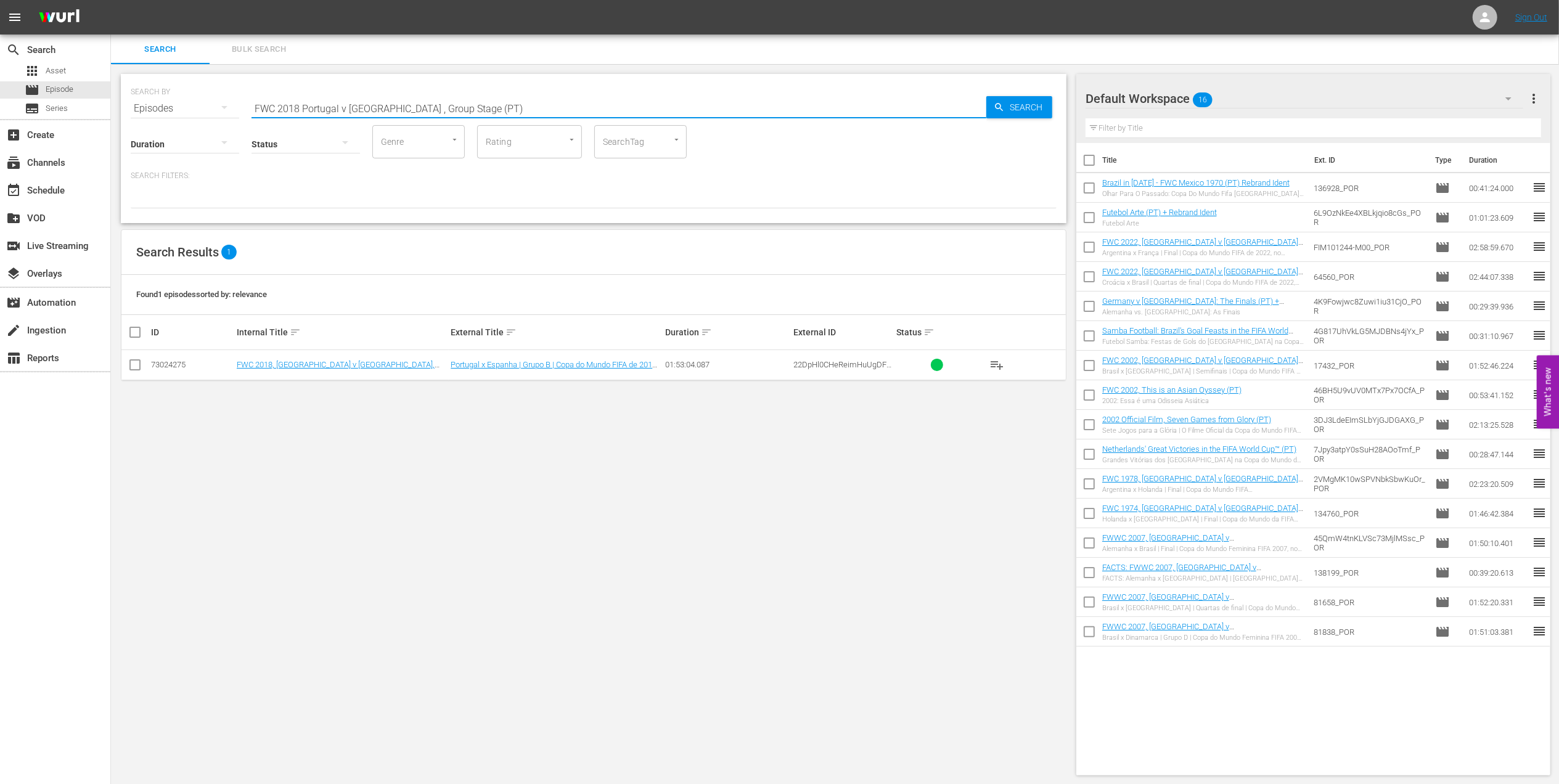
click at [138, 112] on div "SEARCH BY Search By Episodes Search ID, Title, Description, Keywords, or Catego…" at bounding box center [594, 101] width 926 height 44
paste input ", [GEOGRAPHIC_DATA] v [GEOGRAPHIC_DATA], Final"
click at [180, 133] on div at bounding box center [185, 143] width 109 height 34
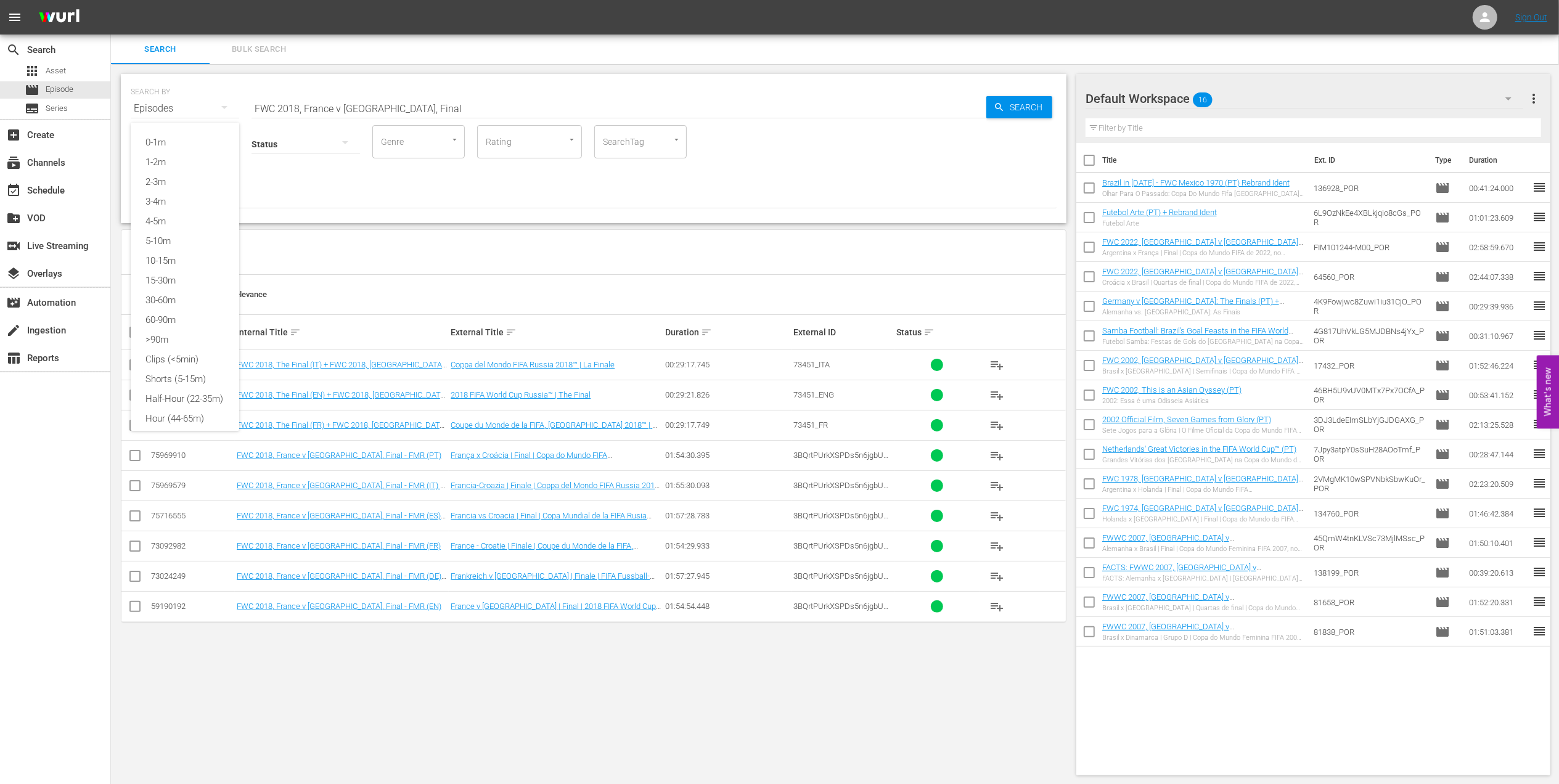
click at [363, 693] on div "0-1m 1-2m 2-3m 3-4m 4-5m 5-10m 10-15m 15-30m 30-60m 60-90m >90m Clips (<5min) S…" at bounding box center [779, 392] width 1559 height 784
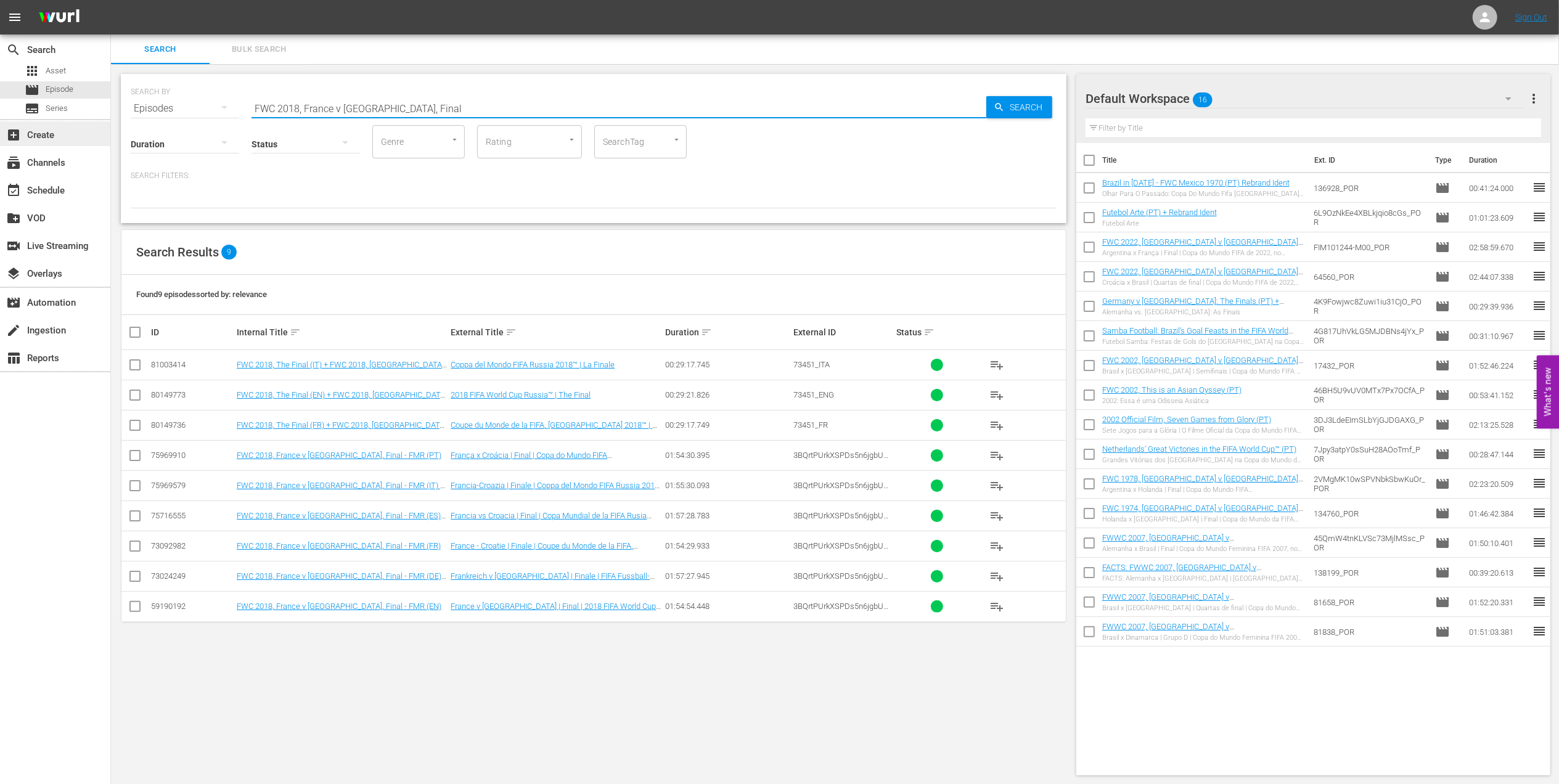
drag, startPoint x: 407, startPoint y: 109, endPoint x: 99, endPoint y: 124, distance: 308.4
click at [111, 0] on div "search Search apps Asset movie Episode subtitles Series add_box Create subscrip…" at bounding box center [835, 0] width 1448 height 0
paste input "1994, [GEOGRAPHIC_DATA] v [GEOGRAPHIC_DATA] , Semi-f"
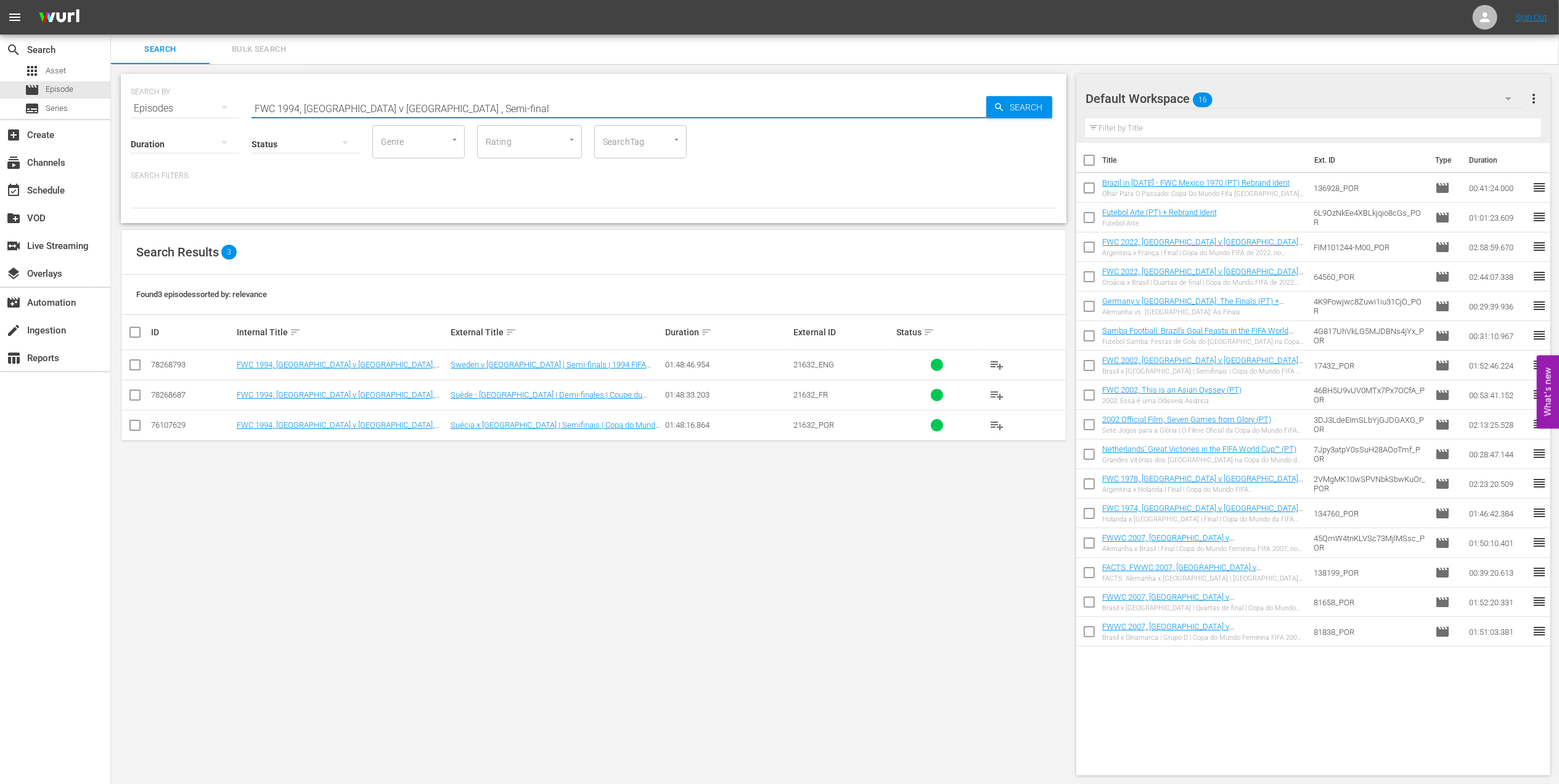
click at [257, 109] on input "FWC 1994, [GEOGRAPHIC_DATA] v [GEOGRAPHIC_DATA] , Semi-final" at bounding box center [619, 109] width 735 height 30
paste input "WC 2007 [GEOGRAPHIC_DATA] v [GEOGRAPHIC_DATA], Group Stage PT"
drag, startPoint x: 445, startPoint y: 107, endPoint x: 141, endPoint y: 131, distance: 304.9
click at [141, 131] on div "SEARCH BY Search By Episodes Search ID, Title, Description, Keywords, or Catego…" at bounding box center [593, 148] width 946 height 149
paste input "text"
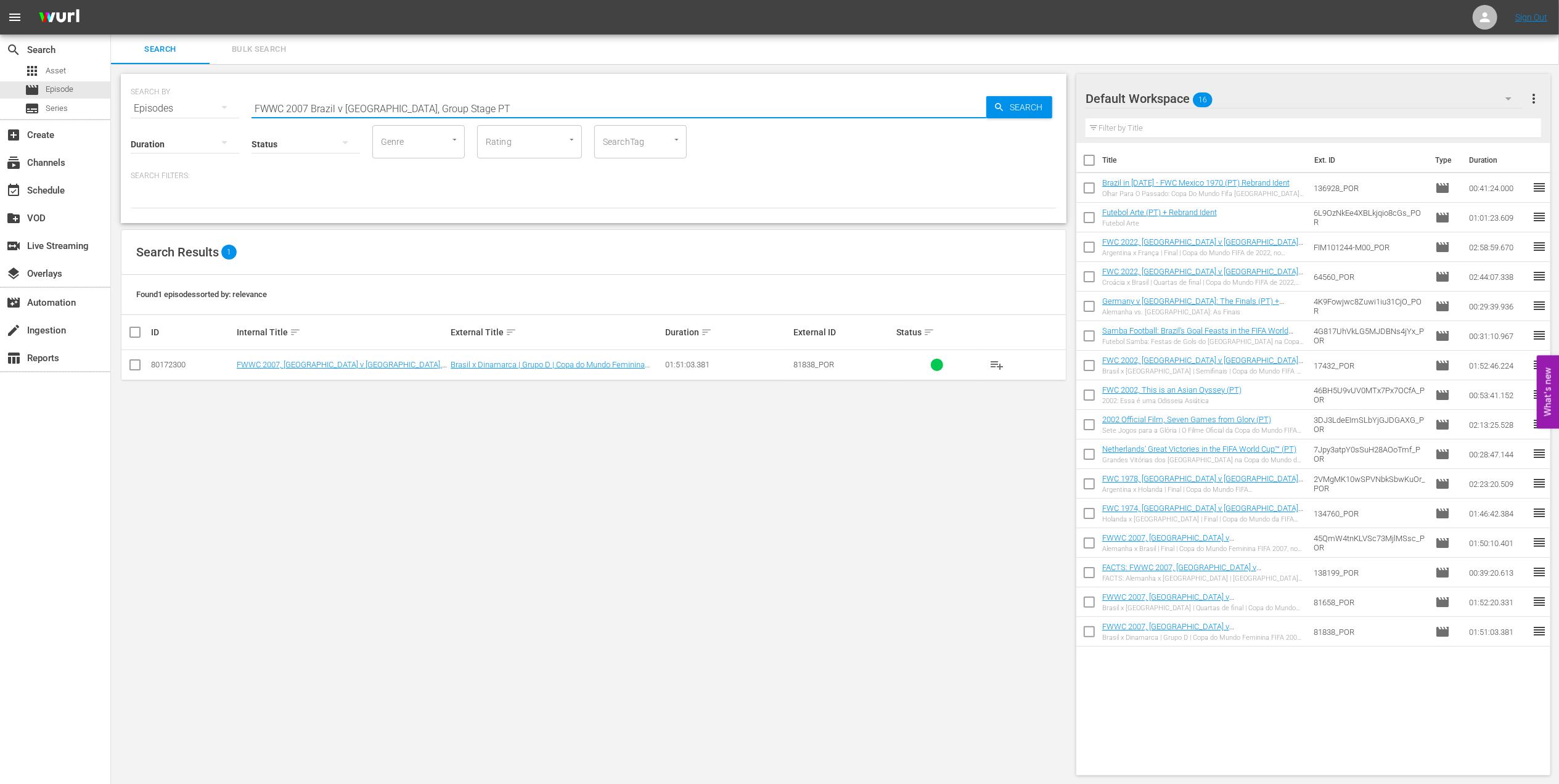
drag, startPoint x: 458, startPoint y: 109, endPoint x: 201, endPoint y: 115, distance: 257.1
click at [164, 110] on div "SEARCH BY Search By Episodes Search ID, Title, Description, Keywords, or Catego…" at bounding box center [594, 101] width 926 height 44
paste input "Australia, Quarterfinals"
drag, startPoint x: 470, startPoint y: 110, endPoint x: 387, endPoint y: 110, distance: 83.0
click at [387, 110] on input "FWWC 2007 Brazil v [GEOGRAPHIC_DATA], Quarterfinals PT" at bounding box center [619, 109] width 735 height 30
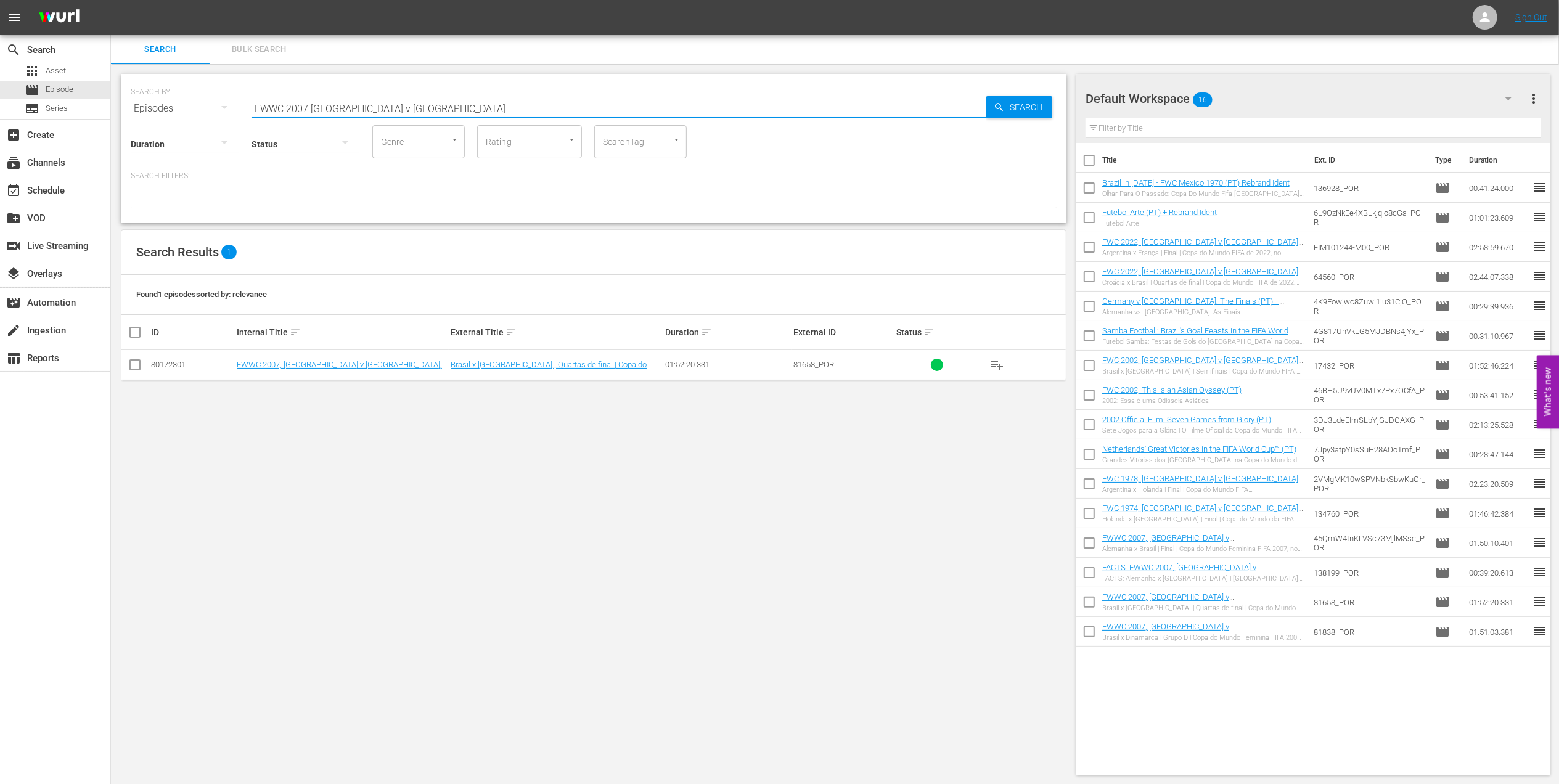
drag, startPoint x: 423, startPoint y: 103, endPoint x: 136, endPoint y: 110, distance: 287.1
click at [136, 110] on div "SEARCH BY Search By Episodes Search ID, Title, Description, Keywords, or Catego…" at bounding box center [594, 101] width 926 height 44
paste input "Germany v [GEOGRAPHIC_DATA], Final"
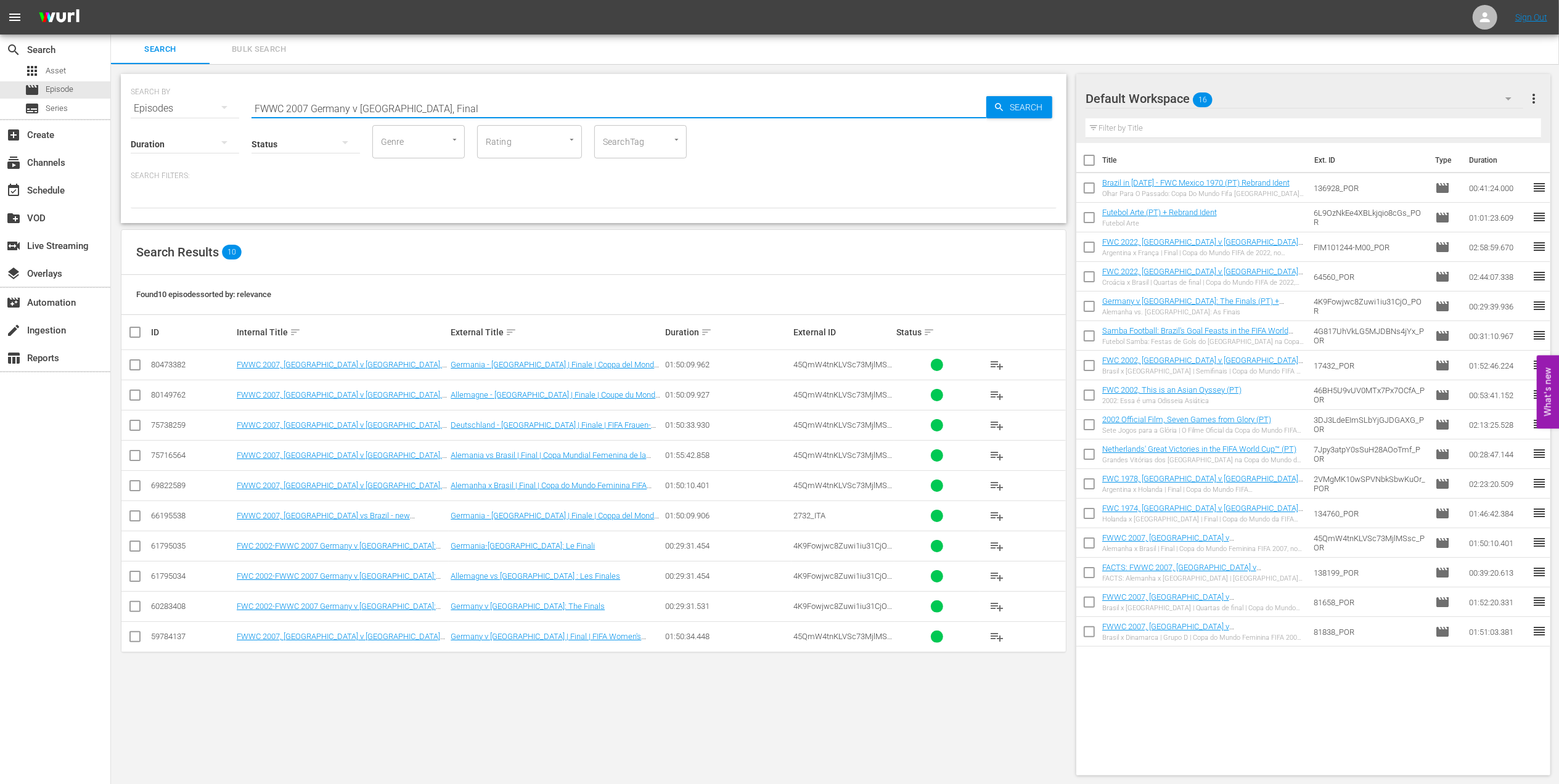
drag, startPoint x: 427, startPoint y: 109, endPoint x: 148, endPoint y: 109, distance: 279.0
click at [148, 109] on div "SEARCH BY Search By Episodes Search ID, Title, Description, Keywords, or Catego…" at bounding box center [594, 101] width 926 height 44
paste input "C 2014, Germany vs Argentina, Final (PT)"
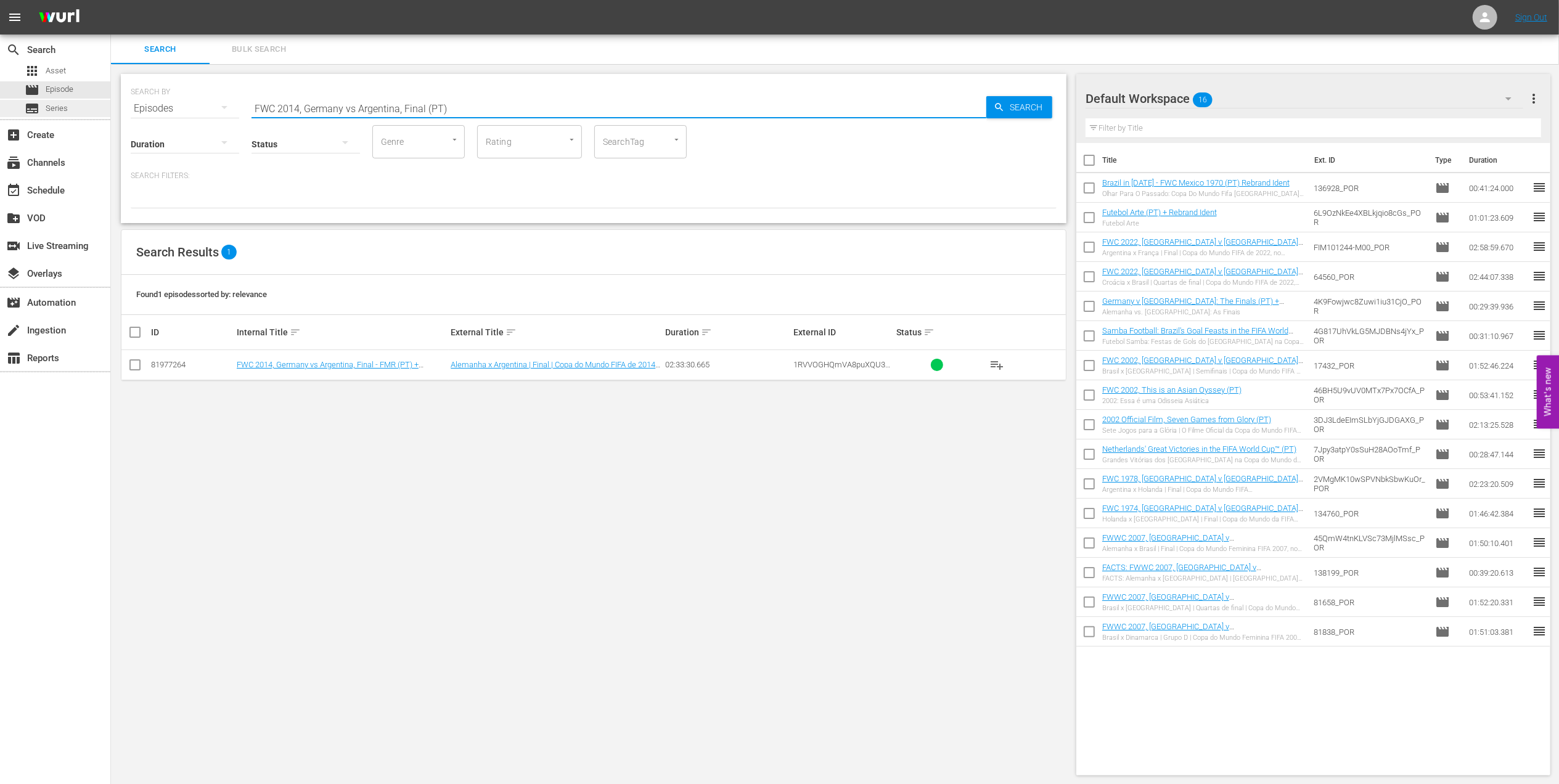
drag, startPoint x: 439, startPoint y: 109, endPoint x: 109, endPoint y: 114, distance: 330.0
click at [111, 0] on div "search Search apps Asset movie Episode subtitles Series add_box Create subscrip…" at bounding box center [835, 0] width 1448 height 0
paste input "1982, Italy vs [GEOGRAPHIC_DATA] FR"
click at [333, 110] on input "FWC 1982, Italy vs Germany FR, Final (PT)" at bounding box center [619, 109] width 735 height 30
drag, startPoint x: 131, startPoint y: 112, endPoint x: 65, endPoint y: 114, distance: 66.0
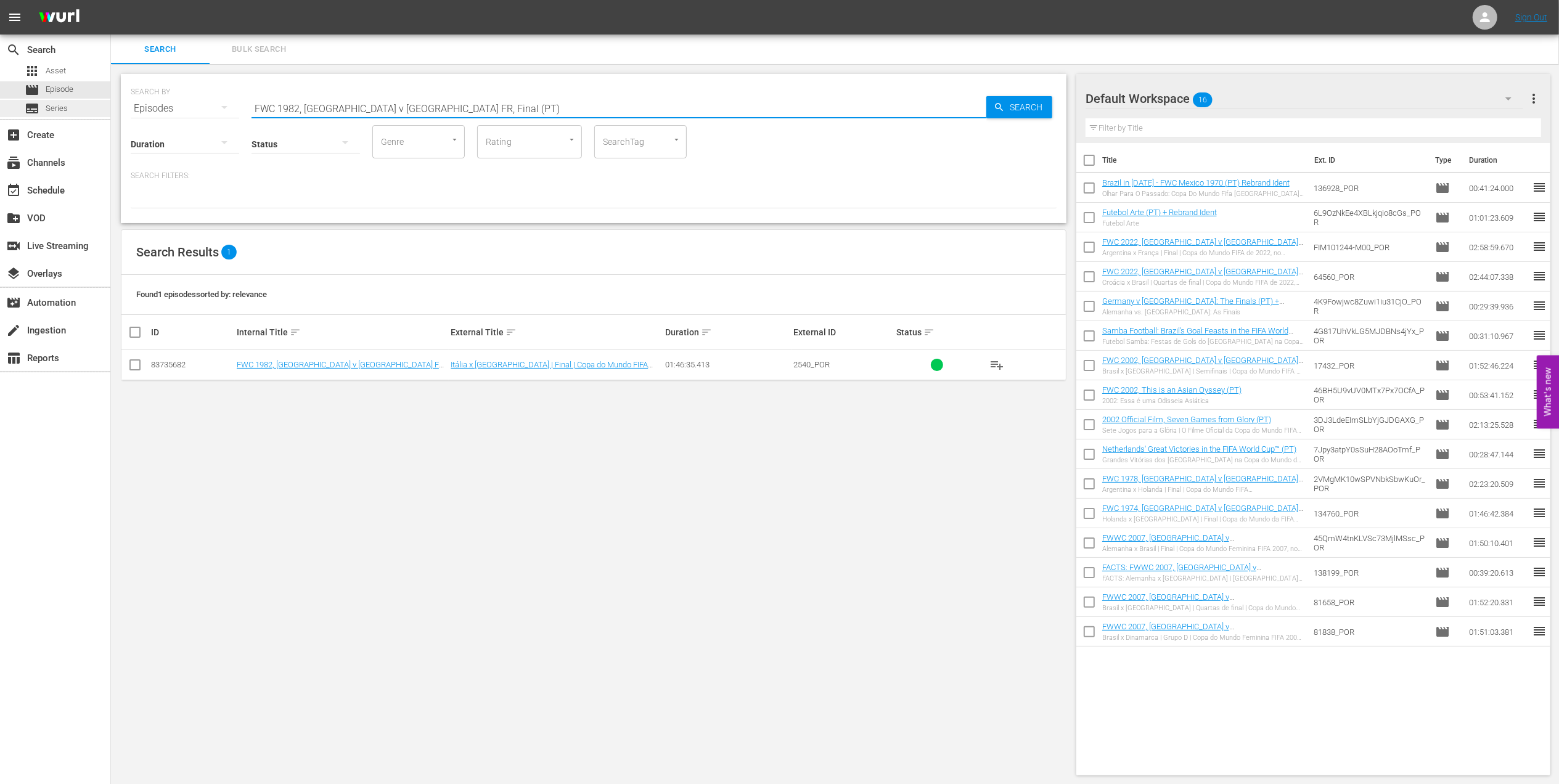
click at [111, 0] on div "search Search apps Asset movie Episode subtitles Series add_box Create subscrip…" at bounding box center [835, 0] width 1448 height 0
paste input "1962 Official Film - Viva Brasil"
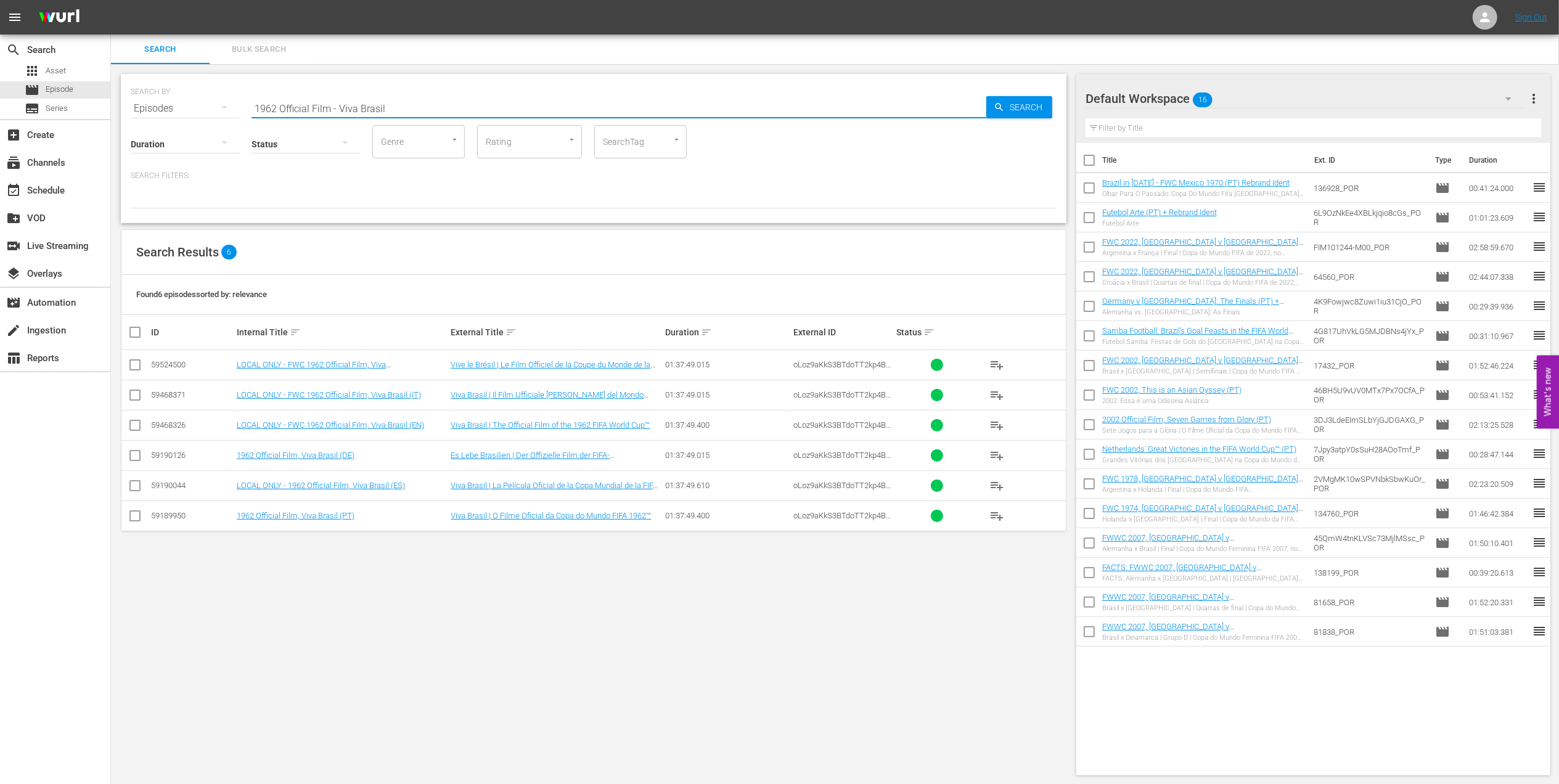
drag, startPoint x: 147, startPoint y: 114, endPoint x: 154, endPoint y: 114, distance: 7.0
click at [145, 114] on div "SEARCH BY Search By Episodes Search ID, Title, Description, Keywords, or Catego…" at bounding box center [593, 148] width 946 height 149
paste input "2002 Official Film - Seven Games from Glory"
drag, startPoint x: 319, startPoint y: 105, endPoint x: 140, endPoint y: 105, distance: 179.0
click at [140, 105] on div "SEARCH BY Search By Episodes Search ID, Title, Description, Keywords, or Catego…" at bounding box center [594, 101] width 926 height 44
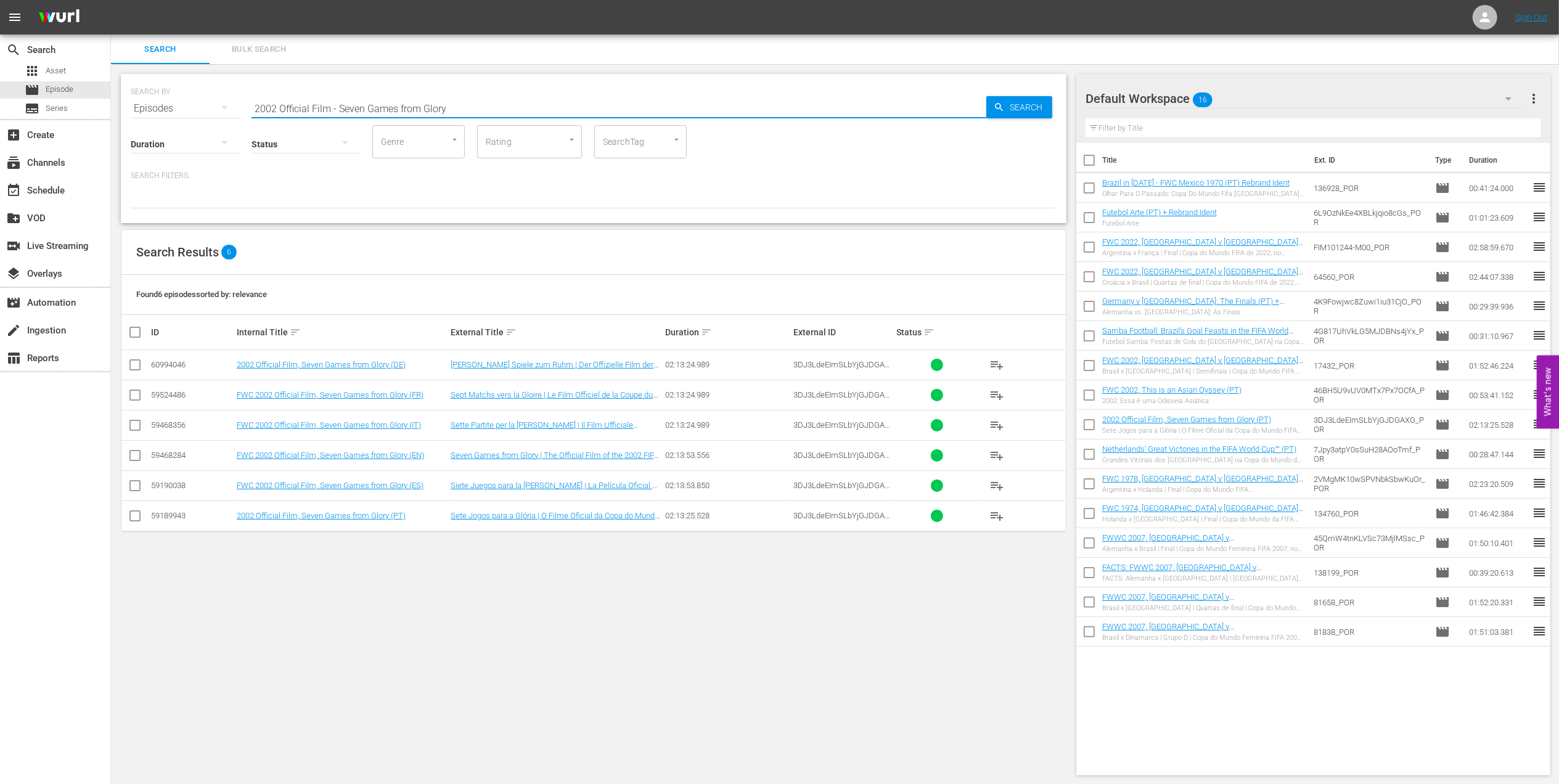
paste input "FWC 1978, [GEOGRAPHIC_DATA] v. [GEOGRAPHIC_DATA], Final"
drag, startPoint x: 269, startPoint y: 107, endPoint x: 181, endPoint y: 107, distance: 88.0
click at [182, 107] on div "SEARCH BY Search By Episodes Search ID, Title, Description, Keywords, or Catego…" at bounding box center [594, 101] width 926 height 44
paste input "82, Italy vs Germany FR, Final (PT)"
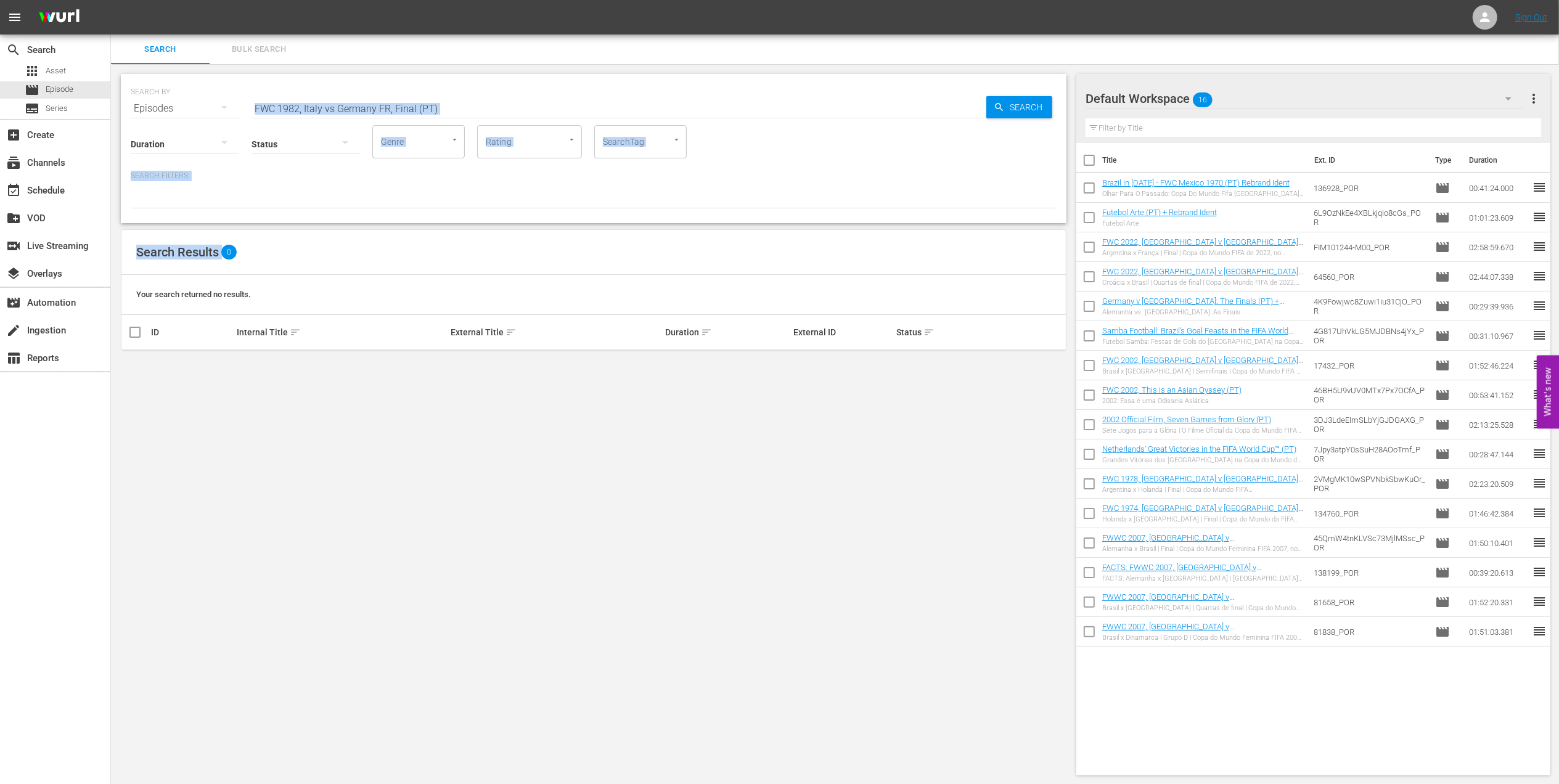
drag, startPoint x: 443, startPoint y: 148, endPoint x: 344, endPoint y: 98, distance: 110.9
click at [358, 109] on div "SEARCH BY Search By Episodes Search ID, Title, Description, Keywords, or Catego…" at bounding box center [594, 425] width 965 height 721
click at [334, 107] on input "FWC 1982, Italy vs Germany FR, Final (PT)" at bounding box center [619, 109] width 735 height 30
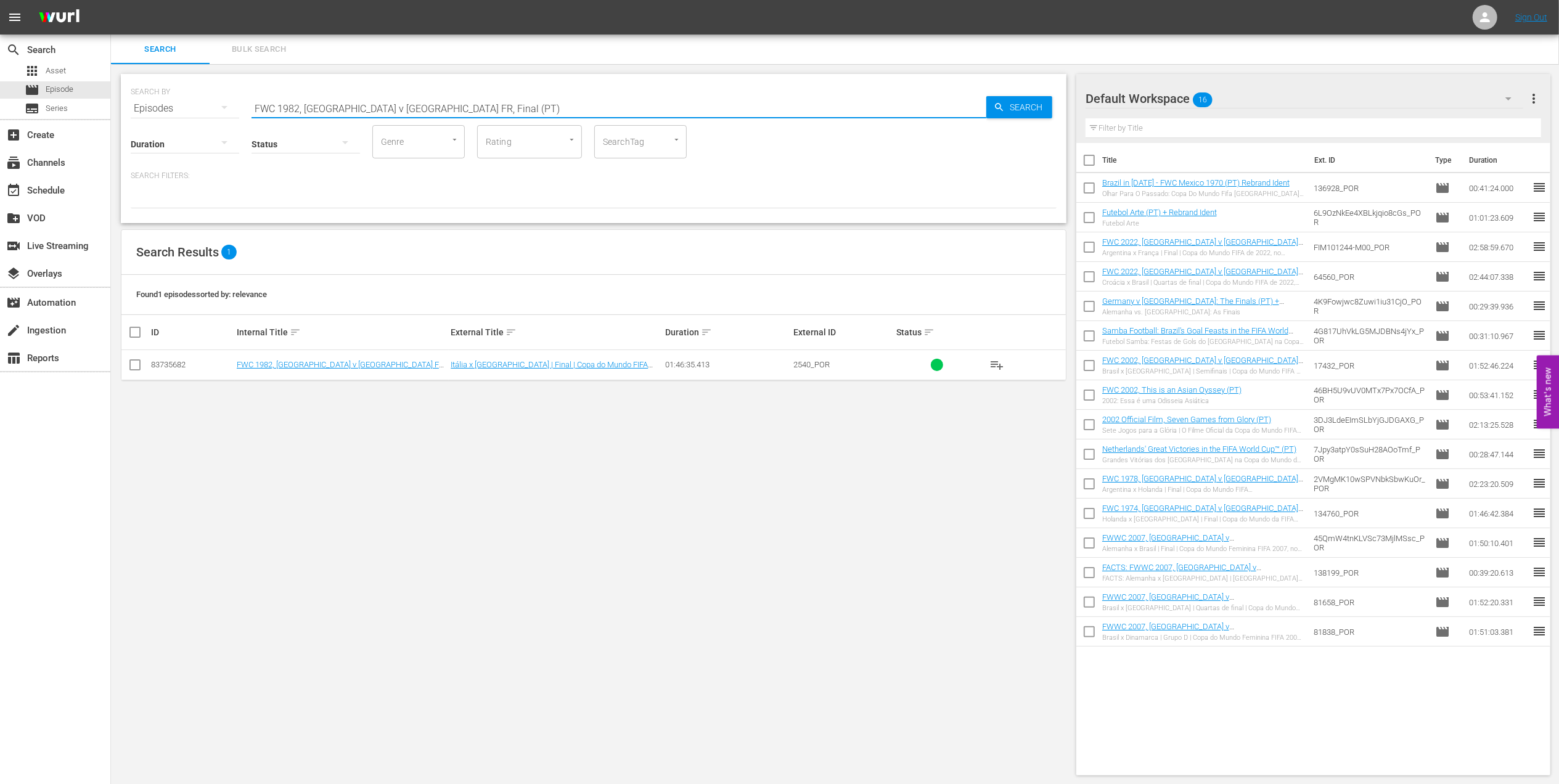
drag, startPoint x: 450, startPoint y: 109, endPoint x: 131, endPoint y: 109, distance: 319.0
click at [131, 109] on div "SEARCH BY Search By Episodes Search ID, Title, Description, Keywords, or Catego…" at bounding box center [594, 101] width 926 height 44
paste input "REPLAY FWWC23 SF AUS v ENG (MD28"
drag, startPoint x: 129, startPoint y: 136, endPoint x: 17, endPoint y: 145, distance: 112.4
click at [111, 0] on div "search Search apps Asset movie Episode subtitles Series add_box Create subscrip…" at bounding box center [835, 0] width 1448 height 0
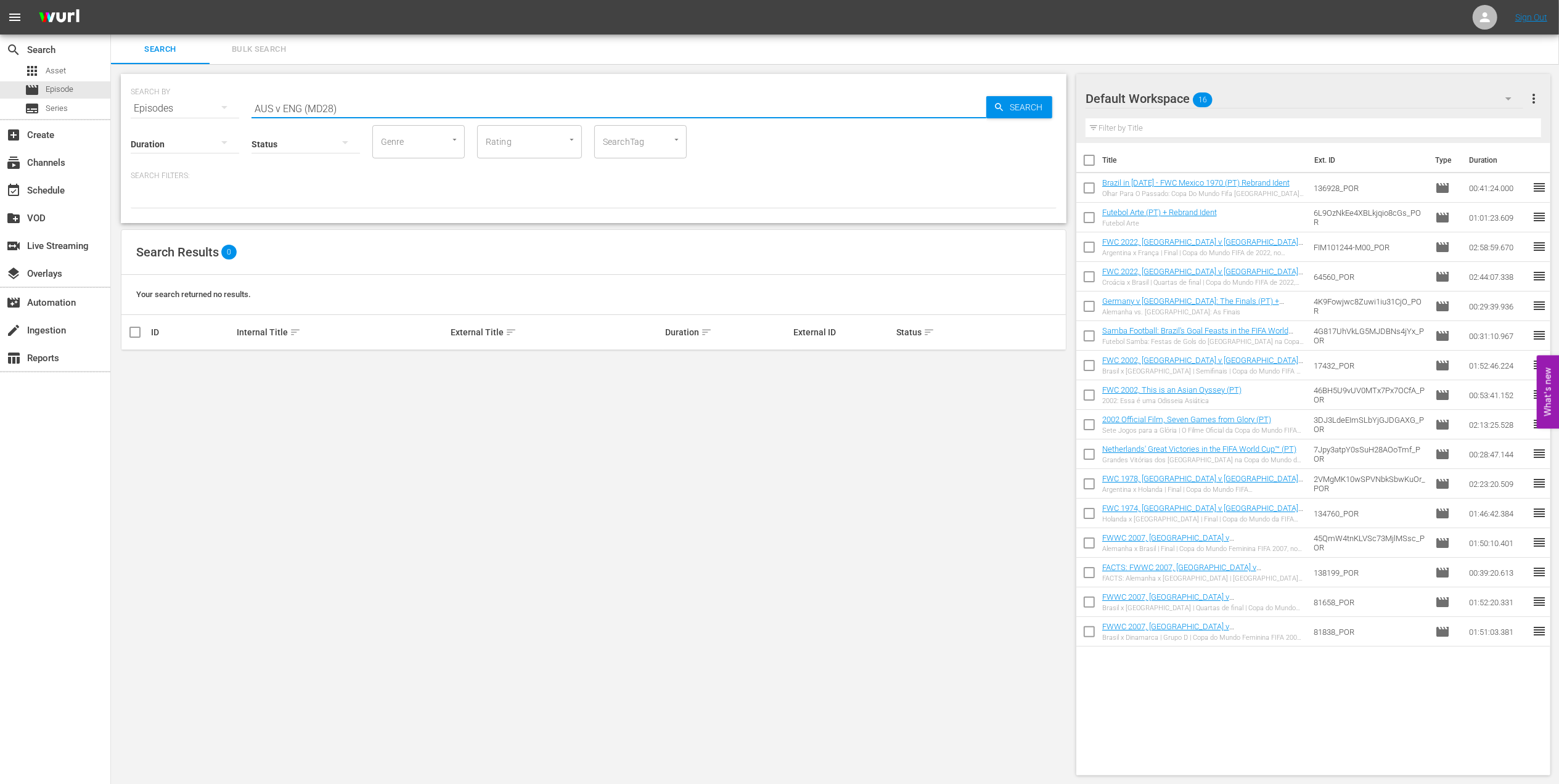
click at [347, 107] on input "AUS v ENG (MD28)" at bounding box center [619, 109] width 735 height 30
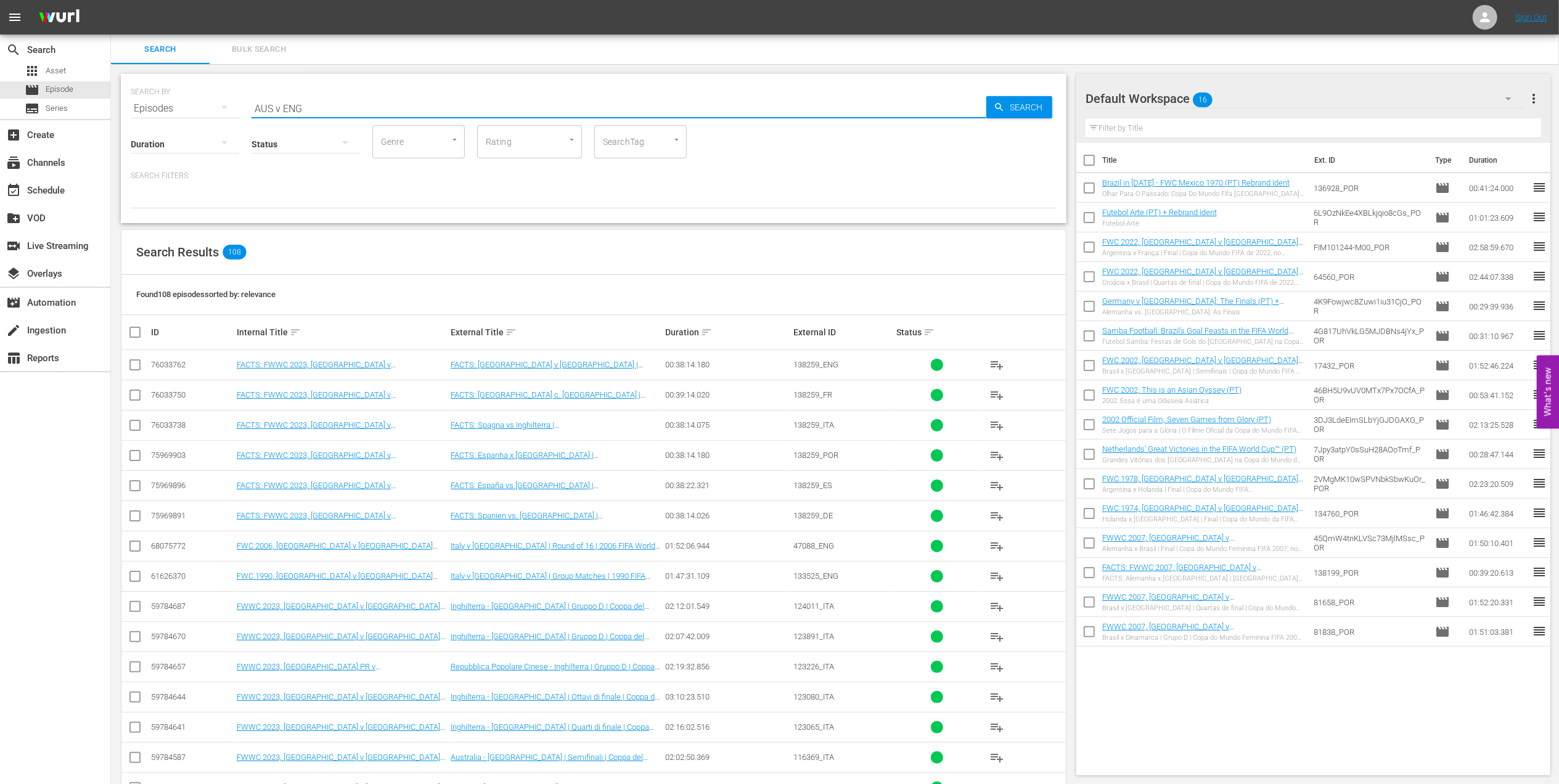
click at [112, 112] on div "SEARCH BY Search By Episodes Search ID, Title, Description, Keywords, or Catego…" at bounding box center [594, 535] width 965 height 942
paste input "FWC 1994, Brazil vs USA, Round of 16 (PT)"
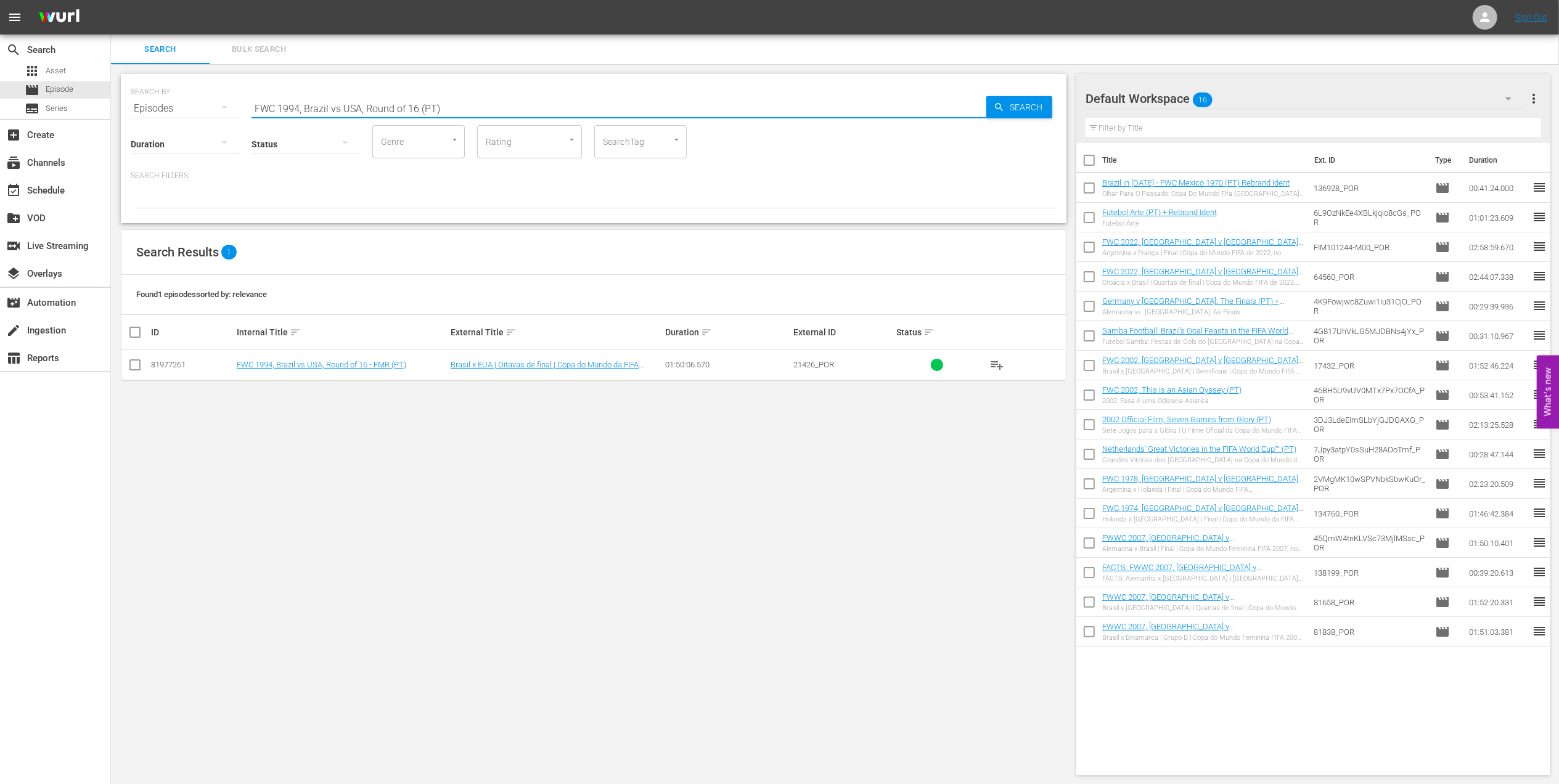
drag, startPoint x: 385, startPoint y: 114, endPoint x: 178, endPoint y: 114, distance: 207.0
click at [178, 114] on div "SEARCH BY Search By Episodes Search ID, Title, Description, Keywords, or Catego…" at bounding box center [593, 148] width 946 height 149
paste input "Netherlands v [GEOGRAPHIC_DATA], Quarter-final"
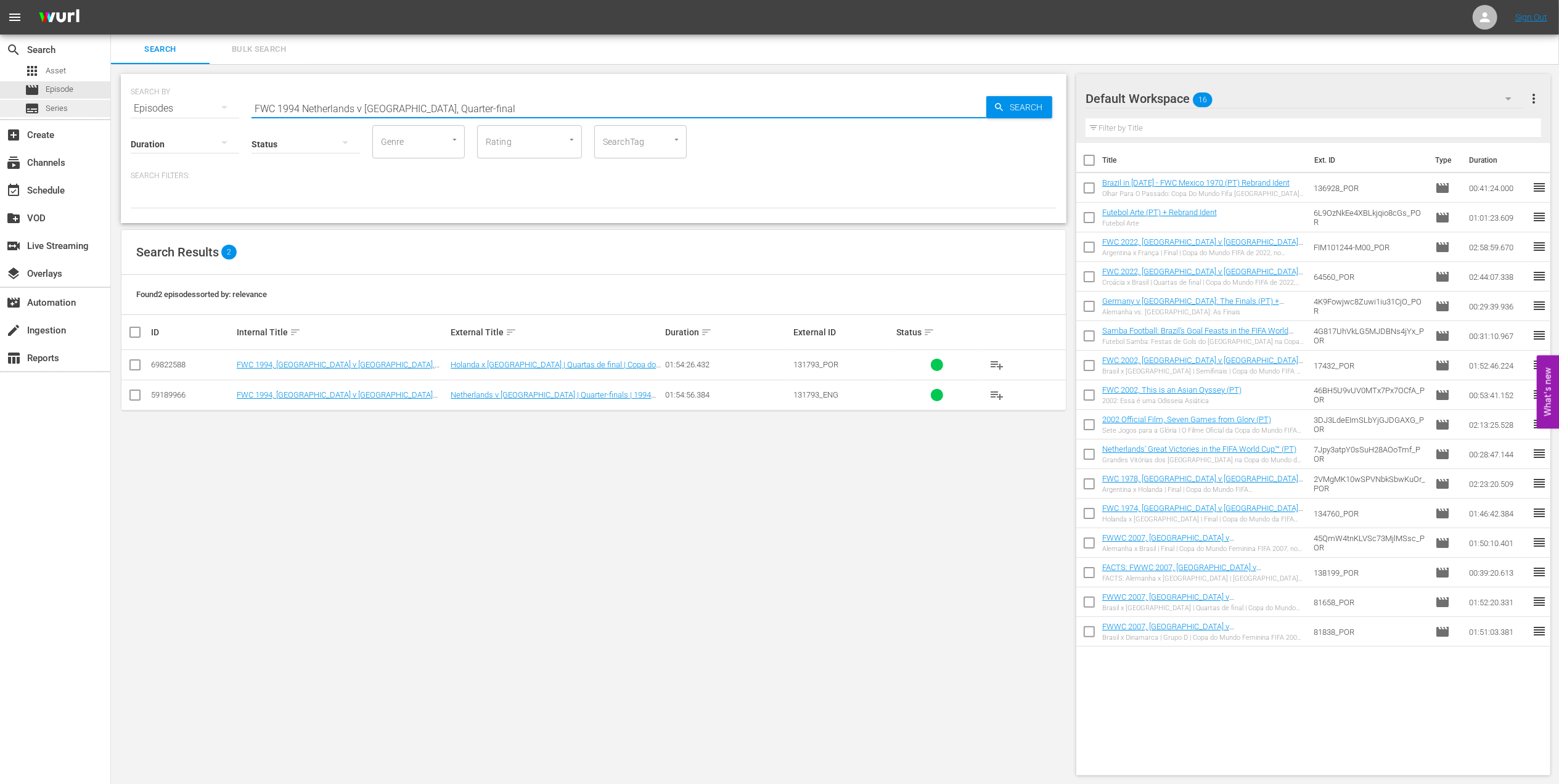
click at [111, 0] on div "search Search apps Asset movie Episode subtitles Series add_box Create subscrip…" at bounding box center [835, 0] width 1448 height 0
paste input "8 Brazil v [GEOGRAPHIC_DATA], [GEOGRAPHIC_DATA]"
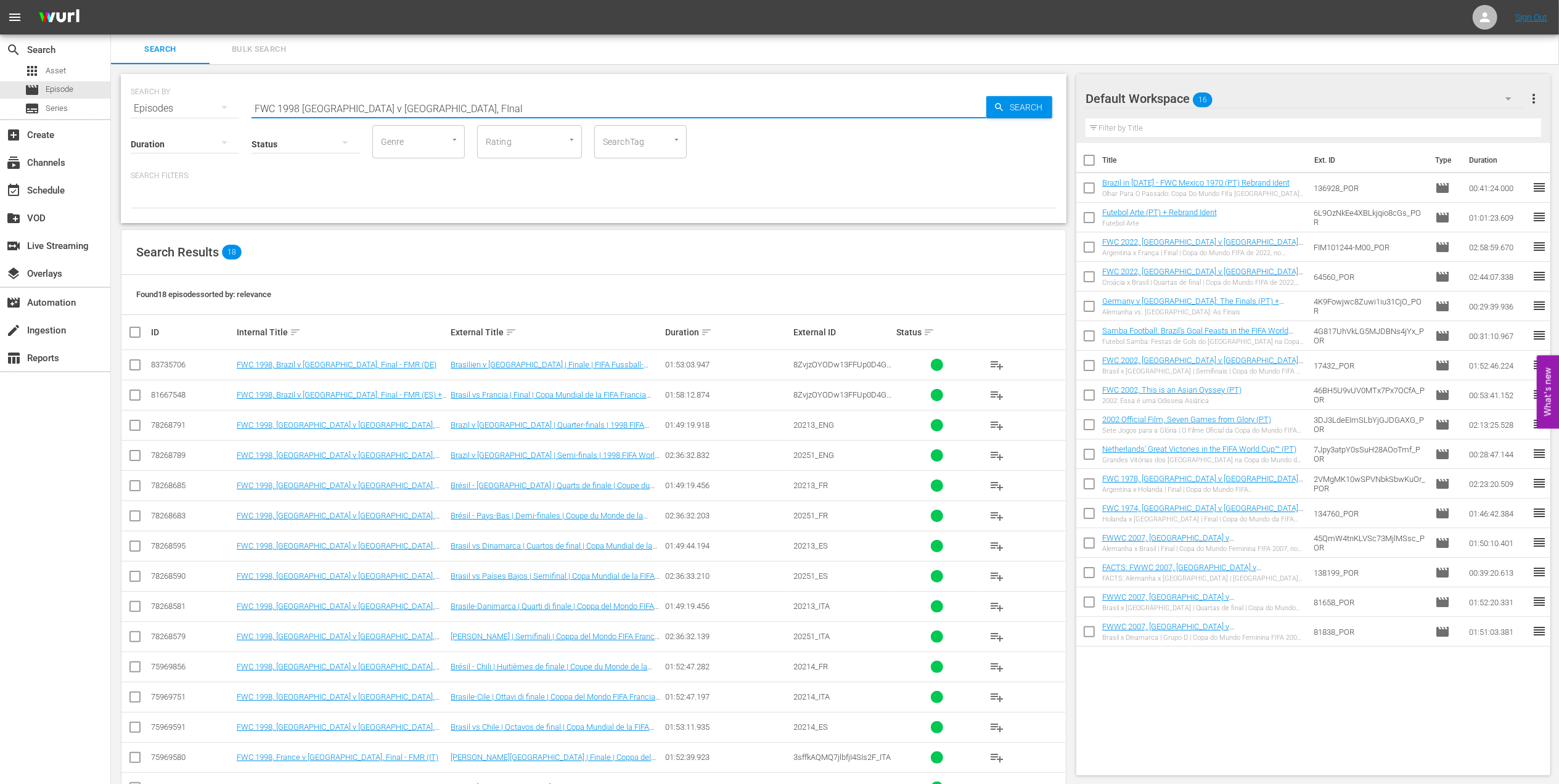
click at [181, 111] on div "SEARCH BY Search By Episodes Search ID, Title, Description, Keywords, or Catego…" at bounding box center [594, 101] width 926 height 44
paste input "ACTS: 2018 FIFA World Cup"
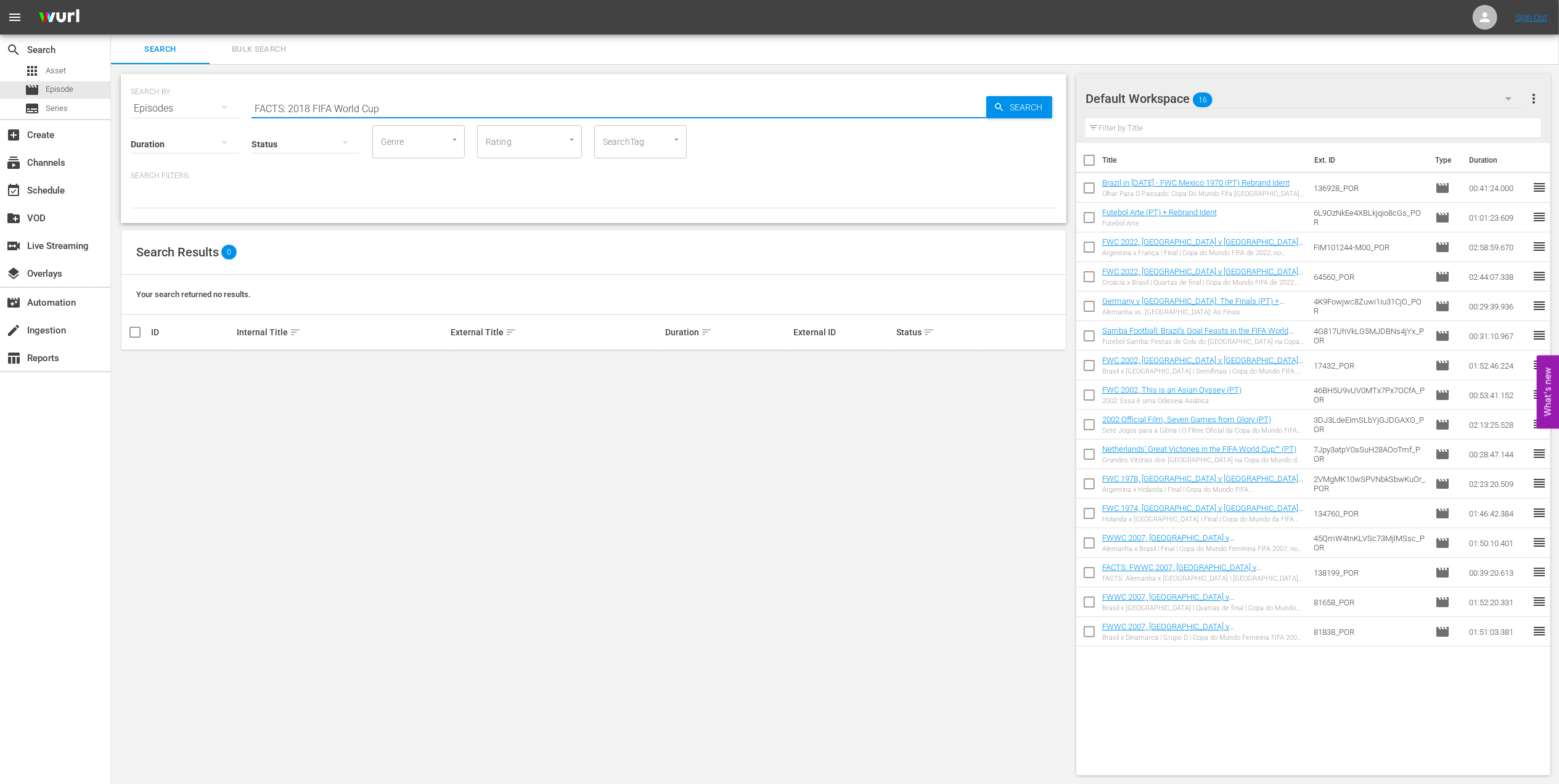
drag, startPoint x: 275, startPoint y: 121, endPoint x: 157, endPoint y: 132, distance: 118.5
click at [159, 127] on div "SEARCH BY Search By Episodes Search ID, Title, Description, Keywords, or Catego…" at bounding box center [593, 148] width 946 height 149
type input "C"
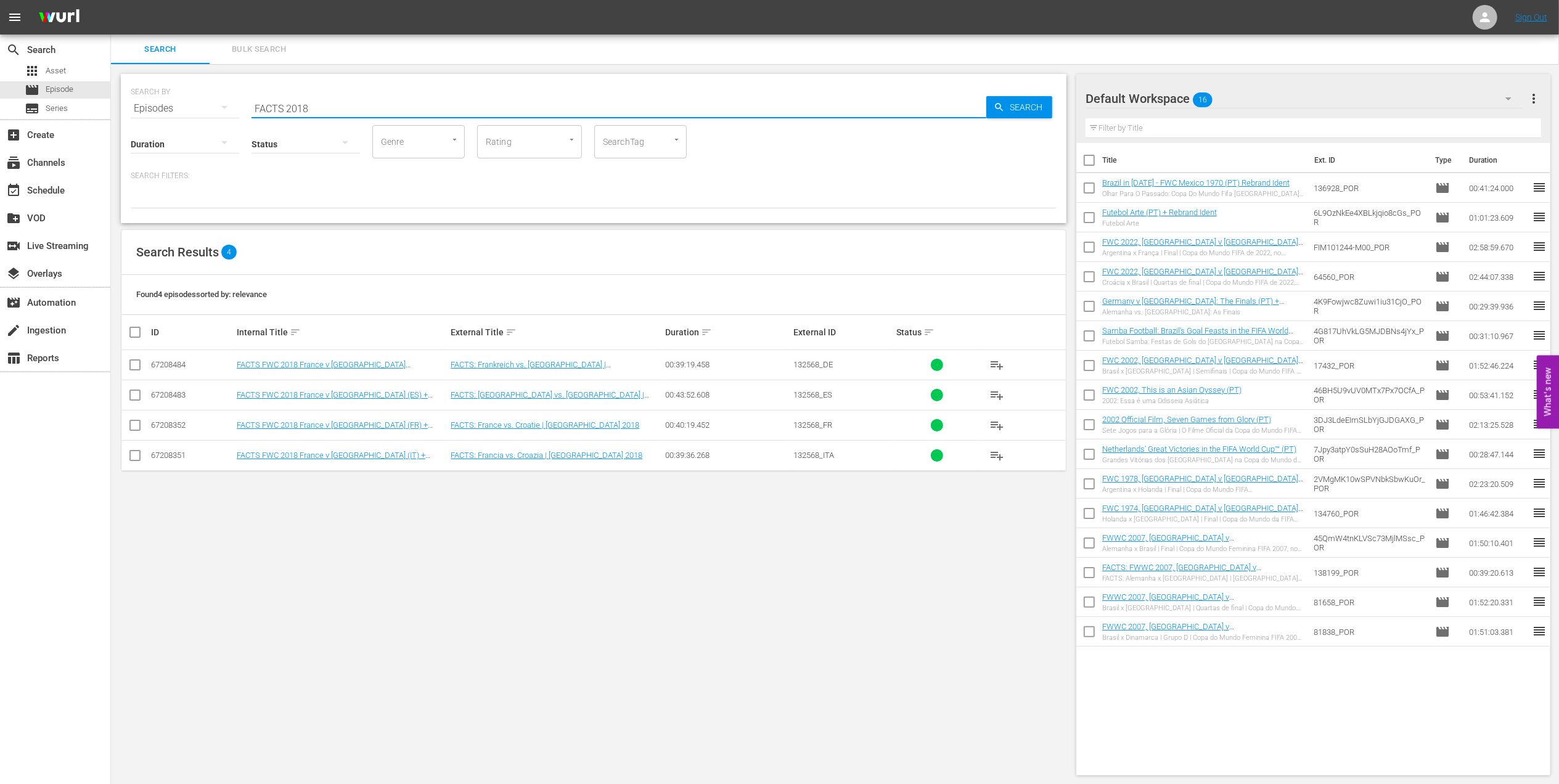
drag, startPoint x: 361, startPoint y: 107, endPoint x: 159, endPoint y: 109, distance: 202.0
click at [161, 107] on div "SEARCH BY Search By Episodes Search ID, Title, Description, Keywords, or Catego…" at bounding box center [594, 101] width 926 height 44
paste input "2018 Official Film - Dreams"
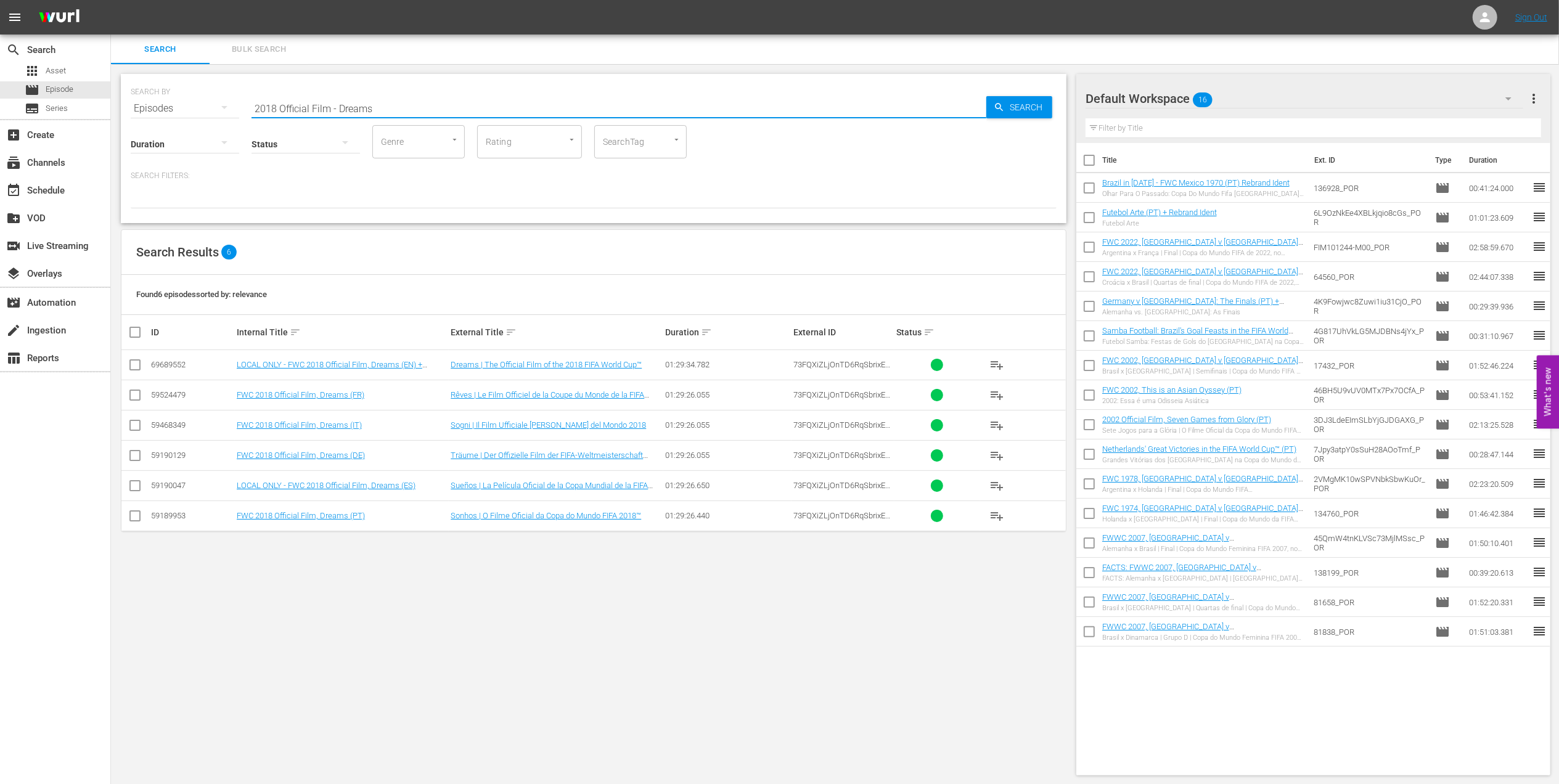
drag, startPoint x: 381, startPoint y: 105, endPoint x: 224, endPoint y: 109, distance: 157.1
click at [224, 109] on div "SEARCH BY Search By Episodes Search ID, Title, Description, Keywords, or Catego…" at bounding box center [594, 101] width 926 height 44
paste input "FWC 2018, France v [GEOGRAPHIC_DATA], Final"
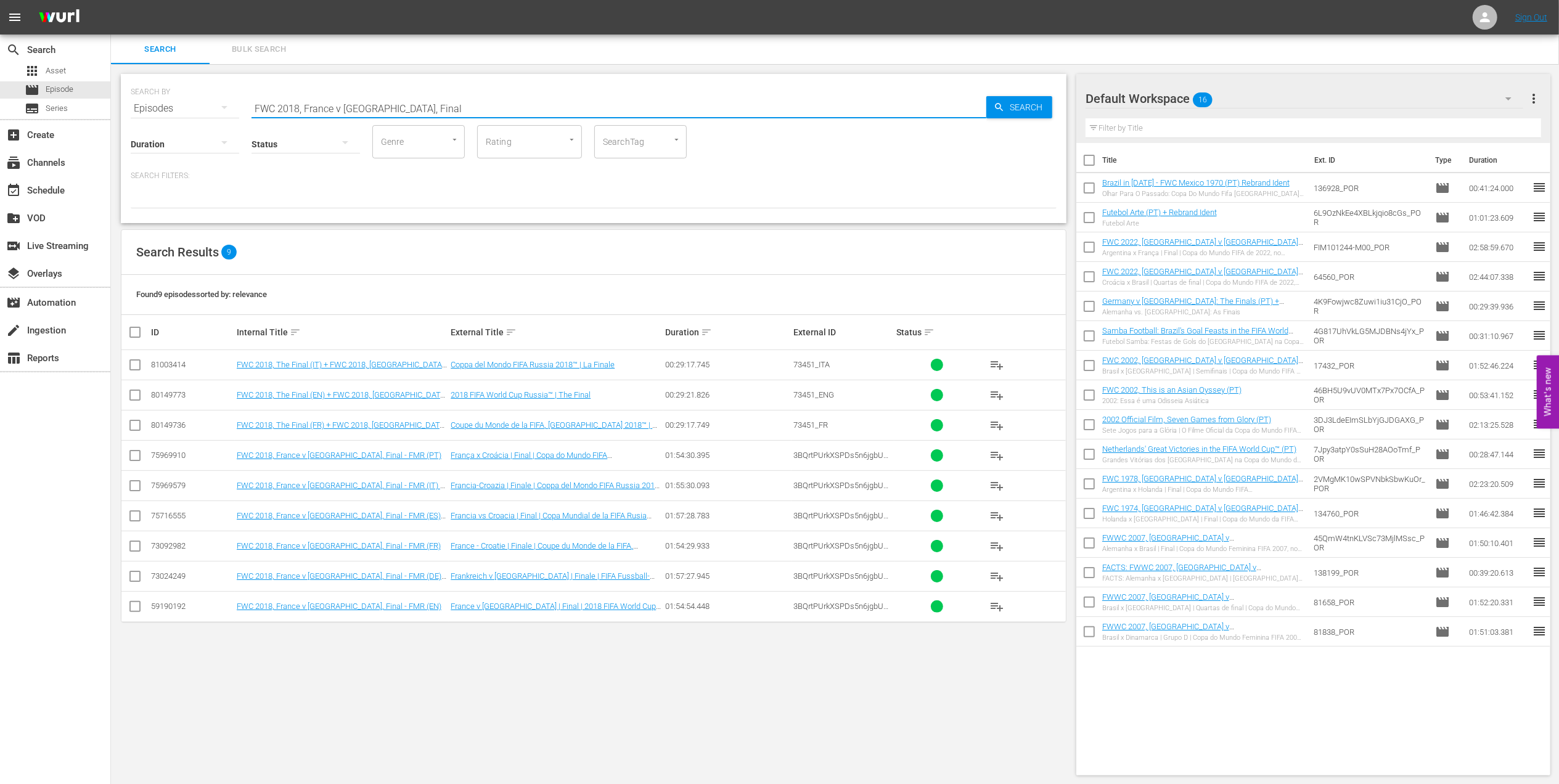
drag, startPoint x: 121, startPoint y: 110, endPoint x: 143, endPoint y: 110, distance: 22.0
click at [119, 110] on div "SEARCH BY Search By Episodes Search ID, Title, Description, Keywords, or Catego…" at bounding box center [594, 425] width 965 height 721
paste input "1986, [GEOGRAPHIC_DATA] v [GEOGRAPHIC_DATA], Group Stage"
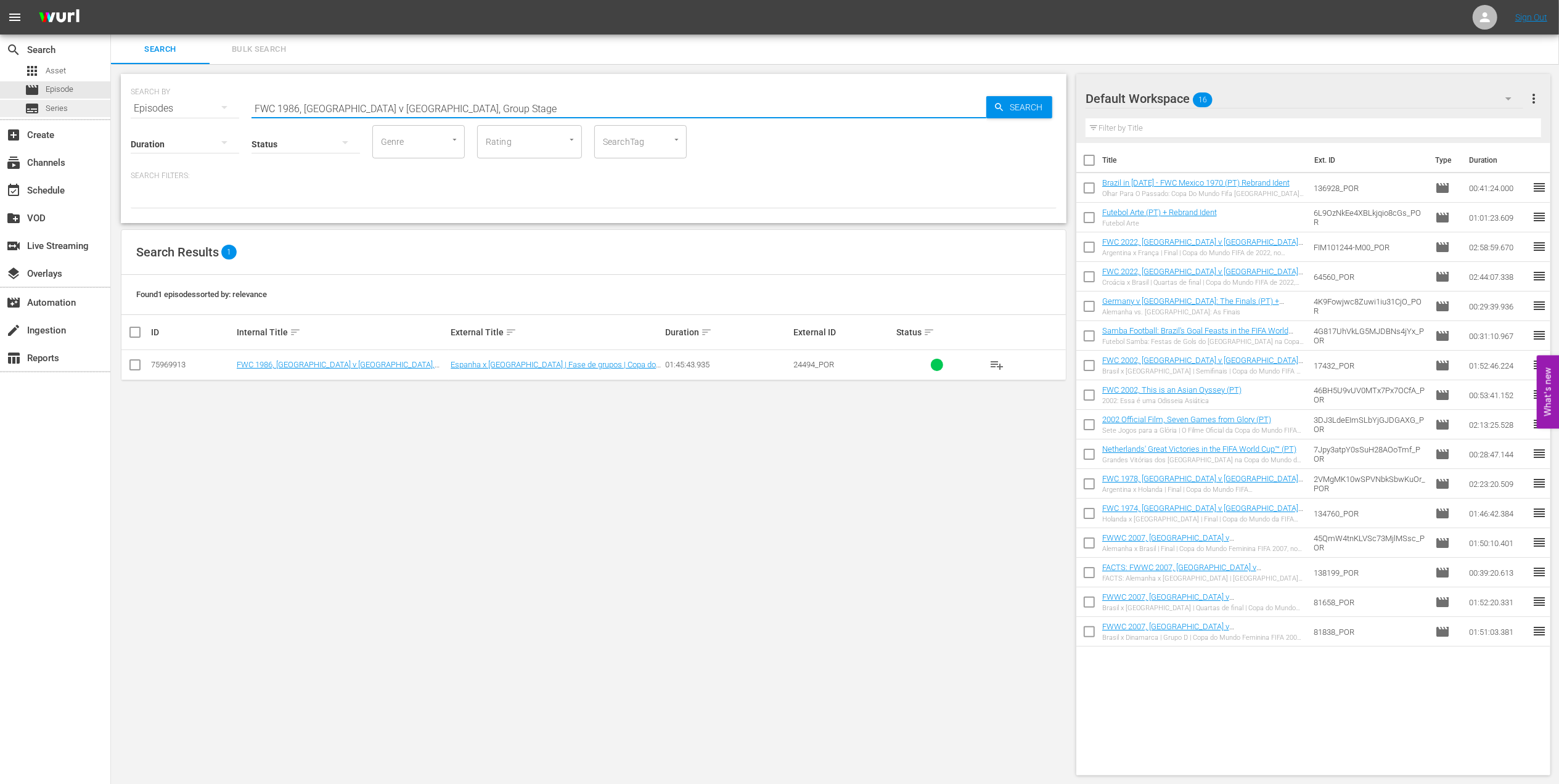
drag, startPoint x: 304, startPoint y: 107, endPoint x: 72, endPoint y: 106, distance: 232.0
click at [111, 0] on div "search Search apps Asset movie Episode subtitles Series add_box Create subscrip…" at bounding box center [835, 0] width 1448 height 0
paste input "Argentina vs Germany FR, Final (PT)"
click at [356, 107] on input "FWC 1986, Argentina vs Germany FR, Final (PT)" at bounding box center [619, 109] width 735 height 30
drag, startPoint x: 479, startPoint y: 104, endPoint x: 418, endPoint y: 107, distance: 61.1
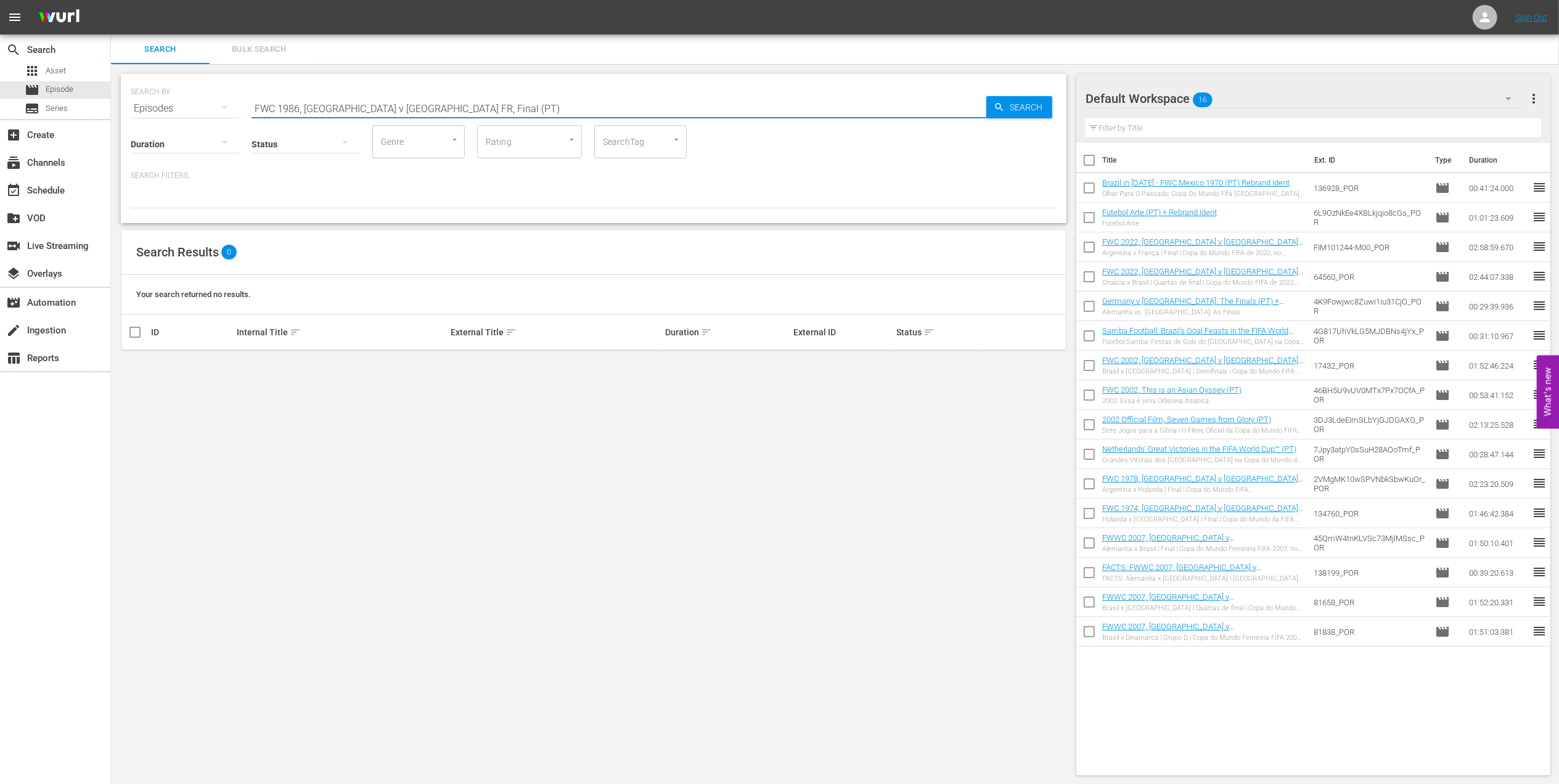
click at [418, 107] on input "FWC 1986, [GEOGRAPHIC_DATA] v [GEOGRAPHIC_DATA] FR, Final (PT)" at bounding box center [619, 109] width 735 height 30
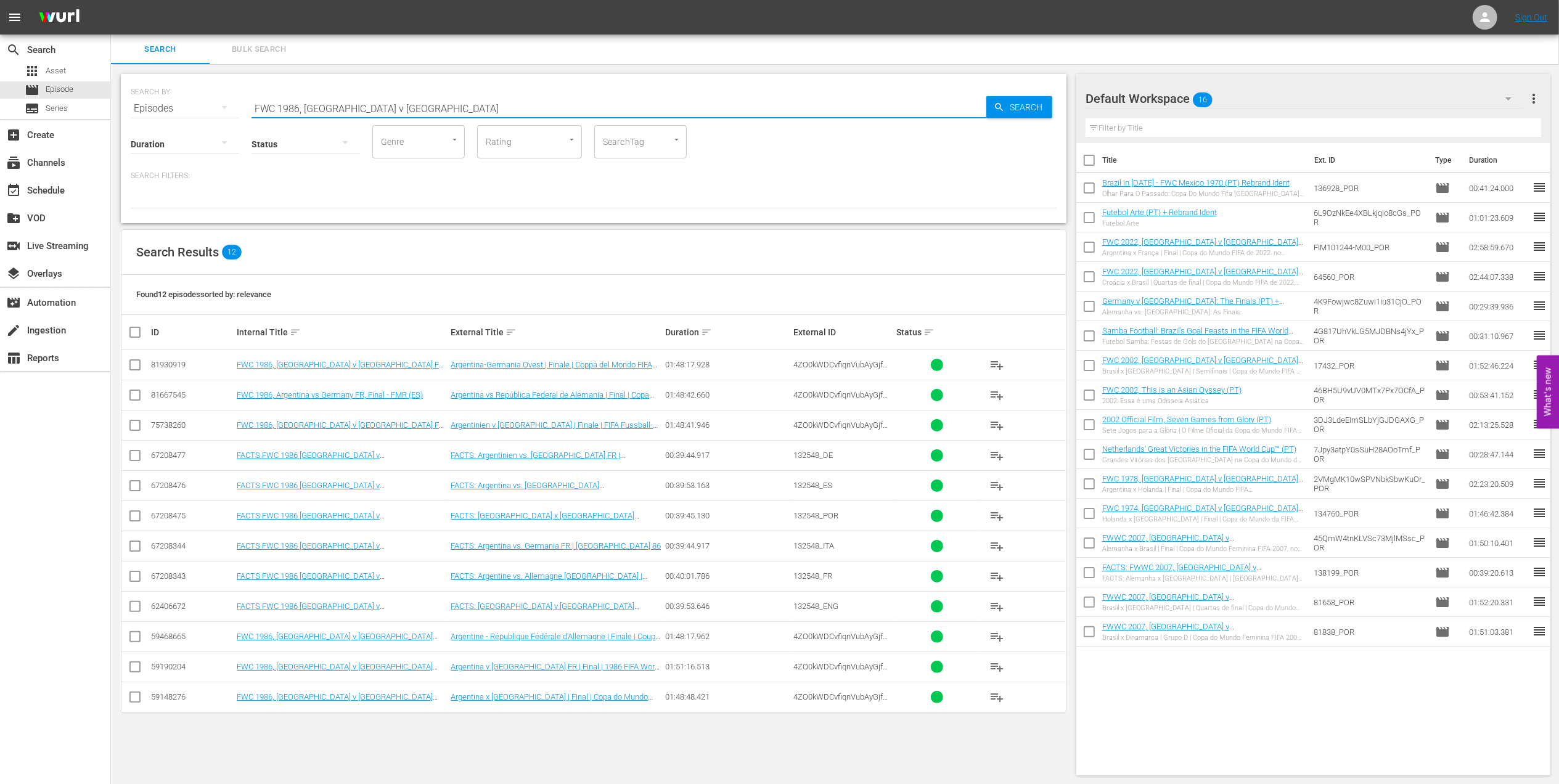
drag, startPoint x: 434, startPoint y: 105, endPoint x: 160, endPoint y: 105, distance: 274.0
click at [160, 105] on div "SEARCH BY Search By Episodes Search ID, Title, Description, Keywords, or Catego…" at bounding box center [594, 101] width 926 height 44
paste input "1986 Official Film - Hero"
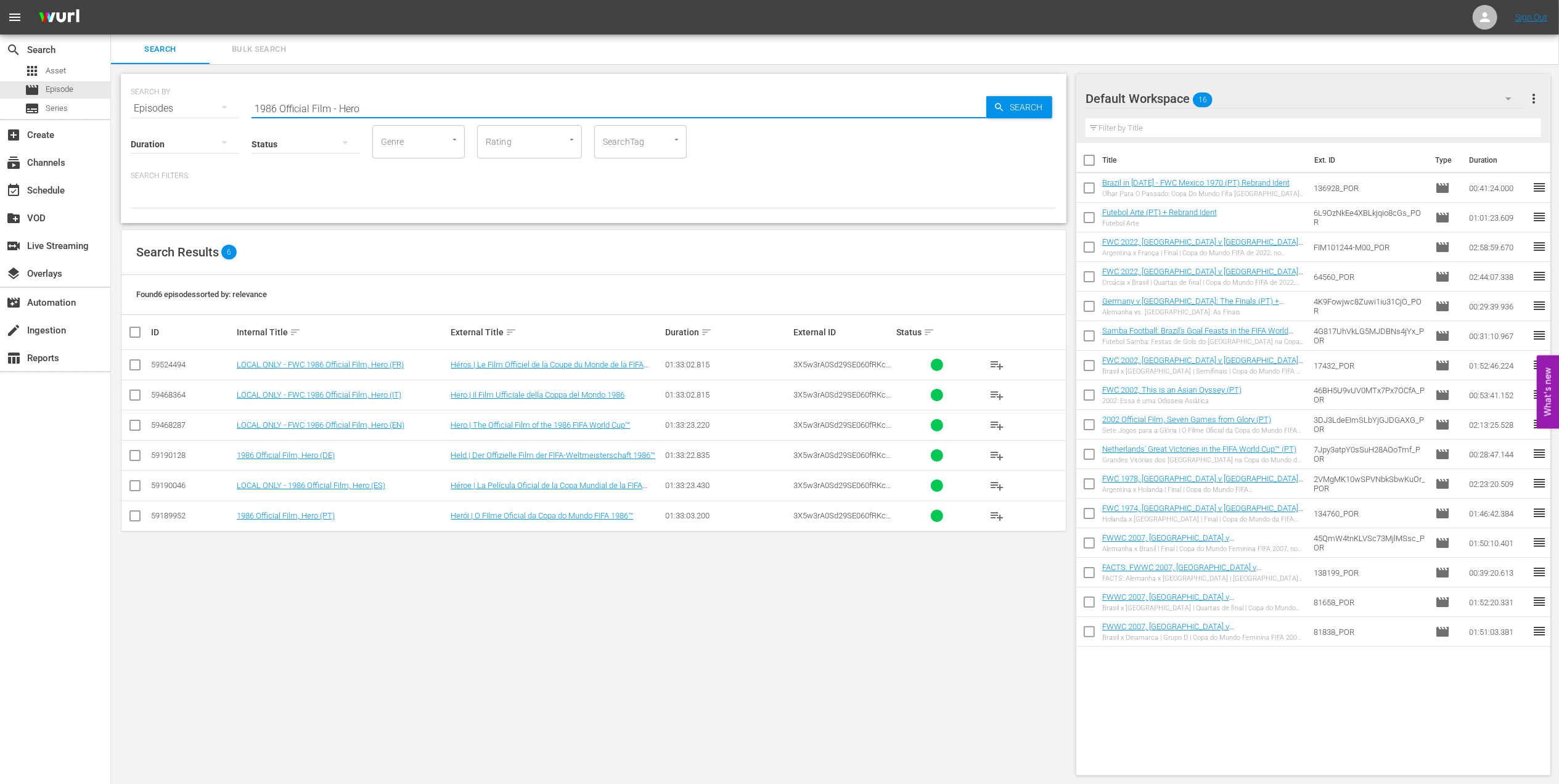
drag, startPoint x: 393, startPoint y: 107, endPoint x: 127, endPoint y: 107, distance: 266.0
click at [127, 107] on div "SEARCH BY Search By Episodes Search ID, Title, Description, Keywords, or Catego…" at bounding box center [593, 148] width 946 height 149
paste input "FWC 2002 [GEOGRAPHIC_DATA] v [GEOGRAPHIC_DATA], Group Stage PT"
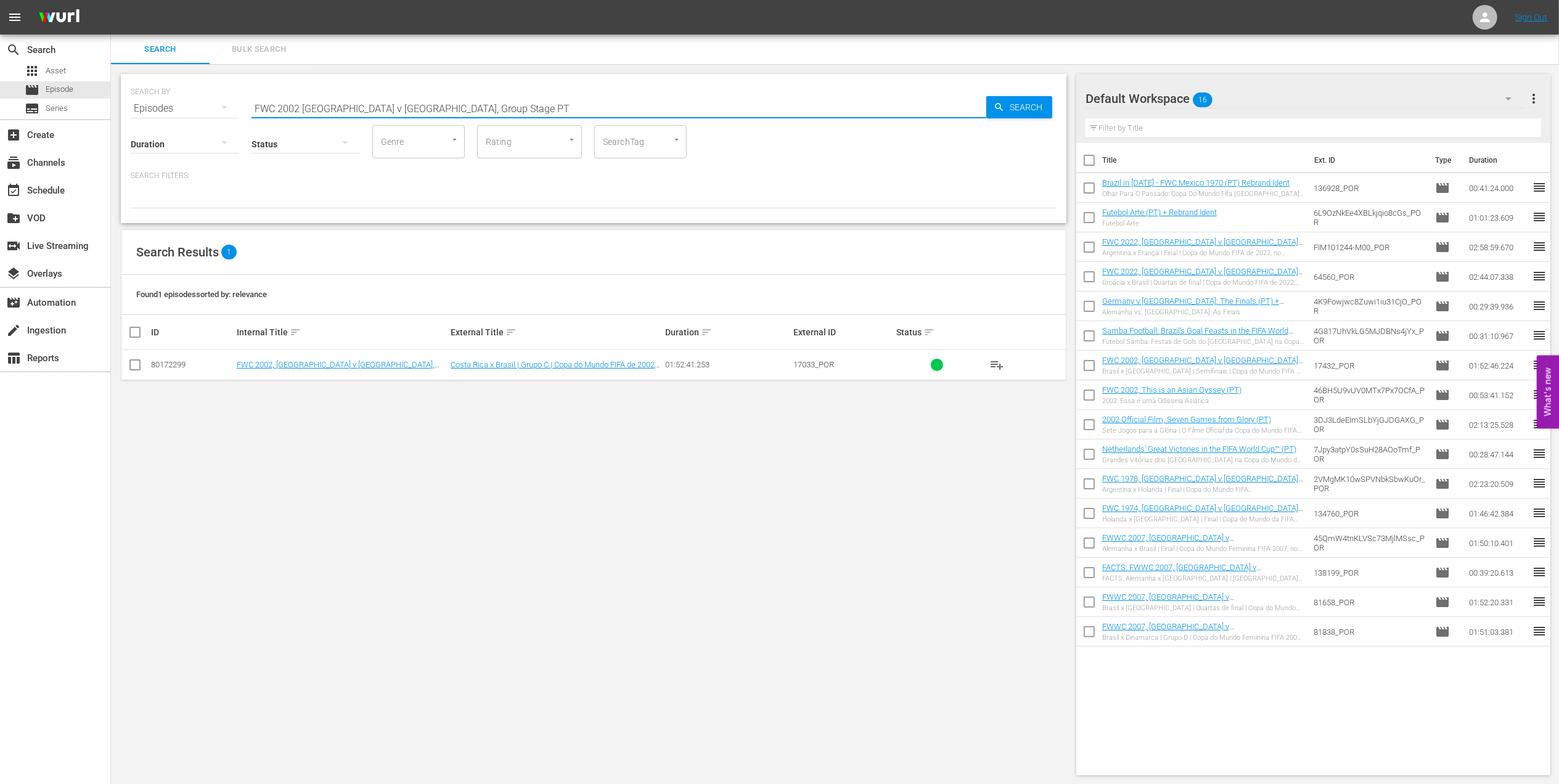
drag, startPoint x: 403, startPoint y: 105, endPoint x: 218, endPoint y: 105, distance: 185.0
click at [218, 105] on div "SEARCH BY Search By Episodes Search ID, Title, Description, Keywords, or Catego…" at bounding box center [594, 101] width 926 height 44
paste input "Brazil vs [GEOGRAPHIC_DATA], Round of 16"
drag, startPoint x: 439, startPoint y: 103, endPoint x: 135, endPoint y: 102, distance: 304.0
click at [135, 102] on div "SEARCH BY Search By Episodes Search ID, Title, Description, Keywords, or Catego…" at bounding box center [594, 101] width 926 height 44
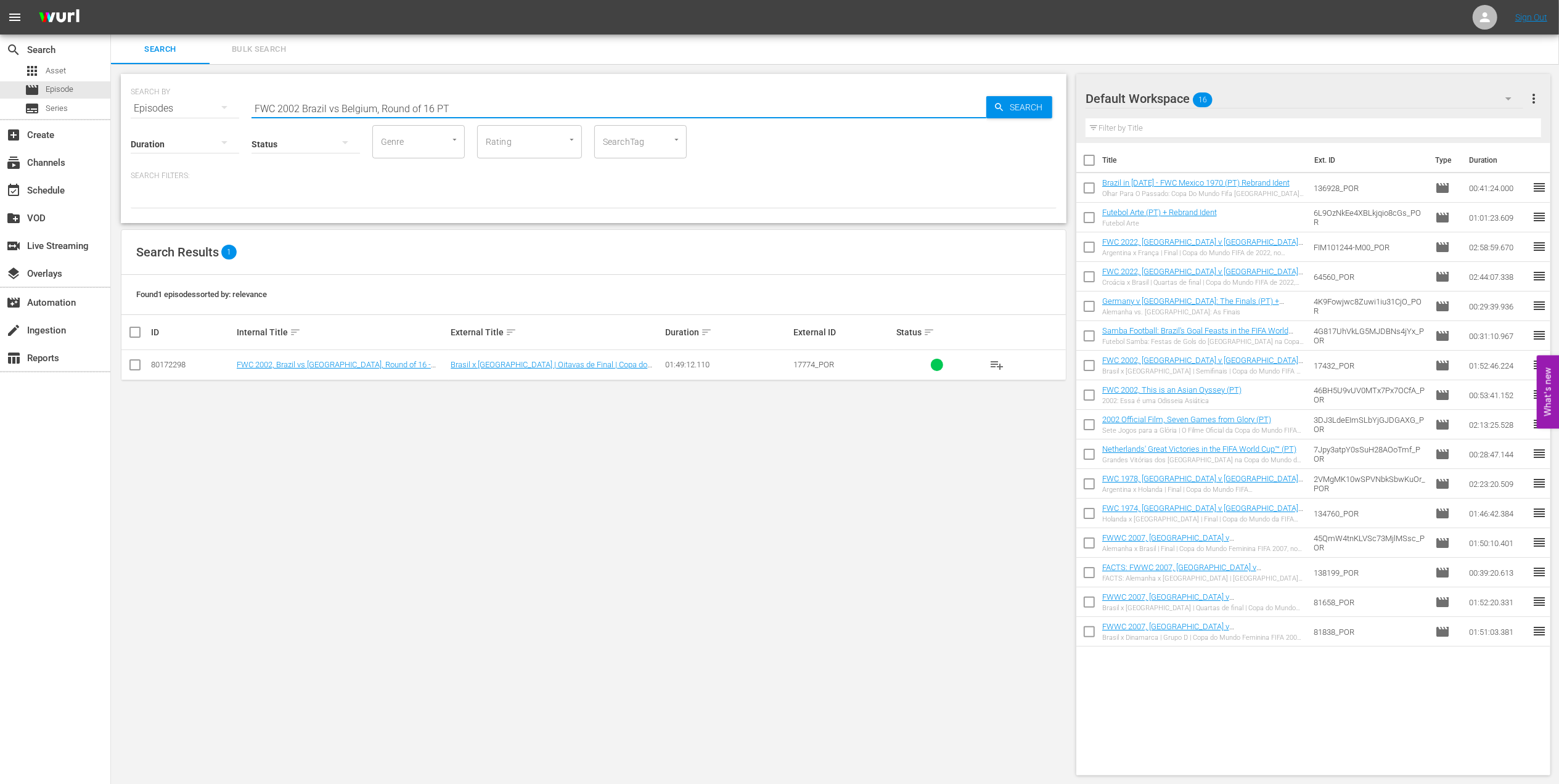
paste input "One to Eleven"
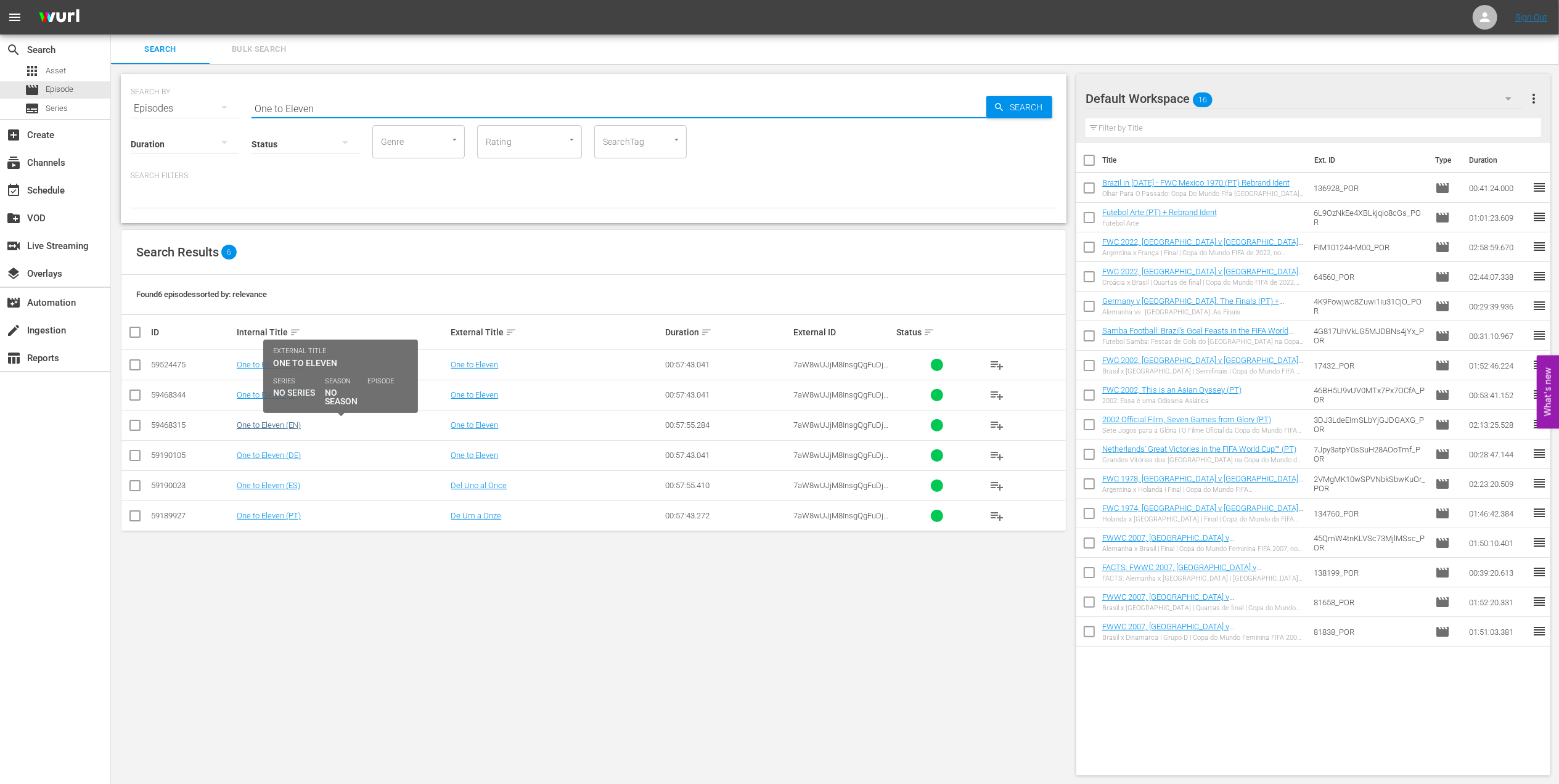
type input "One to Eleven"
click at [286, 423] on link "One to Eleven (EN)" at bounding box center [269, 425] width 64 height 10
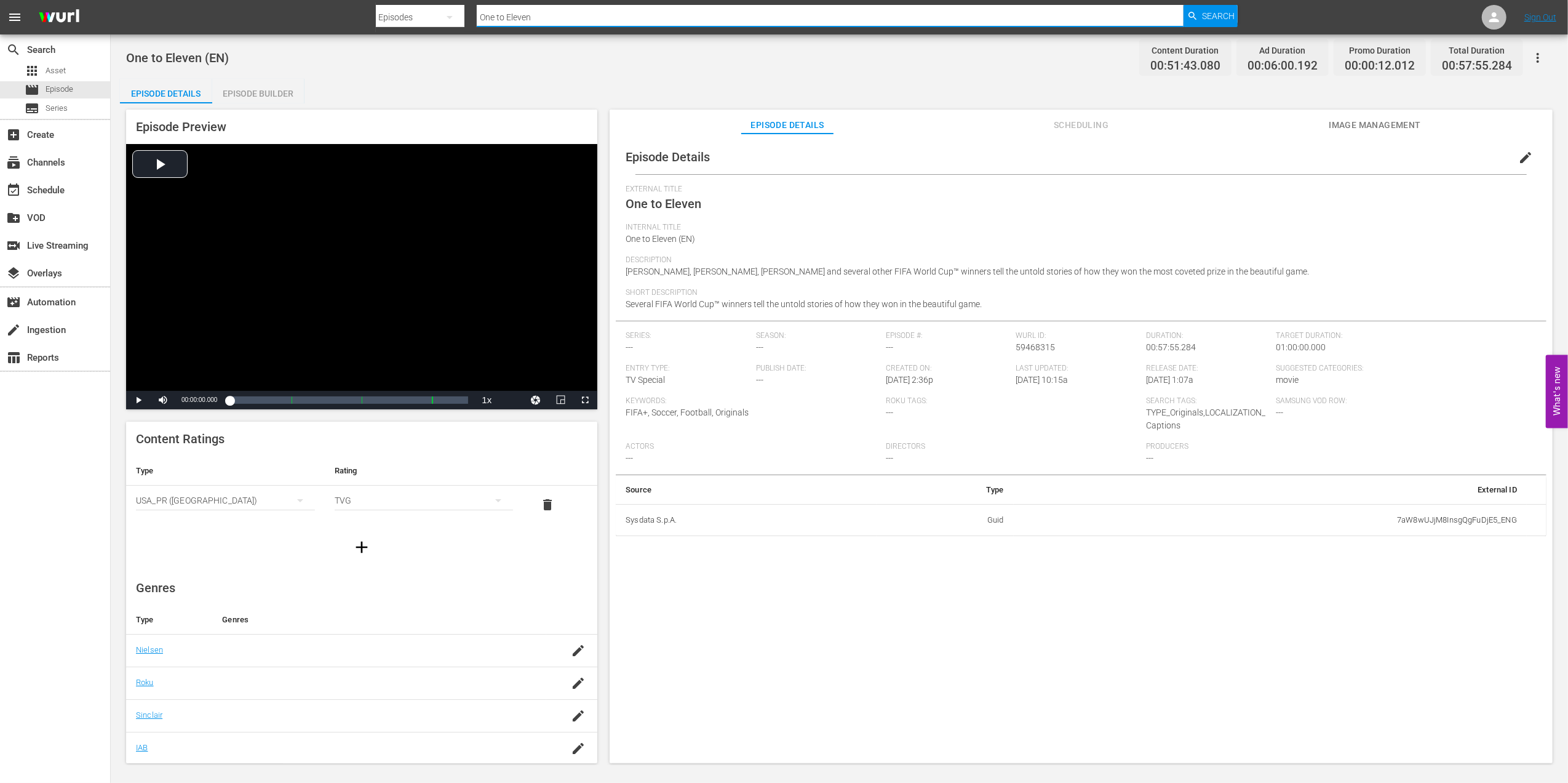
drag, startPoint x: 440, startPoint y: 16, endPoint x: 352, endPoint y: 16, distance: 88.0
click at [353, 16] on nav "menu Search By Episodes Search ID, Title, Description, Keywords, or Category On…" at bounding box center [784, 17] width 1568 height 34
paste input "A Look Back: [GEOGRAPHIC_DATA] at the FWC 2006"
type input "A Look Back: [GEOGRAPHIC_DATA] at the FWC 2006"
click at [1190, 11] on icon "button" at bounding box center [1193, 16] width 11 height 11
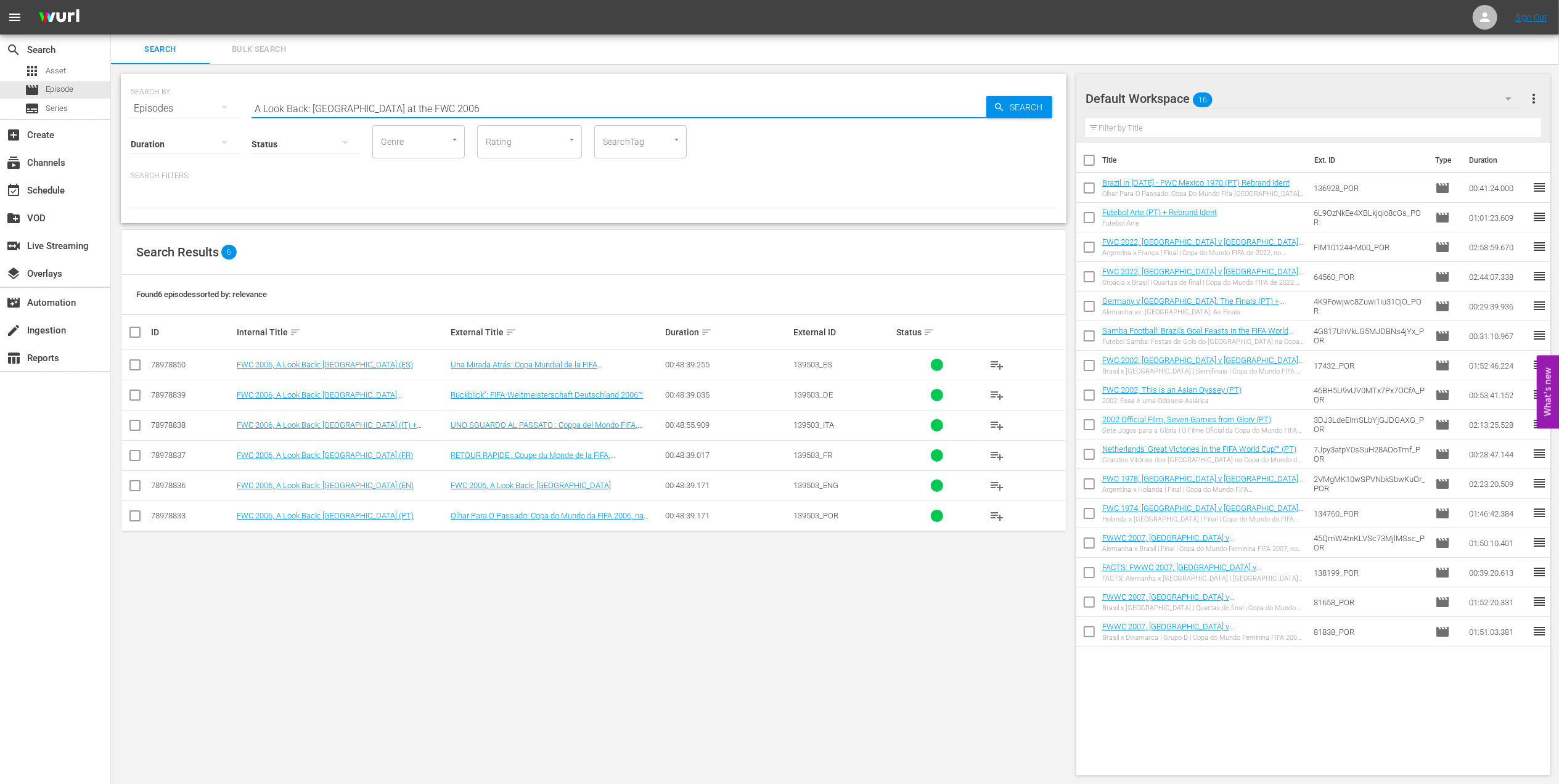
drag, startPoint x: 340, startPoint y: 107, endPoint x: 187, endPoint y: 107, distance: 153.0
click at [187, 107] on div "SEARCH BY Search By Episodes Search ID, Title, Description, Keywords, or Catego…" at bounding box center [594, 101] width 926 height 44
paste input "FWC 2006 [GEOGRAPHIC_DATA] v [GEOGRAPHIC_DATA], Round of 16 (PT)"
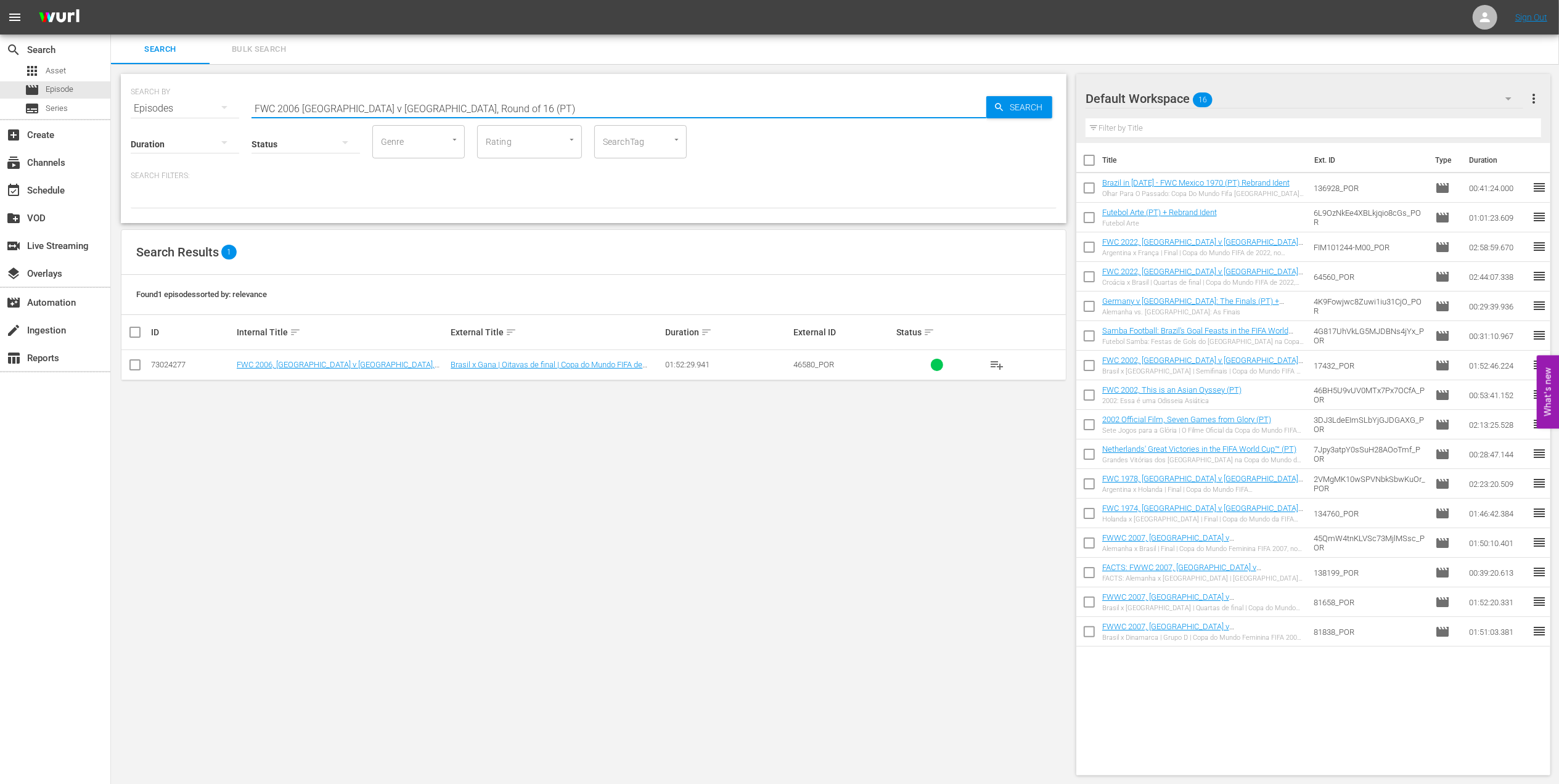
drag, startPoint x: 178, startPoint y: 109, endPoint x: 166, endPoint y: 109, distance: 12.0
click at [166, 109] on div "SEARCH BY Search By Episodes Search ID, Title, Description, Keywords, or Catego…" at bounding box center [594, 101] width 926 height 44
paste input "2006 Official Film - The Story of the 2006 FIFA World Cup"
drag, startPoint x: 497, startPoint y: 106, endPoint x: 177, endPoint y: 110, distance: 320.0
click at [178, 109] on div "SEARCH BY Search By Episodes Search ID, Title, Description, Keywords, or Catego…" at bounding box center [594, 101] width 926 height 44
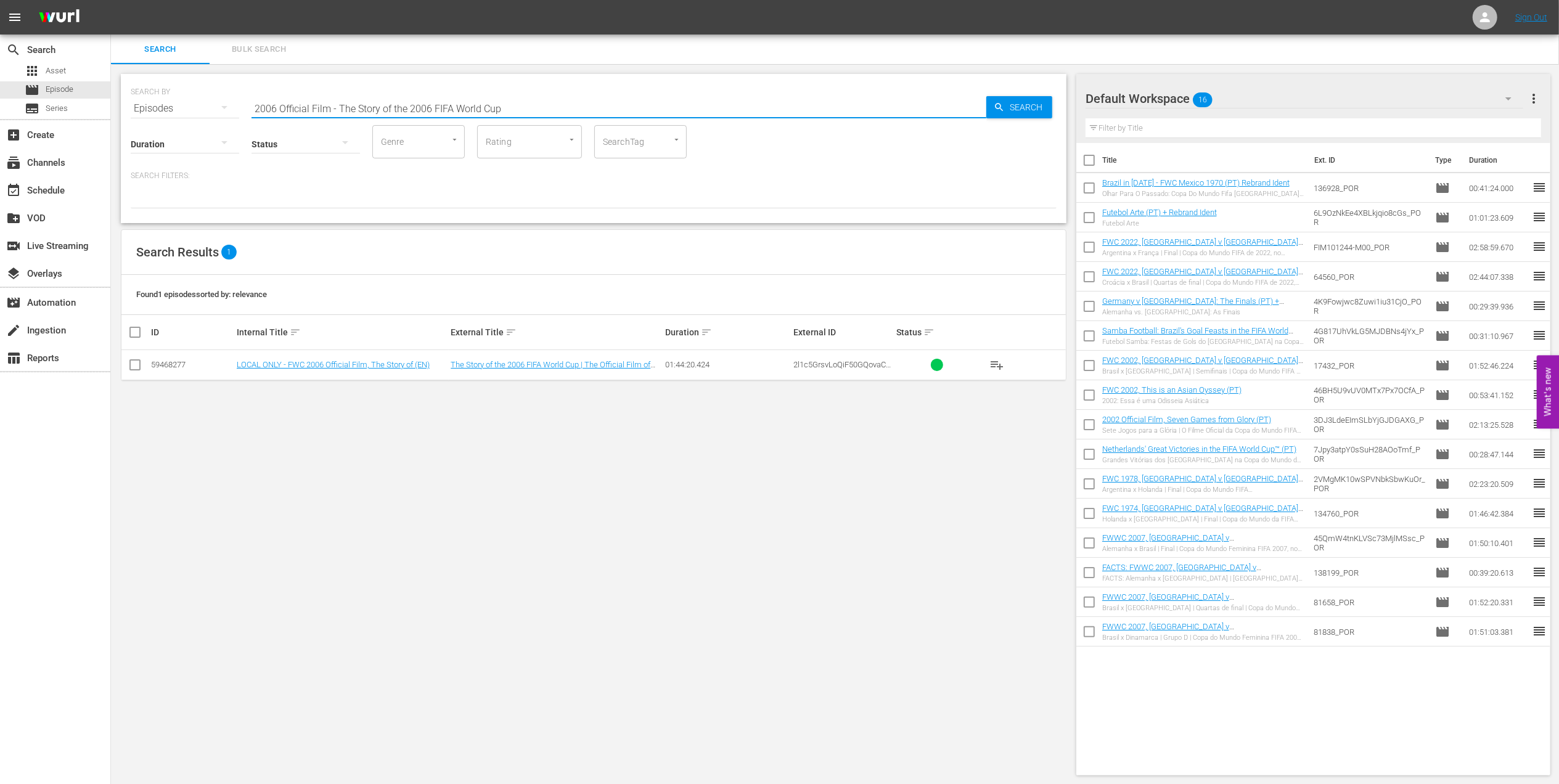
paste input "FWC 2006, Italy vs France, Final (PT)"
drag, startPoint x: 252, startPoint y: 114, endPoint x: 236, endPoint y: 114, distance: 16.0
click at [236, 114] on div "SEARCH BY Search By Episodes Search ID, Title, Description, Keywords, or Catego…" at bounding box center [593, 148] width 946 height 149
paste input "10, Netherlands vs [GEOGRAPHIC_DATA]"
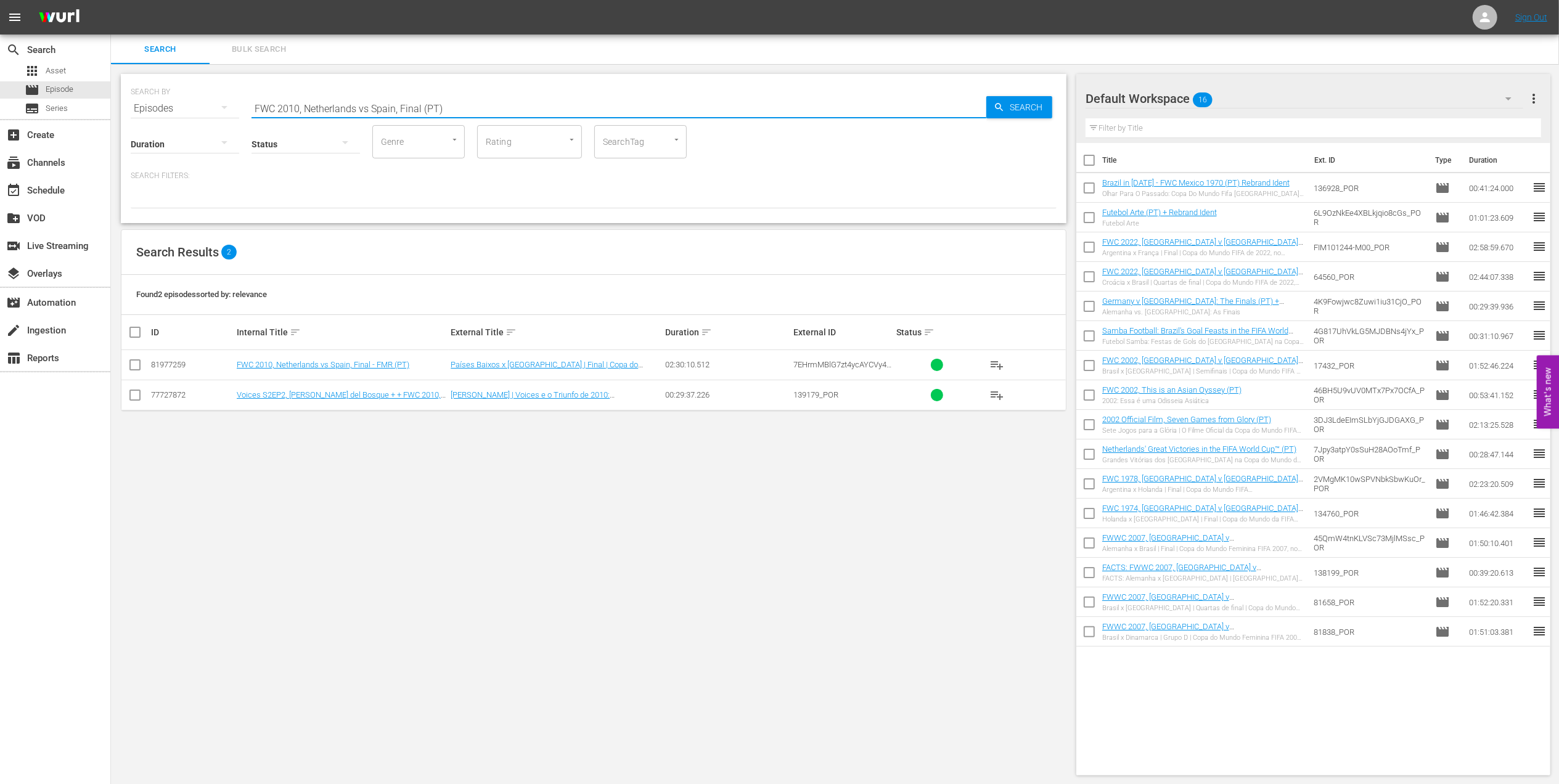
drag, startPoint x: 460, startPoint y: 110, endPoint x: 166, endPoint y: 109, distance: 294.0
click at [166, 109] on div "SEARCH BY Search By Episodes Search ID, Title, Description, Keywords, or Catego…" at bounding box center [594, 101] width 926 height 44
paste input "1982 Argentina v [GEOGRAPHIC_DATA], Group"
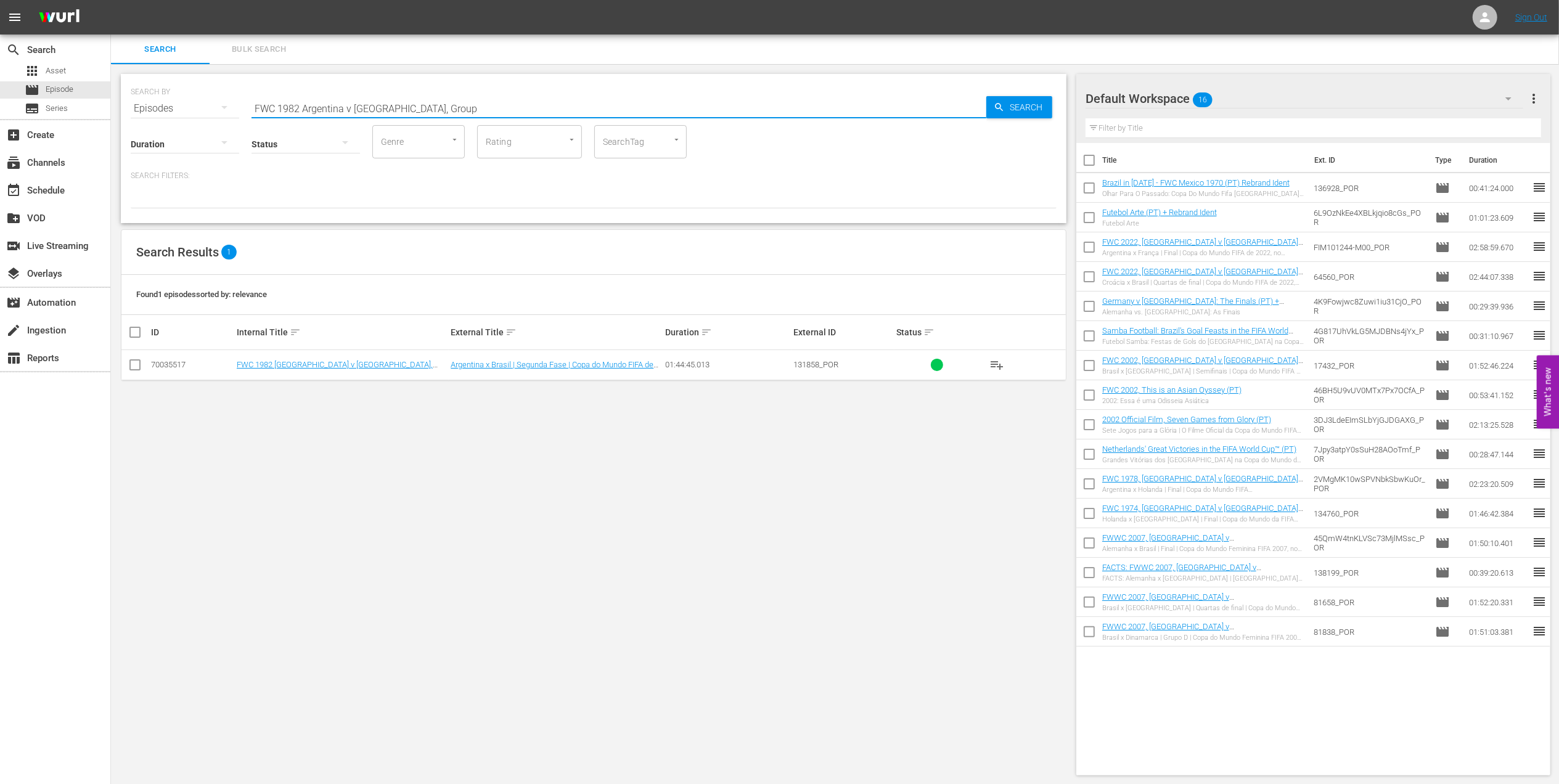
drag, startPoint x: 131, startPoint y: 105, endPoint x: 112, endPoint y: 105, distance: 19.0
click at [112, 105] on div "SEARCH BY Search By Episodes Search ID, Title, Description, Keywords, or Catego…" at bounding box center [594, 425] width 965 height 721
paste input ", Italy vs Germany FR, Final (PT)"
click at [331, 107] on input "FWC 1982, Italy vs Germany FR, Final (PT)" at bounding box center [619, 109] width 735 height 30
drag, startPoint x: 344, startPoint y: 110, endPoint x: 170, endPoint y: 109, distance: 174.0
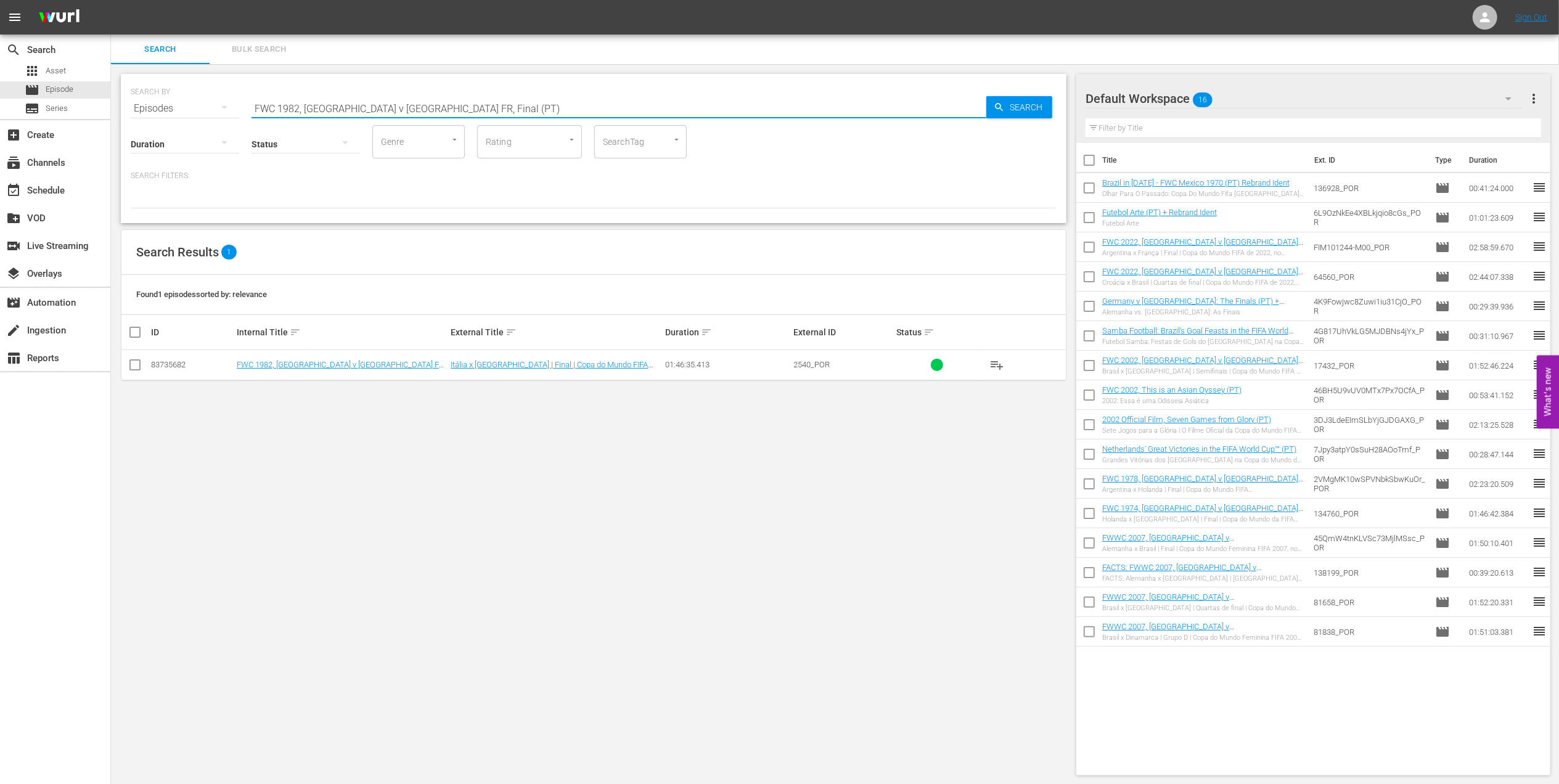
click at [170, 109] on div "SEARCH BY Search By Episodes Search ID, Title, Description, Keywords, or Catego…" at bounding box center [594, 101] width 926 height 44
paste
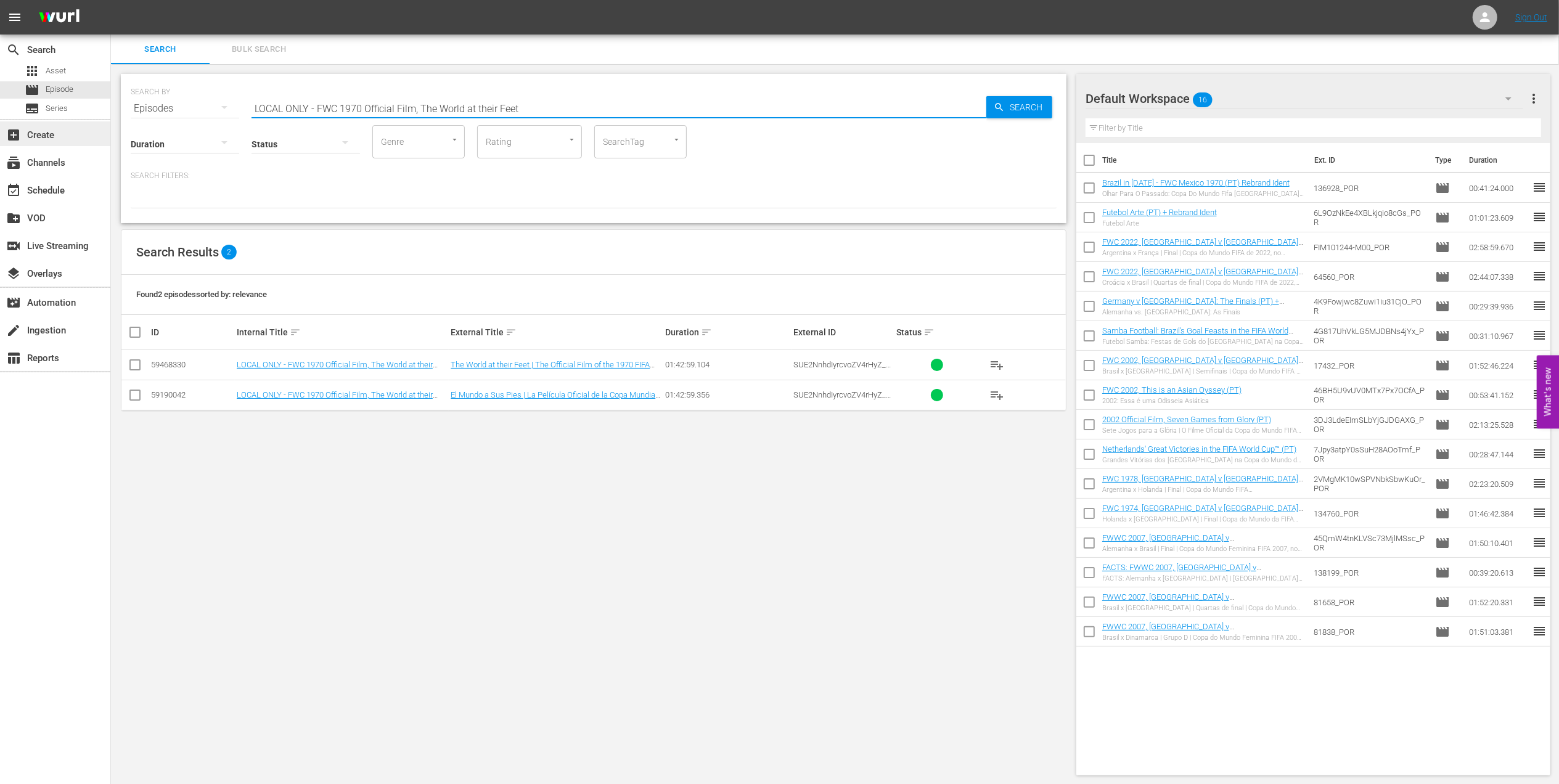
drag, startPoint x: 419, startPoint y: 111, endPoint x: 39, endPoint y: 127, distance: 380.3
click at [111, 0] on div "search Search apps Asset movie Episode subtitles Series add_box Create subscrip…" at bounding box center [835, 0] width 1448 height 0
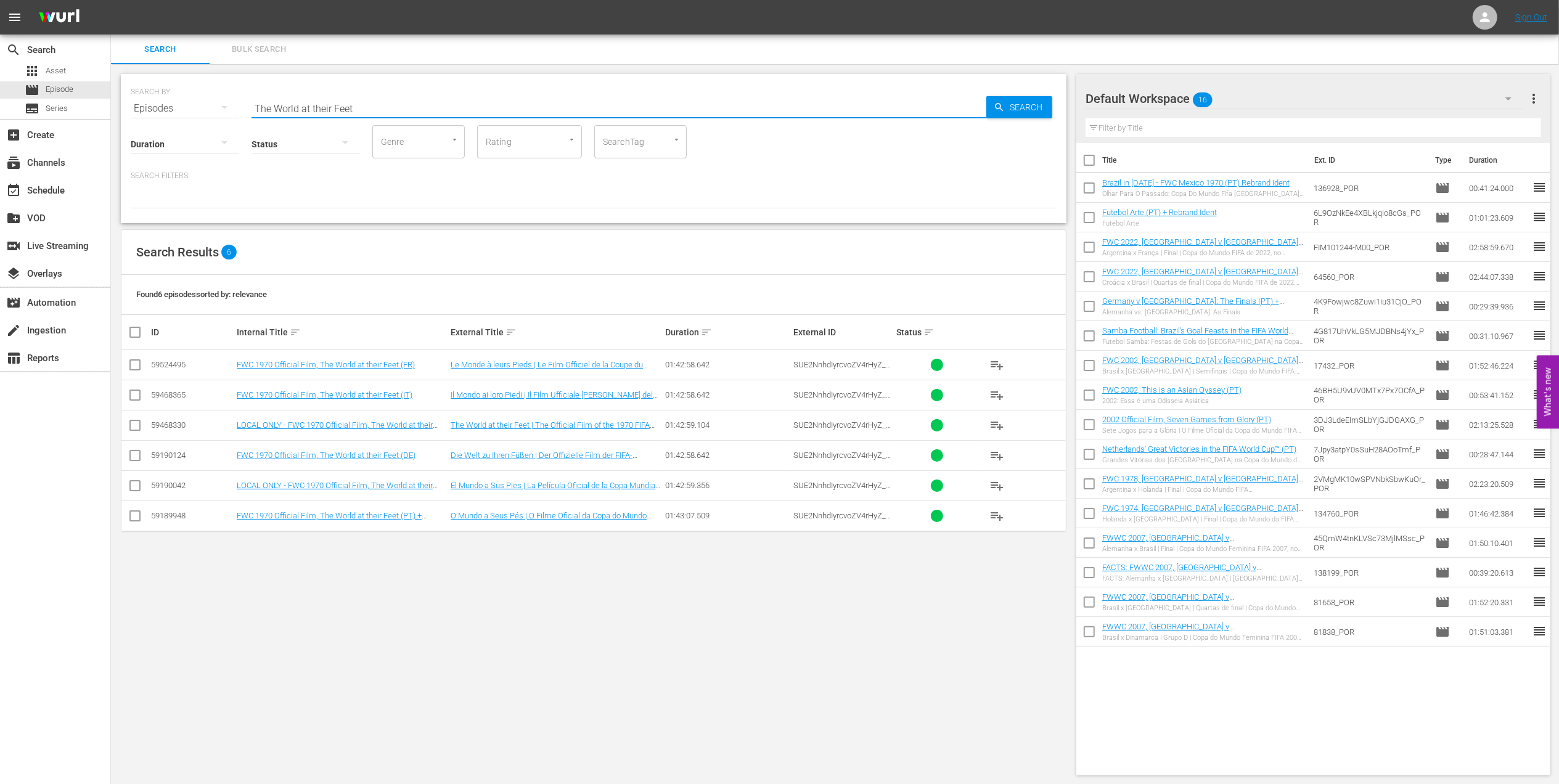
drag, startPoint x: 293, startPoint y: 104, endPoint x: 153, endPoint y: 104, distance: 140.0
click at [154, 104] on div "SEARCH BY Search By Episodes Search ID, Title, Description, Keywords, or Catego…" at bounding box center [594, 101] width 926 height 44
drag, startPoint x: 444, startPoint y: 101, endPoint x: 199, endPoint y: 103, distance: 245.0
click at [199, 101] on div "SEARCH BY Search By Episodes Search ID, Title, Description, Keywords, or Catego…" at bounding box center [594, 101] width 926 height 44
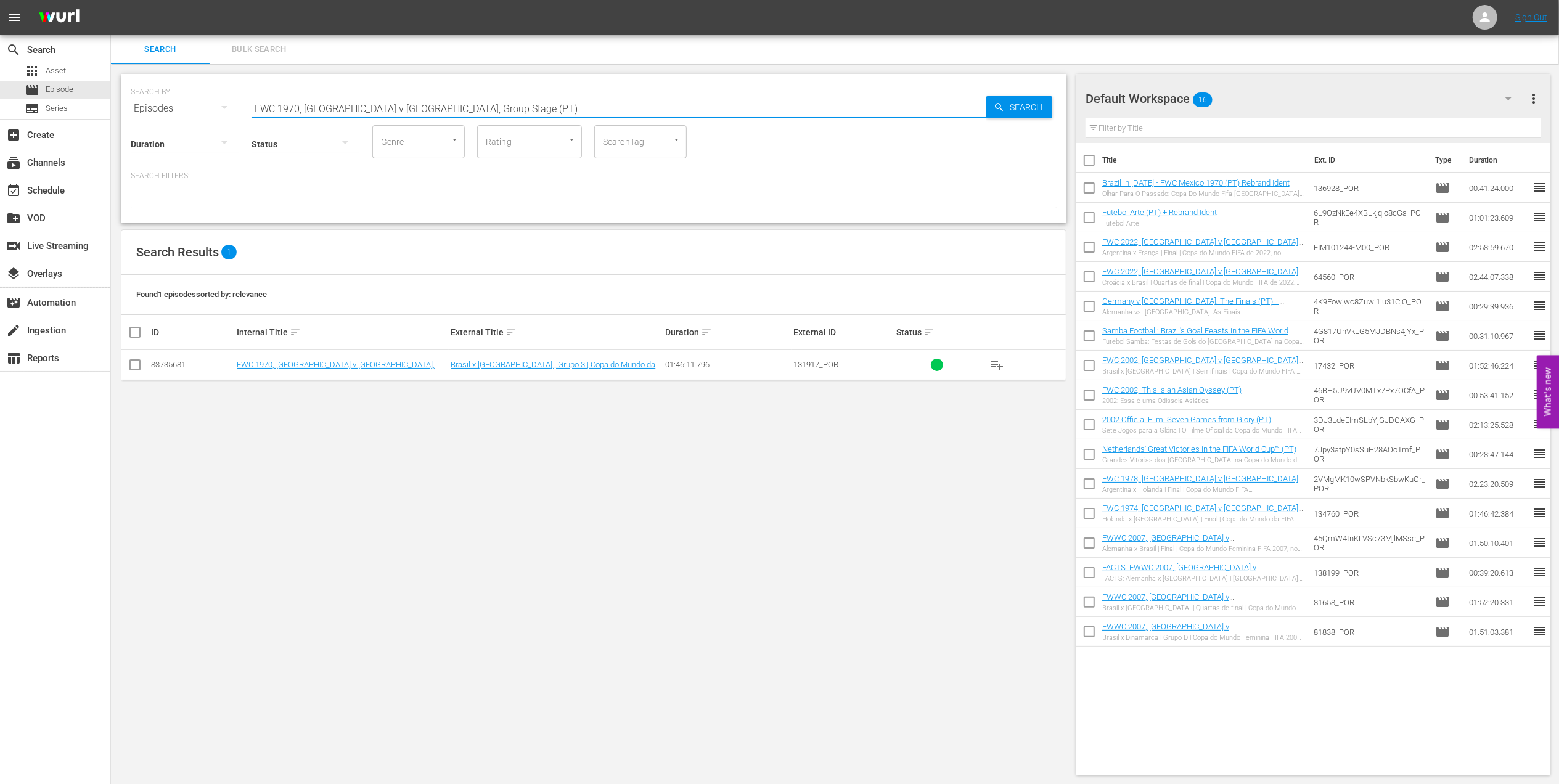
drag, startPoint x: 472, startPoint y: 105, endPoint x: 177, endPoint y: 116, distance: 295.2
click at [177, 114] on div "SEARCH BY Search By Episodes Search ID, Title, Description, Keywords, or Catego…" at bounding box center [593, 148] width 946 height 149
click at [472, 112] on input "FWC 1970, [GEOGRAPHIC_DATA] v [GEOGRAPHIC_DATA], Group Stage (PT)" at bounding box center [619, 109] width 735 height 30
drag, startPoint x: 220, startPoint y: 109, endPoint x: 192, endPoint y: 109, distance: 28.0
click at [193, 109] on div "SEARCH BY Search By Episodes Search ID, Title, Description, Keywords, or Catego…" at bounding box center [594, 101] width 926 height 44
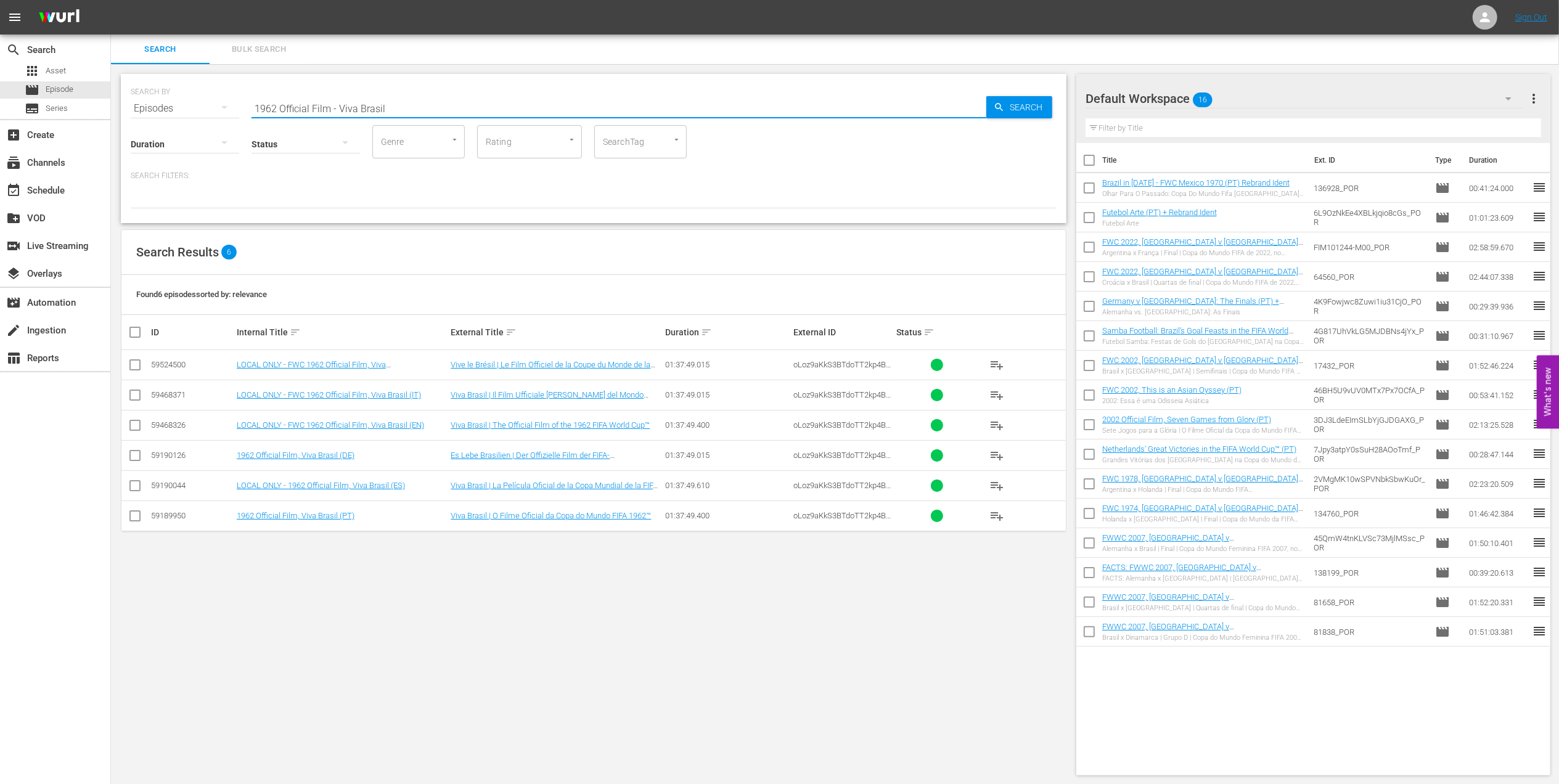
drag, startPoint x: 280, startPoint y: 111, endPoint x: 133, endPoint y: 111, distance: 147.0
click at [133, 111] on div "SEARCH BY Search By Episodes Search ID, Title, Description, Keywords, or Catego…" at bounding box center [594, 101] width 926 height 44
drag, startPoint x: 258, startPoint y: 103, endPoint x: 152, endPoint y: 103, distance: 106.0
click at [152, 103] on div "SEARCH BY Search By Episodes Search ID, Title, Description, Keywords, or Catego…" at bounding box center [594, 101] width 926 height 44
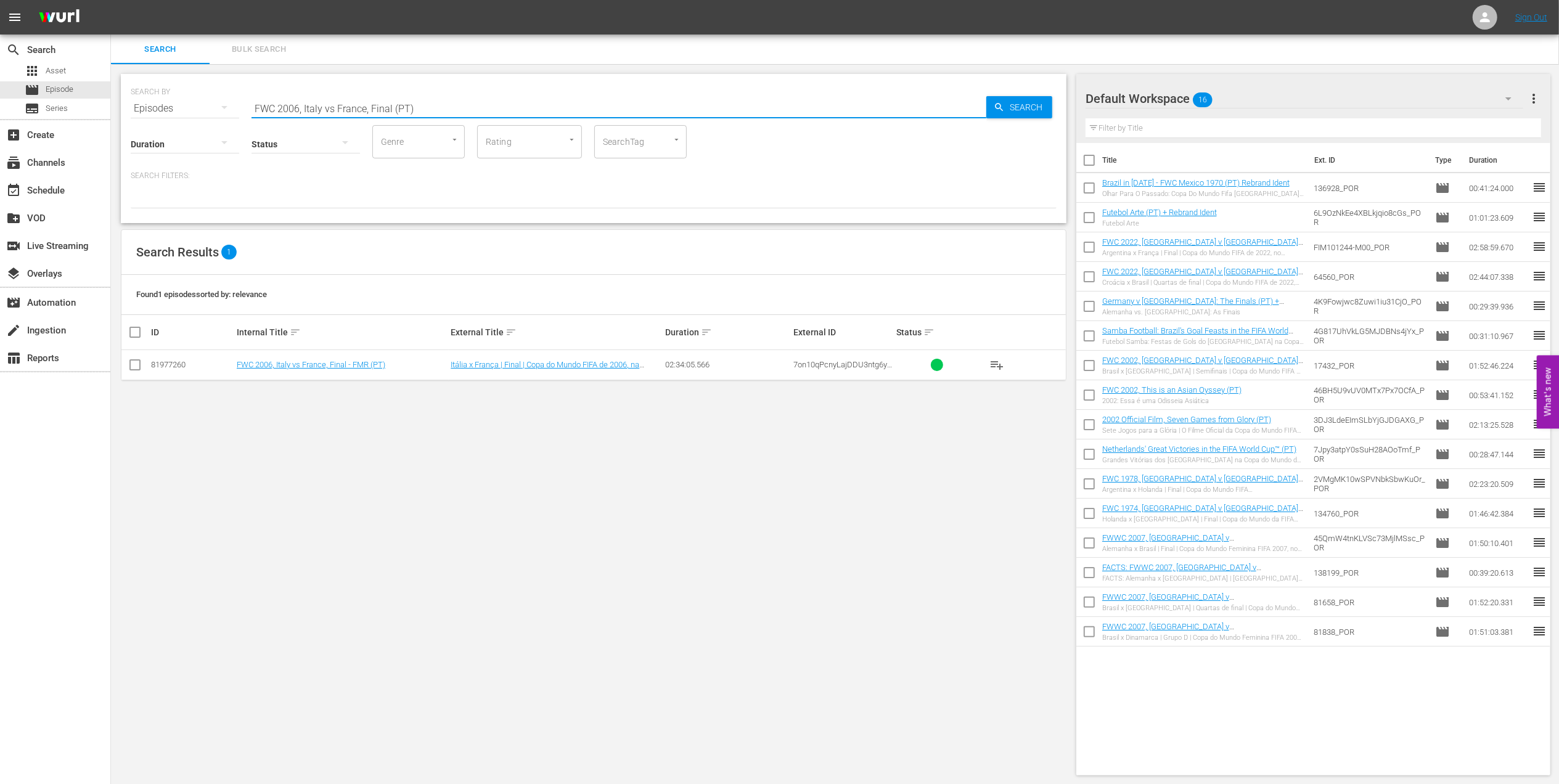
drag, startPoint x: 241, startPoint y: 111, endPoint x: 206, endPoint y: 111, distance: 35.0
click at [206, 111] on div "SEARCH BY Search By Episodes Search ID, Title, Description, Keywords, or Catego…" at bounding box center [594, 101] width 926 height 44
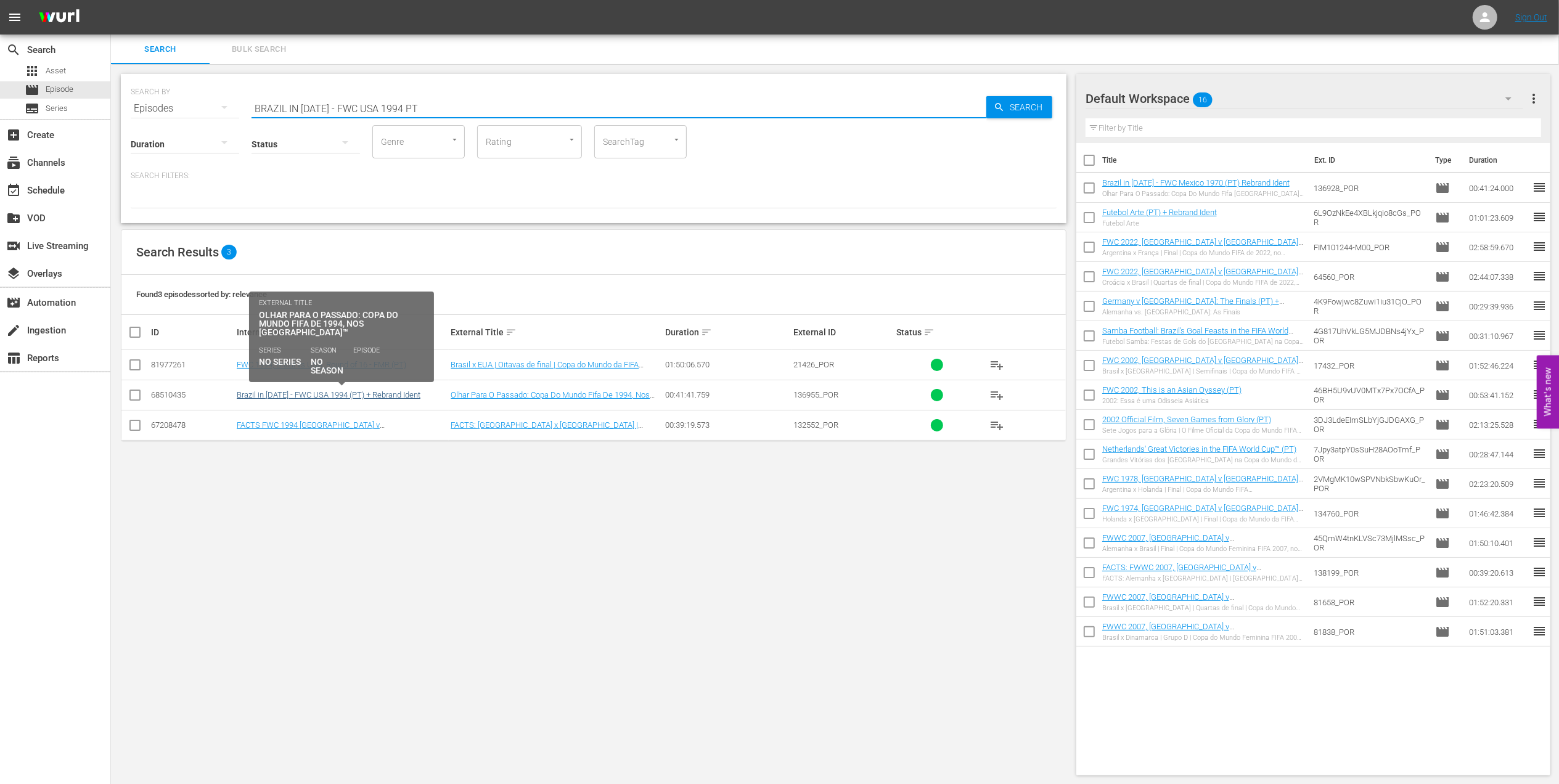
type input "BRAZIL IN [DATE] - FWC USA 1994 PT"
click at [314, 392] on link "Brazil in [DATE] - FWC USA 1994 (PT) + Rebrand Ident" at bounding box center [328, 394] width 184 height 10
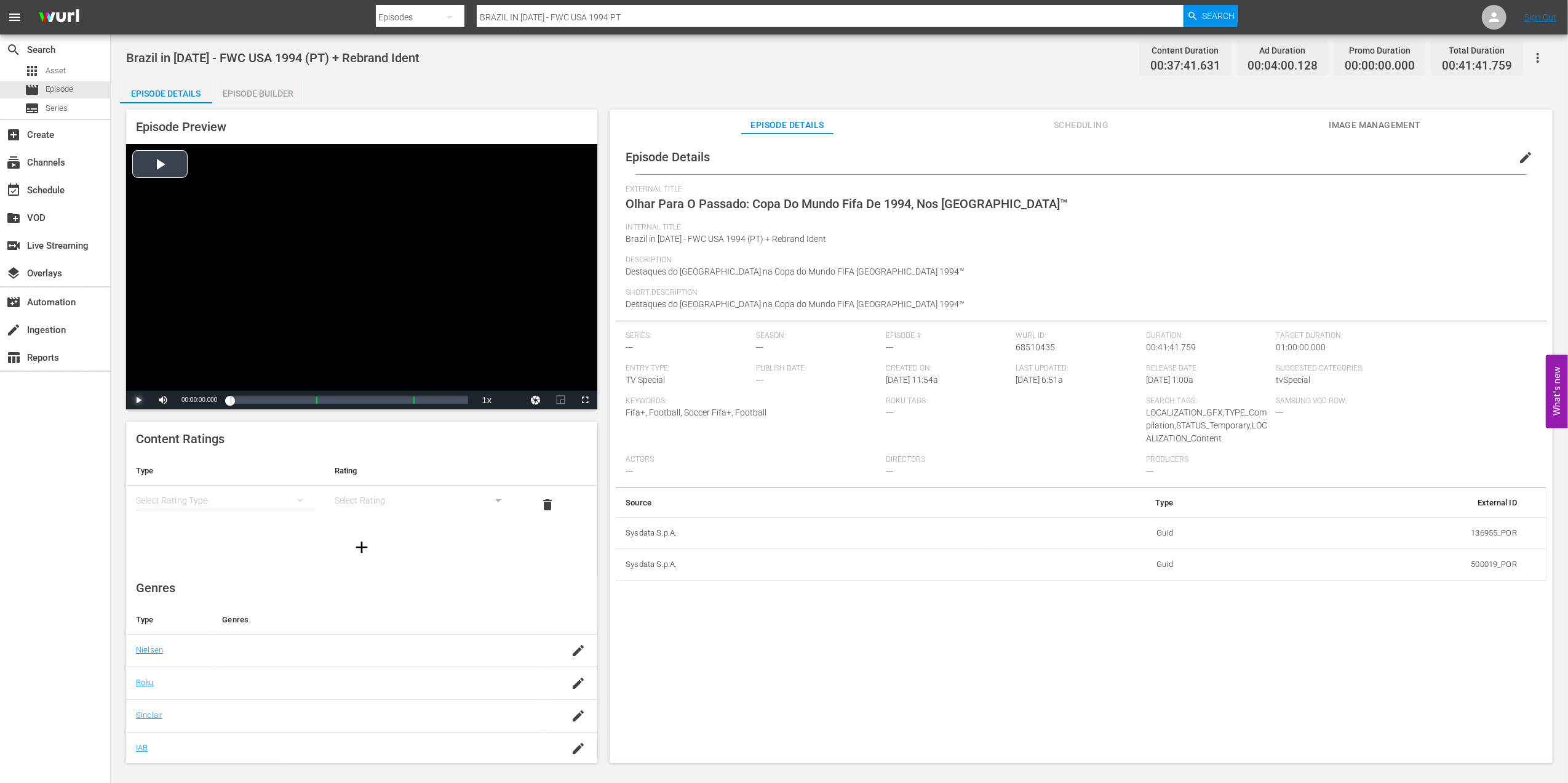
click at [138, 400] on span "Video Player" at bounding box center [138, 400] width 0 height 0
drag, startPoint x: 638, startPoint y: 15, endPoint x: 347, endPoint y: 13, distance: 291.0
click at [347, 13] on nav "menu Search By Episodes Search ID, Title, Description, Keywords, or Category [G…" at bounding box center [784, 17] width 1568 height 34
type input "Voices II"
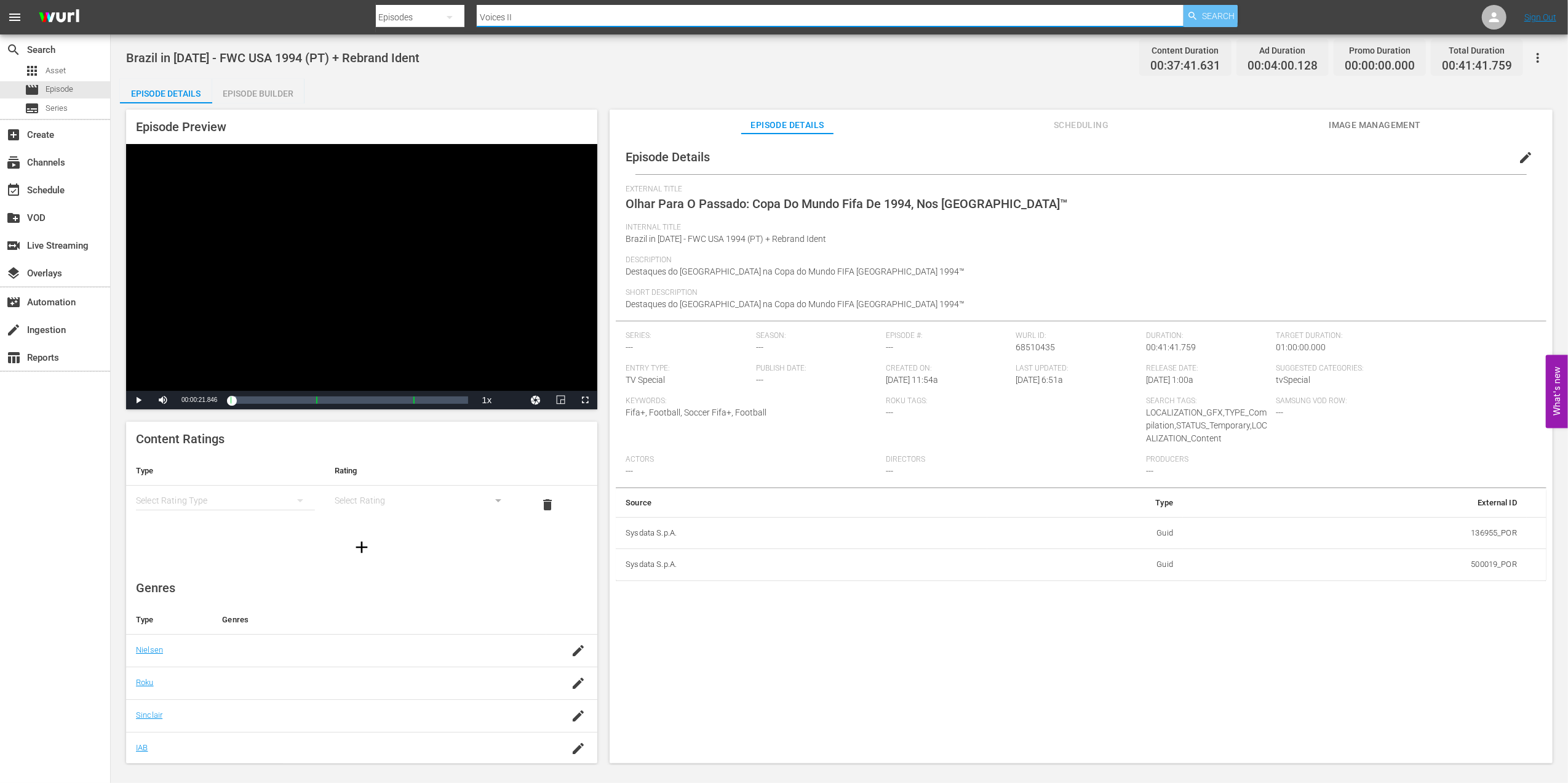
click at [1222, 11] on span "Search" at bounding box center [1218, 16] width 32 height 22
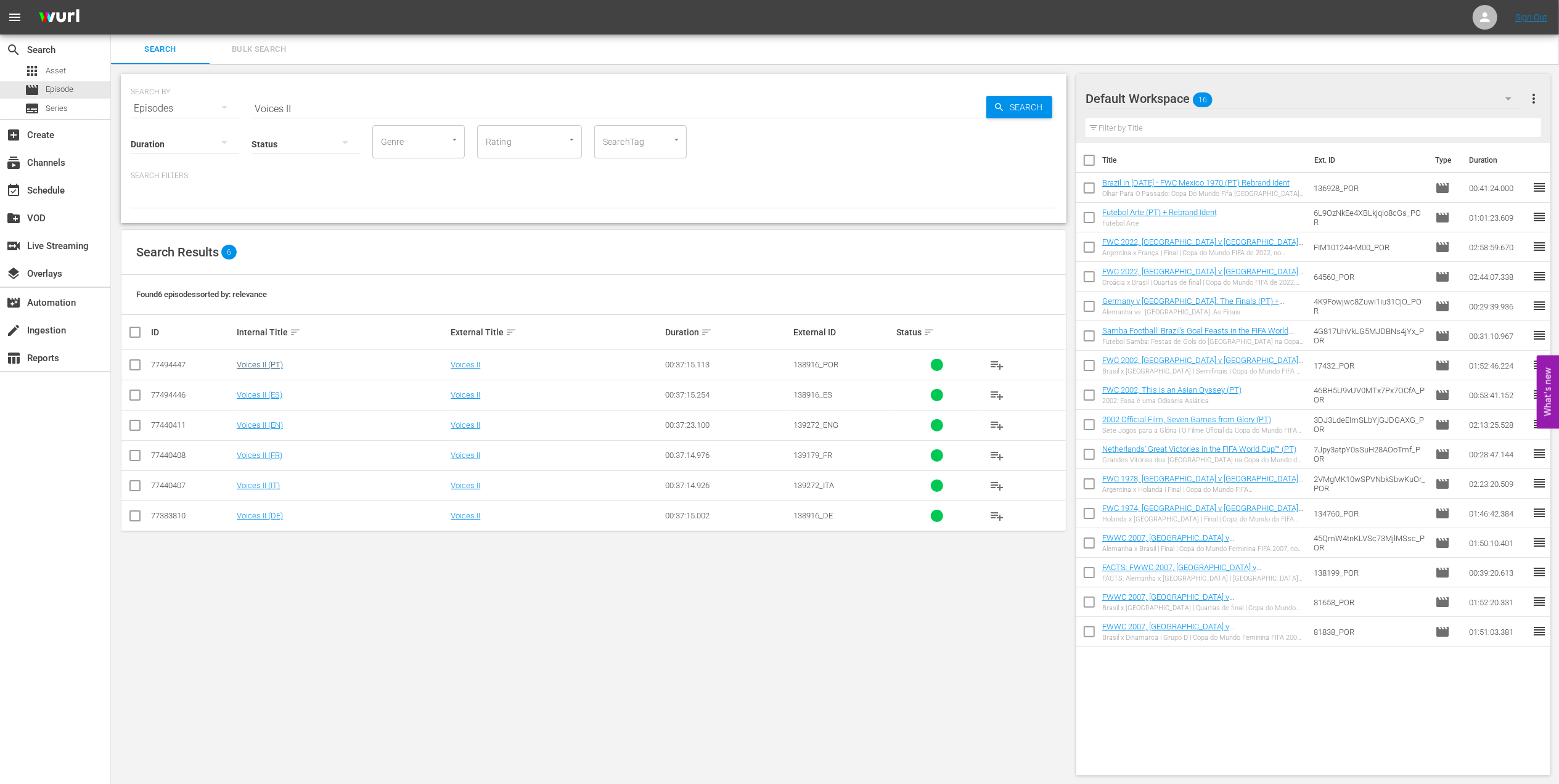
click at [275, 359] on td "Voices II (PT)" at bounding box center [342, 365] width 214 height 30
click at [270, 423] on link "Voices II (EN)" at bounding box center [260, 425] width 46 height 10
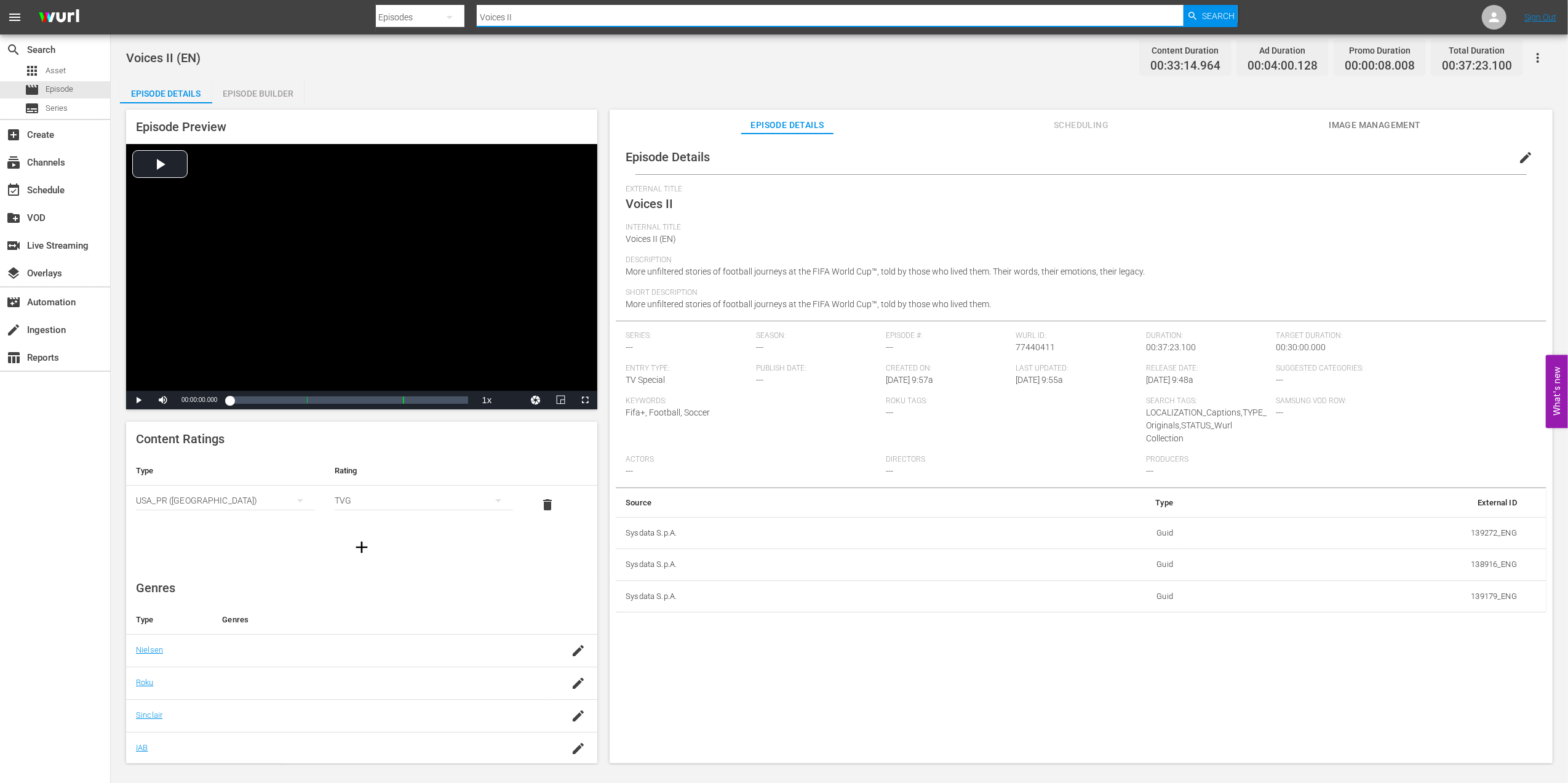
drag, startPoint x: 517, startPoint y: 15, endPoint x: 423, endPoint y: 17, distance: 94.0
click at [425, 16] on div "Search By Episodes Search ID, Title, Description, Keywords, or Category Voices …" at bounding box center [807, 17] width 863 height 30
type input "FWWC 2007 Germany v [GEOGRAPHIC_DATA], Final"
click at [1212, 15] on span "Search" at bounding box center [1218, 16] width 32 height 22
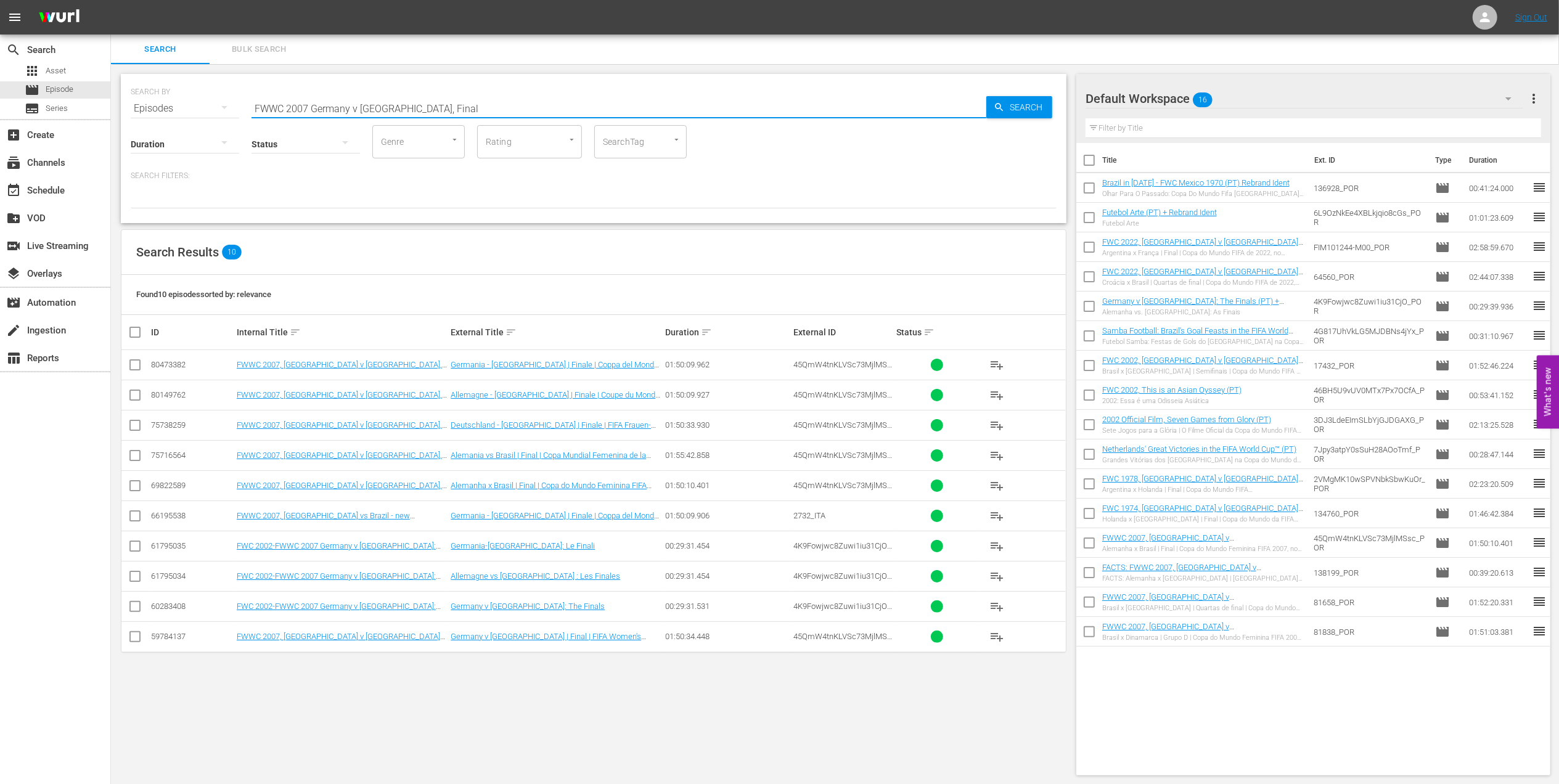
drag, startPoint x: 435, startPoint y: 106, endPoint x: 140, endPoint y: 106, distance: 295.0
click at [140, 106] on div "SEARCH BY Search By Episodes Search ID, Title, Description, Keywords, or Catego…" at bounding box center [594, 101] width 926 height 44
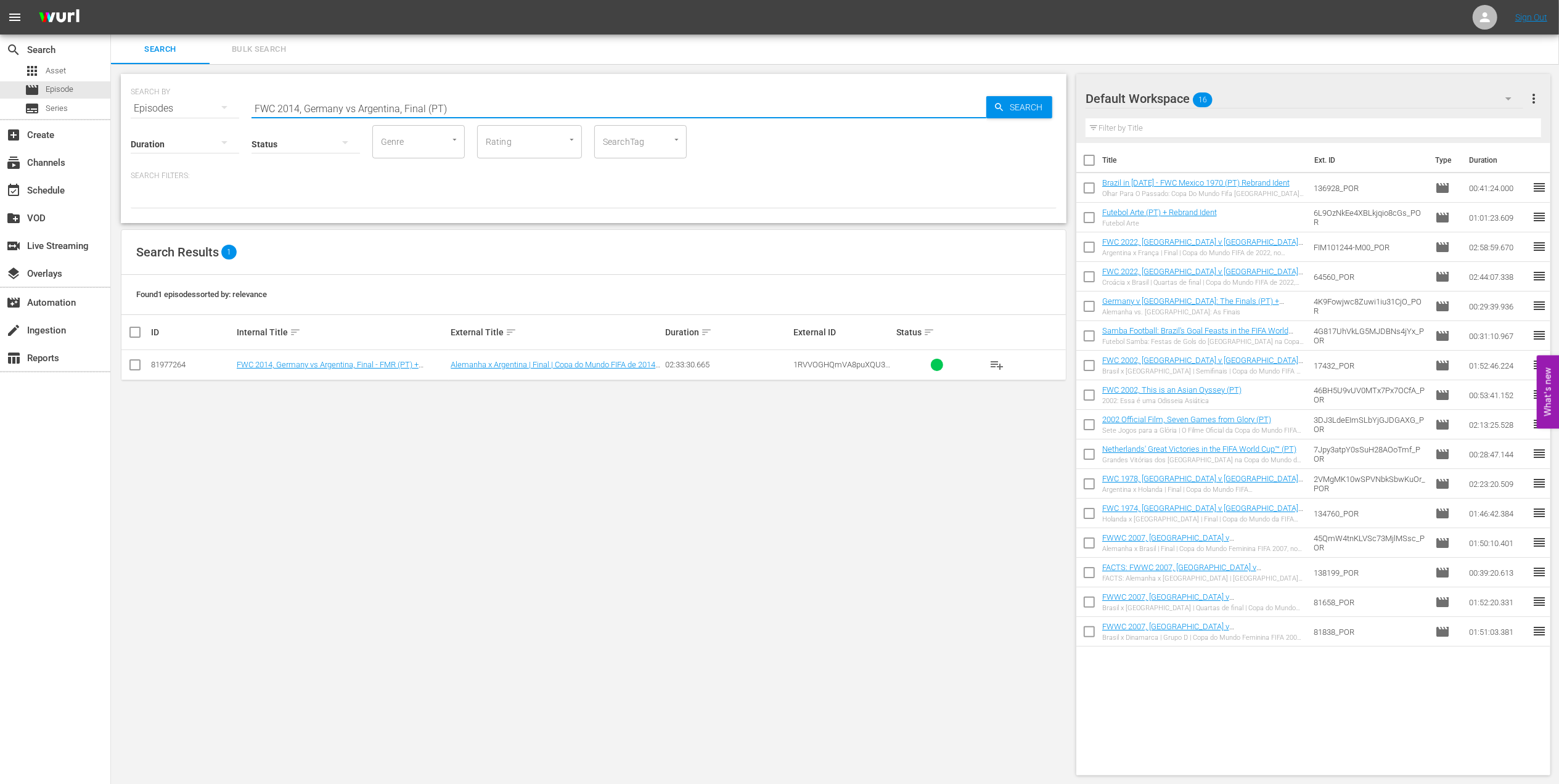
click at [351, 110] on input "FWC 2014, Germany vs Argentina, Final (PT)" at bounding box center [619, 109] width 735 height 30
type input "FWC 2014, [GEOGRAPHIC_DATA] v [GEOGRAPHIC_DATA], Final (PT)"
